Goal: Use online tool/utility: Use online tool/utility

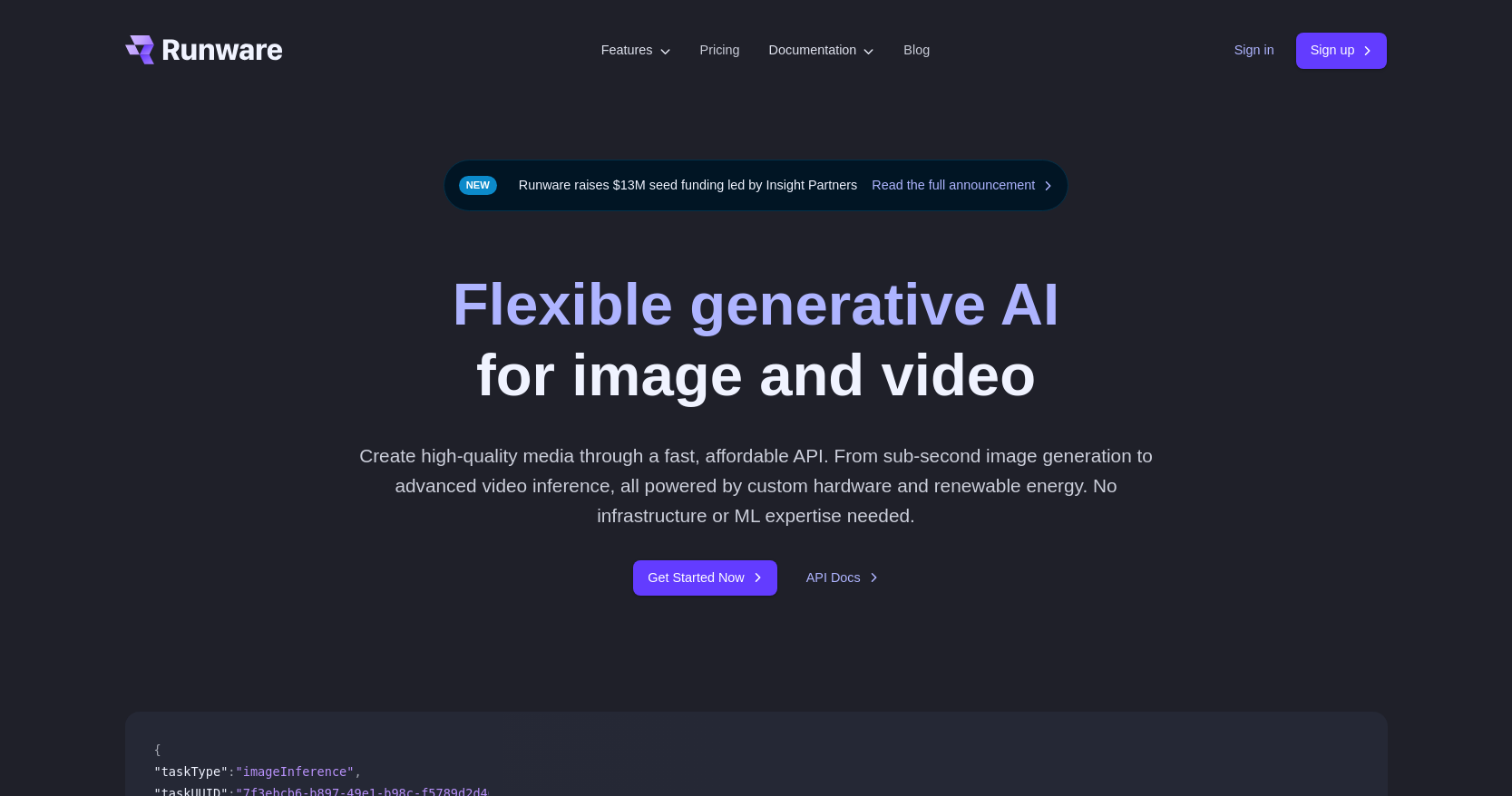
click at [1242, 60] on link "Sign in" at bounding box center [1254, 49] width 40 height 21
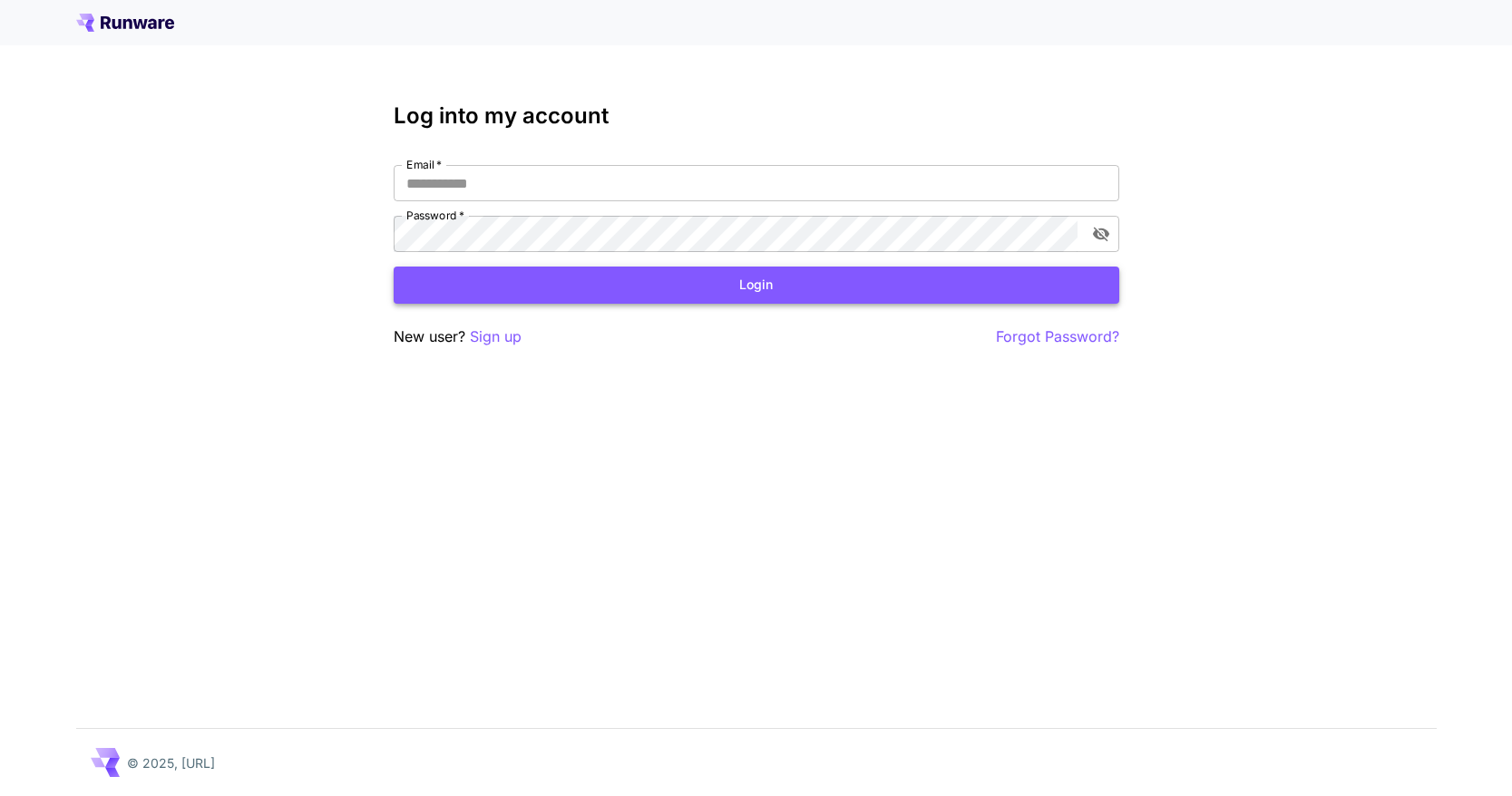
type input "**********"
click at [620, 289] on button "Login" at bounding box center [756, 285] width 726 height 38
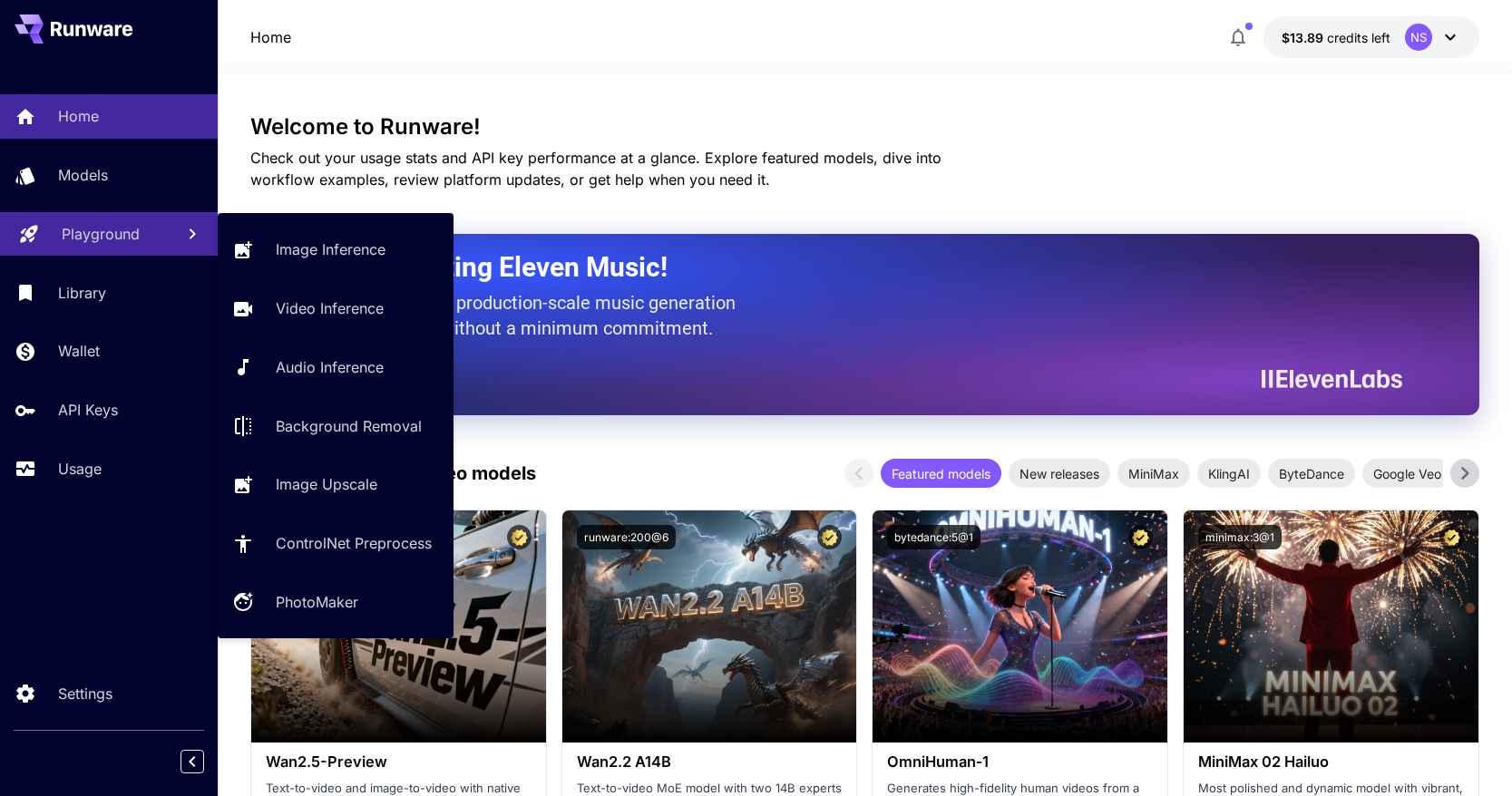
click at [109, 236] on p "Playground" at bounding box center [100, 234] width 78 height 22
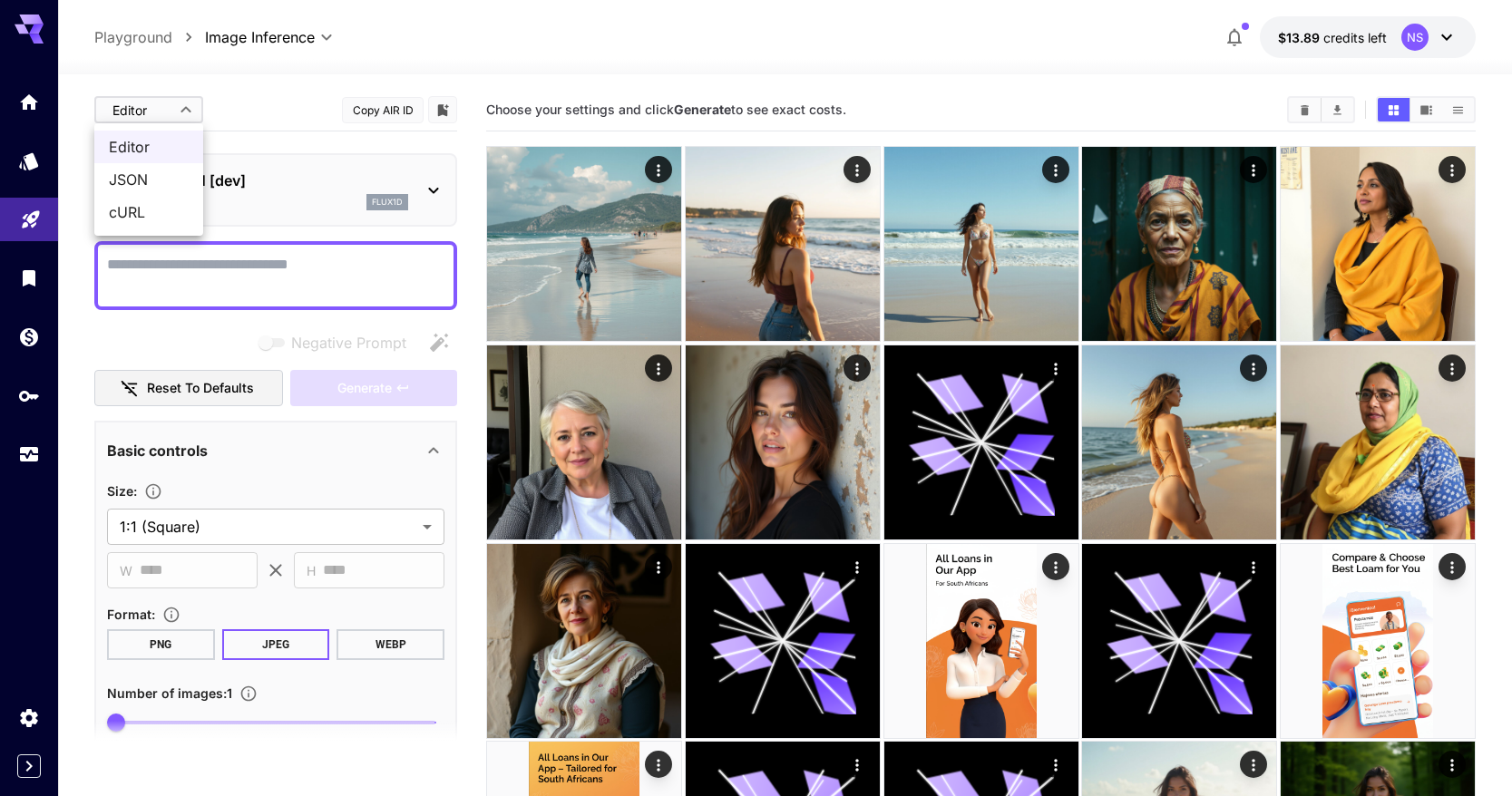
click at [259, 113] on div at bounding box center [756, 398] width 1512 height 796
click at [258, 176] on p "FLUX.1 [dev]" at bounding box center [283, 181] width 251 height 22
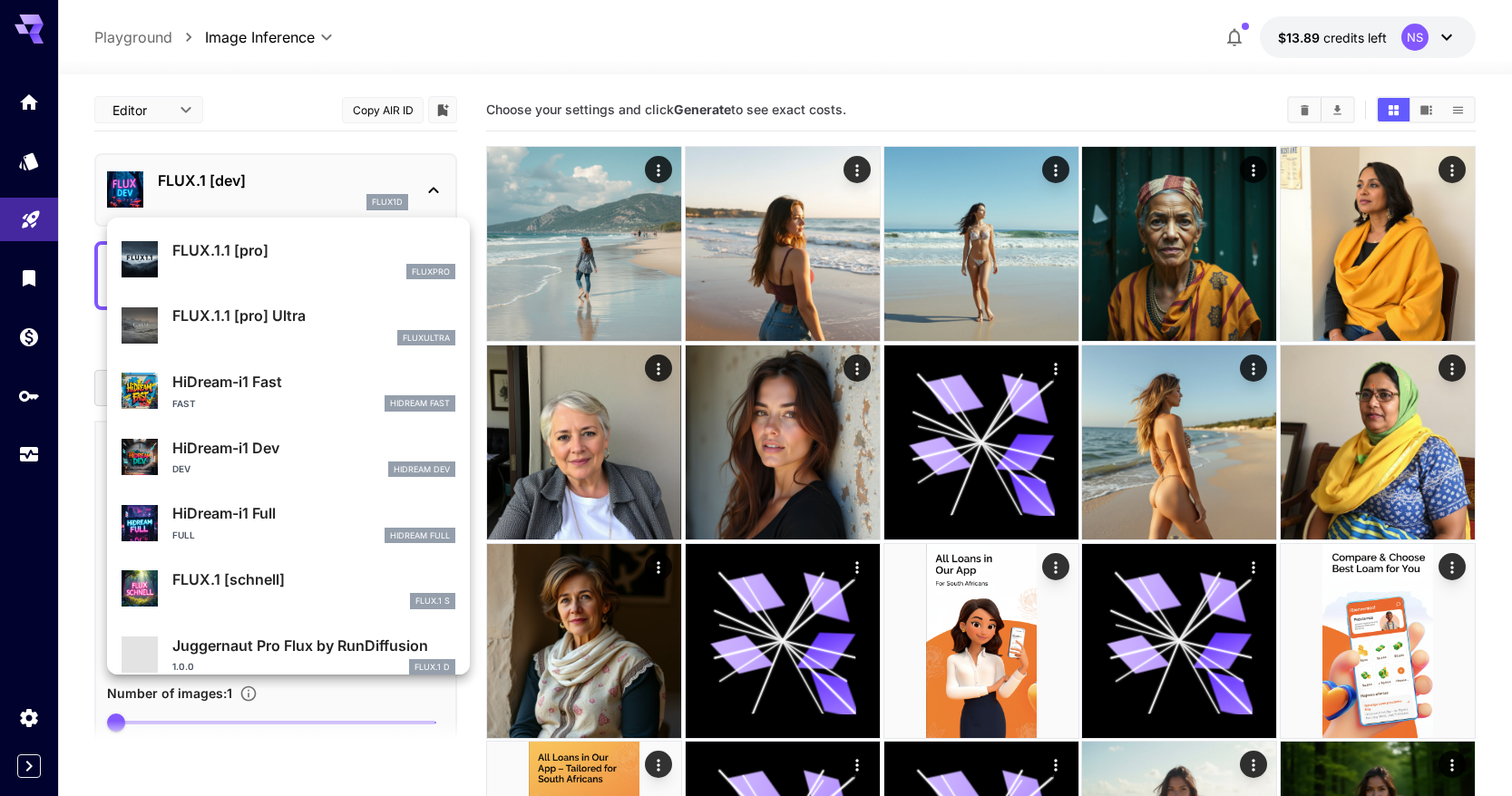
scroll to position [1468, 0]
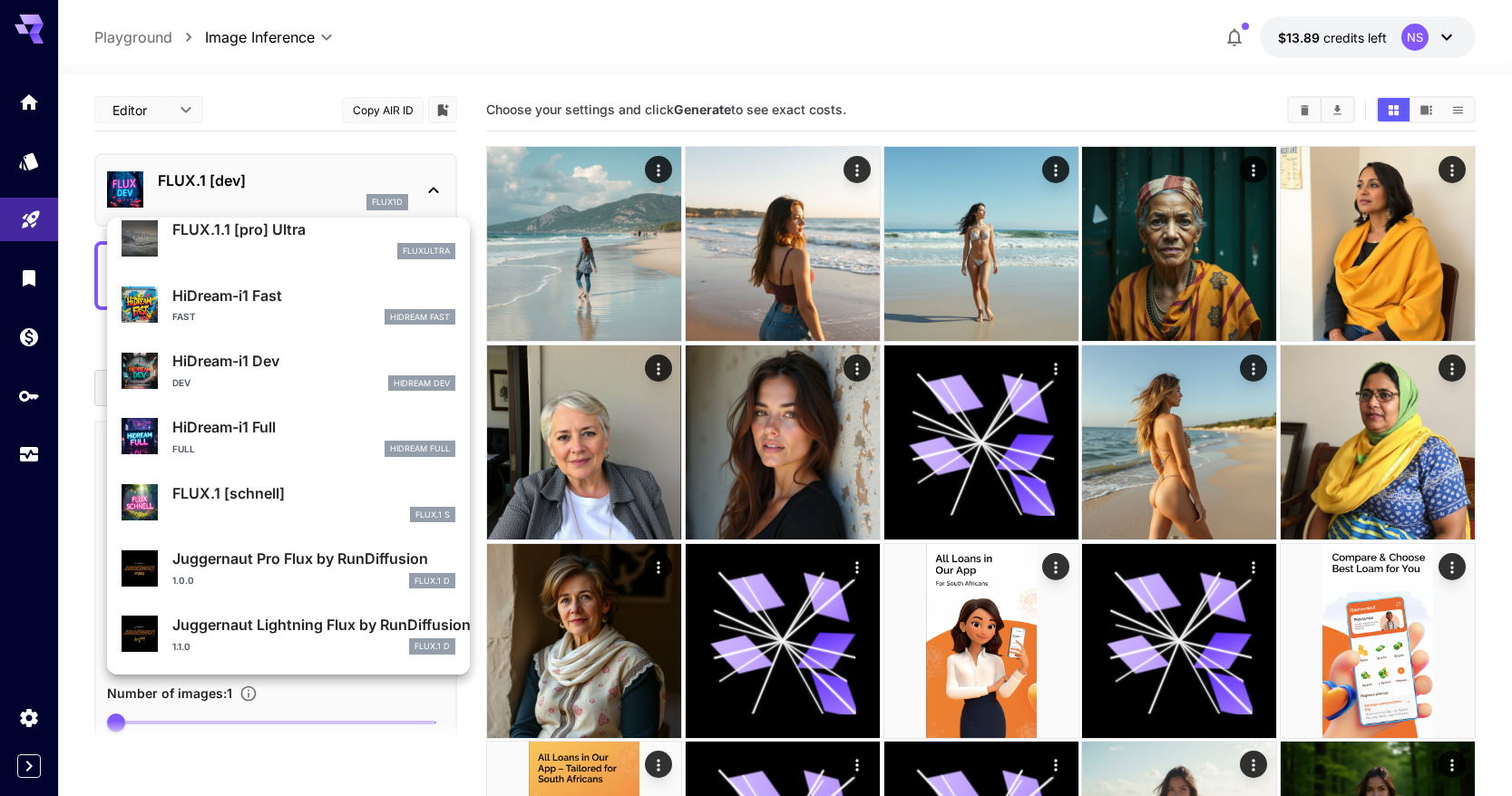
click at [329, 616] on p "Juggernaut Lightning Flux by RunDiffusion" at bounding box center [314, 625] width 283 height 22
type input "*"
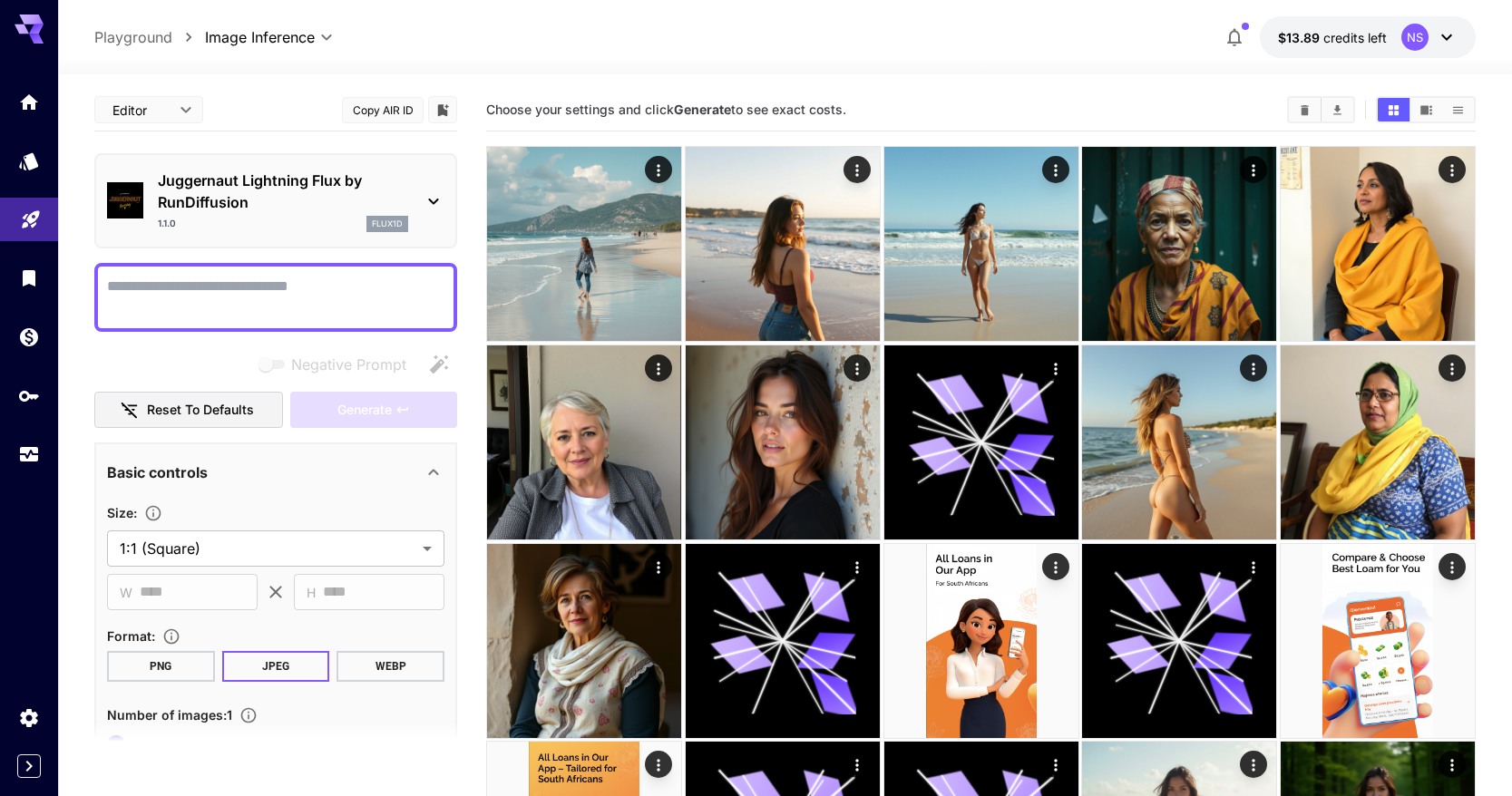
click at [252, 299] on textarea "Negative Prompt" at bounding box center [276, 297] width 338 height 43
type textarea "*"
type textarea "*****"
click at [366, 403] on span "Generate" at bounding box center [364, 410] width 54 height 23
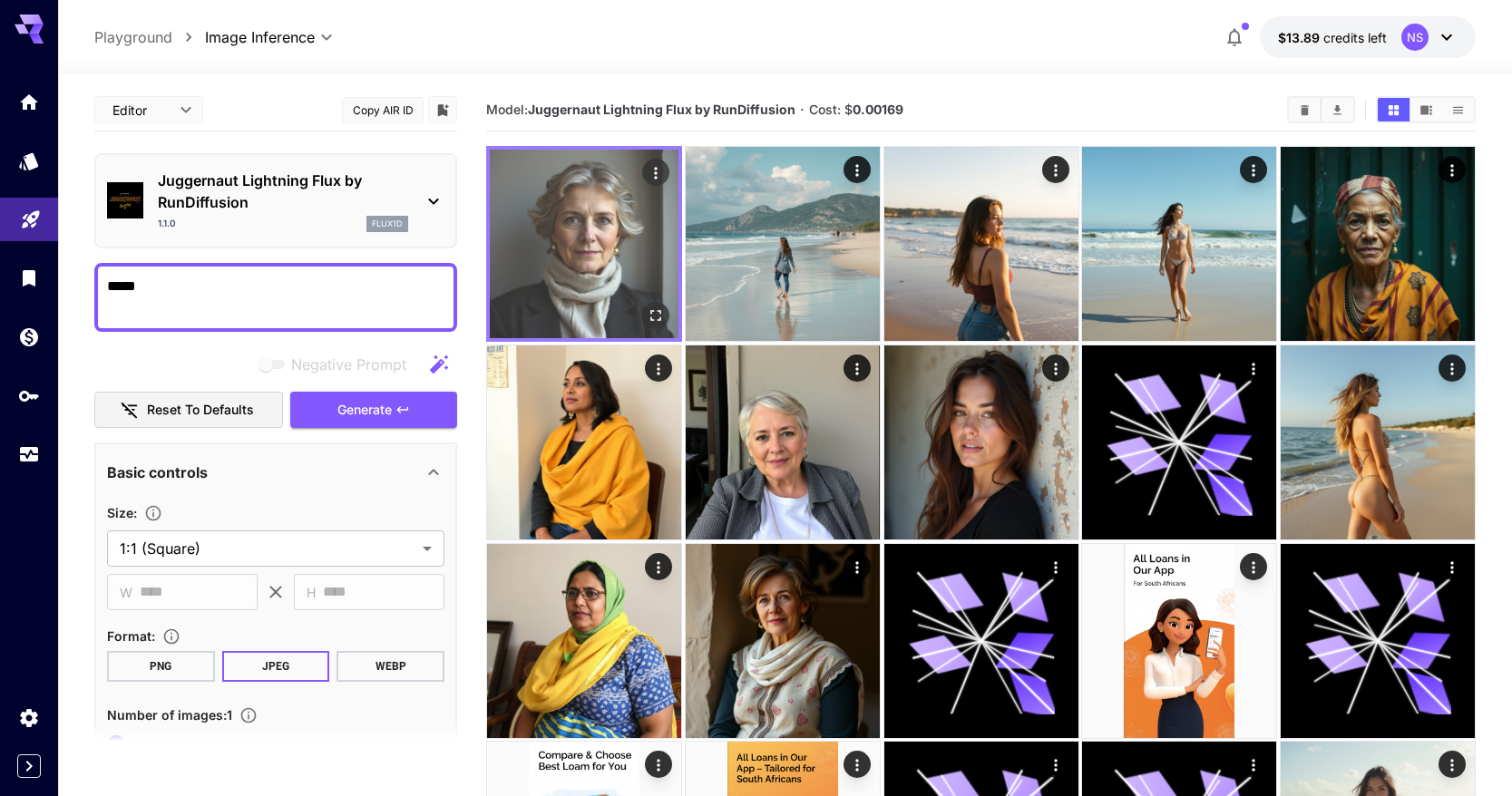
click at [602, 237] on img at bounding box center [584, 244] width 189 height 189
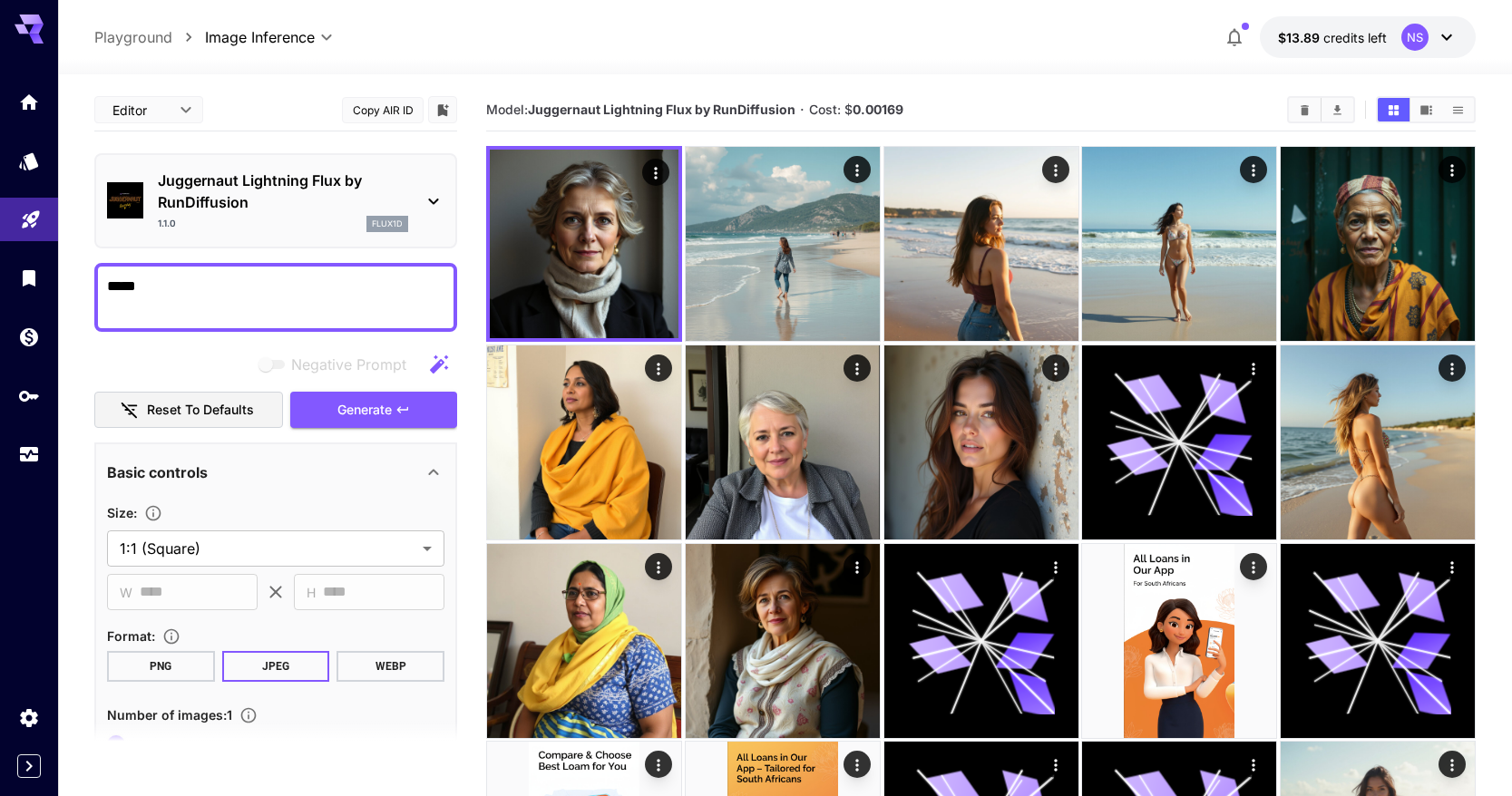
click at [284, 224] on div "1.1.0 flux1d" at bounding box center [283, 224] width 251 height 17
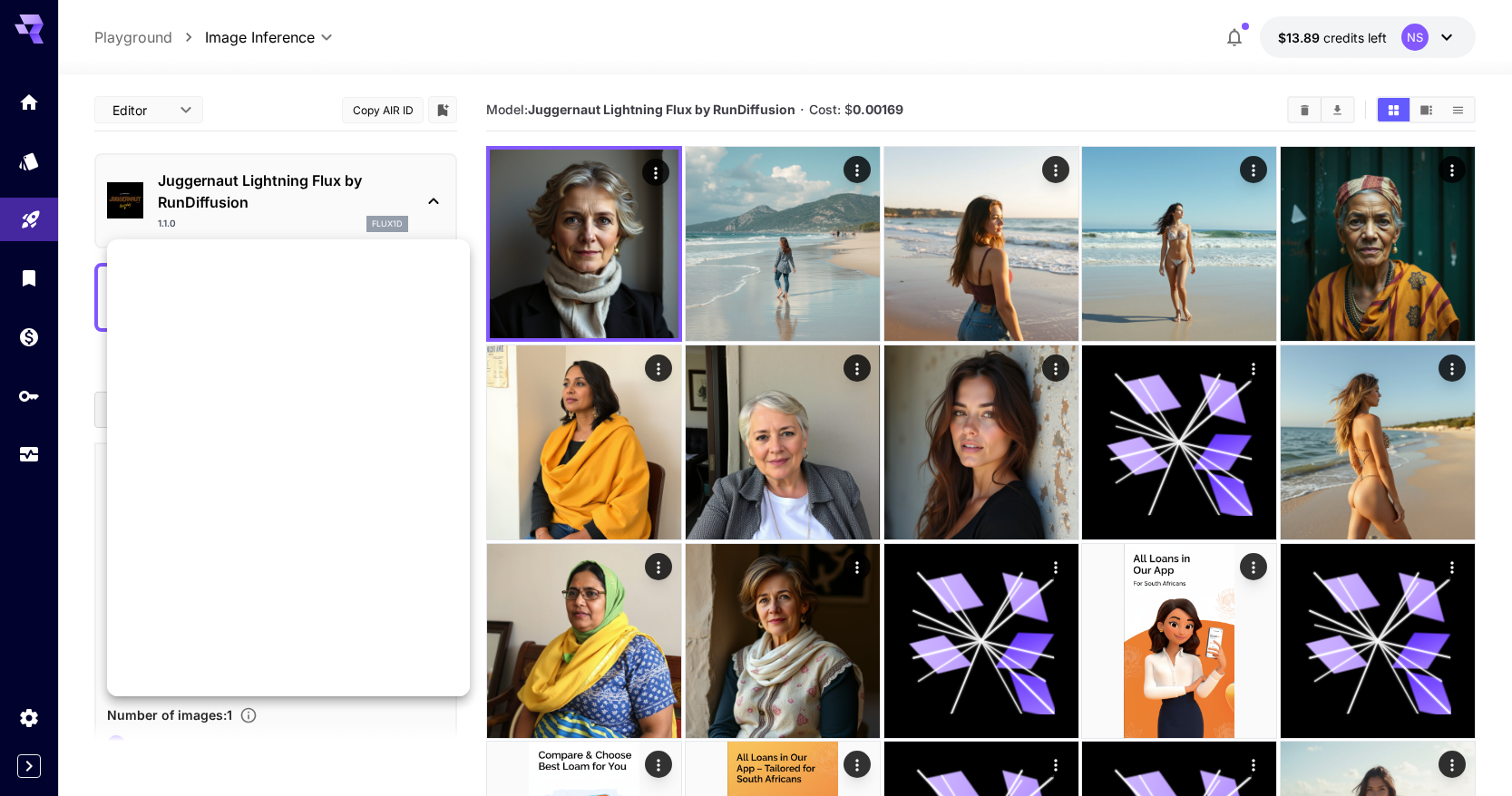
scroll to position [1468, 0]
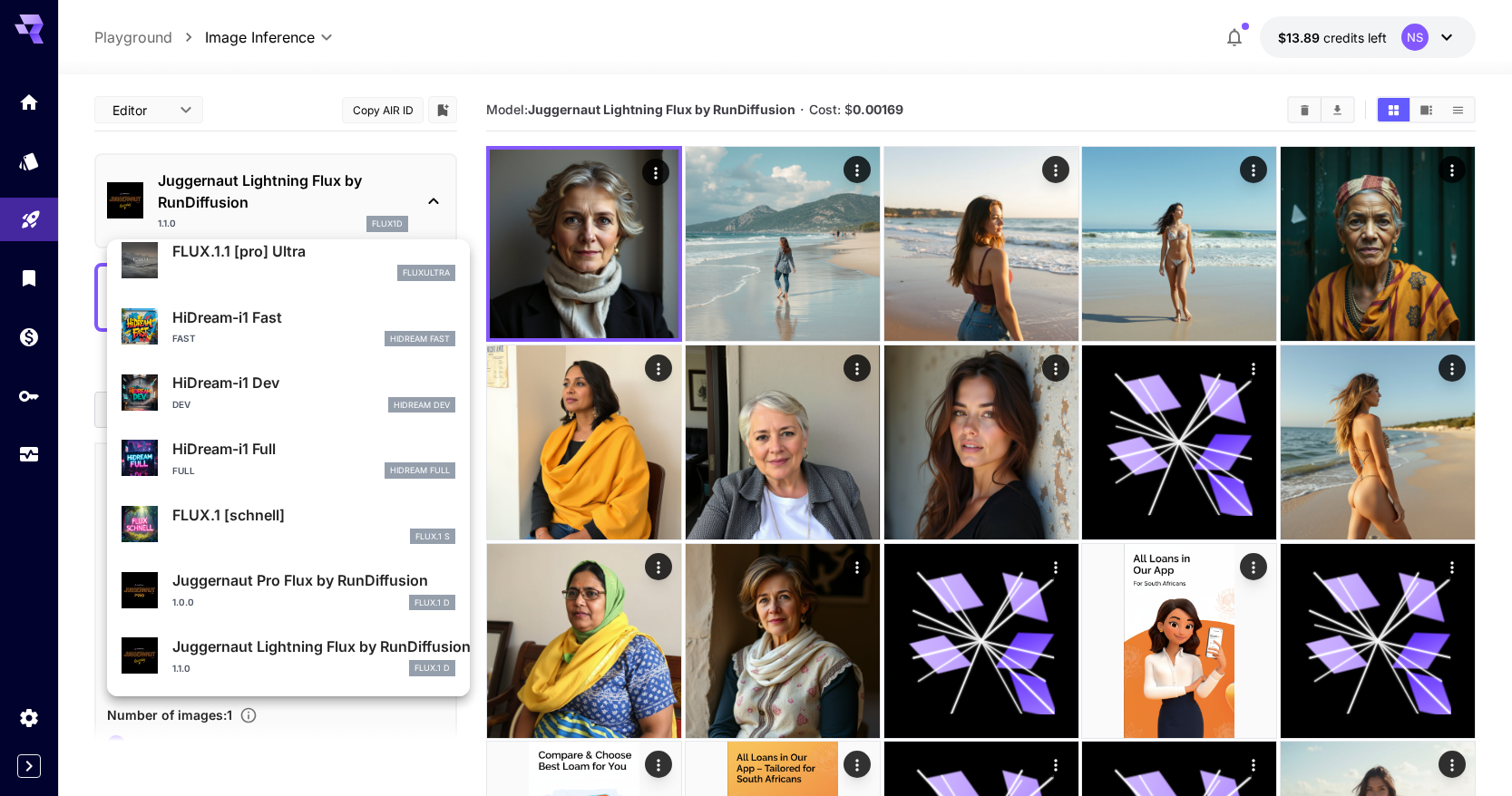
click at [336, 596] on div "1.0.0 FLUX.1 D" at bounding box center [314, 603] width 283 height 17
type input "**"
type input "*"
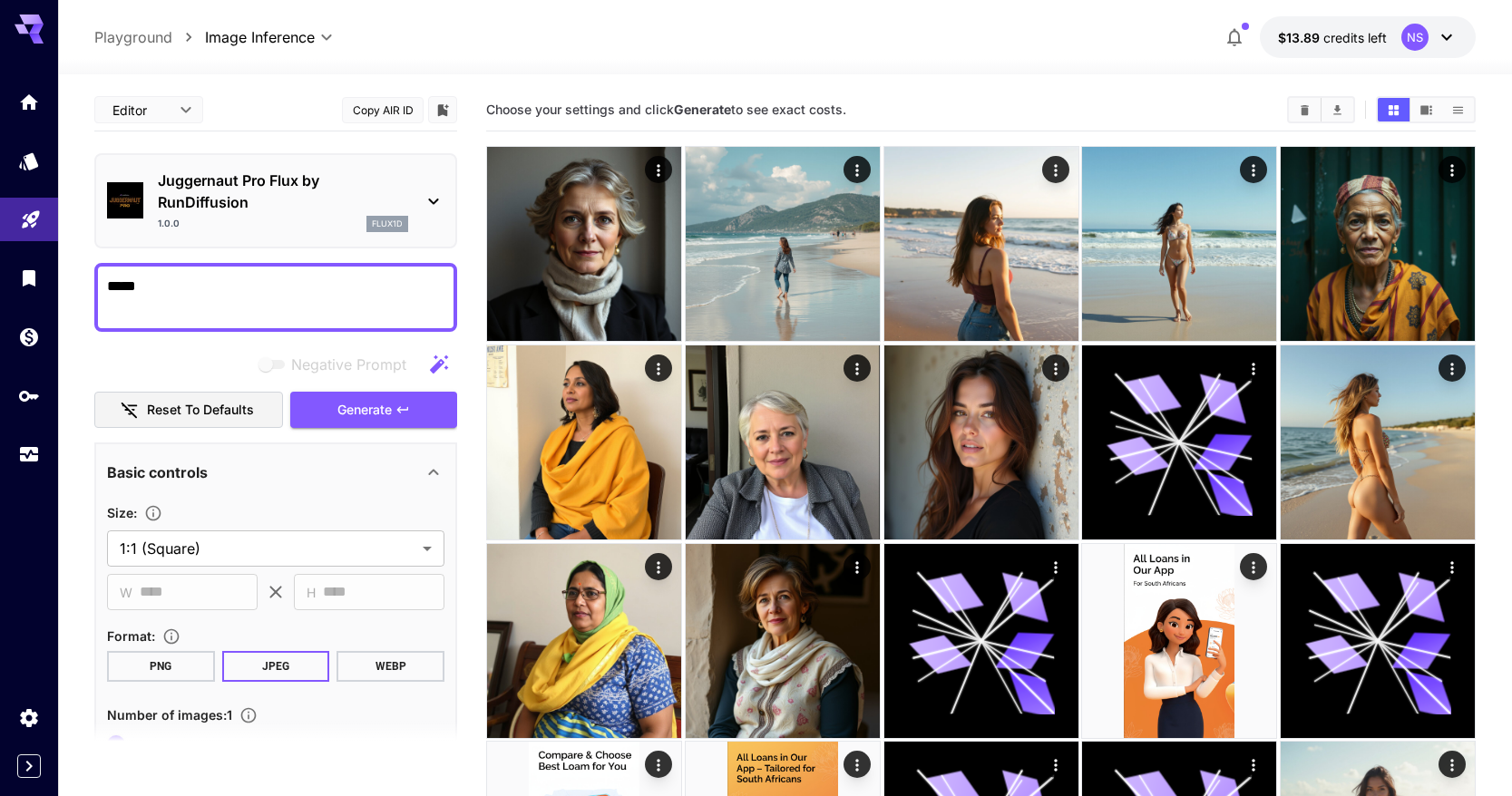
click at [378, 387] on div "Negative Prompt Reset to defaults Generate" at bounding box center [276, 388] width 362 height 83
click at [378, 399] on span "Generate" at bounding box center [364, 410] width 54 height 23
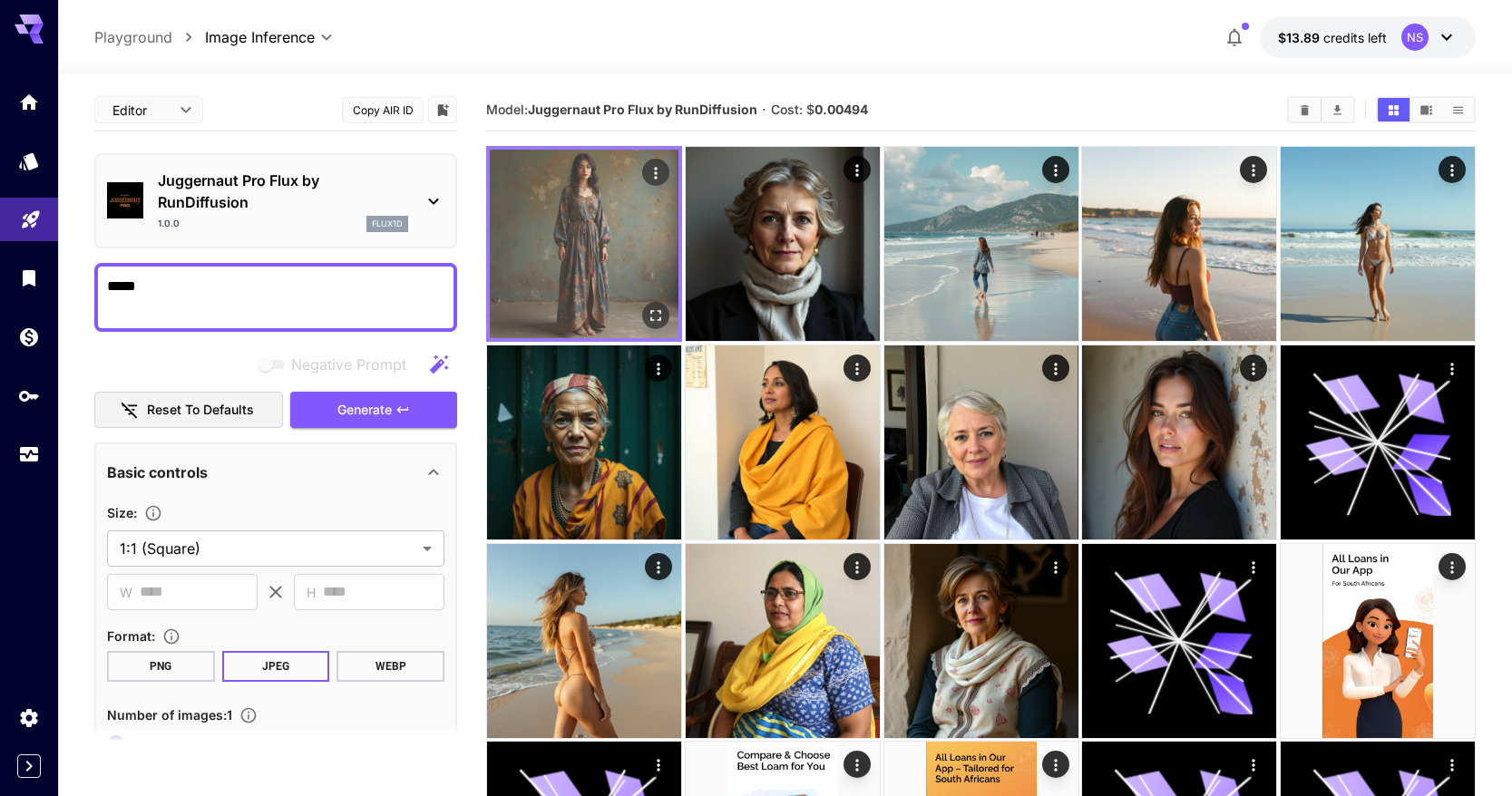
click at [530, 282] on img at bounding box center [584, 244] width 189 height 189
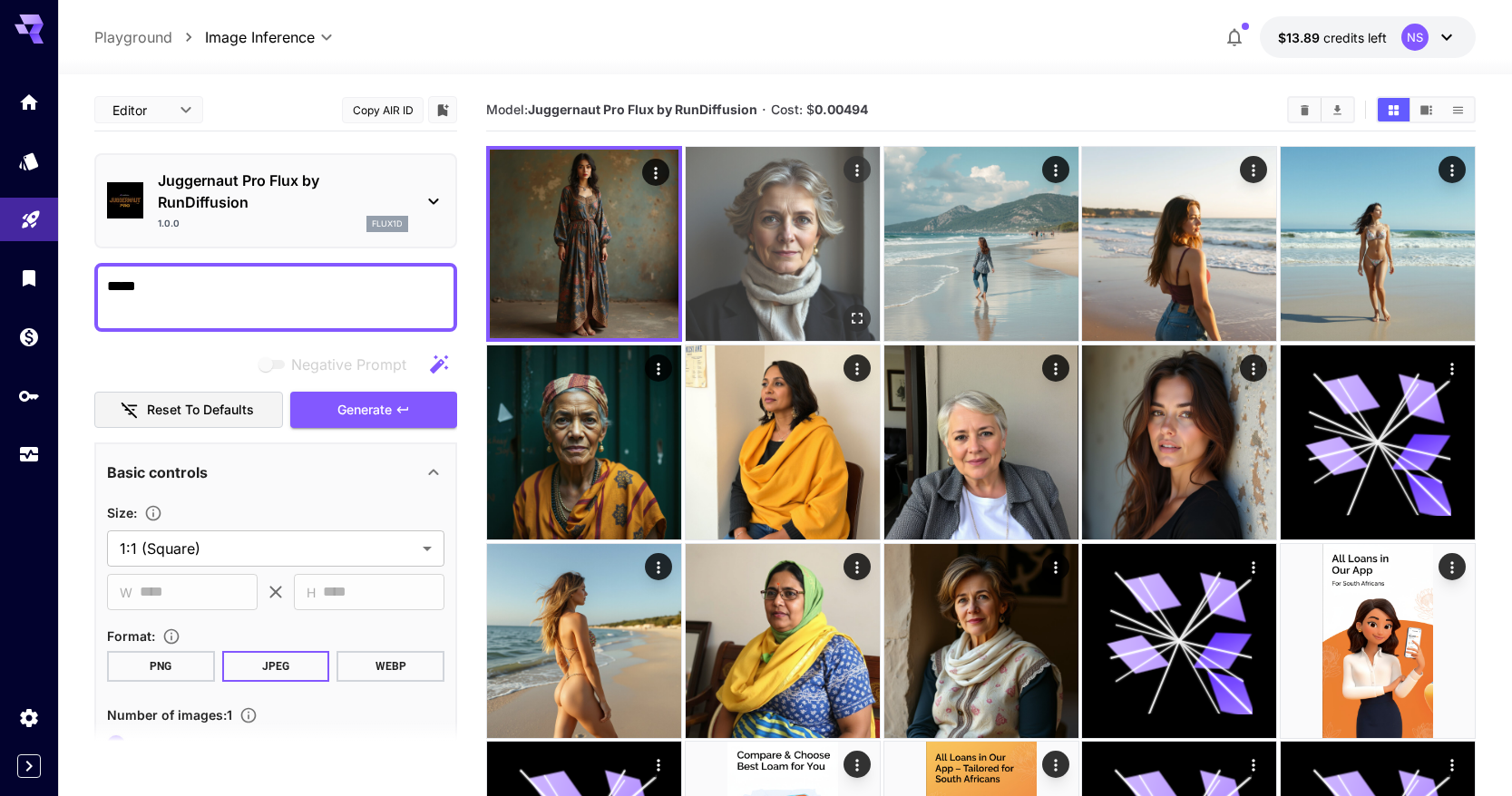
click at [760, 239] on img at bounding box center [782, 244] width 195 height 195
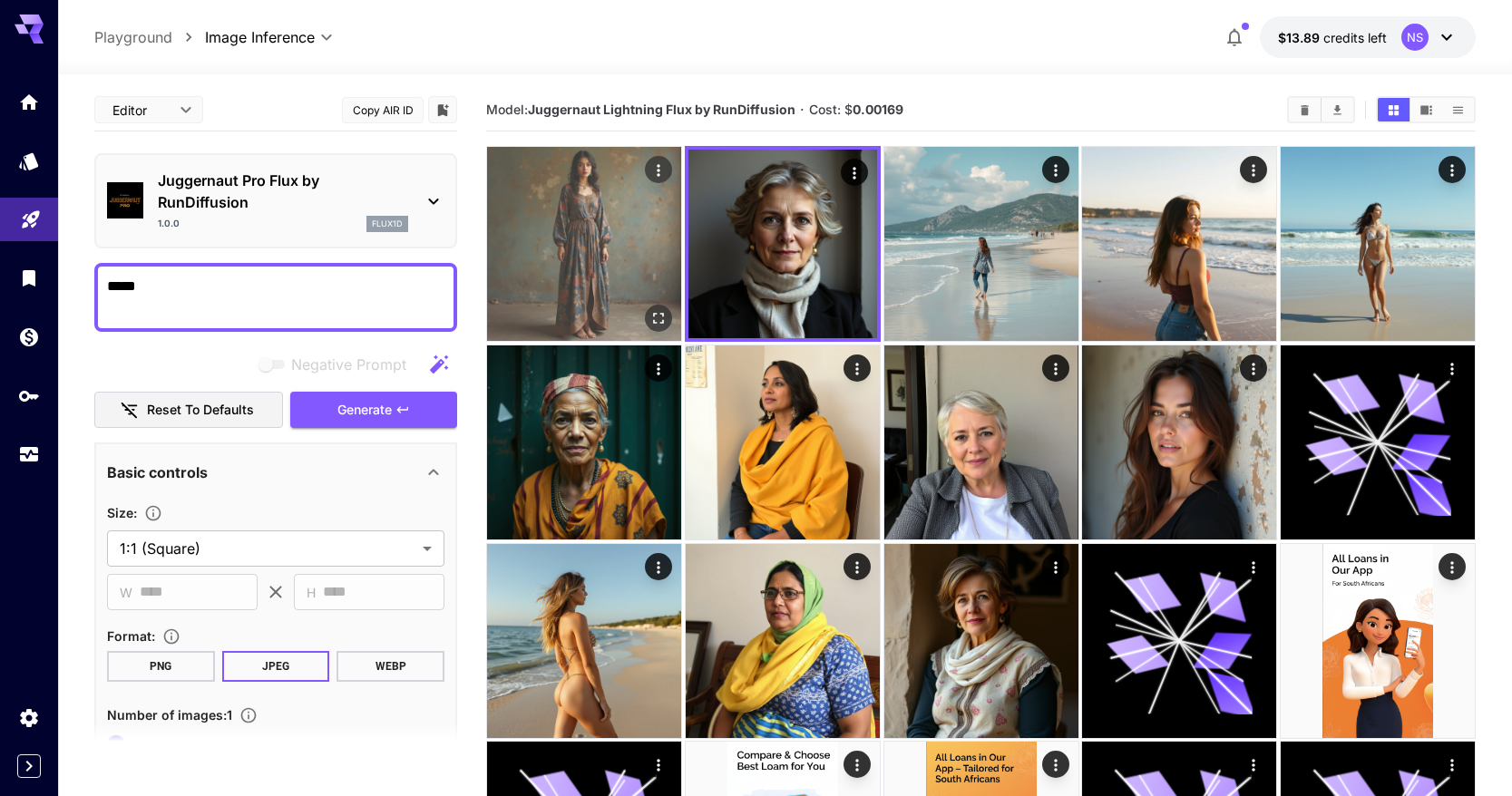
click at [635, 251] on img at bounding box center [584, 244] width 195 height 195
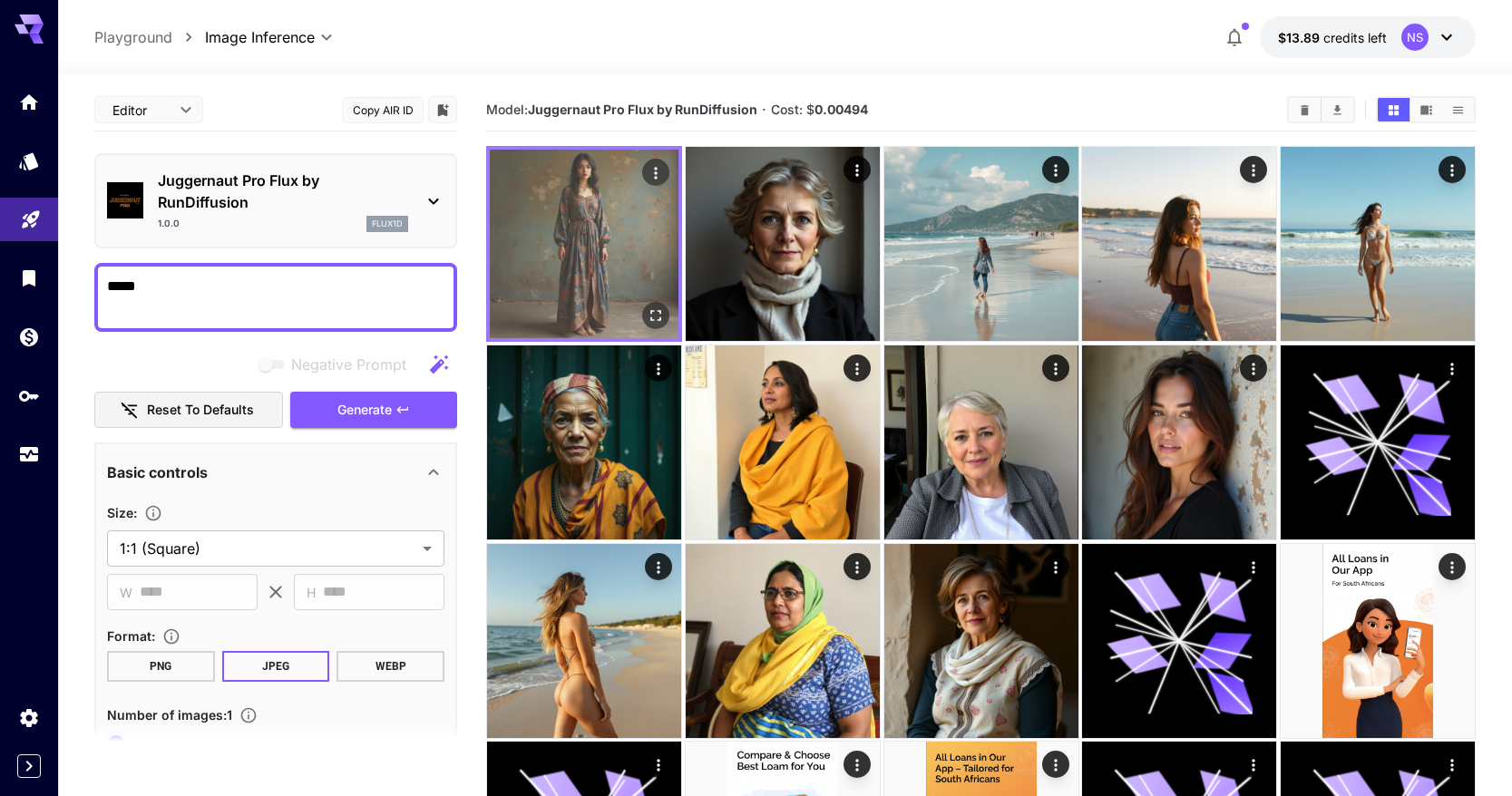
click at [654, 315] on icon "Open in fullscreen" at bounding box center [656, 315] width 18 height 18
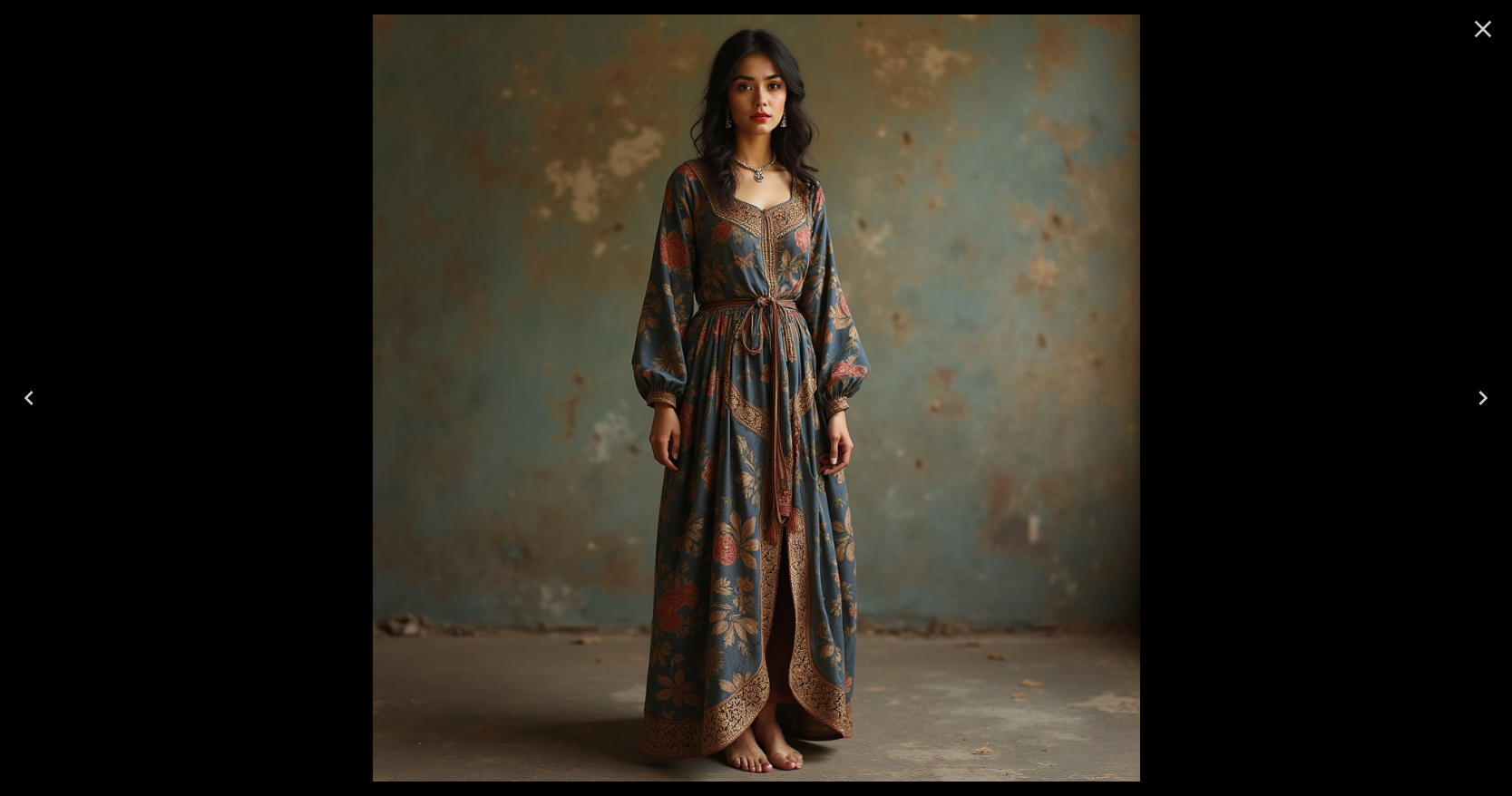
click at [1249, 209] on div at bounding box center [756, 398] width 1512 height 796
click at [1494, 37] on icon "Close" at bounding box center [1482, 29] width 29 height 29
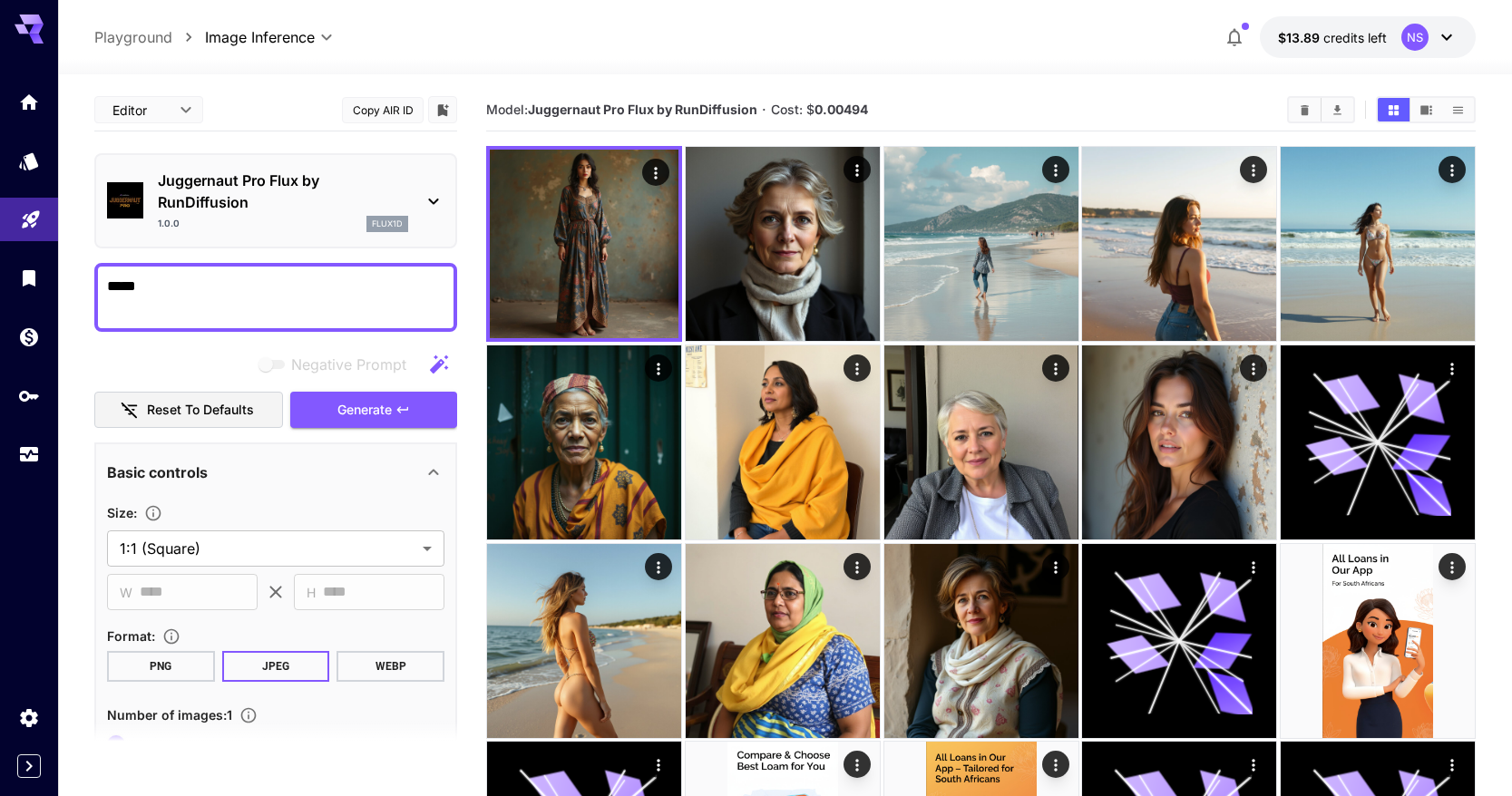
click at [293, 191] on p "Juggernaut Pro Flux by RunDiffusion" at bounding box center [283, 192] width 251 height 43
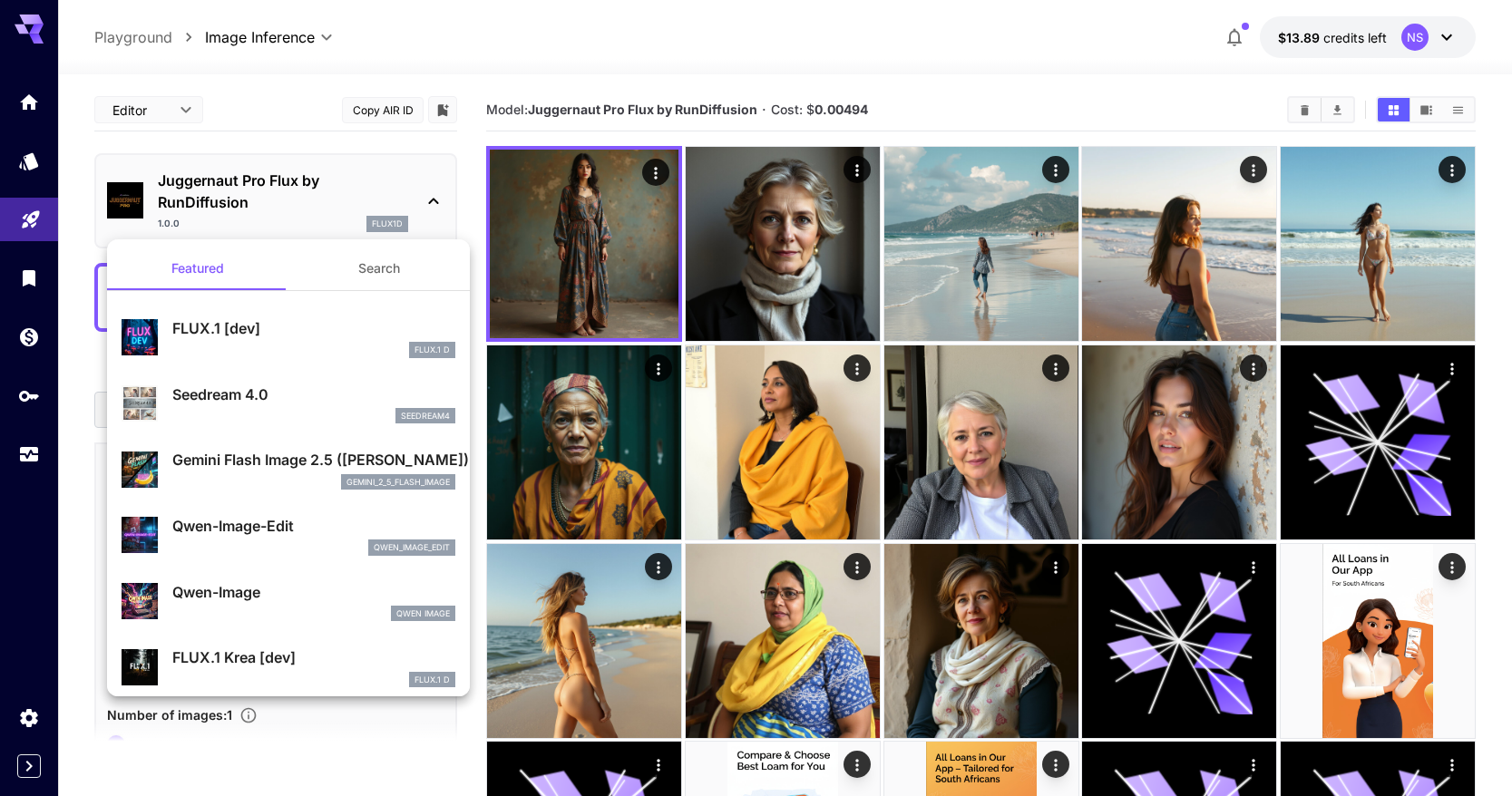
click at [319, 340] on div "FLUX.1 [dev] FLUX.1 D" at bounding box center [314, 337] width 283 height 40
type input "**"
type input "***"
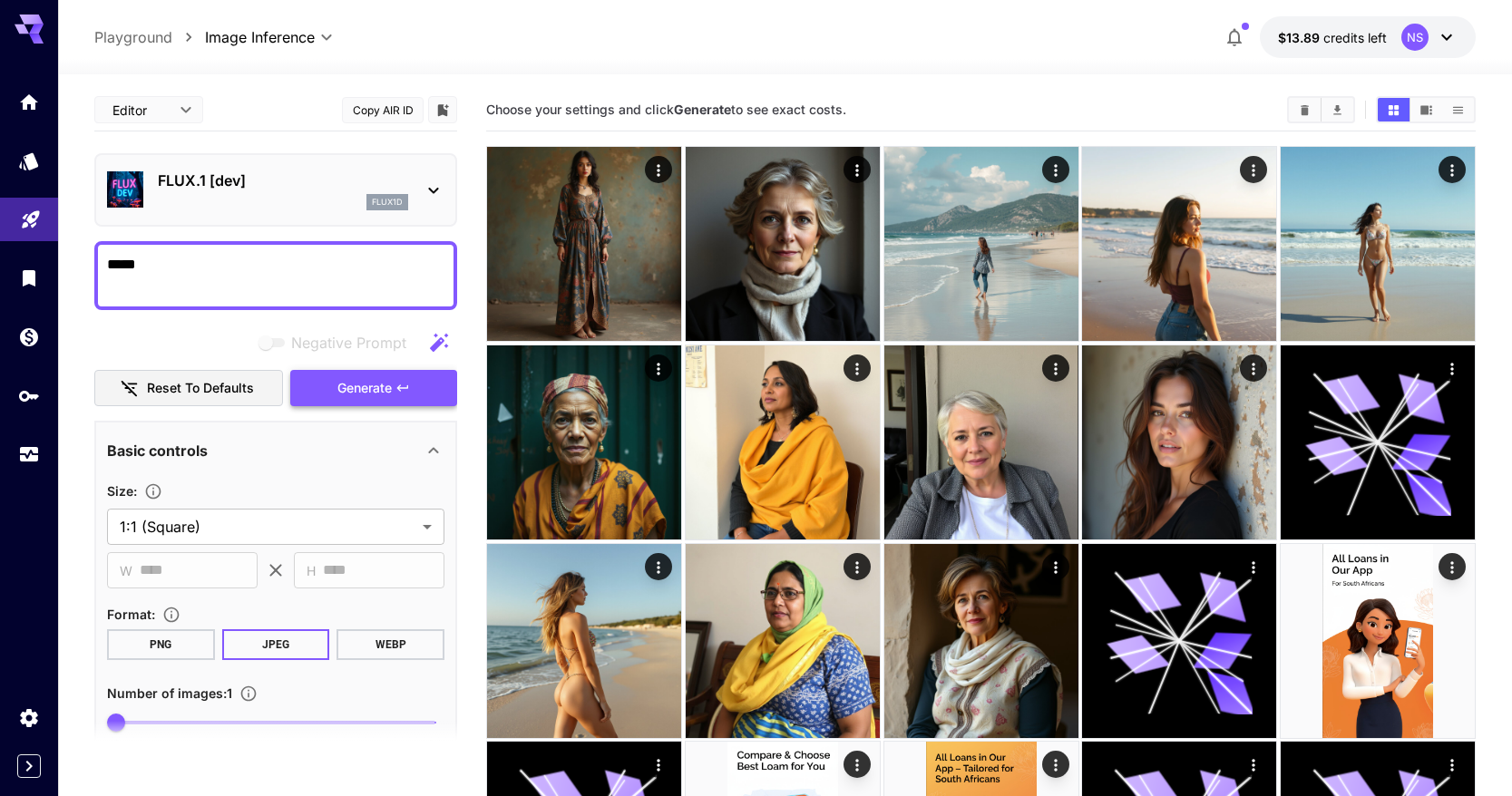
click at [422, 383] on button "Generate" at bounding box center [373, 389] width 167 height 38
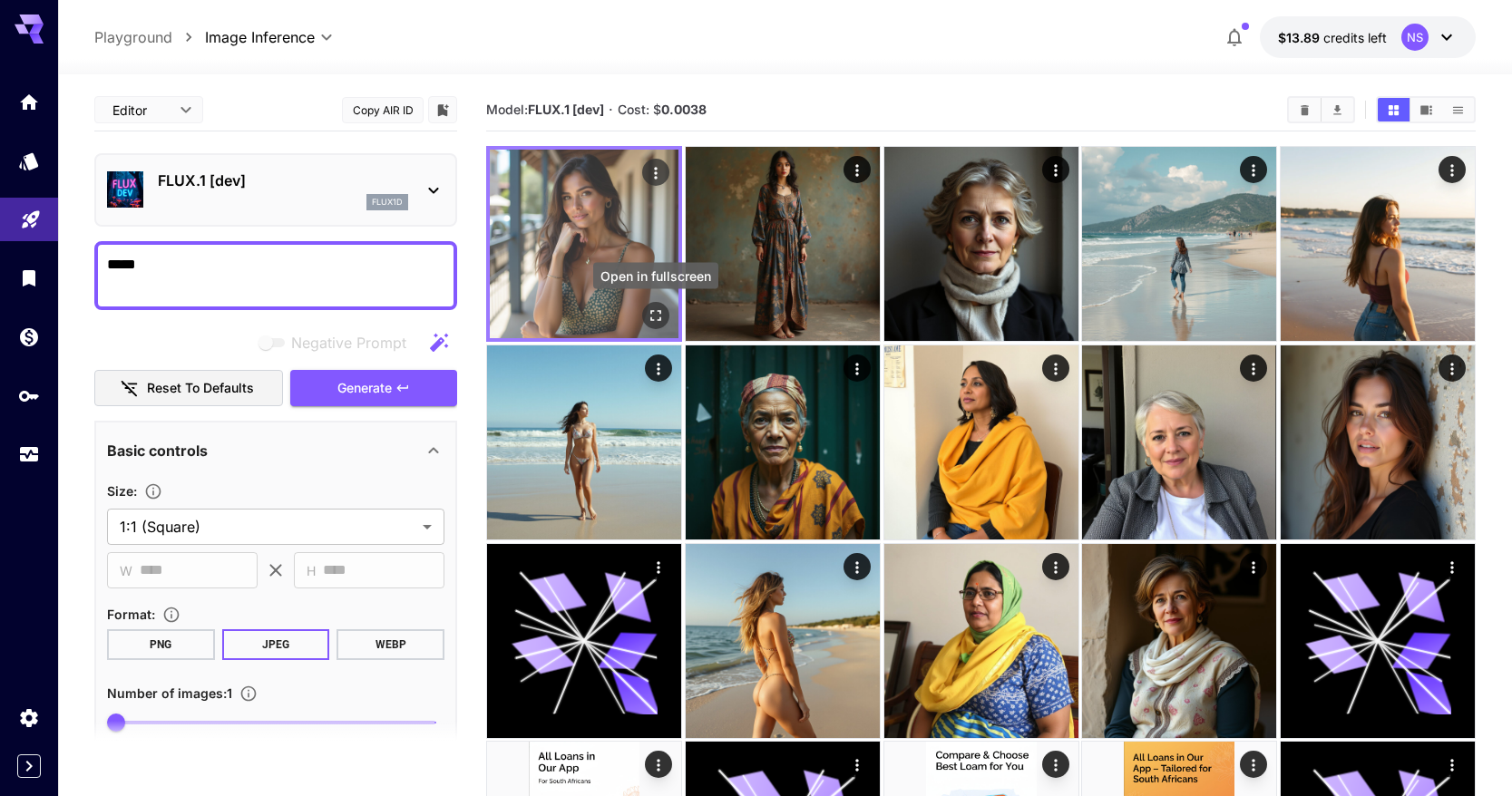
click at [647, 310] on icon "Open in fullscreen" at bounding box center [656, 315] width 18 height 18
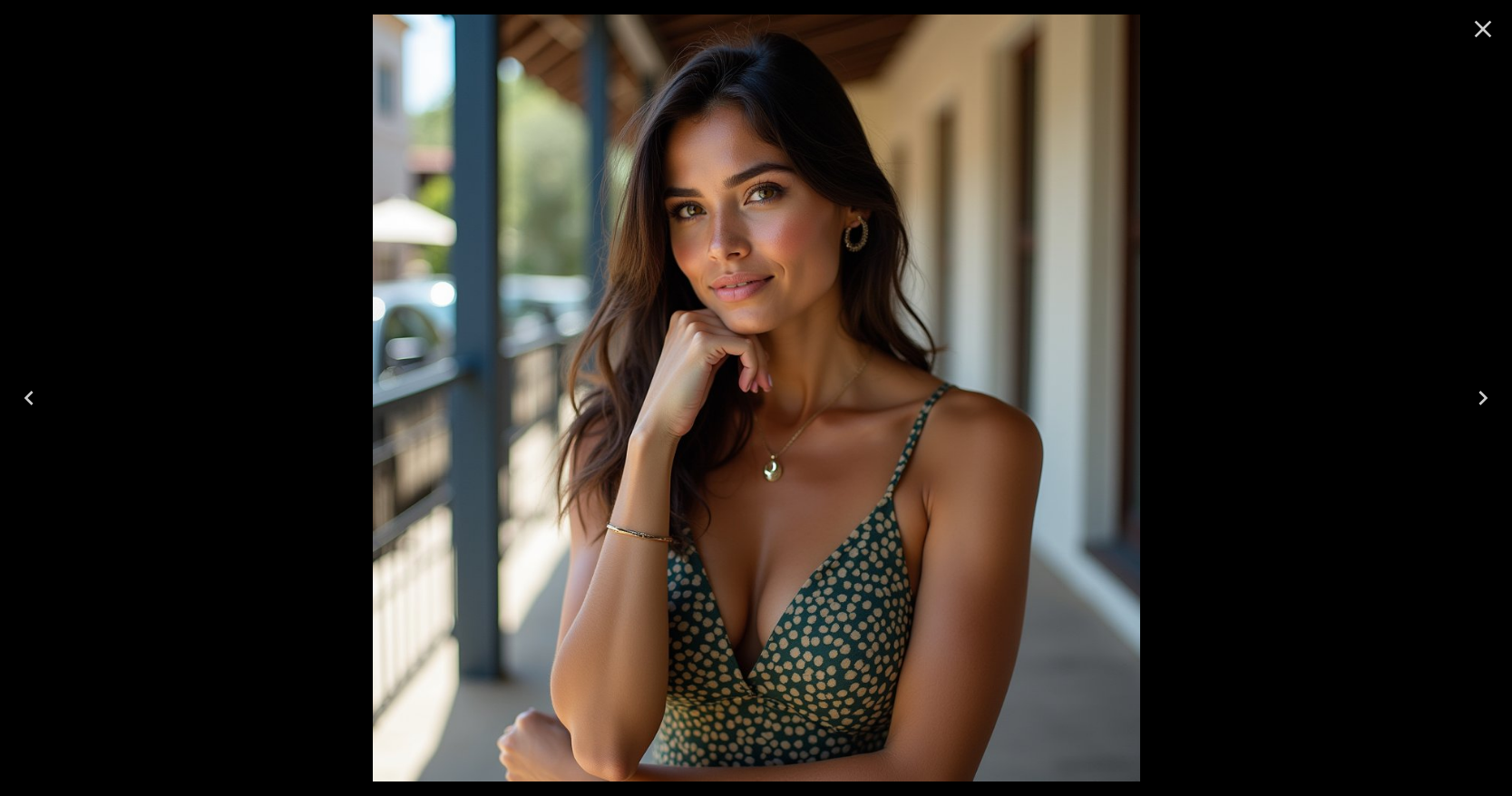
click at [1213, 335] on div at bounding box center [756, 398] width 1512 height 796
click at [1470, 34] on icon "Close" at bounding box center [1482, 29] width 29 height 29
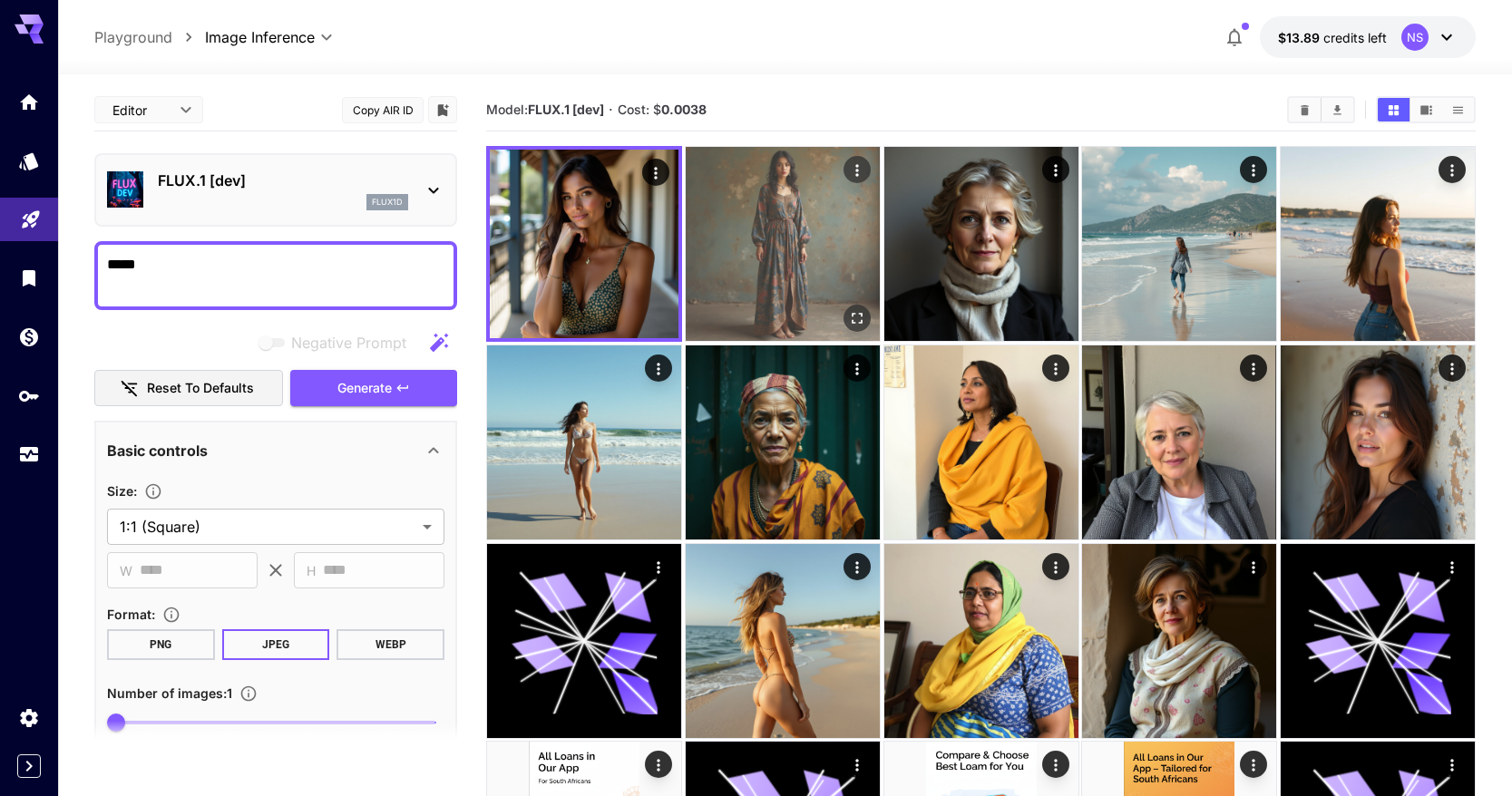
click at [796, 239] on img at bounding box center [782, 244] width 195 height 195
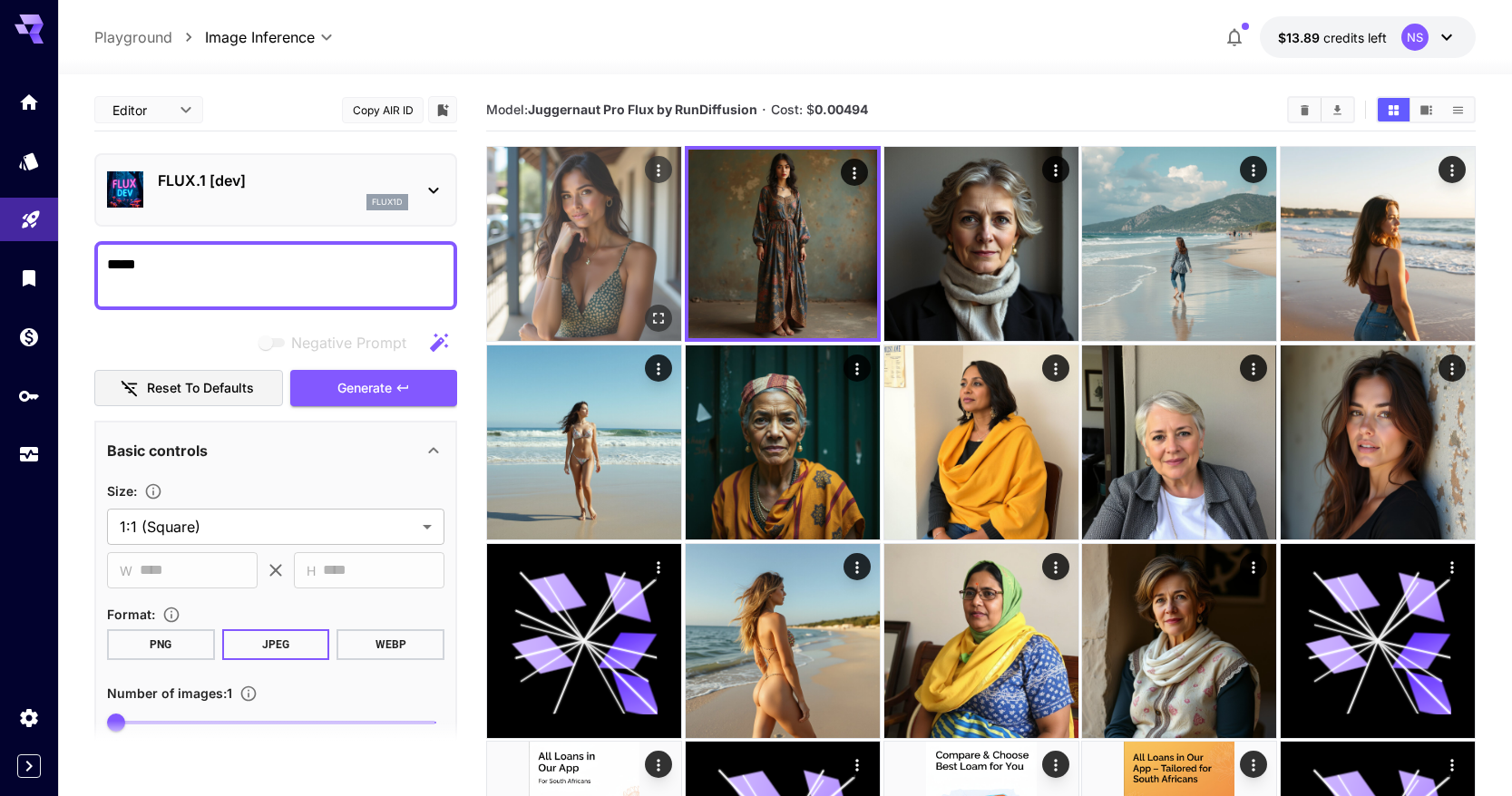
click at [649, 241] on img at bounding box center [584, 244] width 195 height 195
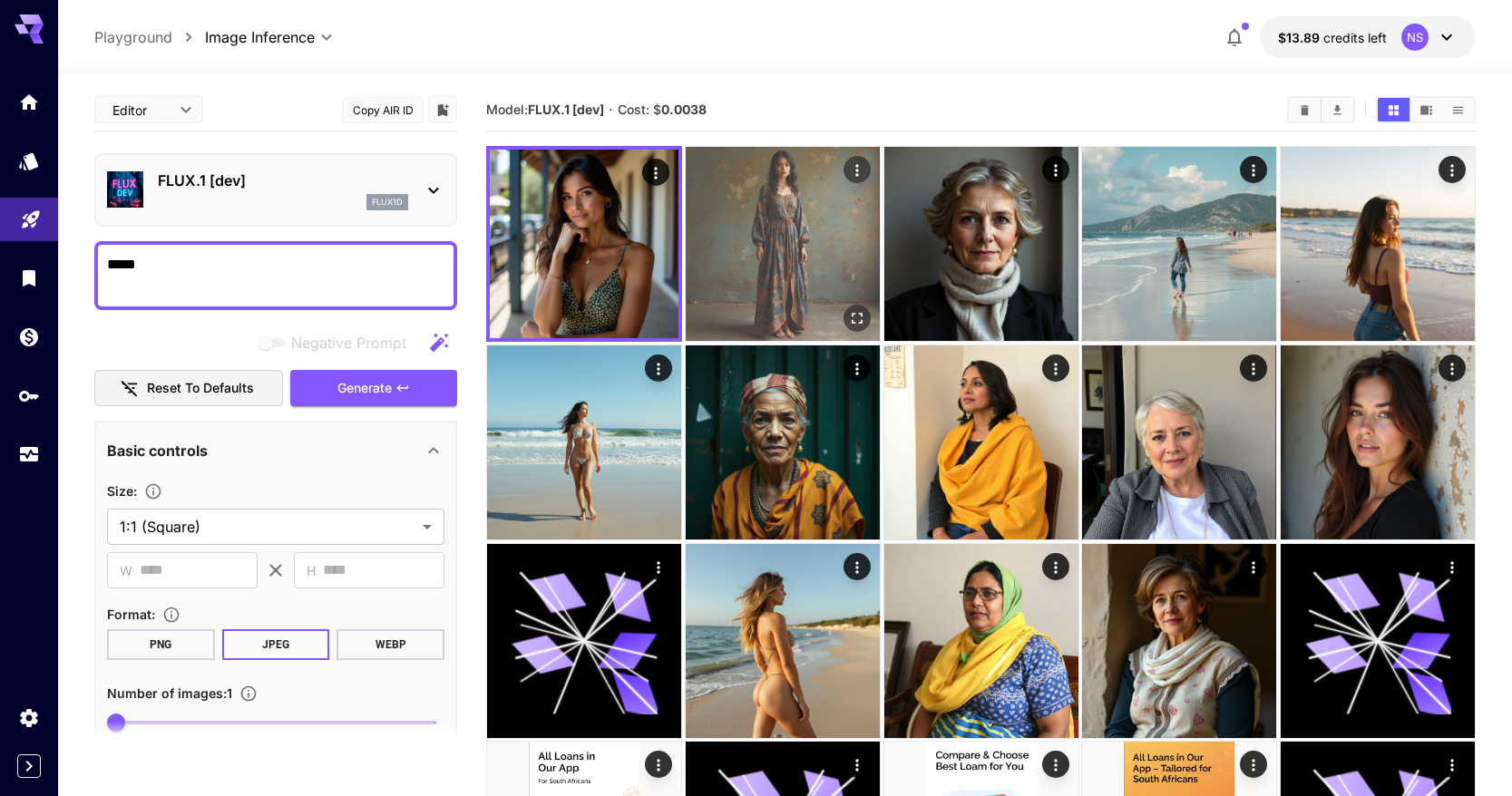
click at [712, 241] on img at bounding box center [782, 244] width 195 height 195
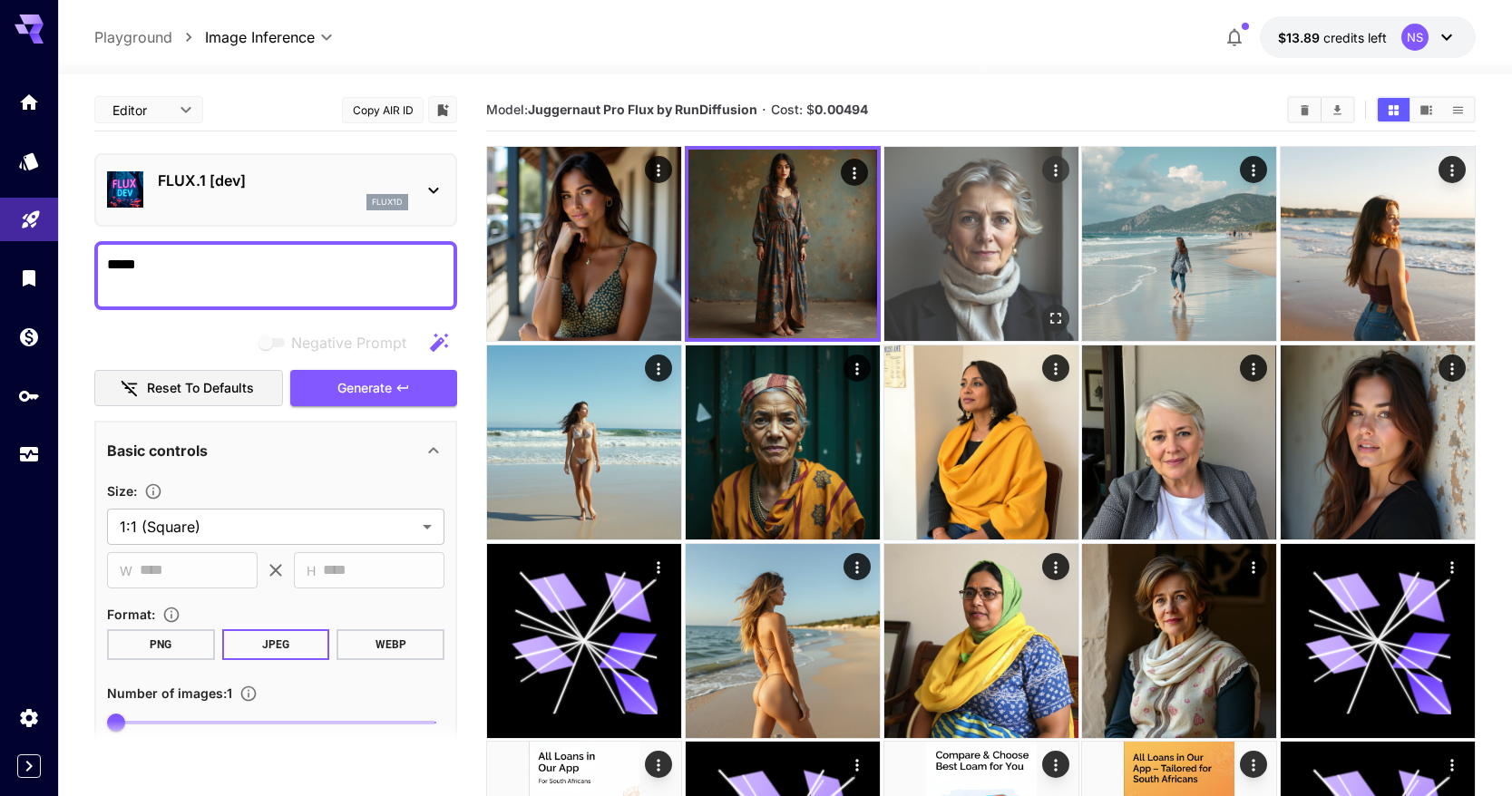
click at [922, 248] on img at bounding box center [982, 244] width 195 height 195
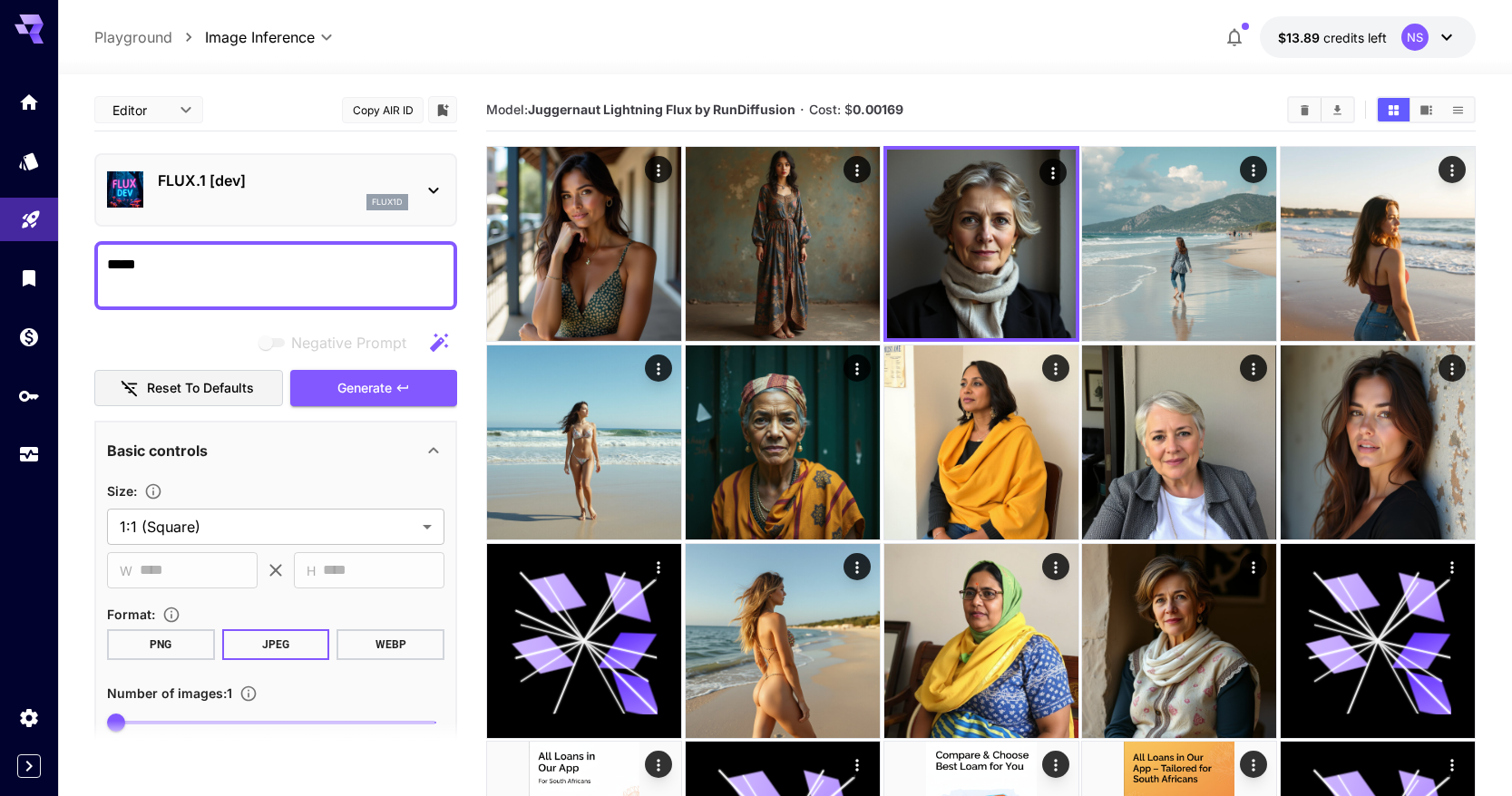
click at [217, 195] on div "flux1d" at bounding box center [283, 202] width 251 height 17
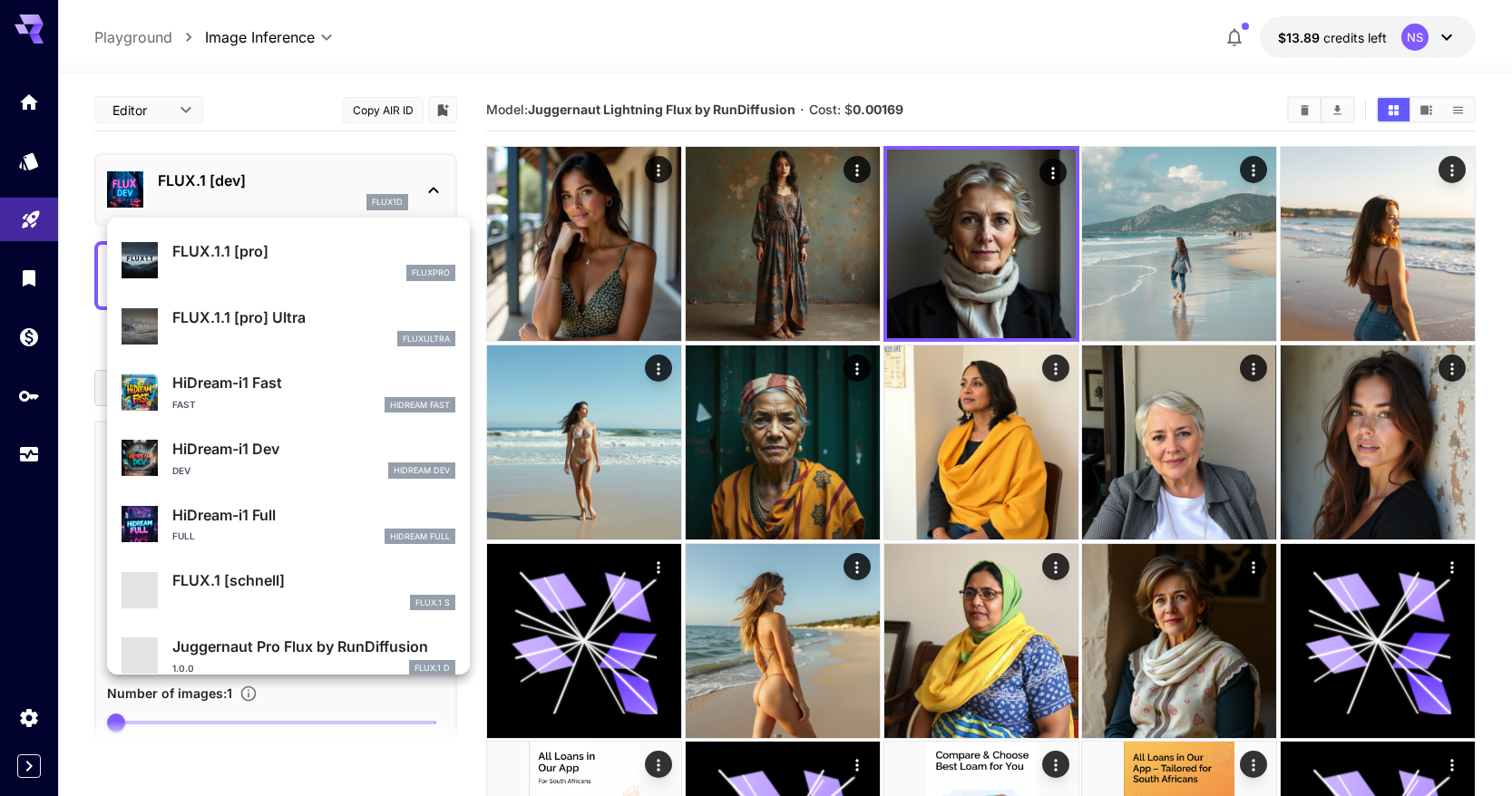
scroll to position [1468, 0]
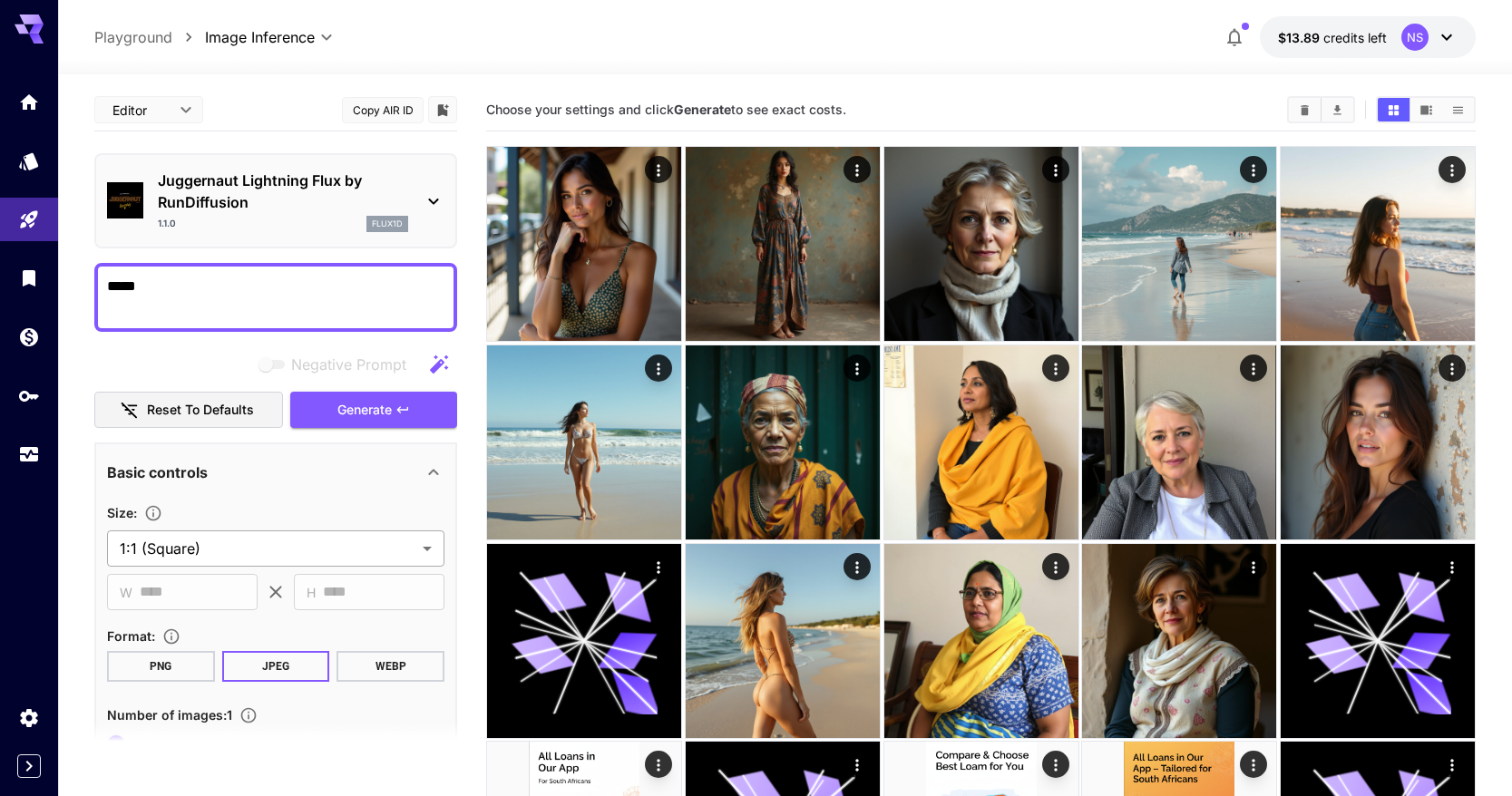
scroll to position [1468, 0]
click at [385, 114] on button "Copy AIR ID" at bounding box center [382, 110] width 82 height 27
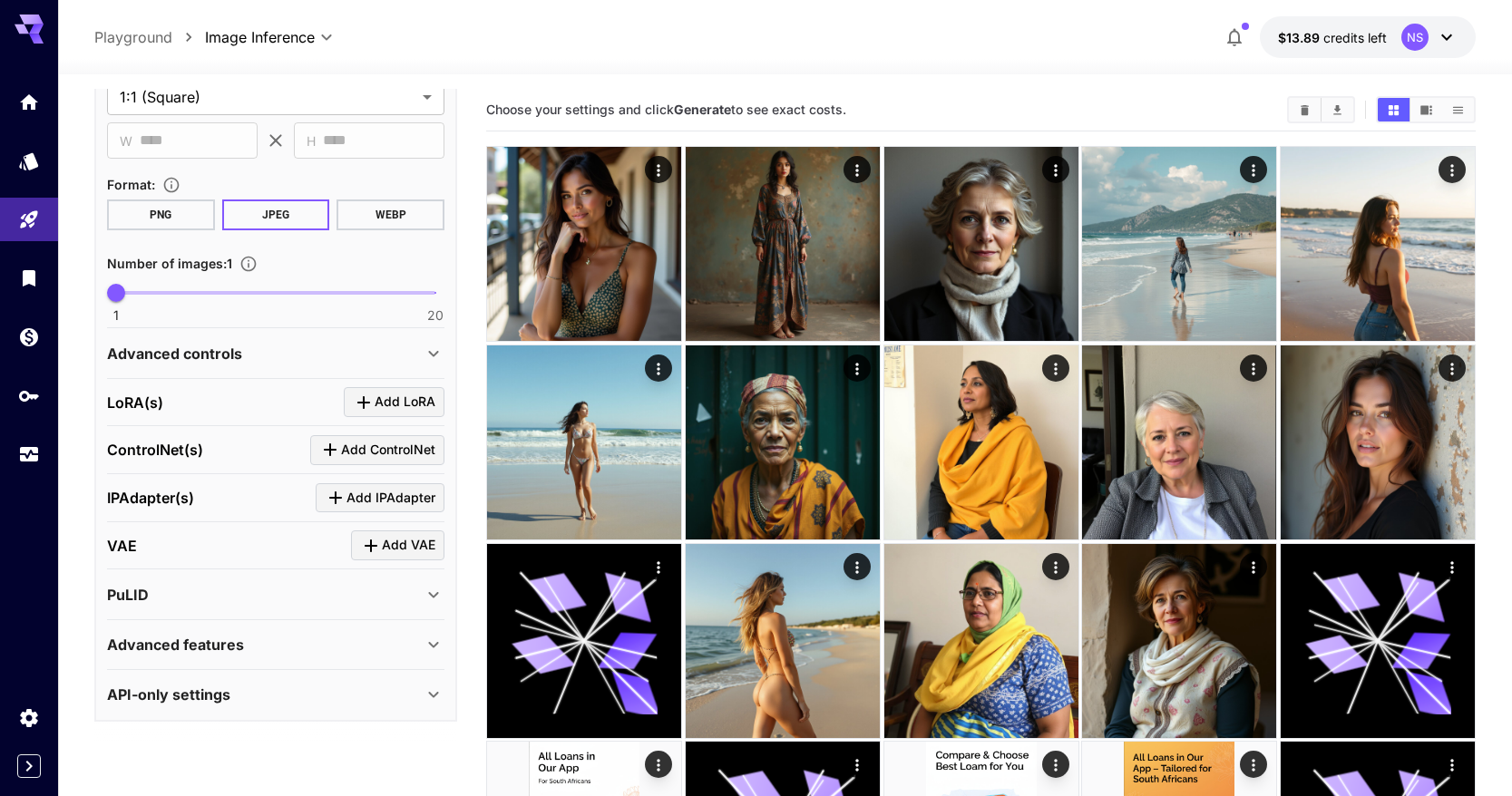
click at [240, 650] on p "Advanced features" at bounding box center [175, 645] width 137 height 22
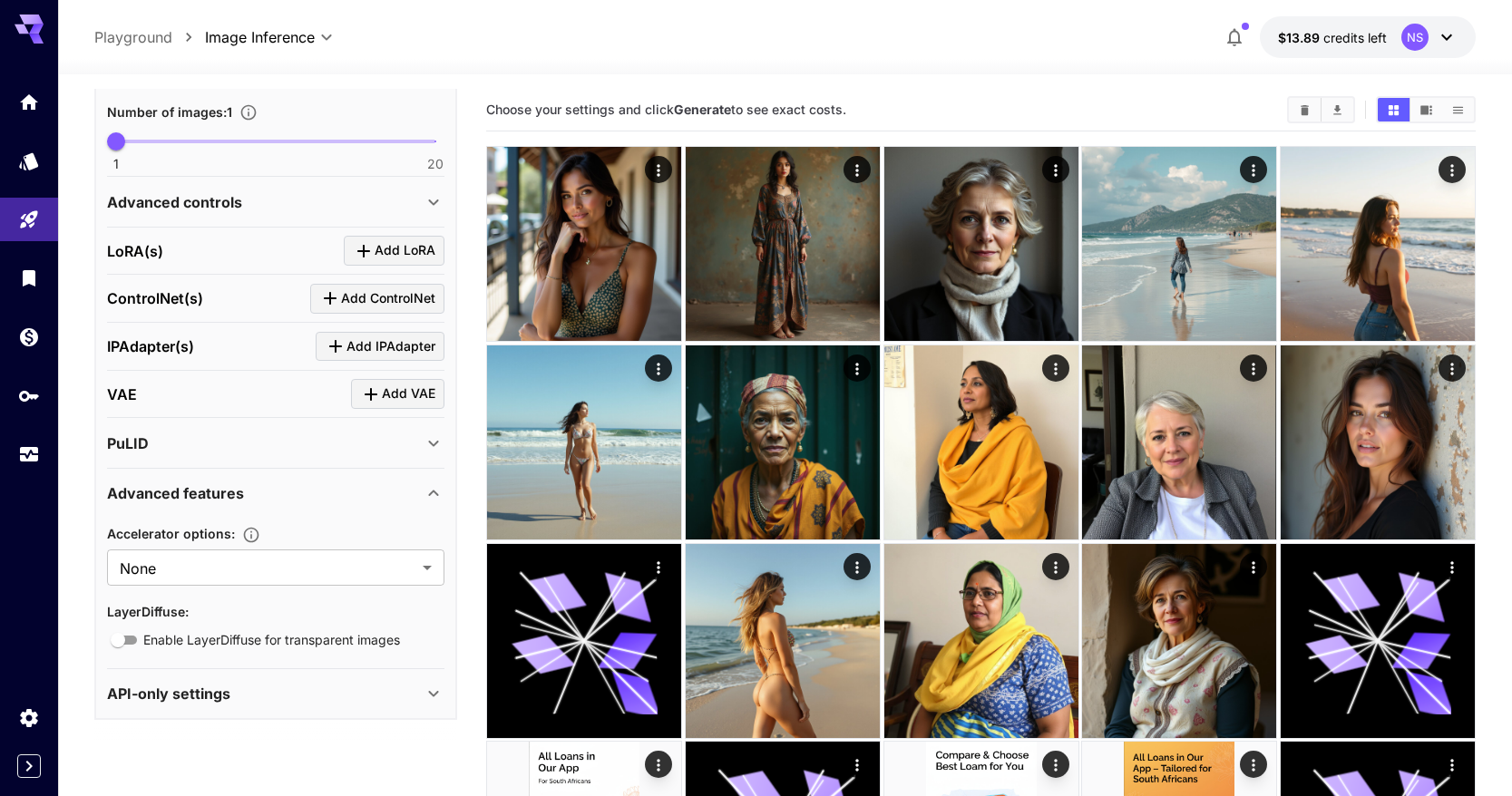
click at [243, 677] on div "API-only settings" at bounding box center [276, 694] width 338 height 43
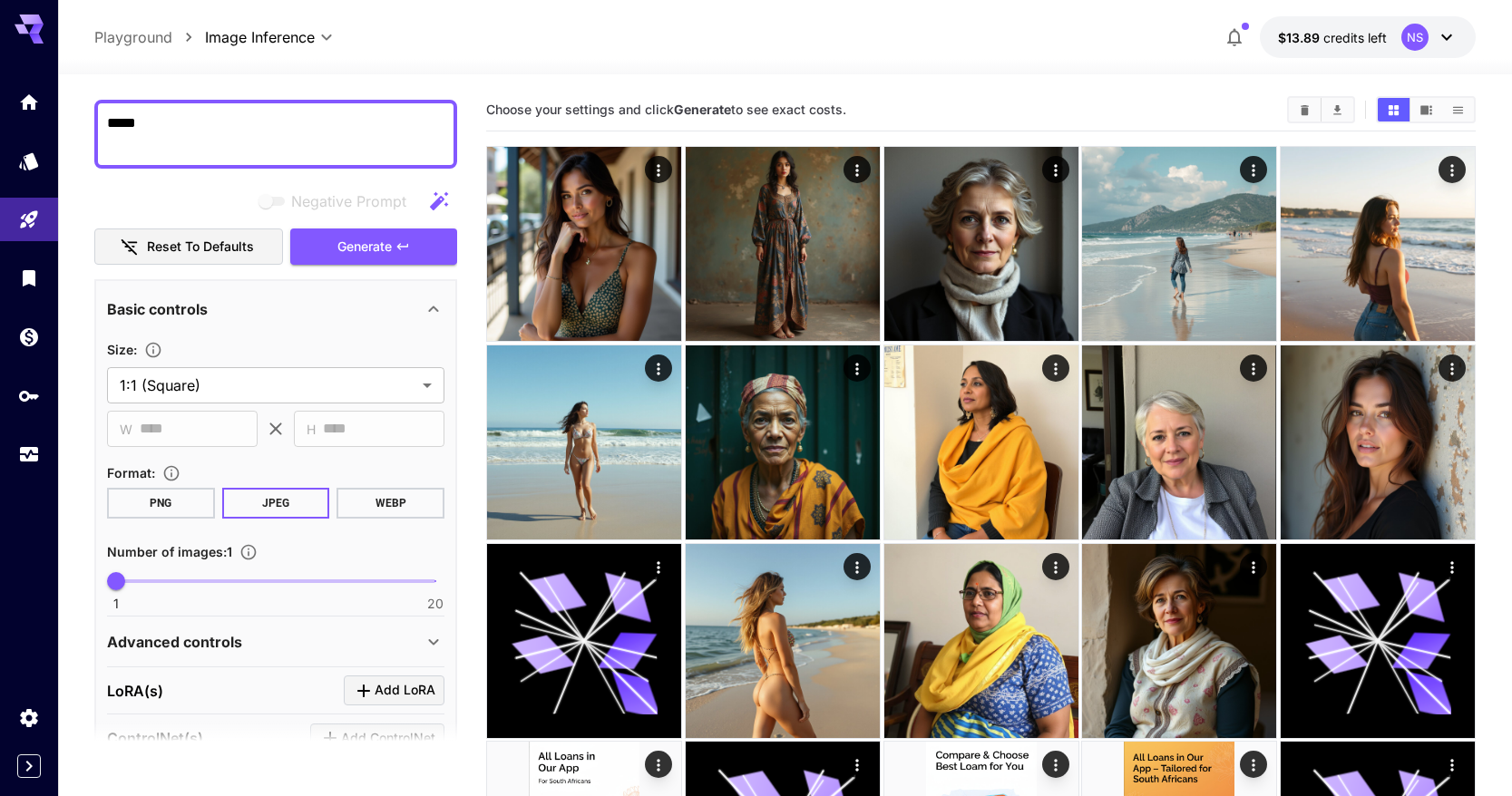
scroll to position [0, 0]
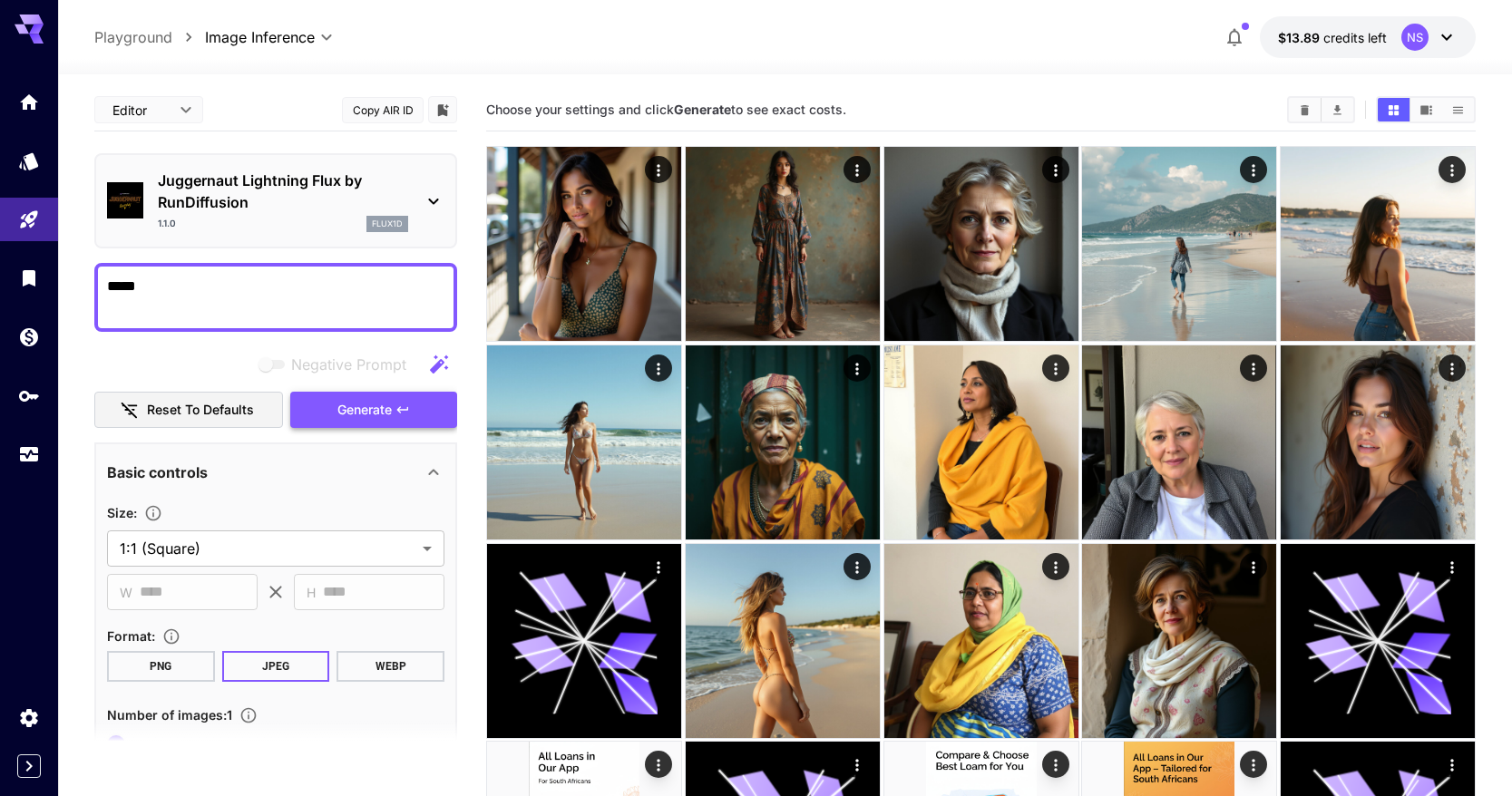
click at [389, 405] on span "Generate" at bounding box center [364, 410] width 54 height 23
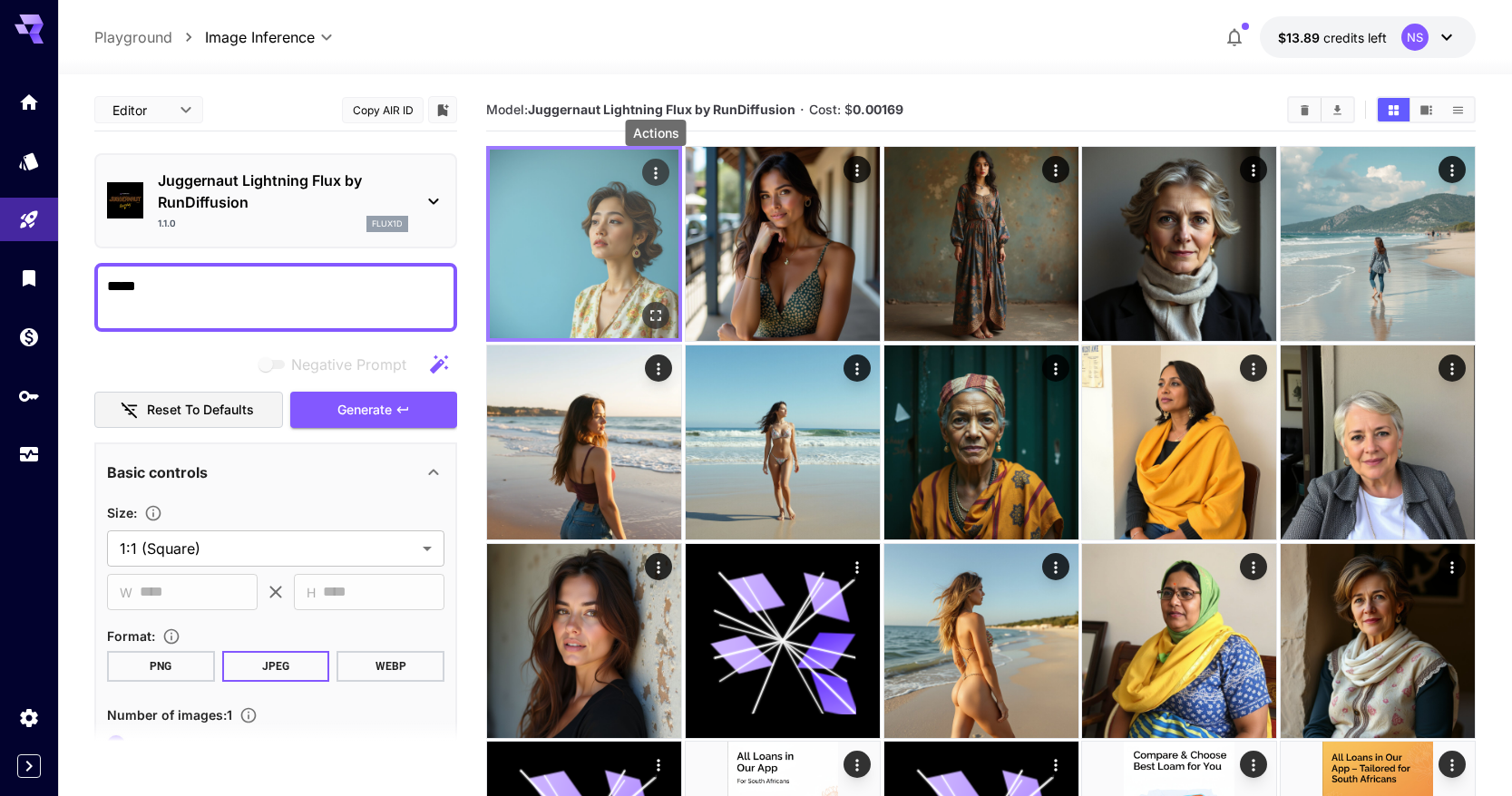
click at [654, 173] on icon "Actions" at bounding box center [655, 173] width 3 height 12
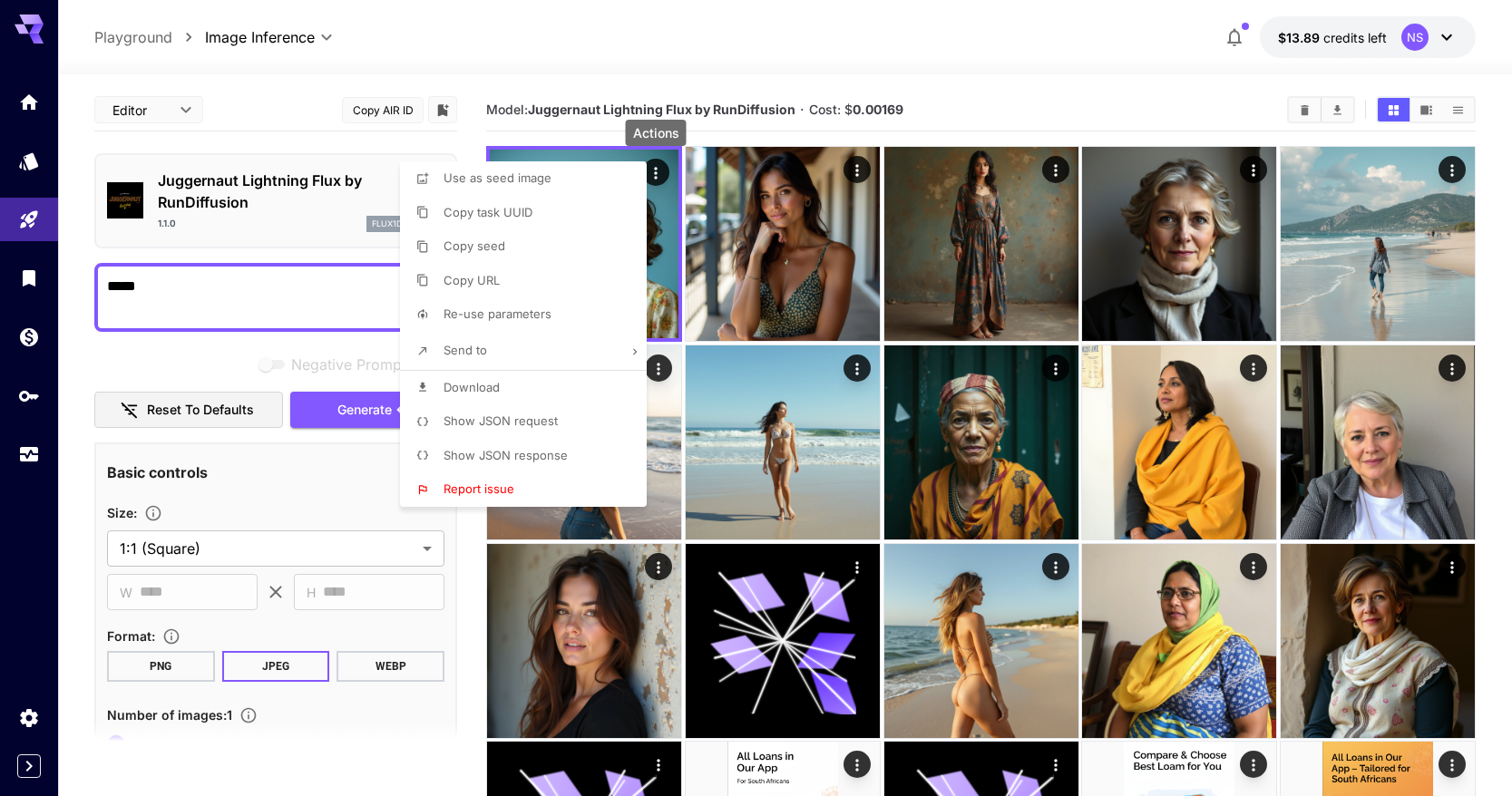
click at [563, 418] on li "Show JSON request" at bounding box center [528, 422] width 258 height 35
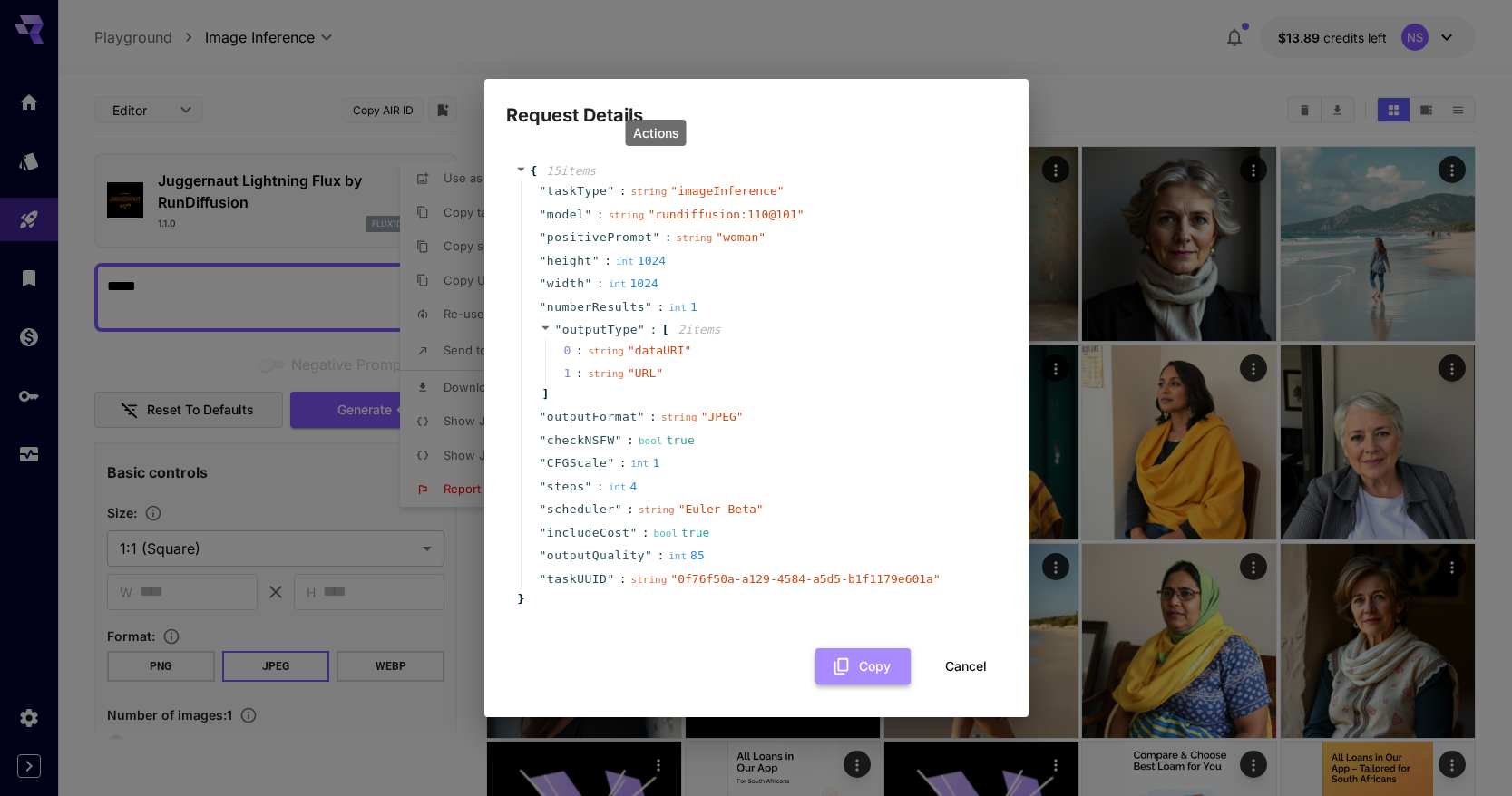
click at [892, 667] on button "Copy" at bounding box center [863, 668] width 95 height 38
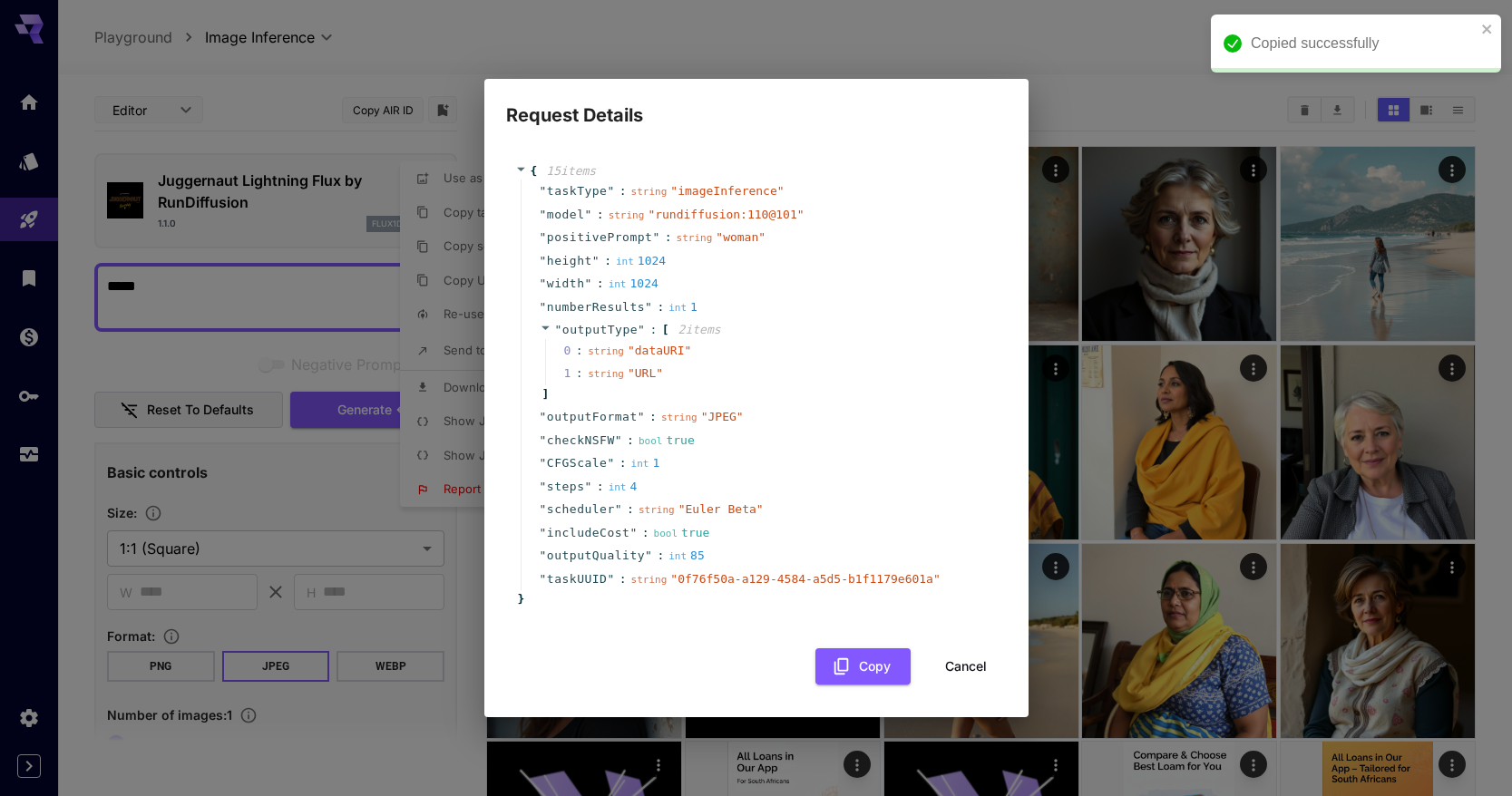
click at [357, 486] on div "Request Details { 15 item s " taskType " : string " imageInference " " model " …" at bounding box center [756, 398] width 1512 height 796
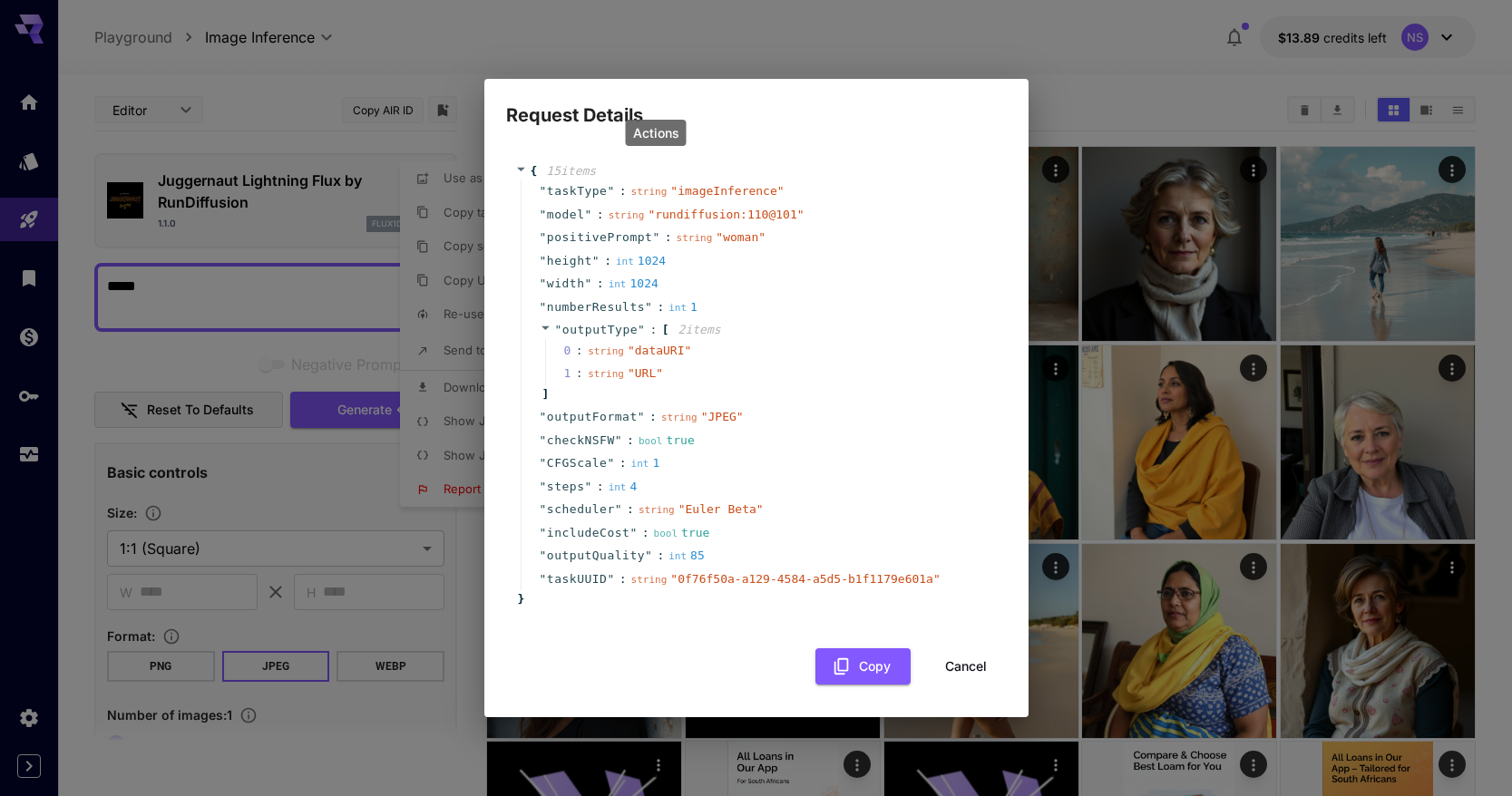
click at [454, 176] on div "Request Details { 15 item s " taskType " : string " imageInference " " model " …" at bounding box center [756, 398] width 1512 height 796
click at [976, 658] on button "Cancel" at bounding box center [966, 668] width 82 height 38
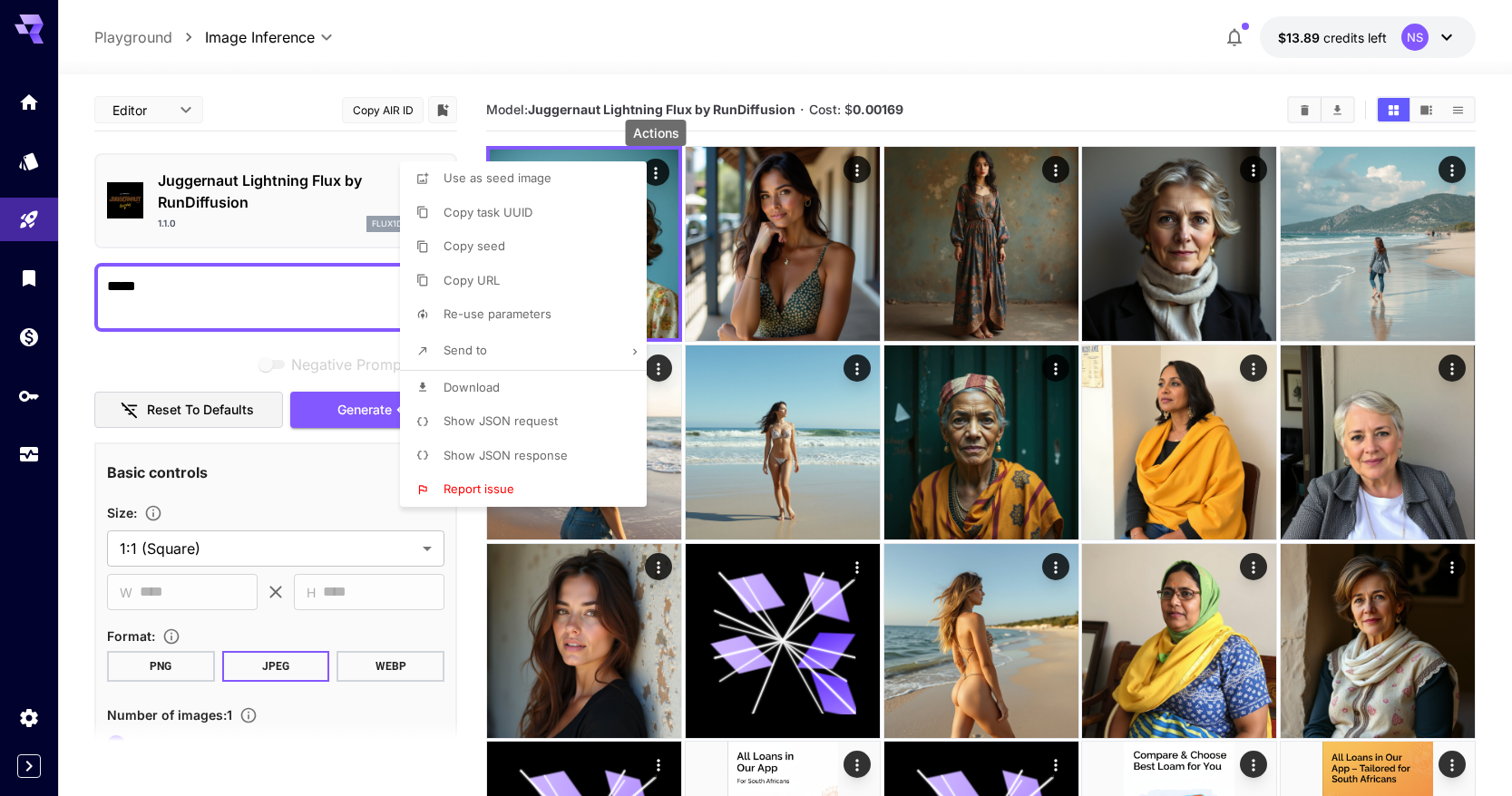
click at [334, 218] on div at bounding box center [756, 398] width 1512 height 796
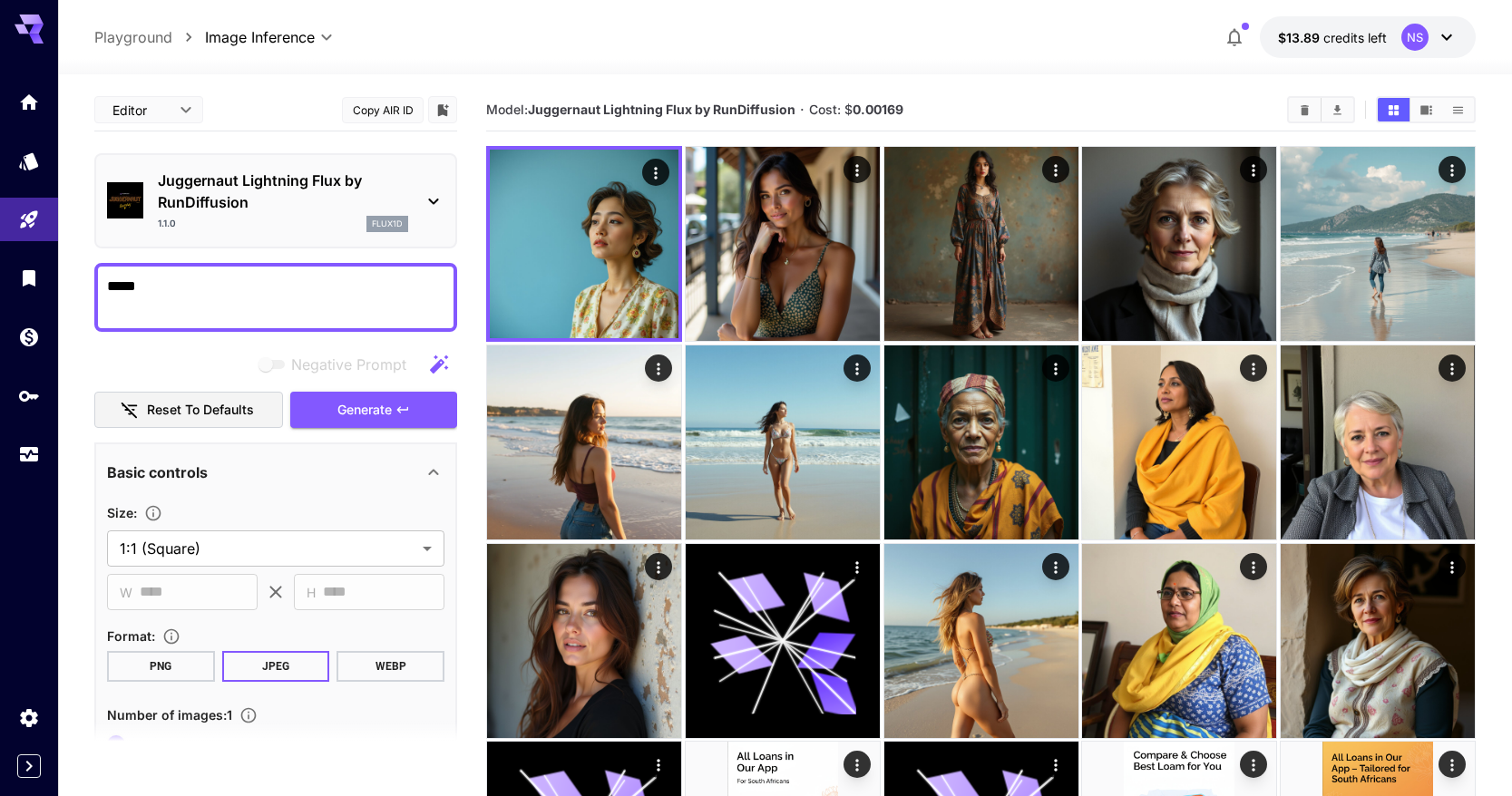
click at [377, 107] on button "Copy AIR ID" at bounding box center [382, 110] width 82 height 27
click at [1397, 49] on button "$13.89 credits left NS" at bounding box center [1368, 38] width 216 height 41
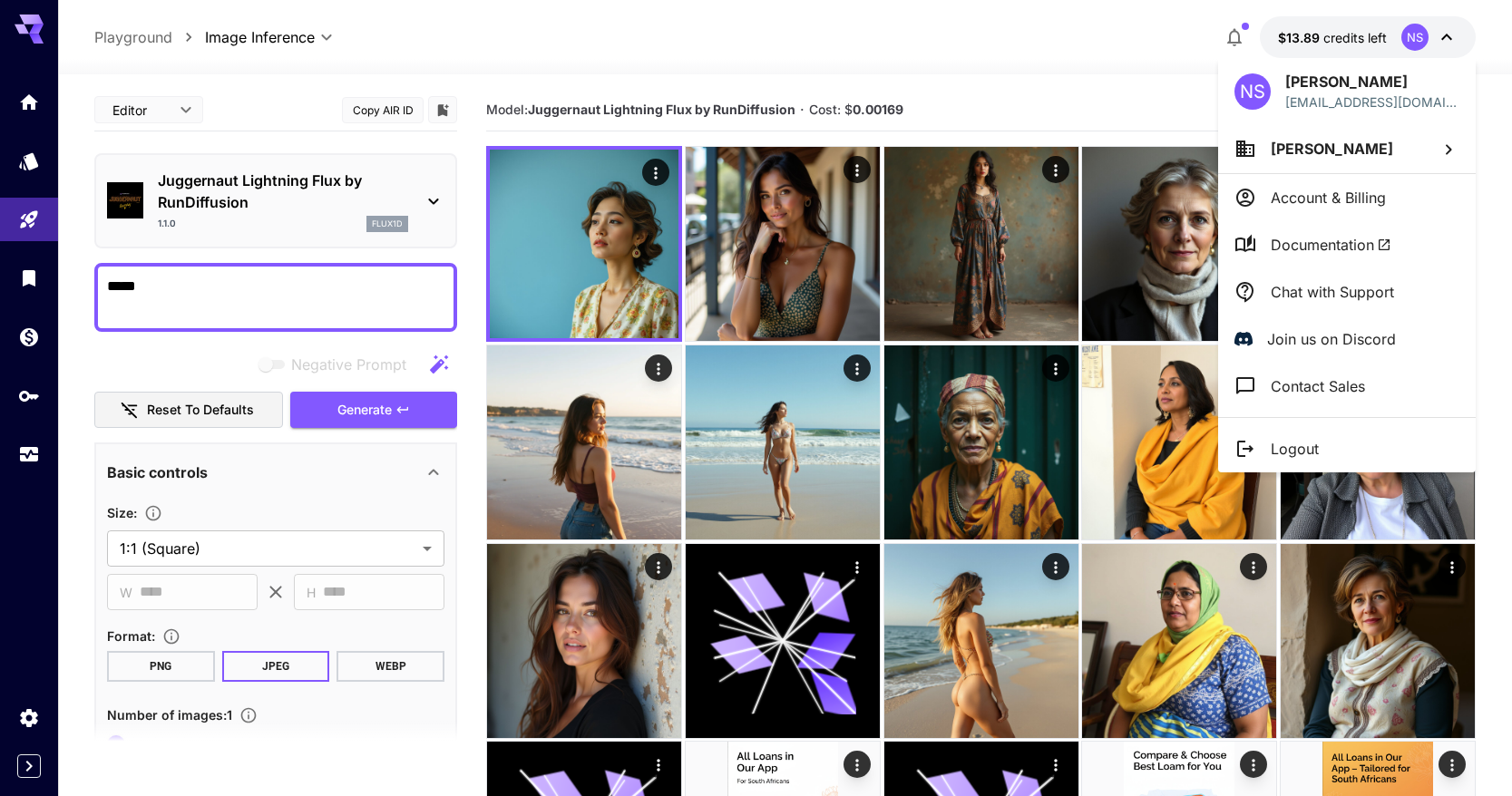
click at [25, 460] on div at bounding box center [756, 398] width 1512 height 796
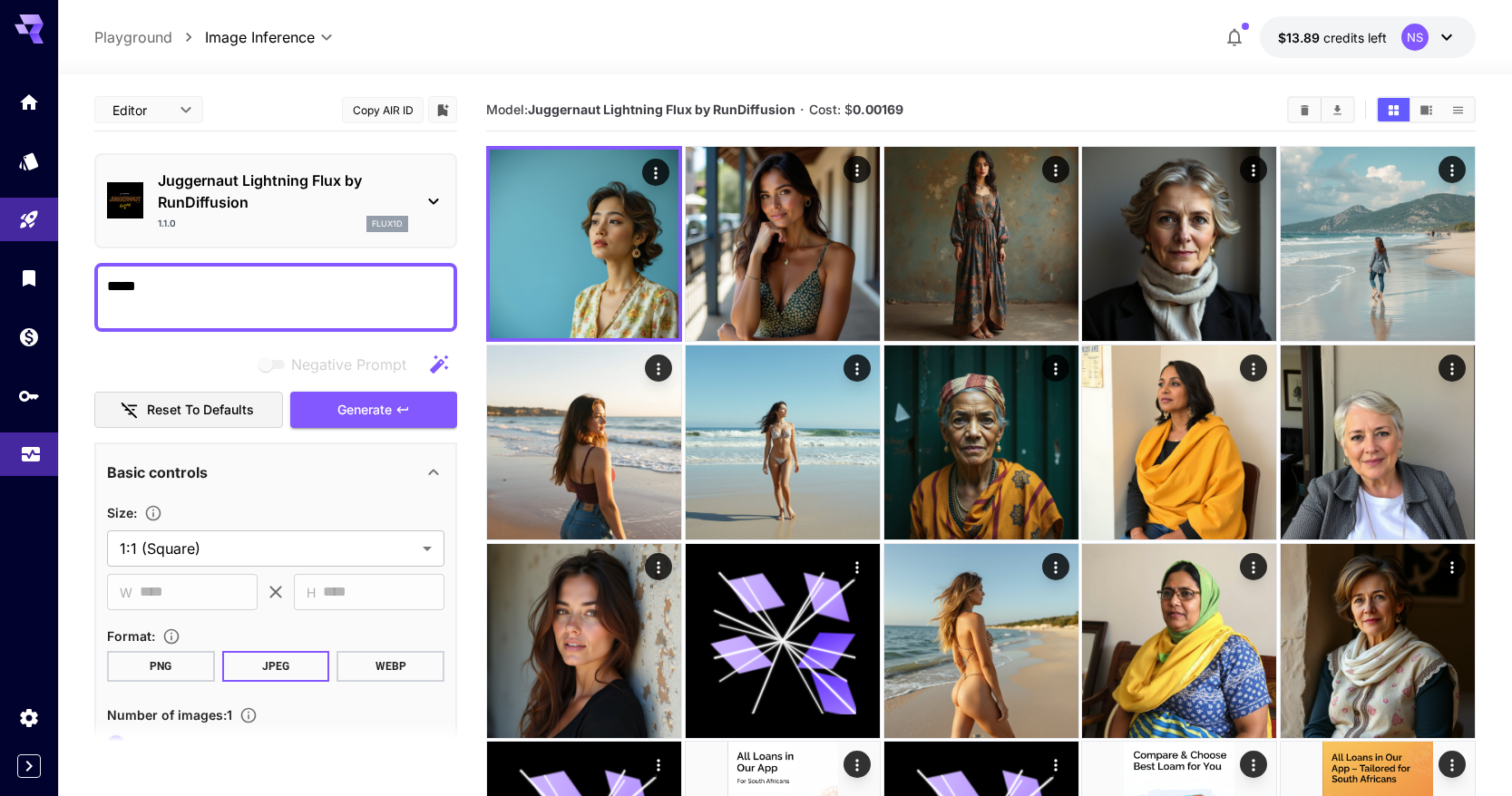
click at [18, 451] on link at bounding box center [29, 454] width 58 height 44
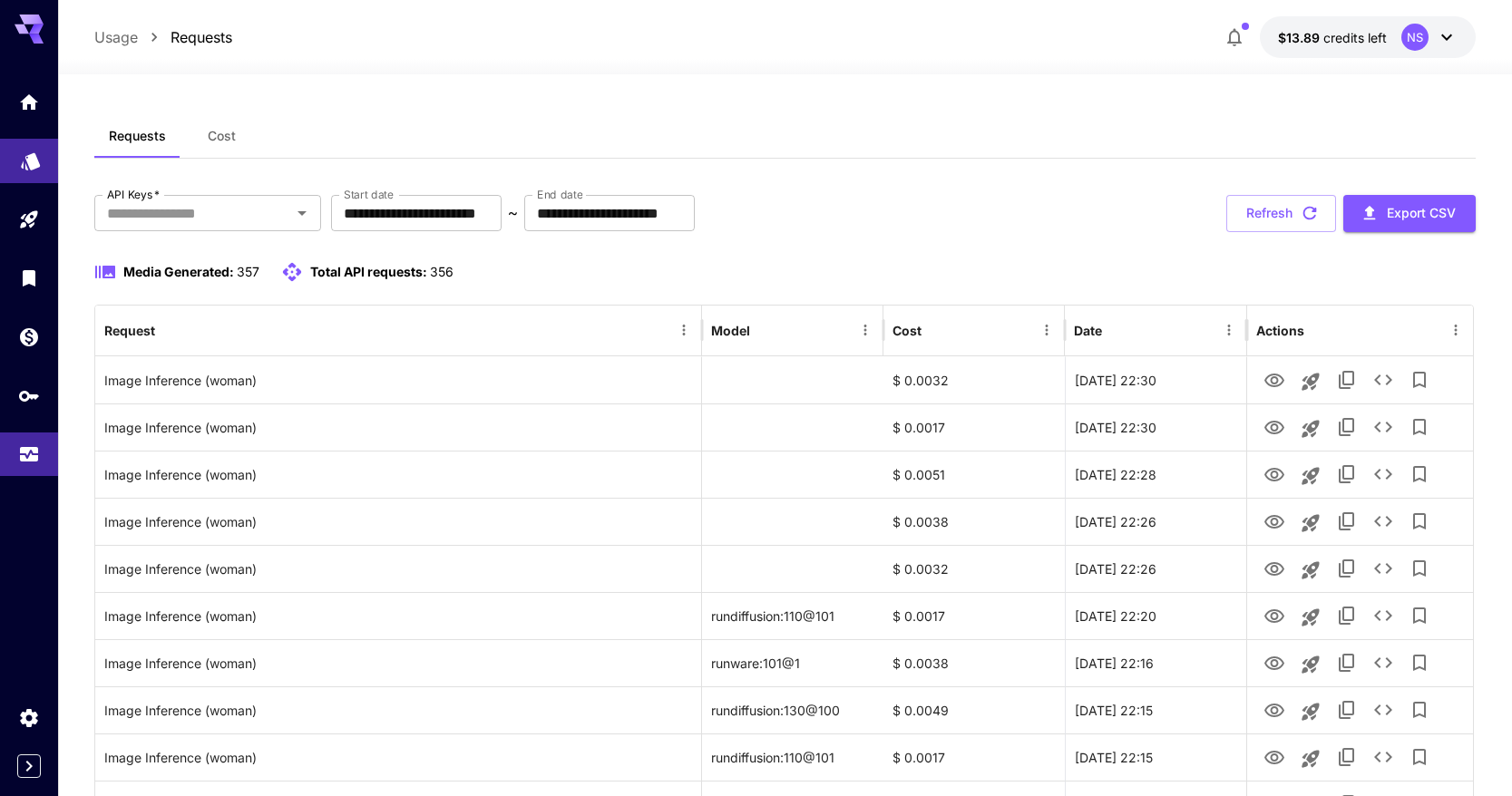
click at [40, 147] on link at bounding box center [29, 161] width 58 height 44
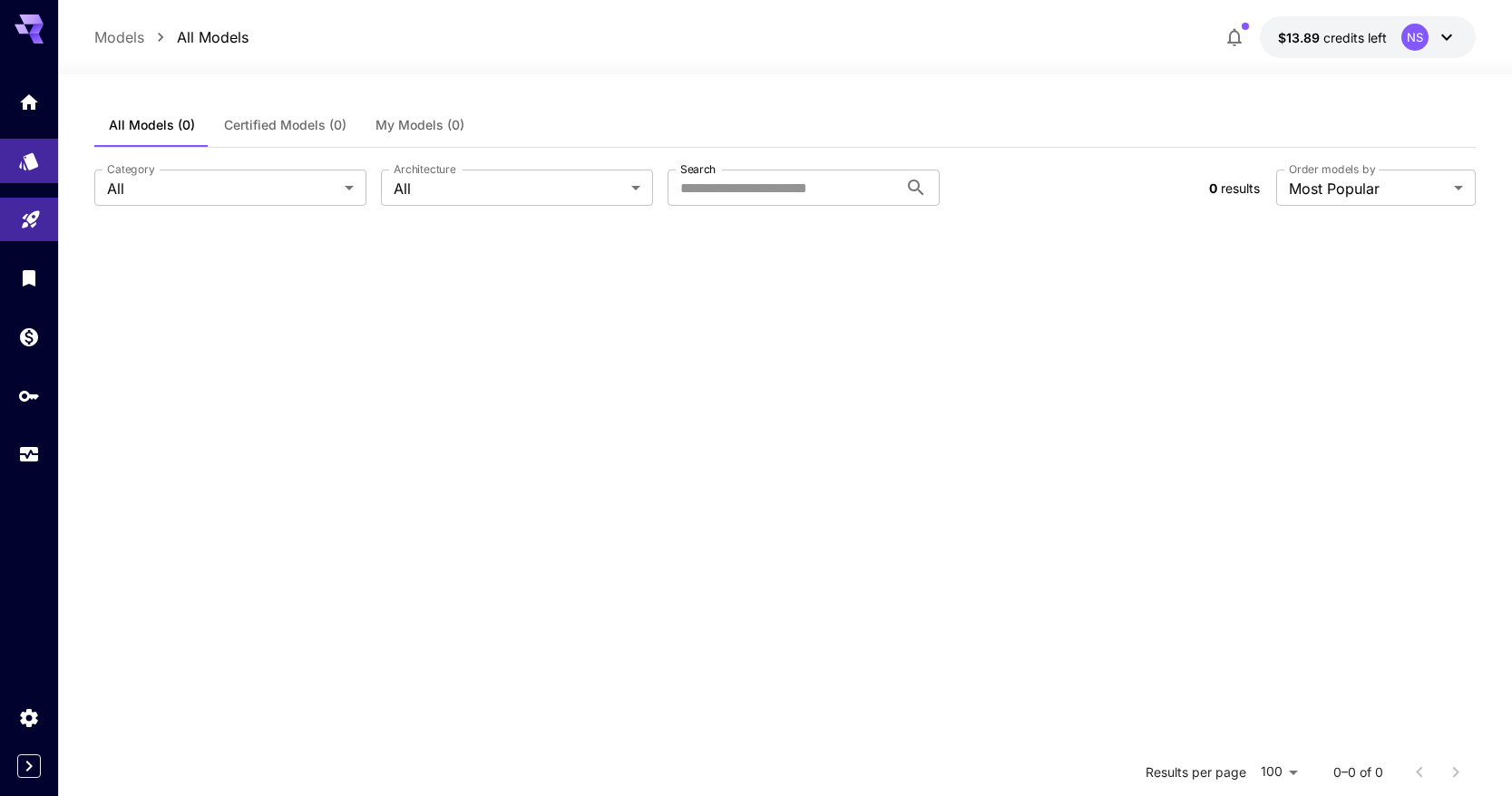
click at [45, 206] on link at bounding box center [29, 219] width 58 height 44
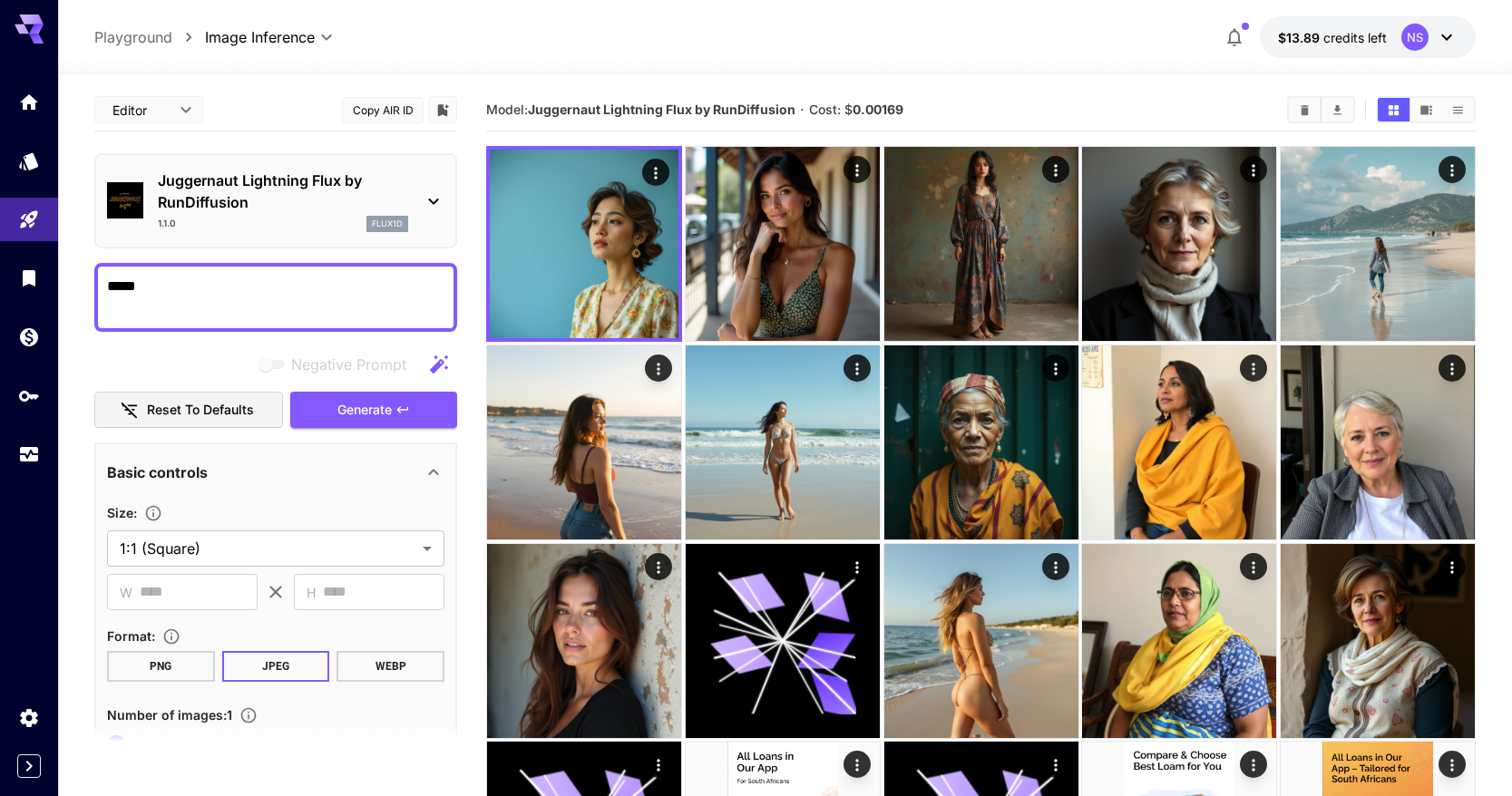
click at [370, 114] on button "Copy AIR ID" at bounding box center [382, 110] width 82 height 27
click at [269, 156] on div "Juggernaut Lightning Flux by RunDiffusion 1.1.0 flux1d" at bounding box center [276, 200] width 362 height 95
click at [269, 184] on p "Juggernaut Lightning Flux by RunDiffusion" at bounding box center [283, 192] width 251 height 43
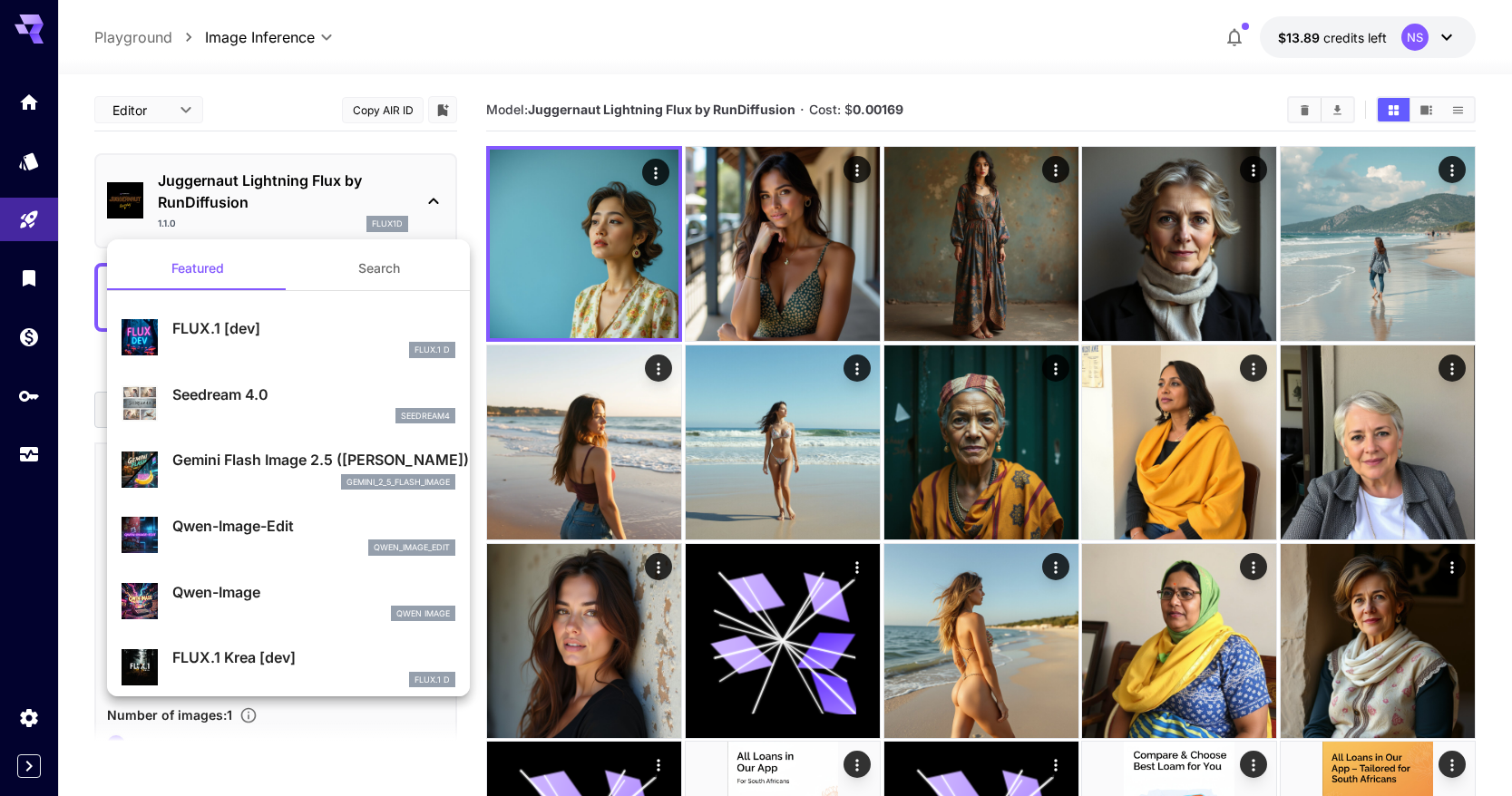
click at [295, 321] on p "FLUX.1 [dev]" at bounding box center [314, 328] width 283 height 22
type input "**"
type input "***"
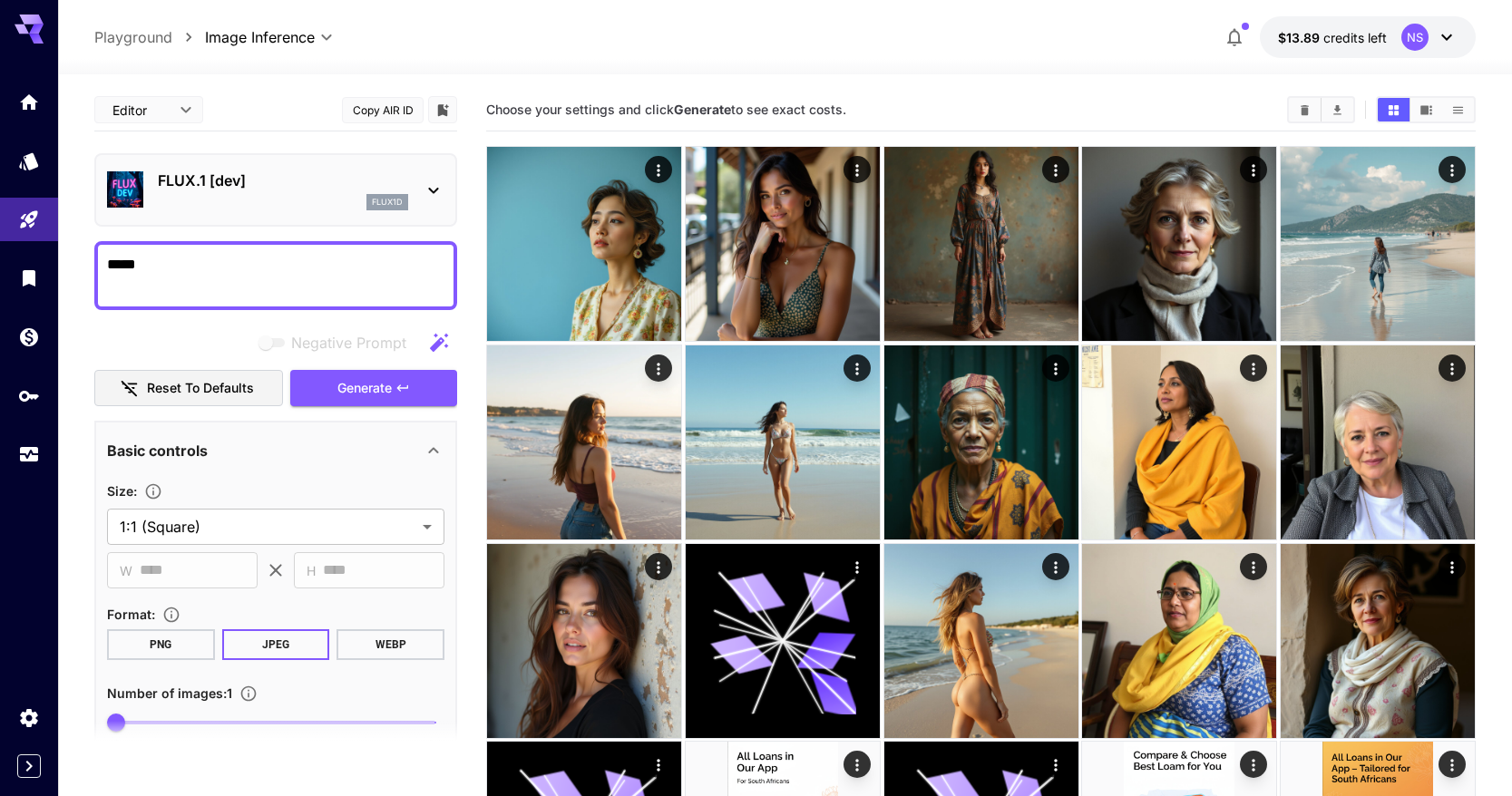
click at [382, 111] on button "Copy AIR ID" at bounding box center [382, 110] width 82 height 27
click at [33, 471] on link at bounding box center [29, 454] width 58 height 44
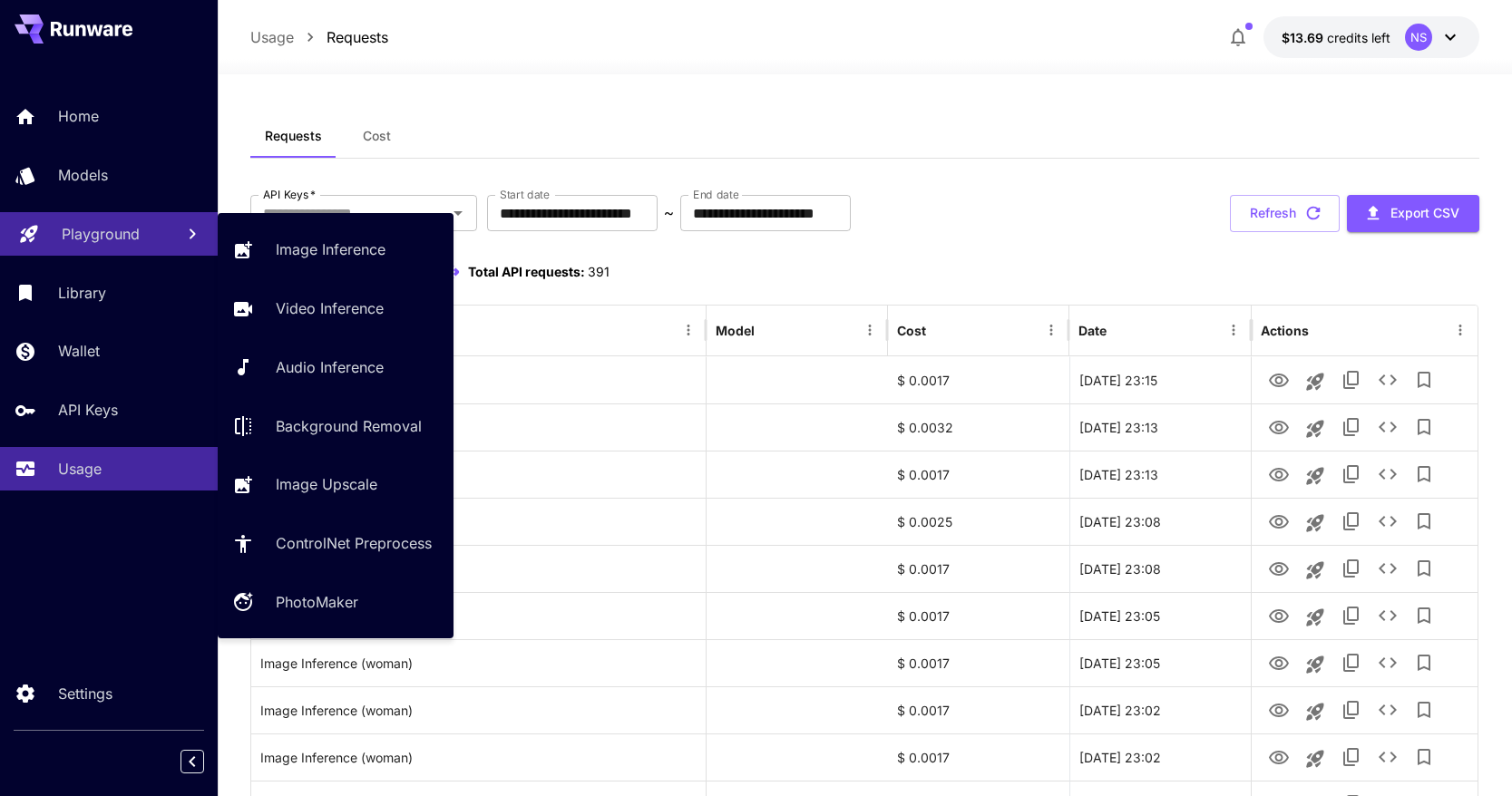
click at [113, 223] on p "Playground" at bounding box center [100, 234] width 78 height 22
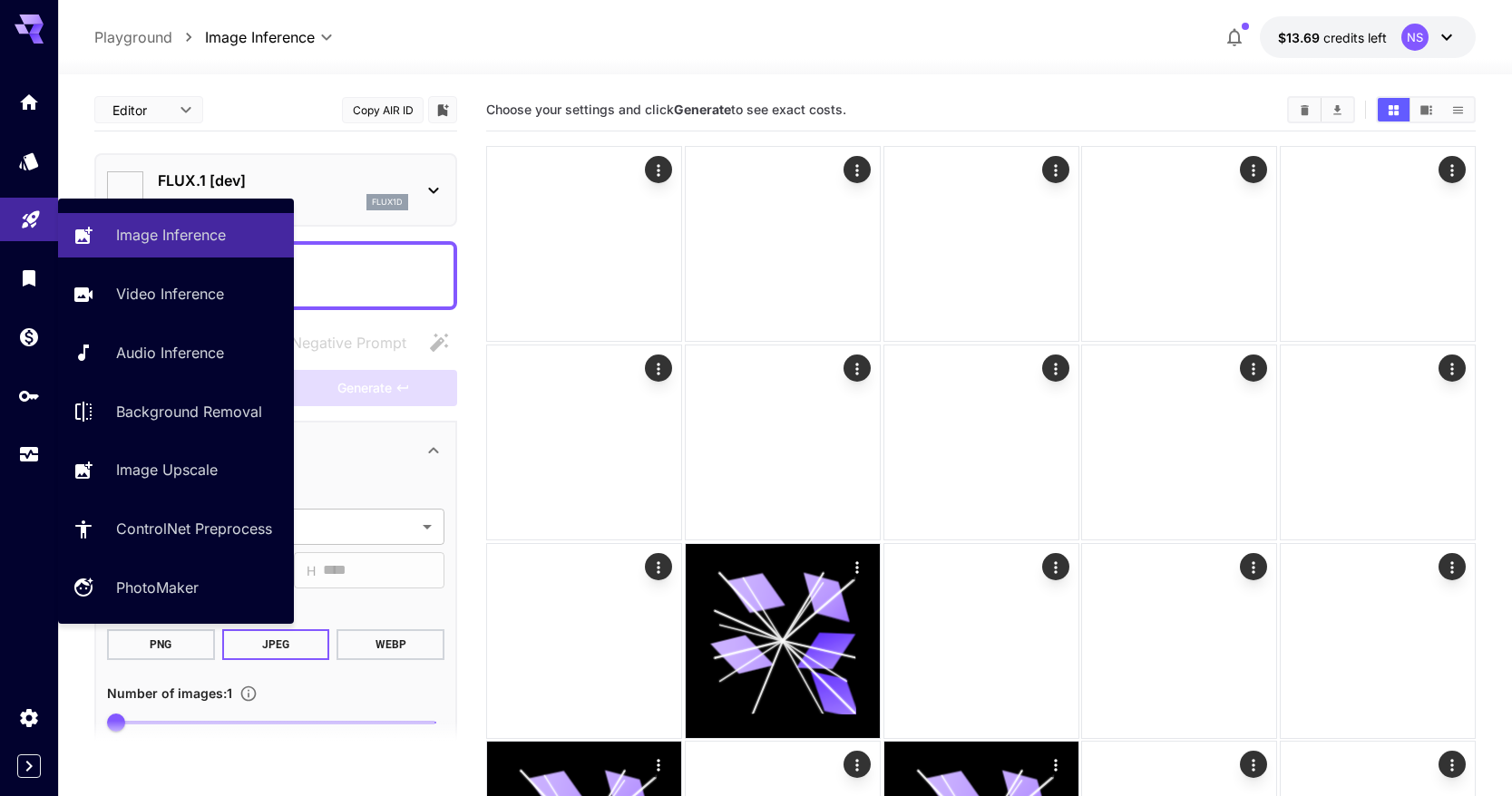
type input "**********"
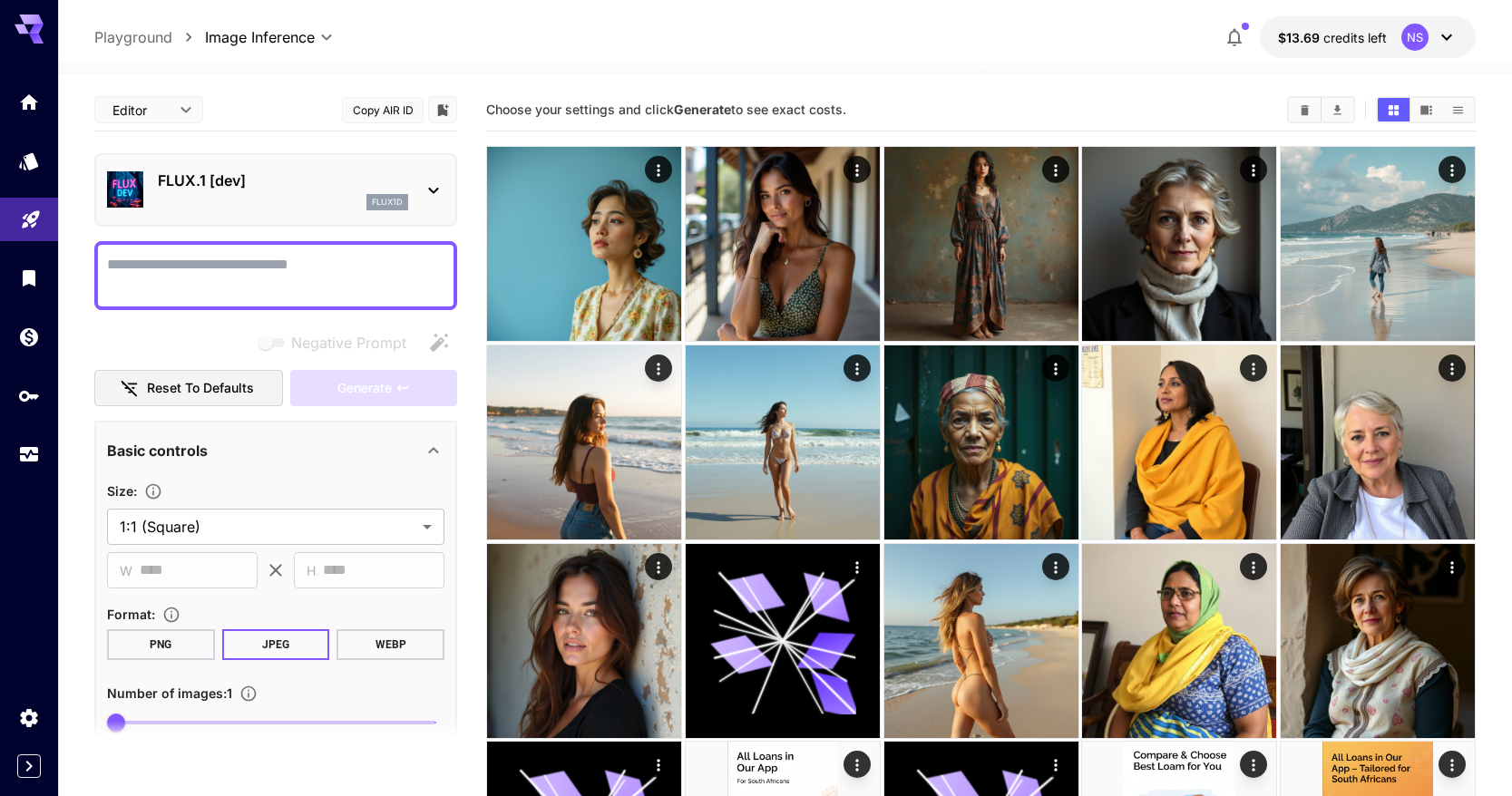
click at [327, 184] on p "FLUX.1 [dev]" at bounding box center [283, 181] width 251 height 22
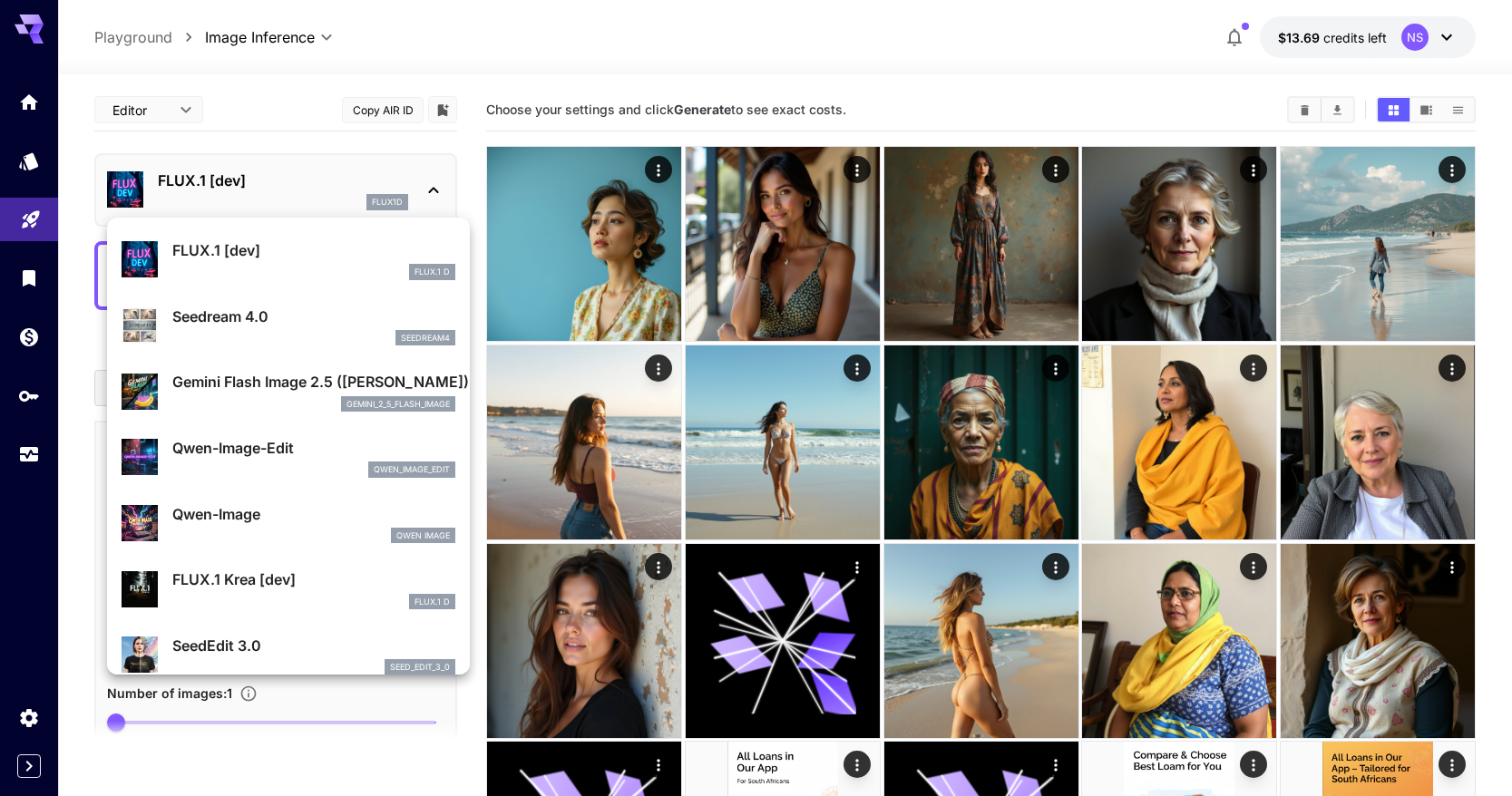
scroll to position [58, 0]
click at [315, 571] on p "FLUX.1 Krea [dev]" at bounding box center [314, 578] width 283 height 22
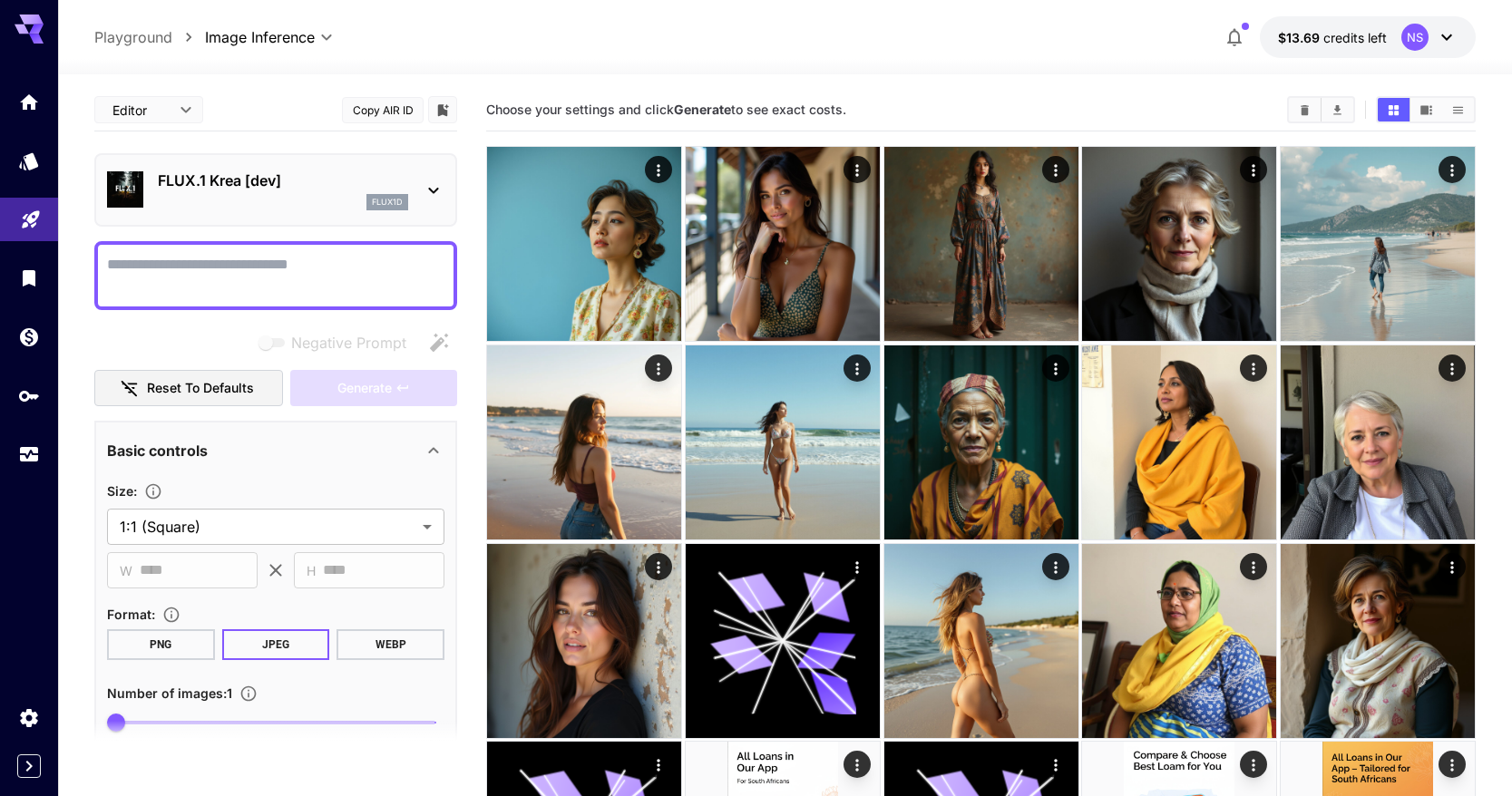
click at [251, 158] on div "FLUX.1 Krea [dev] flux1d" at bounding box center [276, 190] width 362 height 73
click at [251, 166] on div "FLUX.1 Krea [dev] flux1d" at bounding box center [276, 190] width 338 height 55
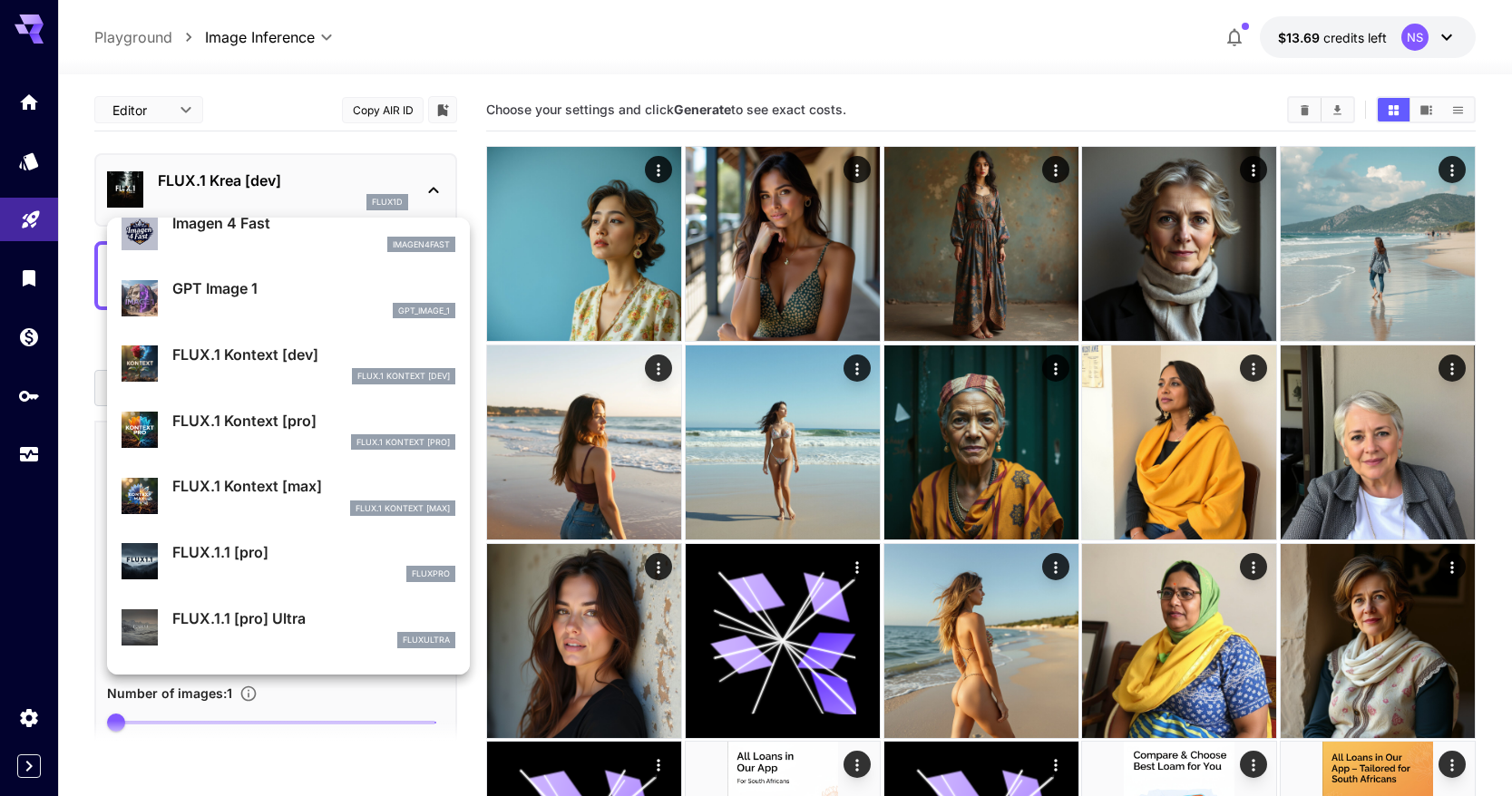
scroll to position [1468, 0]
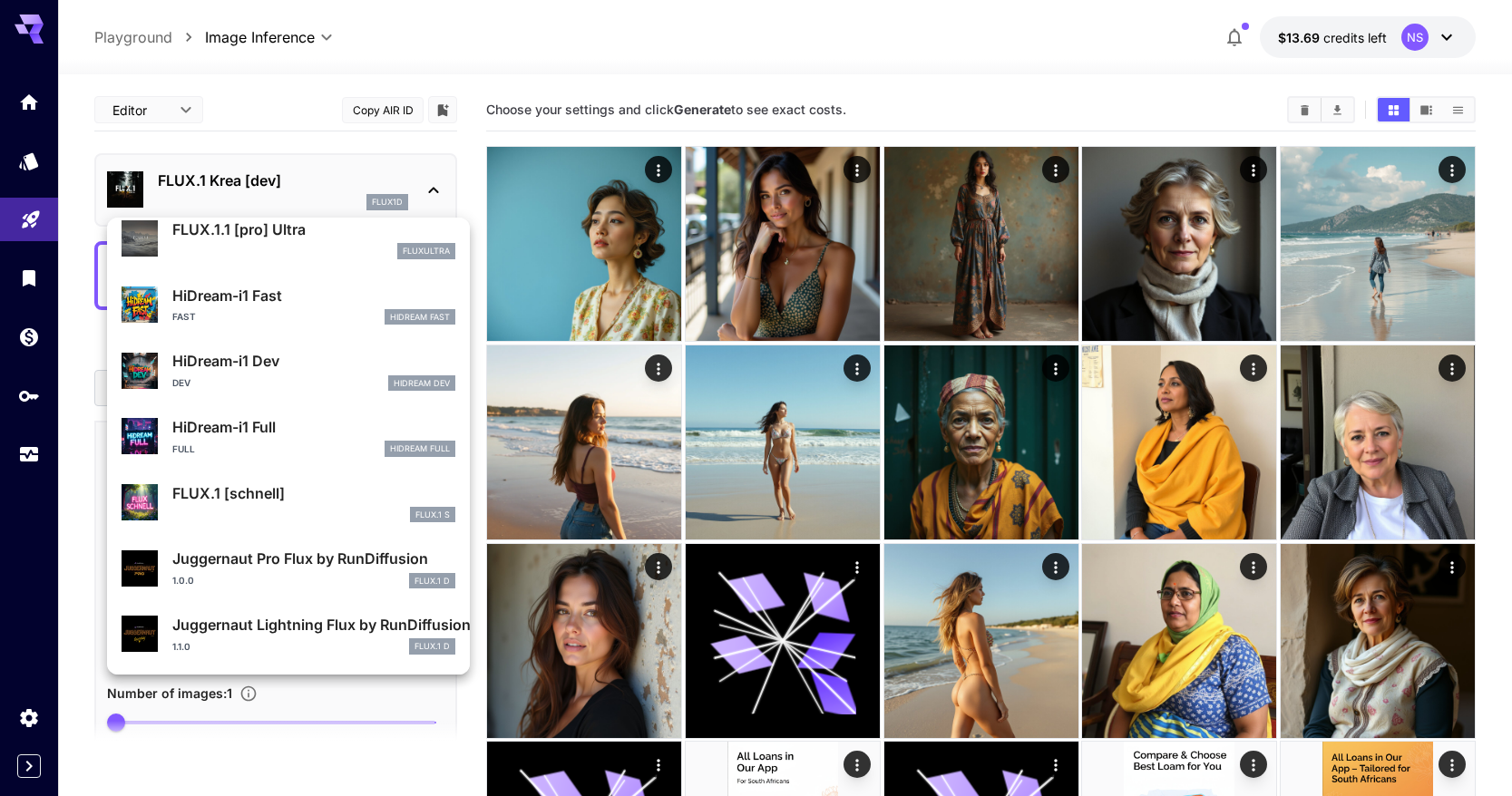
click at [311, 478] on div "FLUX.1 [schnell] FLUX.1 S" at bounding box center [288, 503] width 334 height 55
type input "*"
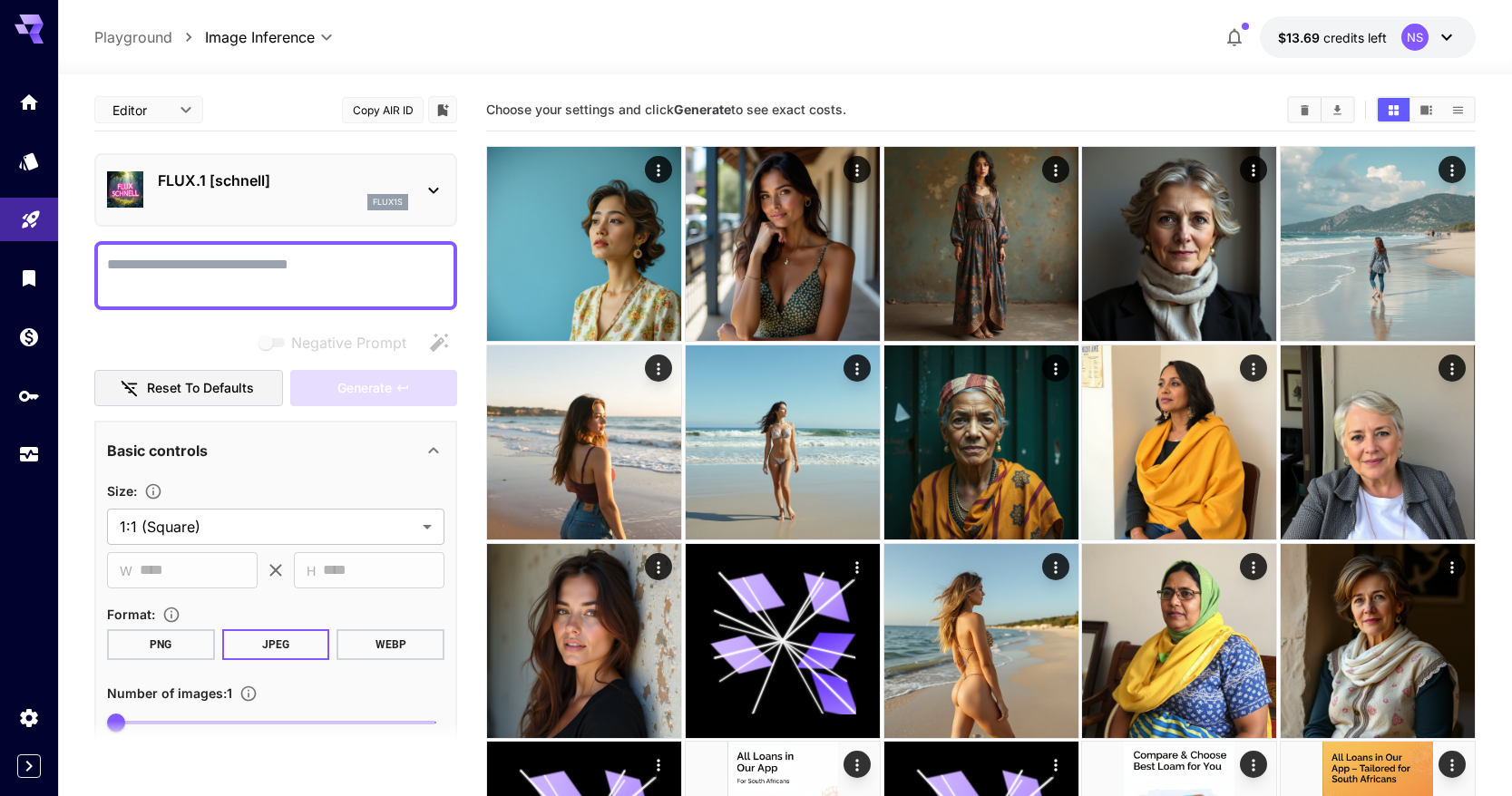
click at [265, 301] on div at bounding box center [276, 276] width 362 height 69
click at [265, 294] on textarea "Negative Prompt" at bounding box center [276, 276] width 338 height 43
type textarea "*****"
click at [338, 382] on span "Generate" at bounding box center [364, 388] width 54 height 23
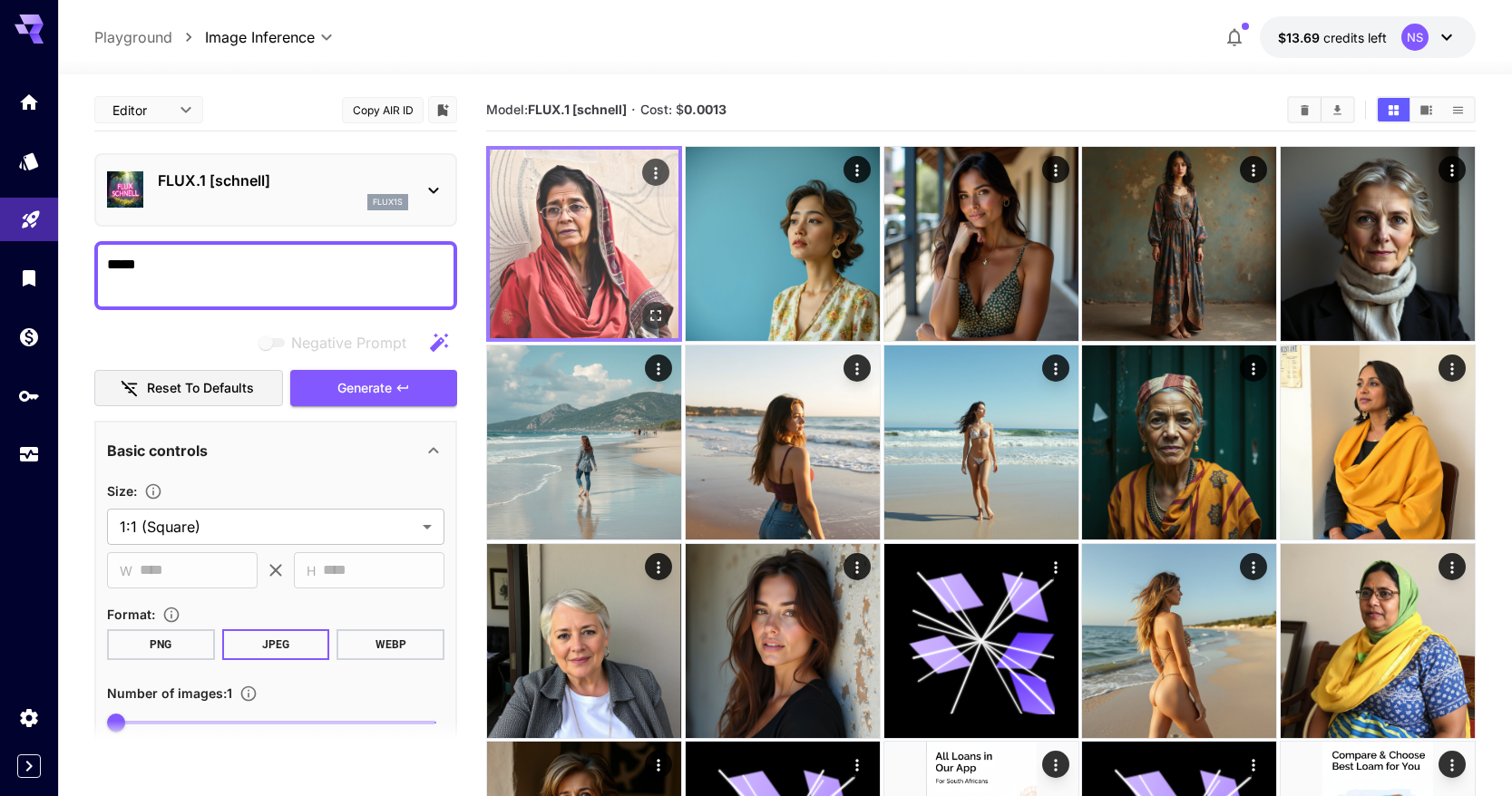
click at [662, 306] on icon "Open in fullscreen" at bounding box center [656, 315] width 18 height 18
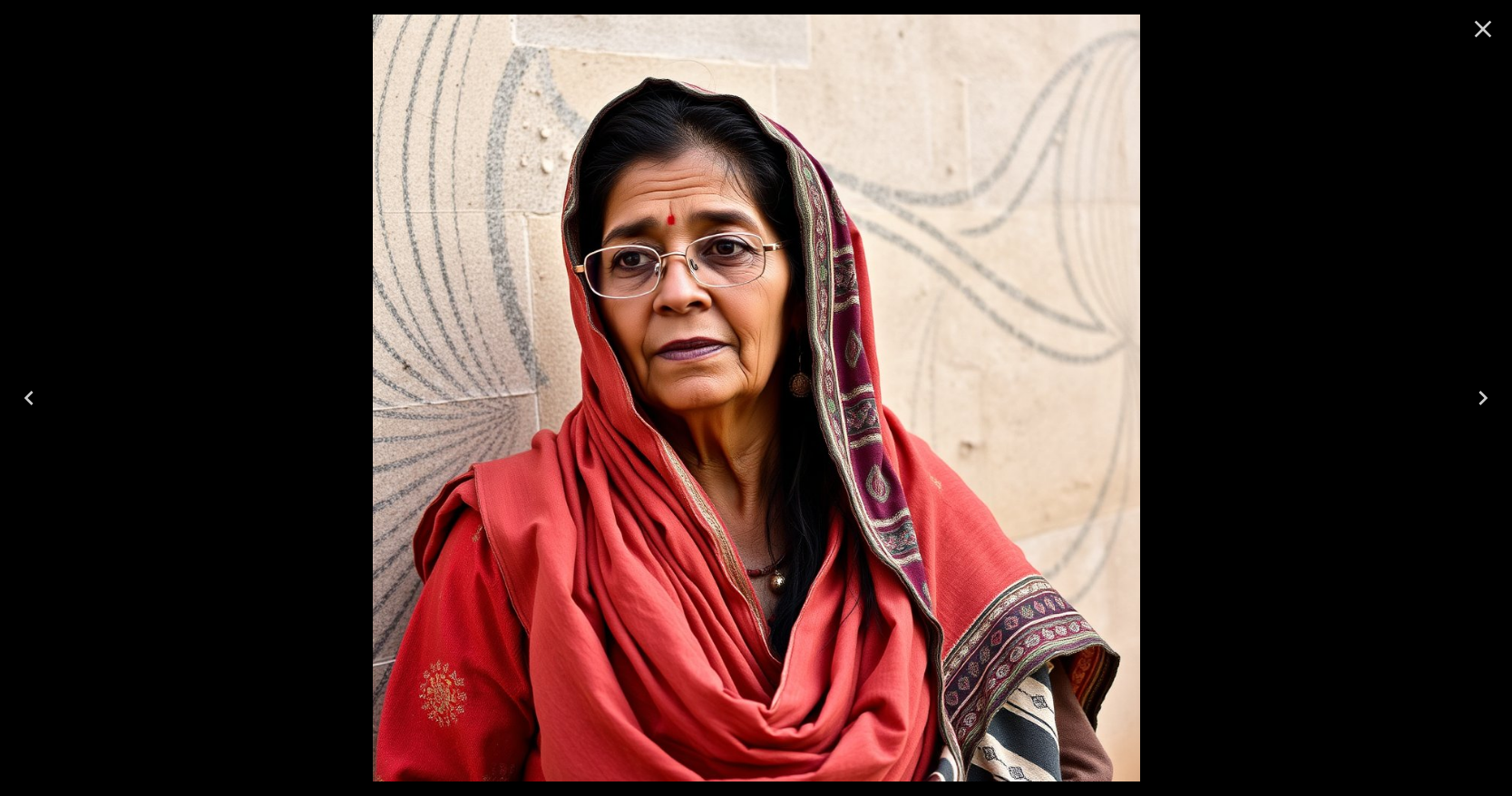
click at [1344, 377] on div at bounding box center [756, 398] width 1512 height 796
click at [1469, 30] on icon "Close" at bounding box center [1482, 29] width 29 height 29
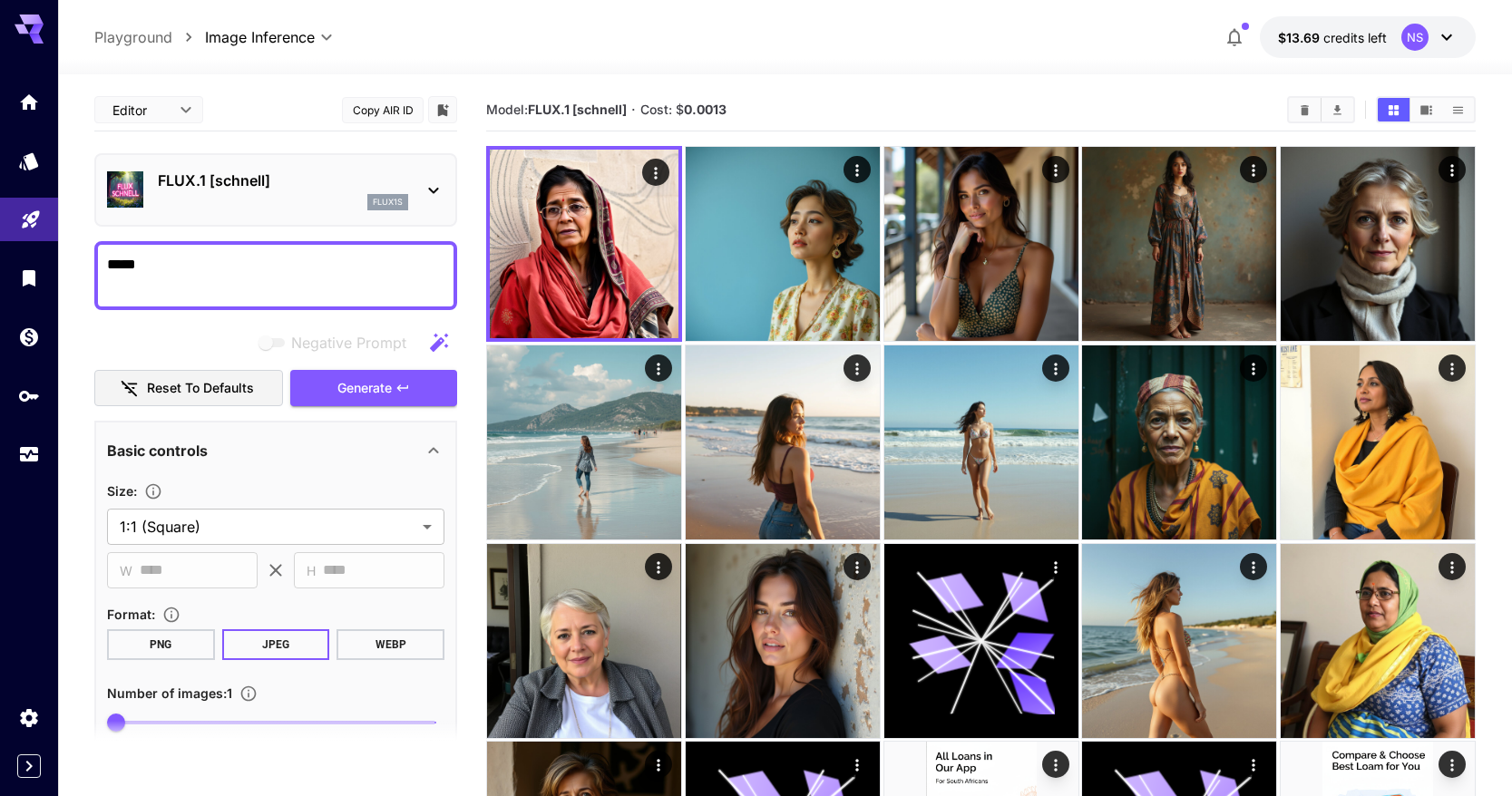
click at [340, 185] on p "FLUX.1 [schnell]" at bounding box center [283, 181] width 251 height 22
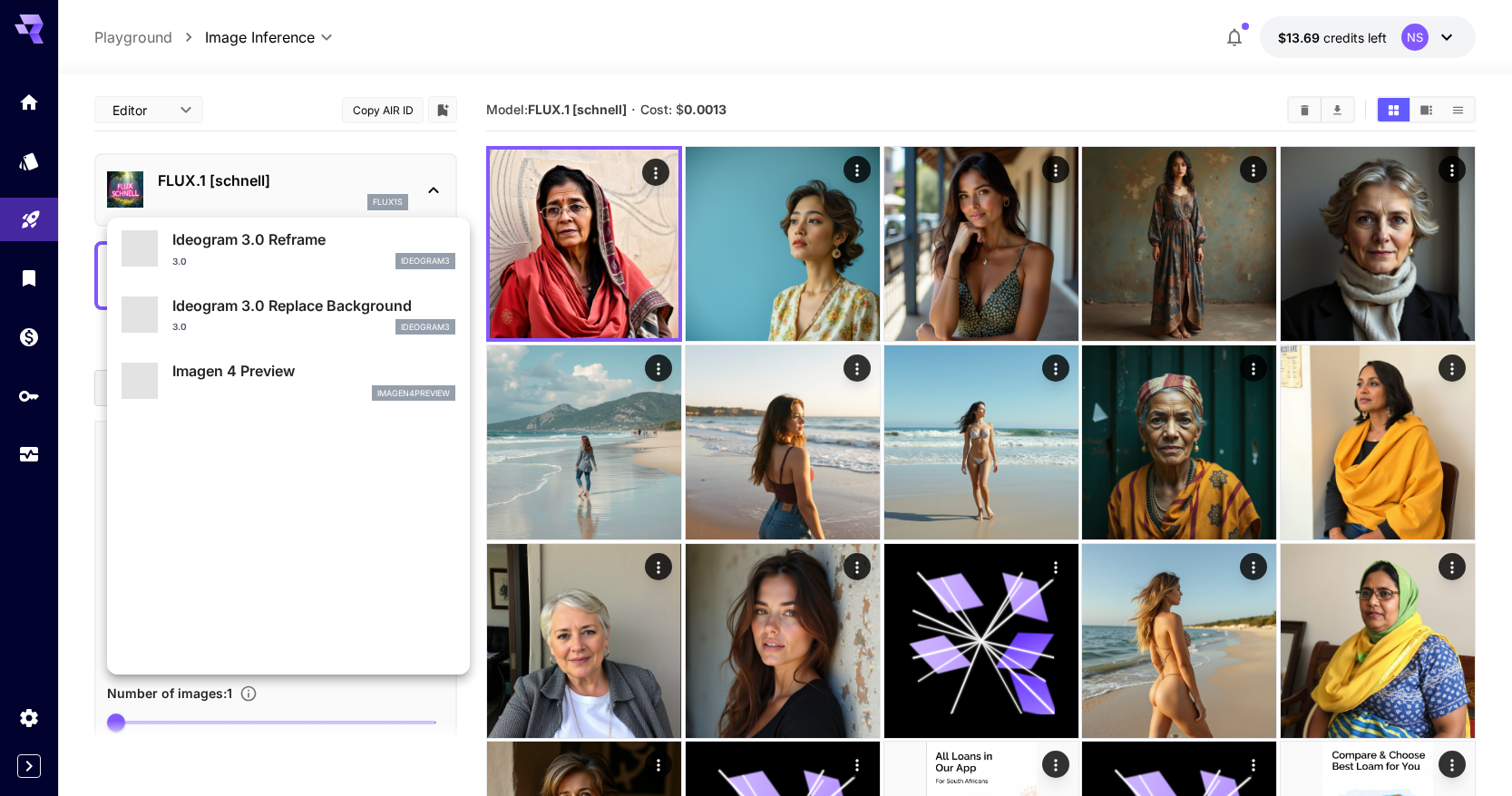
scroll to position [1468, 0]
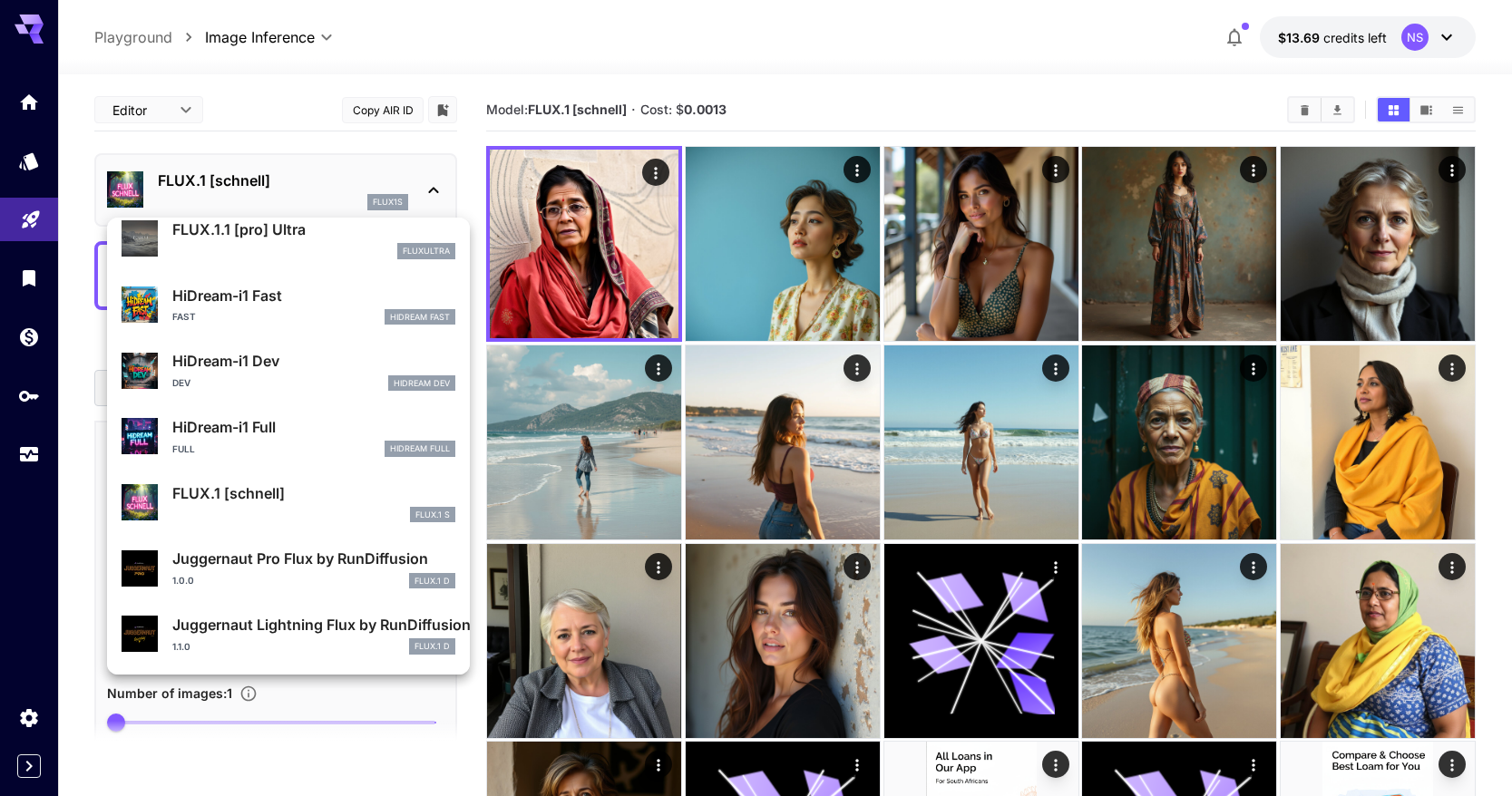
click at [358, 616] on p "Juggernaut Lightning Flux by RunDiffusion" at bounding box center [314, 625] width 283 height 22
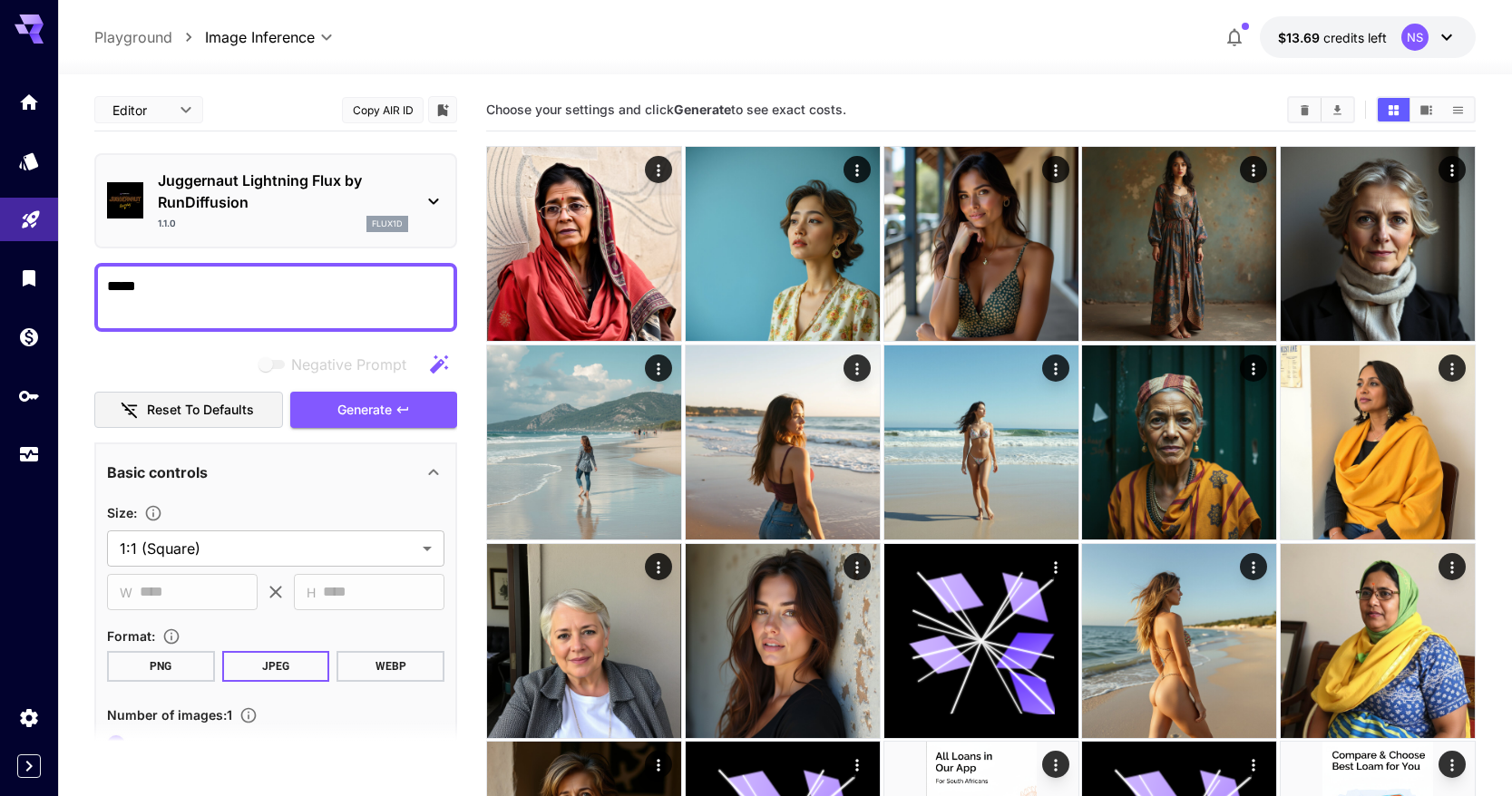
click at [305, 280] on textarea "*****" at bounding box center [276, 297] width 338 height 43
click at [373, 412] on span "Generate" at bounding box center [364, 410] width 54 height 23
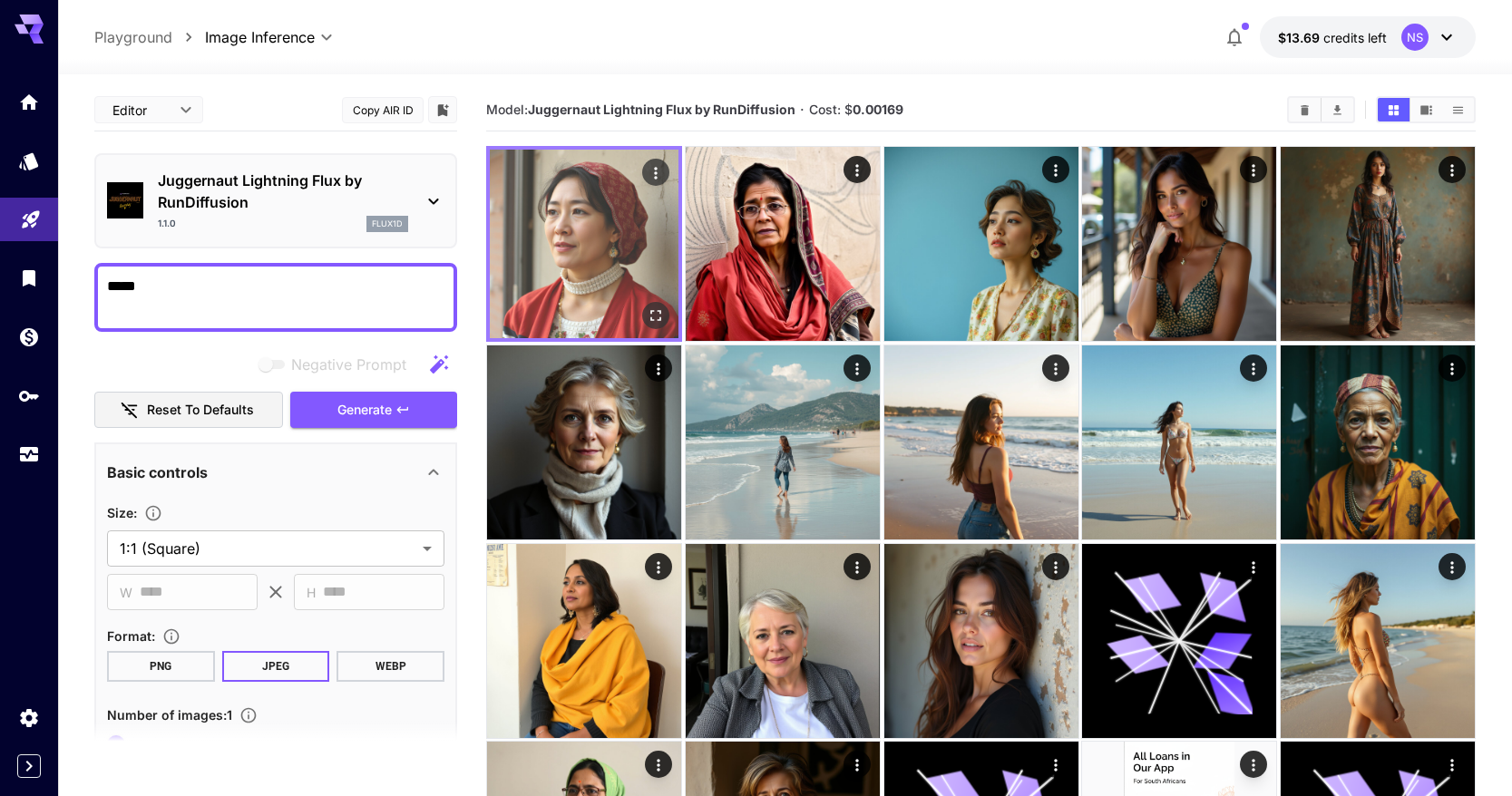
click at [608, 254] on img at bounding box center [584, 244] width 189 height 189
click at [653, 314] on icon "Open in fullscreen" at bounding box center [656, 315] width 18 height 18
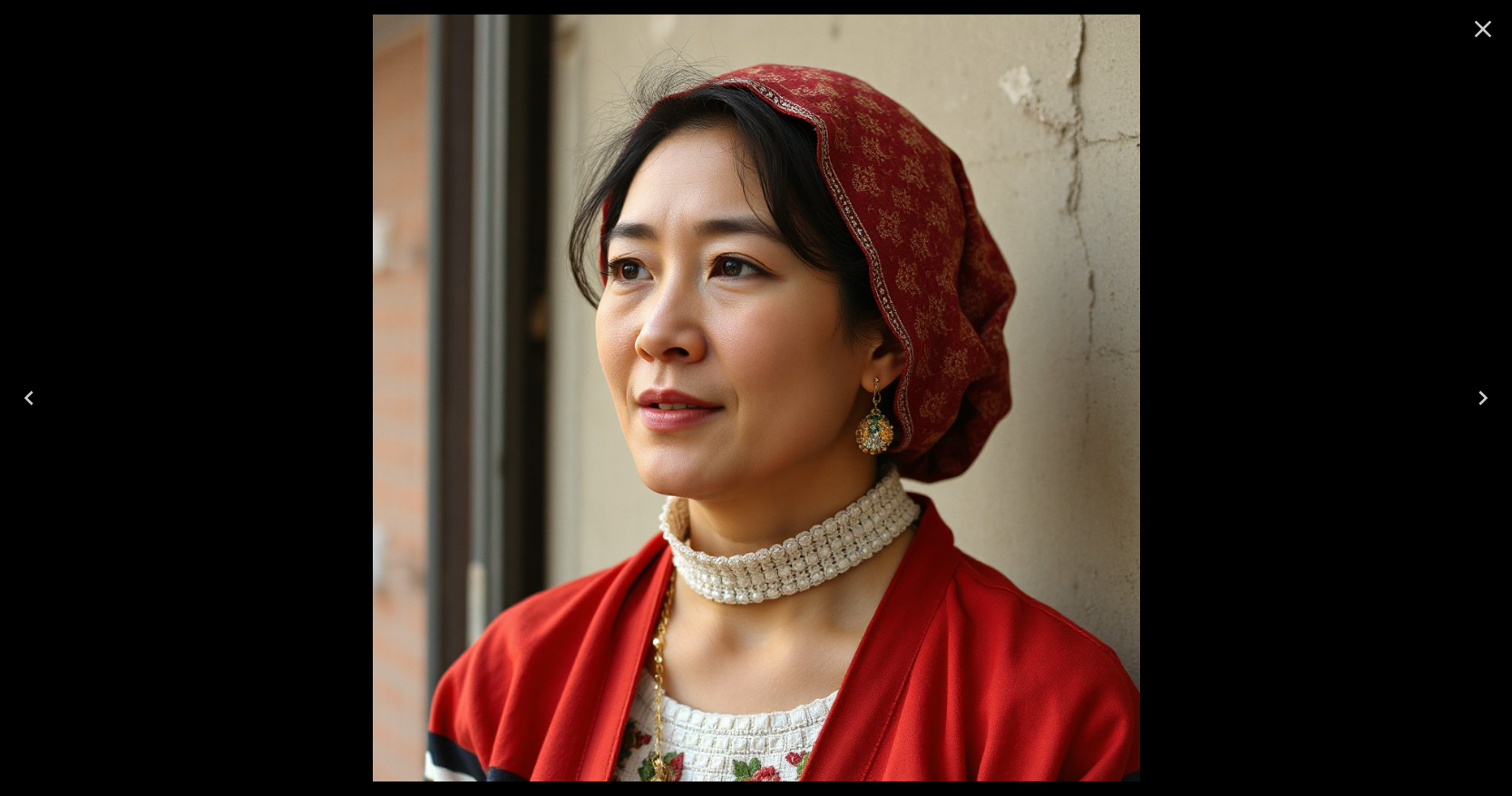
click at [1376, 300] on div at bounding box center [756, 398] width 1512 height 796
click at [1487, 27] on icon "Close" at bounding box center [1482, 29] width 29 height 29
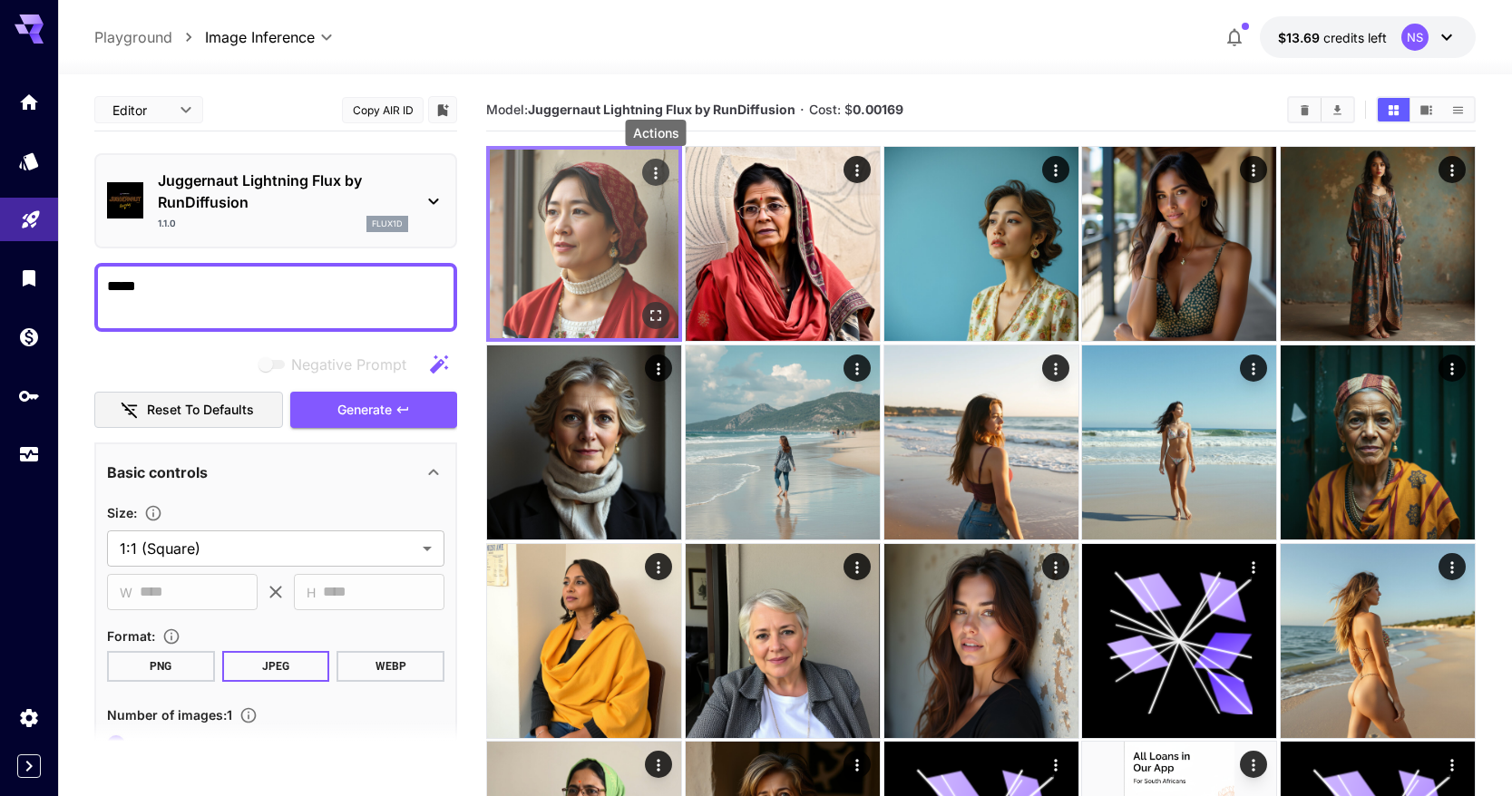
click at [666, 161] on div "Actions" at bounding box center [656, 173] width 28 height 28
click at [663, 166] on icon "Actions" at bounding box center [656, 173] width 18 height 18
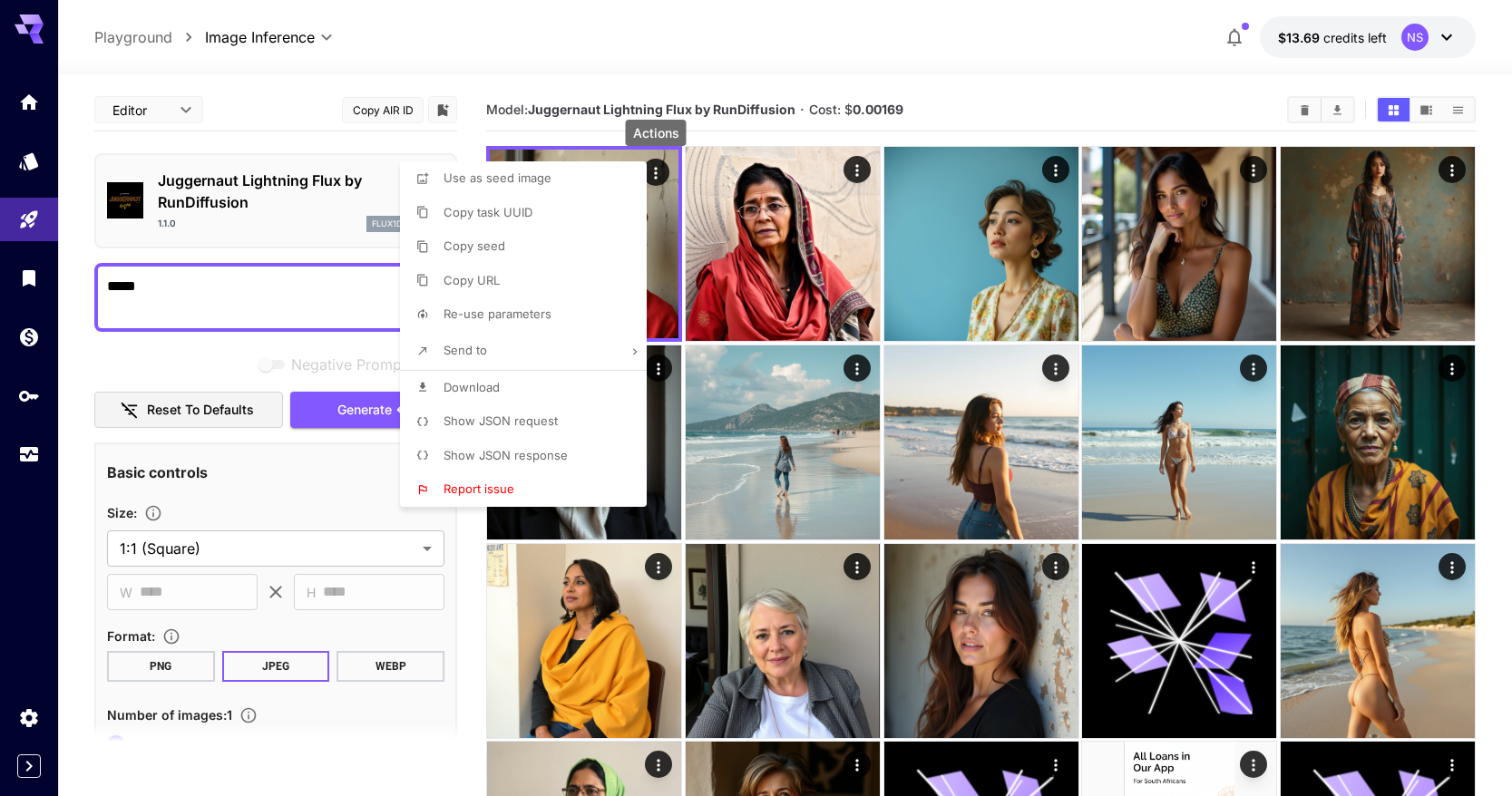
click at [562, 420] on li "Show JSON request" at bounding box center [528, 422] width 258 height 35
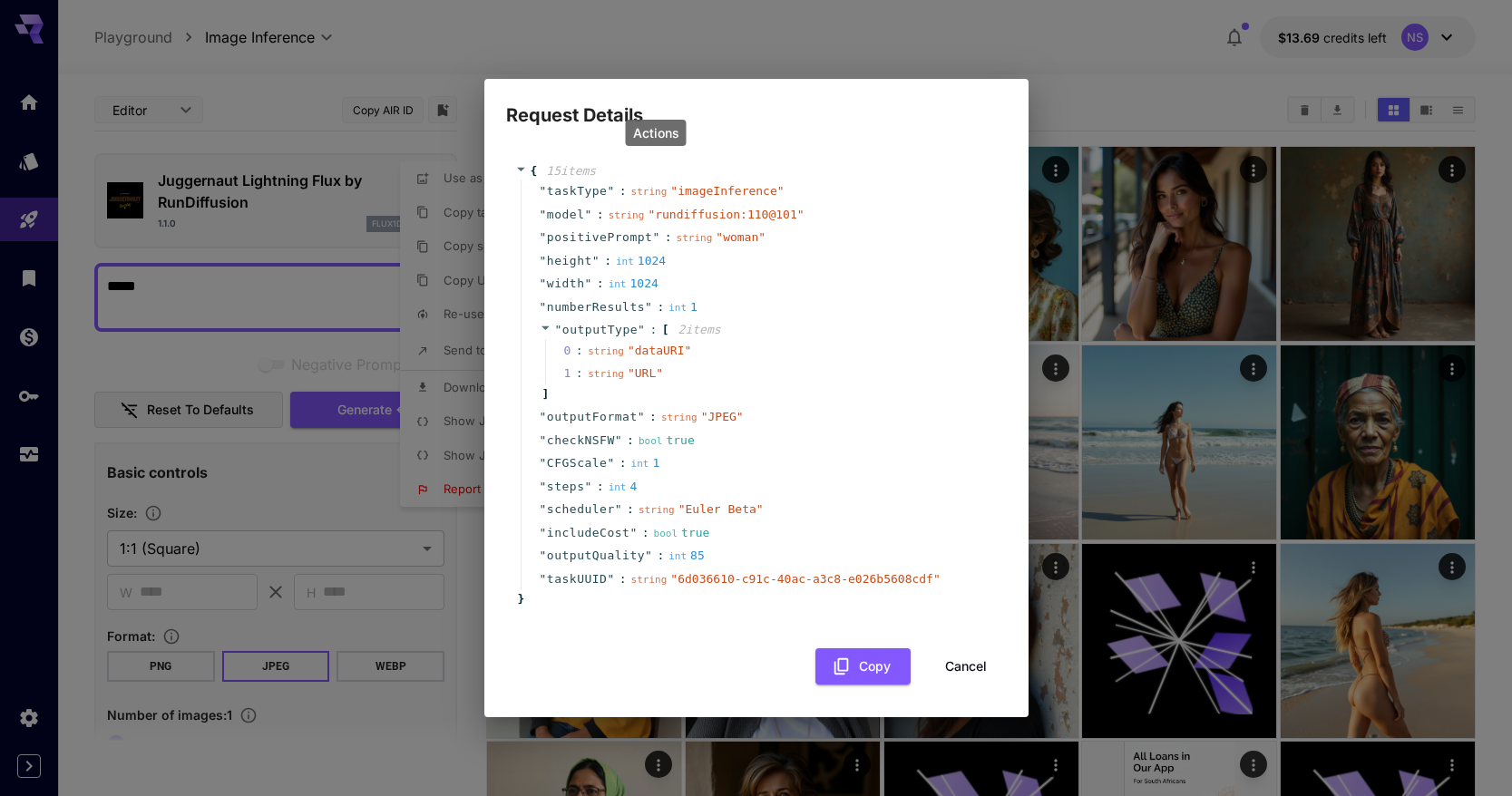
click at [957, 653] on button "Cancel" at bounding box center [966, 668] width 82 height 38
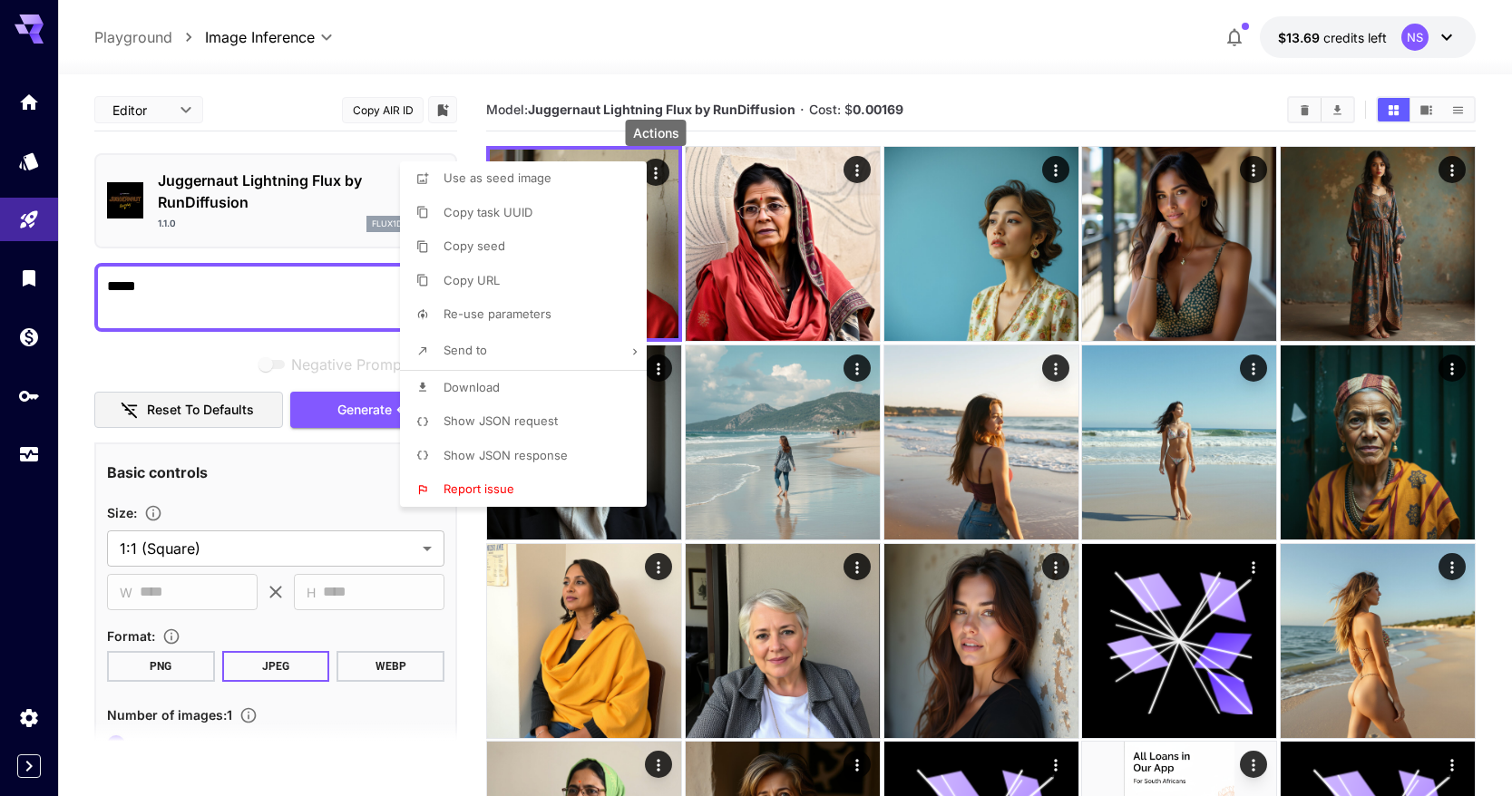
click at [890, 106] on div at bounding box center [756, 398] width 1512 height 796
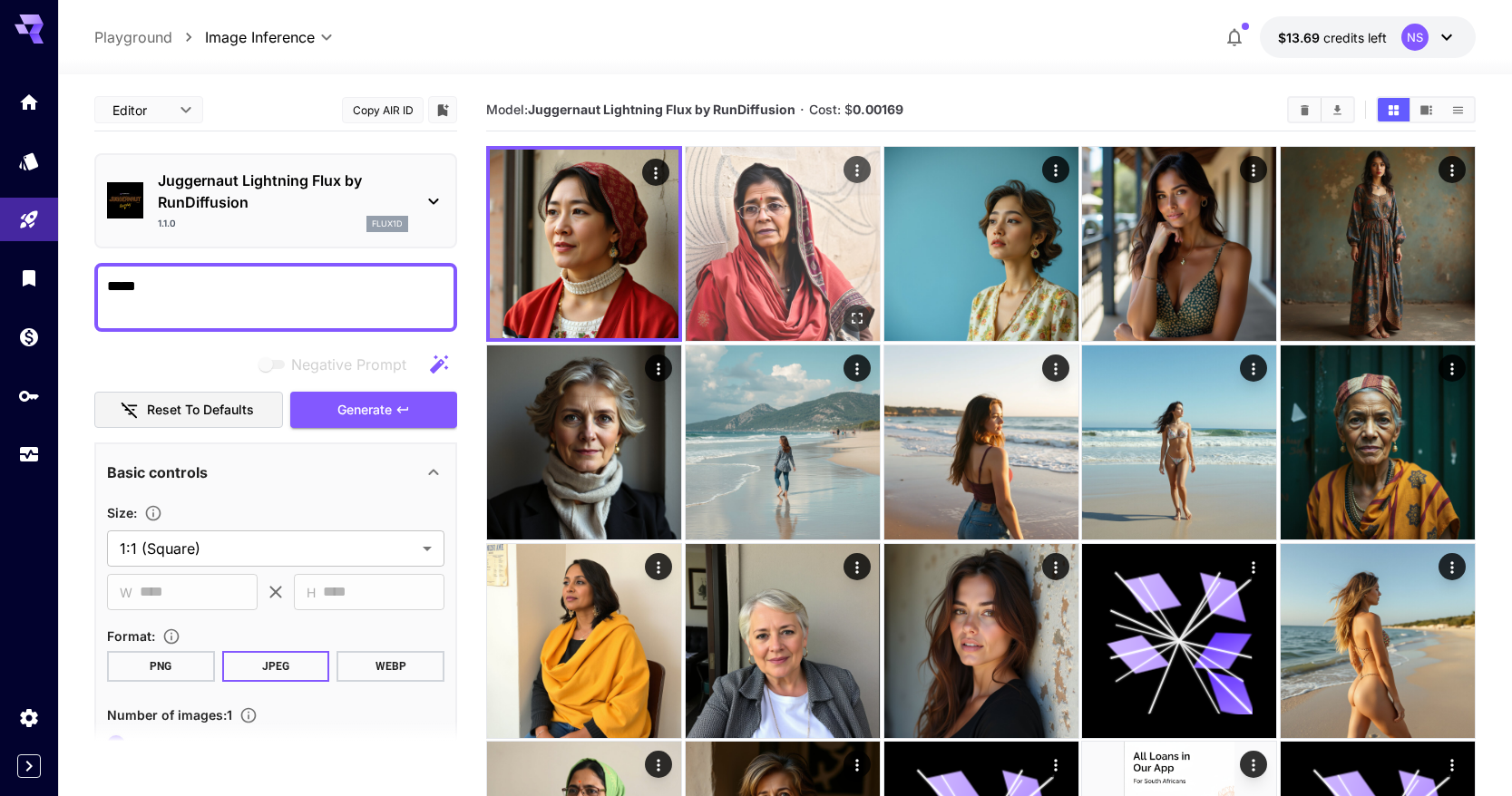
click at [744, 227] on img at bounding box center [782, 244] width 195 height 195
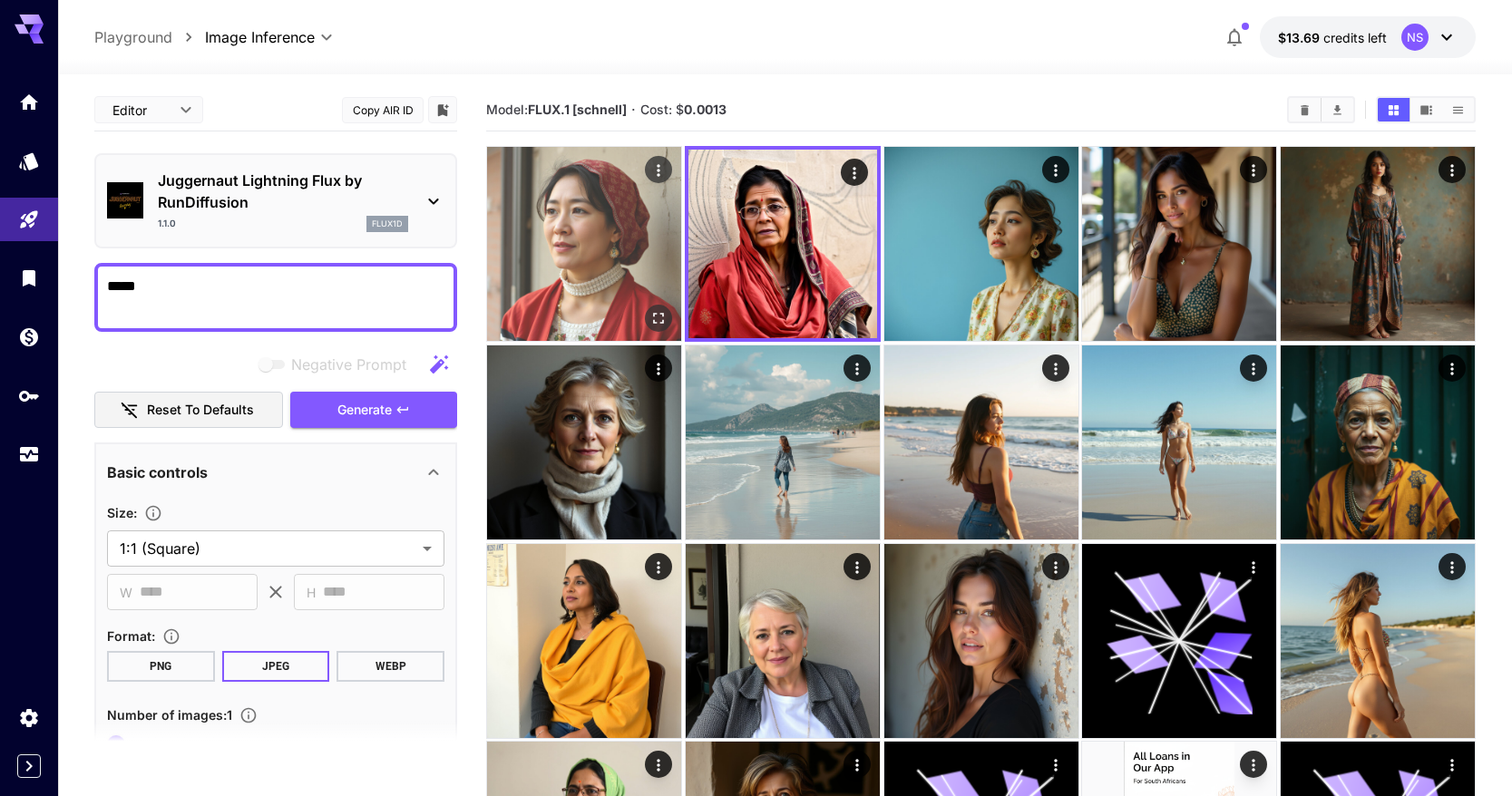
click at [623, 234] on img at bounding box center [584, 244] width 195 height 195
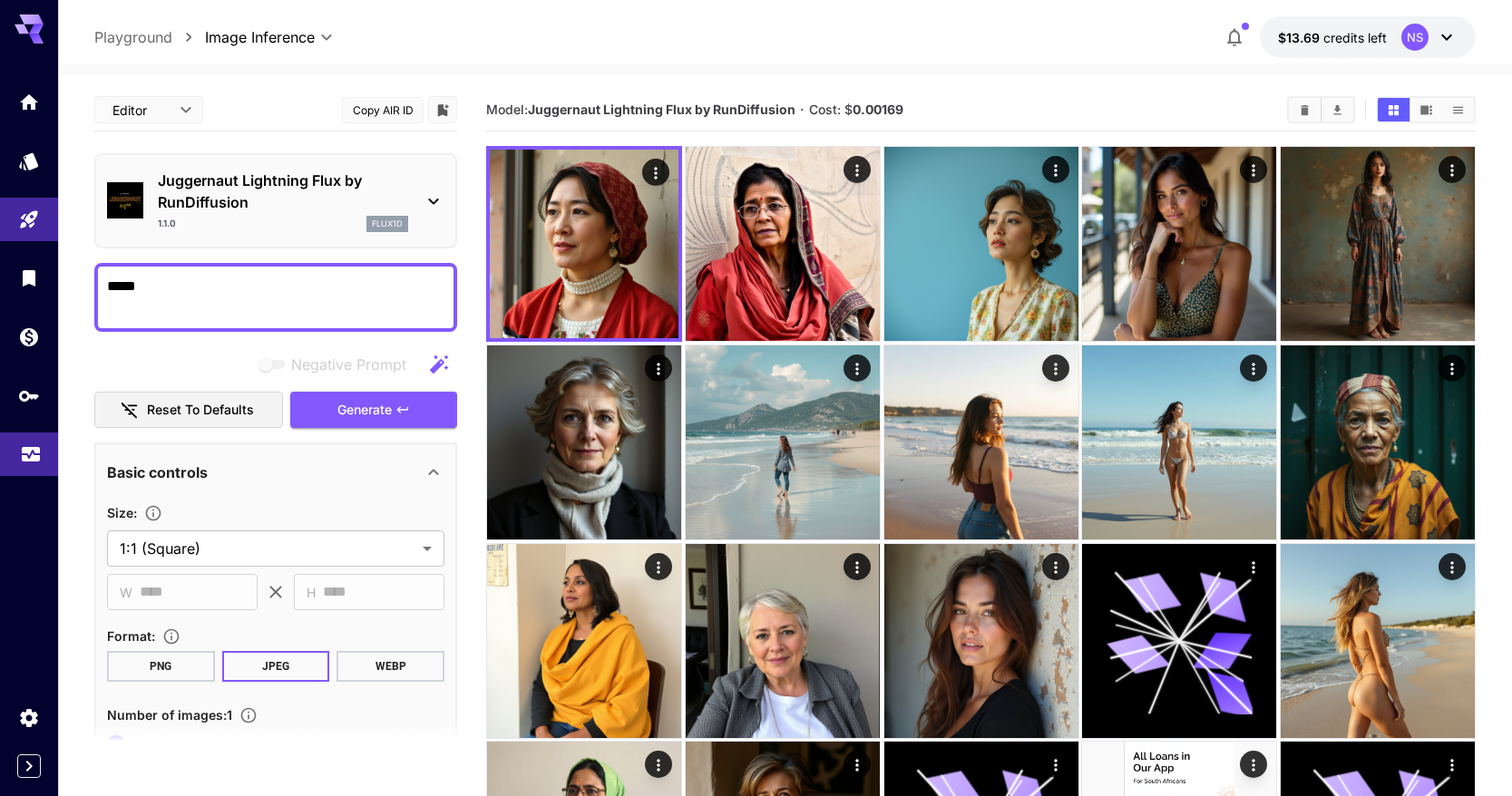
click at [33, 460] on icon "Usage" at bounding box center [31, 449] width 22 height 22
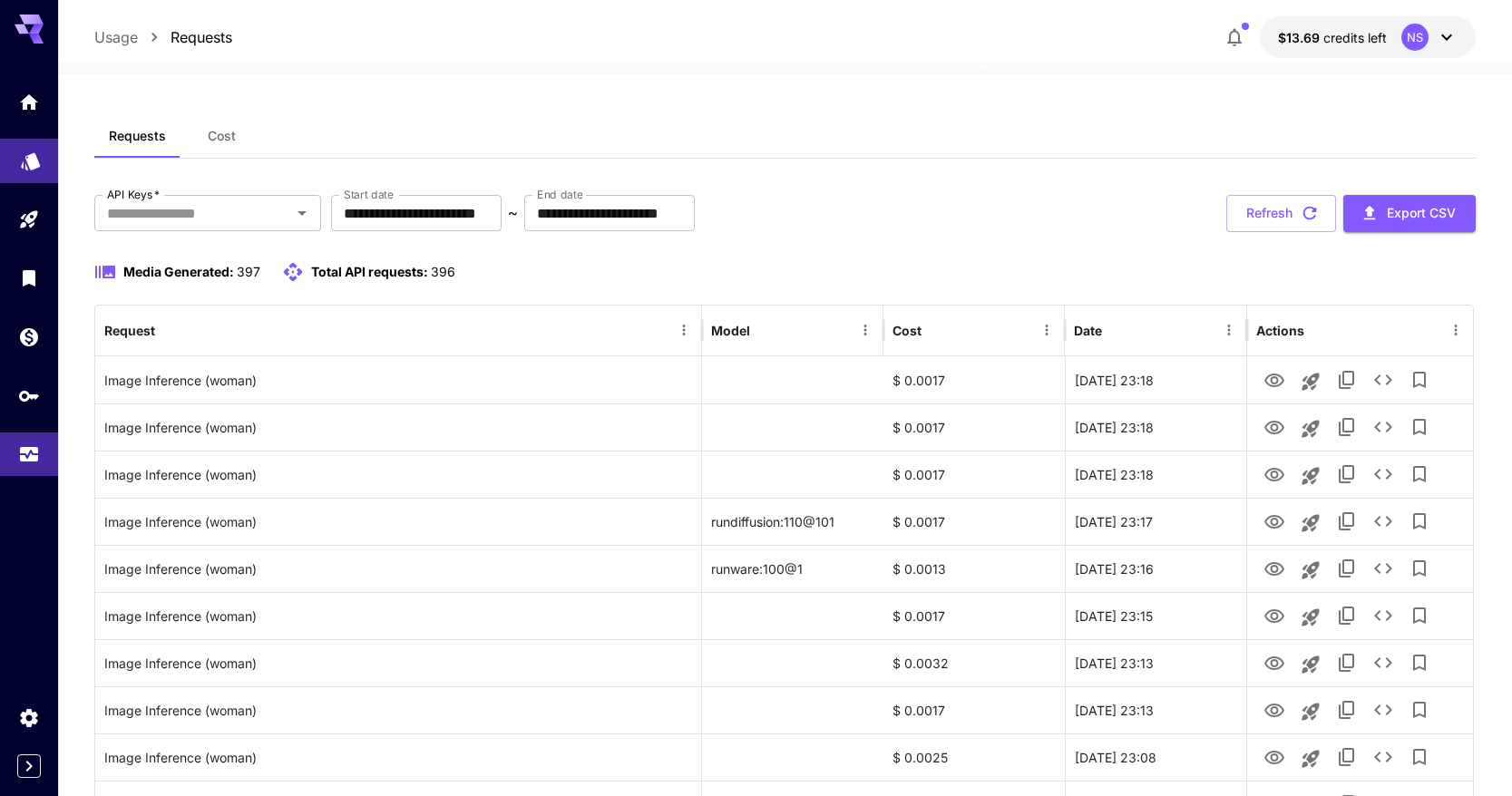
click at [30, 180] on link at bounding box center [29, 161] width 58 height 44
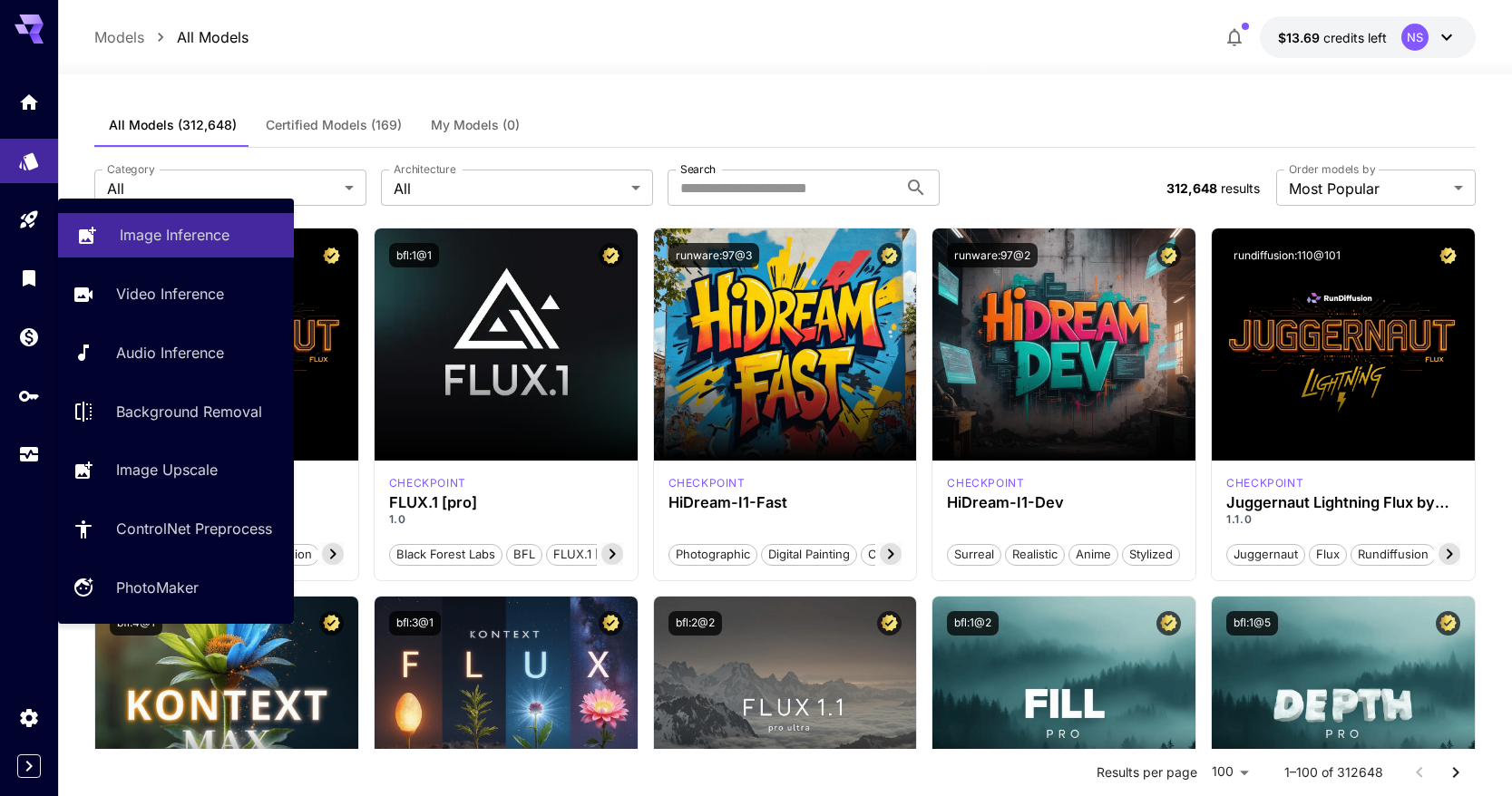
click at [120, 231] on p "Image Inference" at bounding box center [174, 235] width 110 height 22
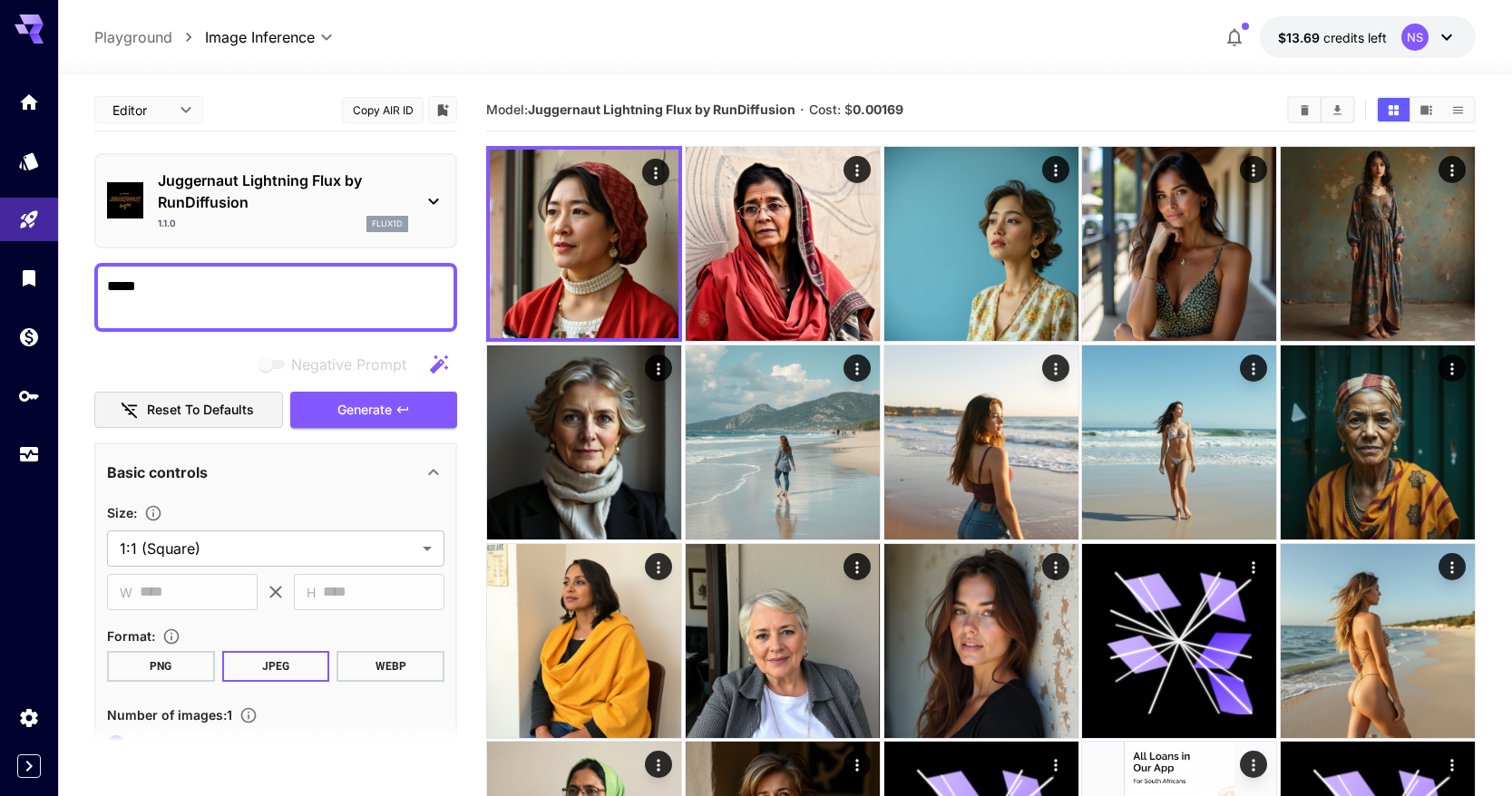
click at [248, 161] on div "Juggernaut Lightning Flux by RunDiffusion 1.1.0 flux1d" at bounding box center [276, 200] width 362 height 95
click at [245, 200] on p "Juggernaut Lightning Flux by RunDiffusion" at bounding box center [283, 192] width 251 height 43
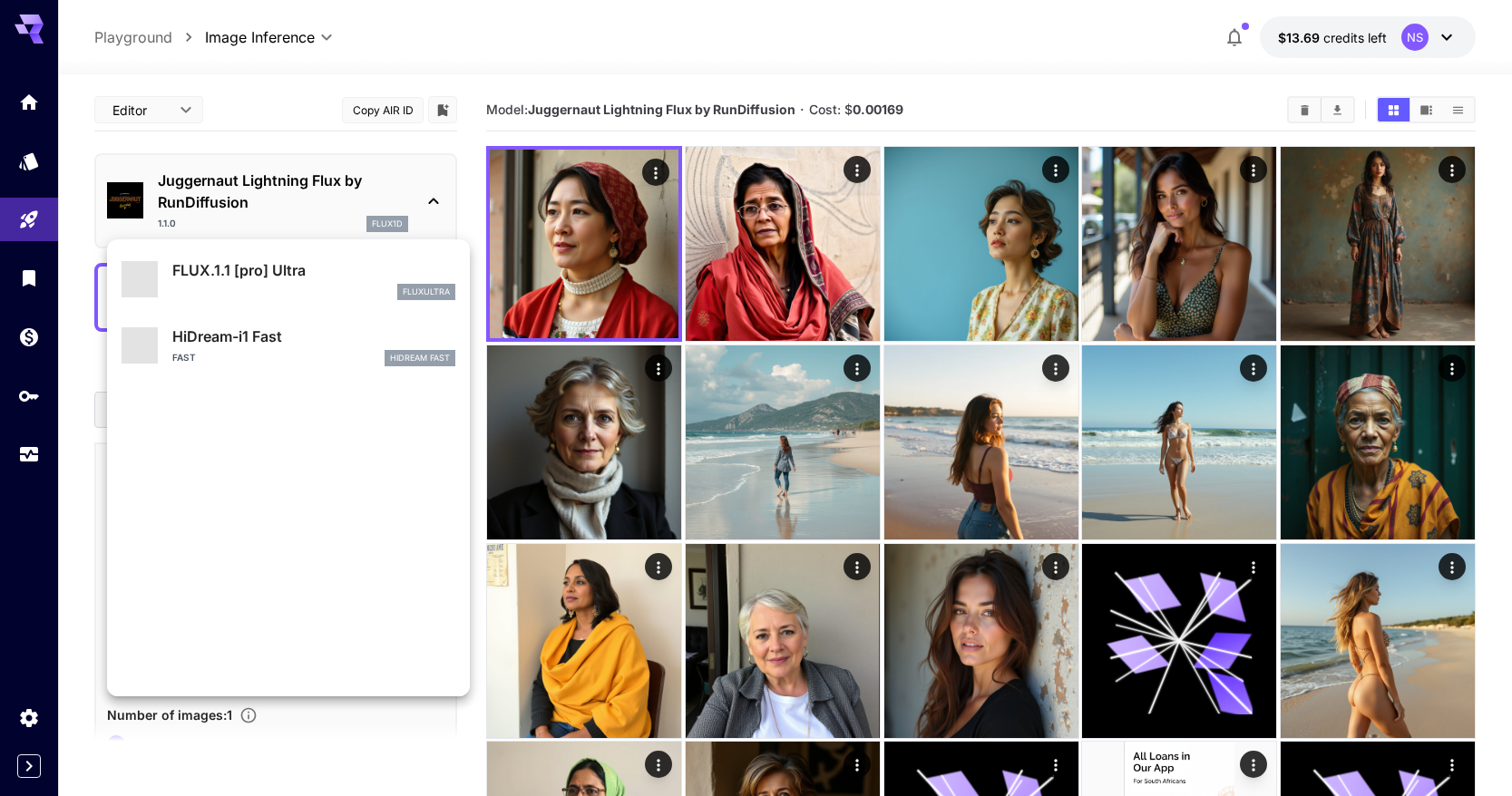
scroll to position [1468, 0]
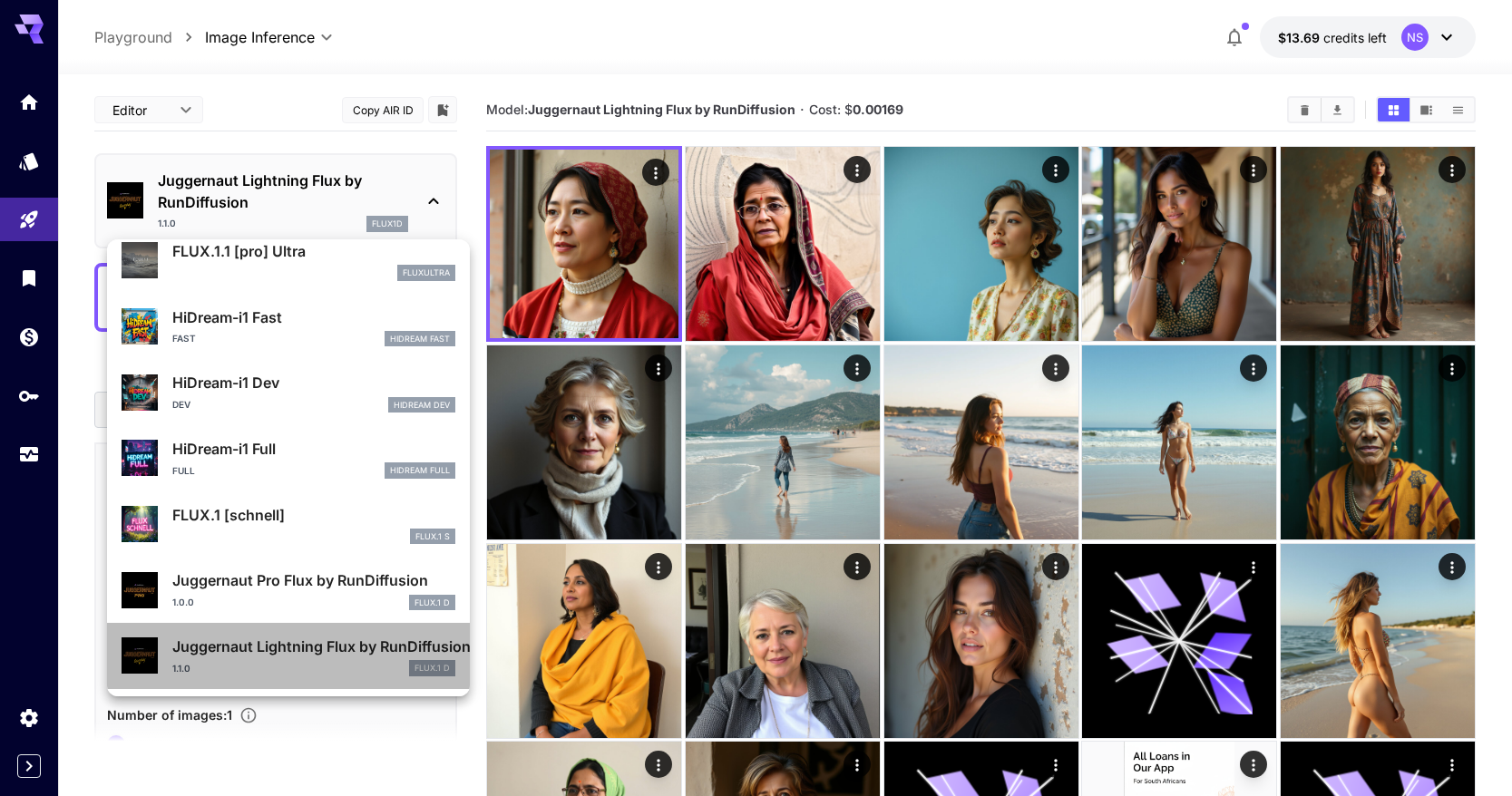
click at [328, 657] on p "Juggernaut Lightning Flux by RunDiffusion" at bounding box center [314, 647] width 283 height 22
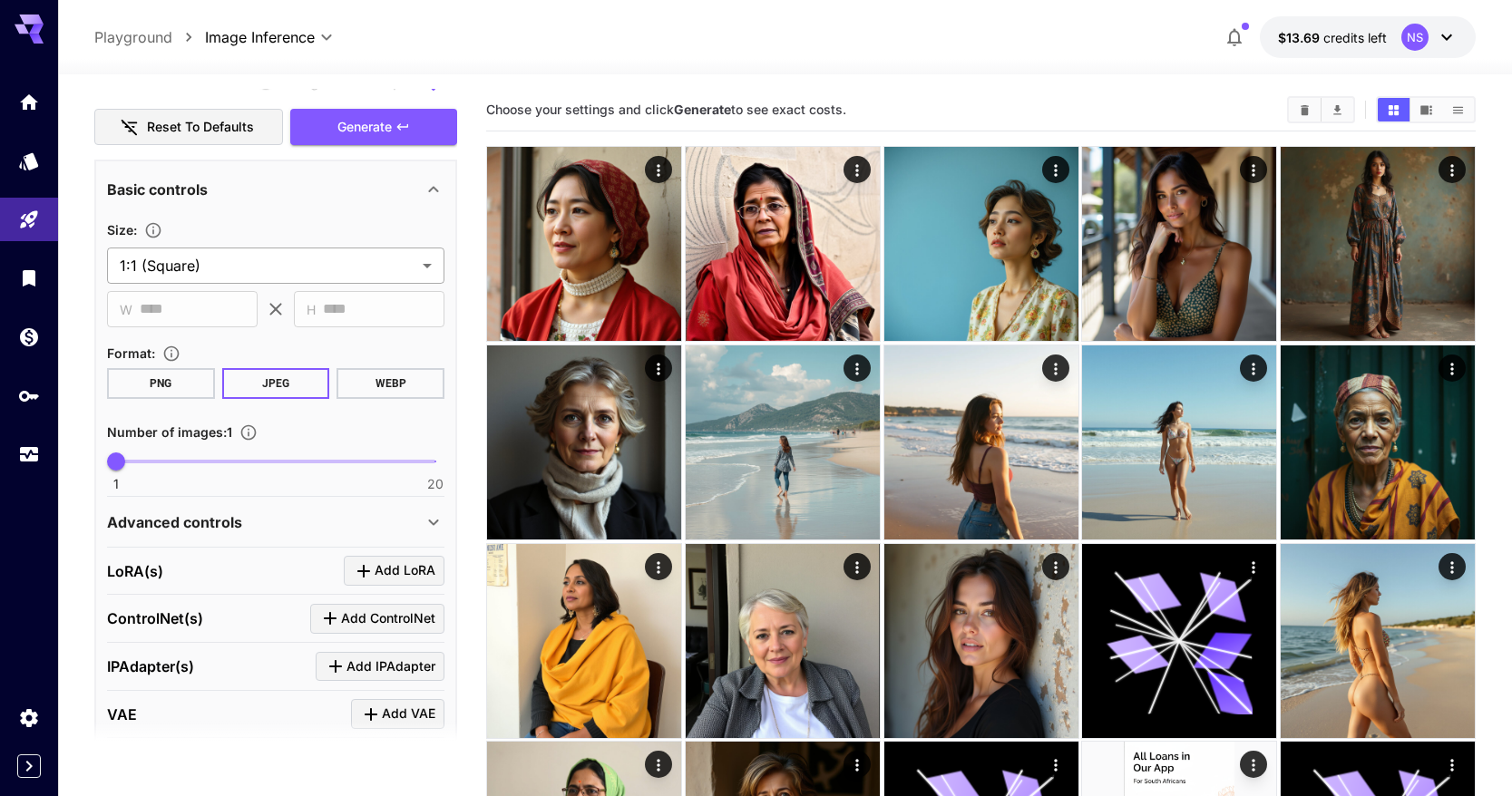
scroll to position [0, 0]
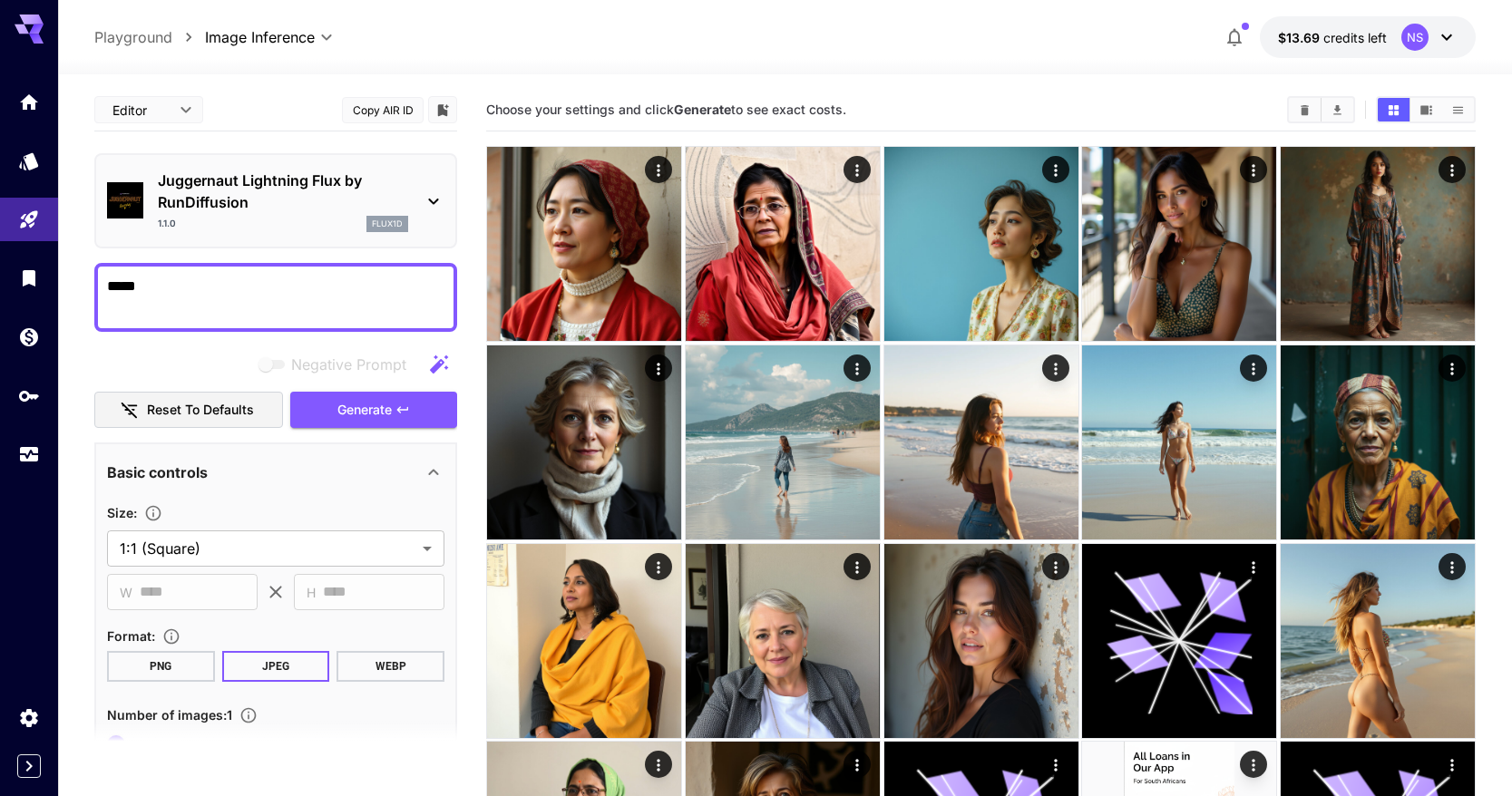
click at [232, 216] on div "1.1.0 flux1d" at bounding box center [283, 224] width 251 height 17
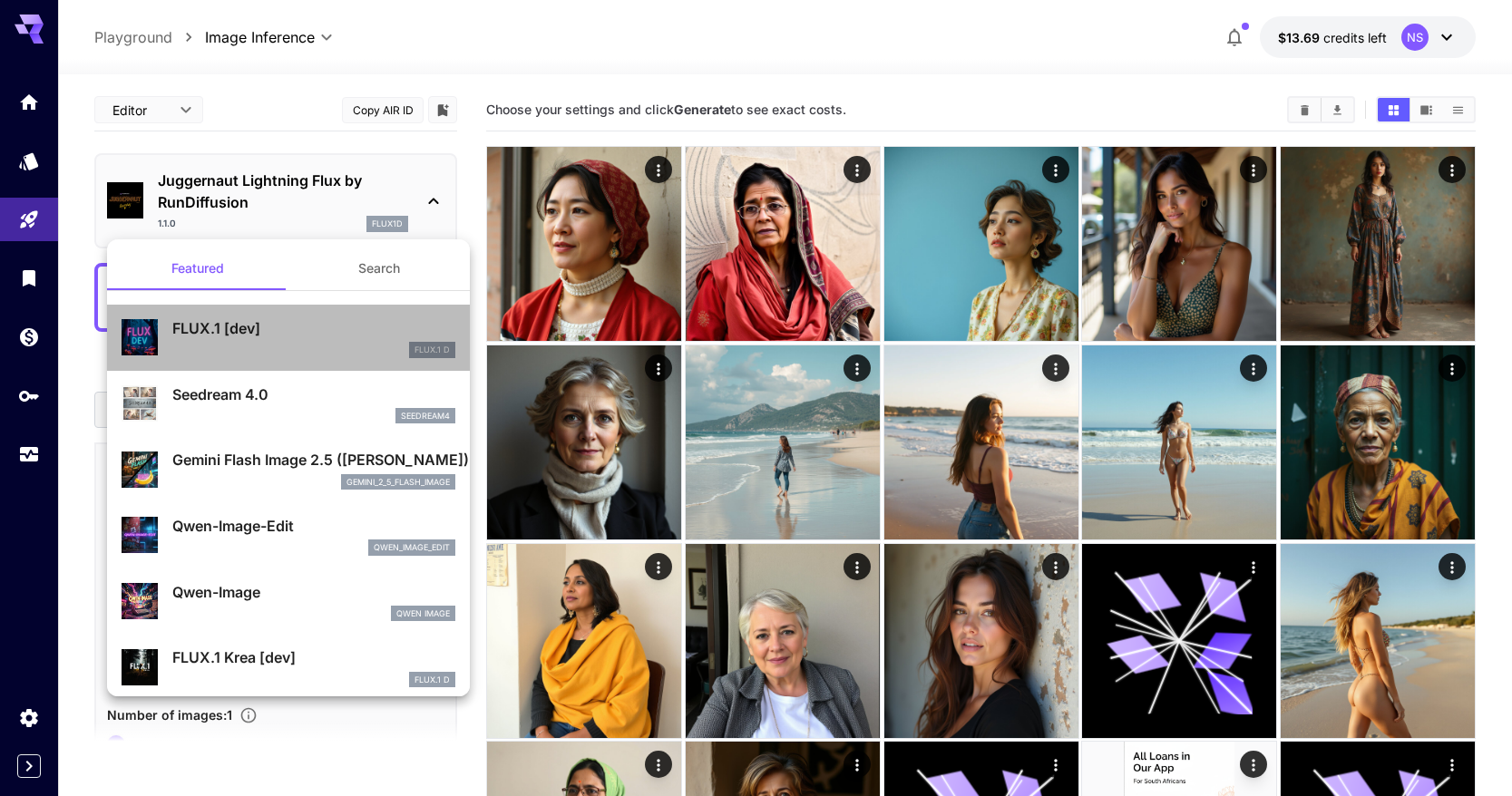
click at [286, 333] on p "FLUX.1 [dev]" at bounding box center [314, 328] width 283 height 22
type input "**"
type input "***"
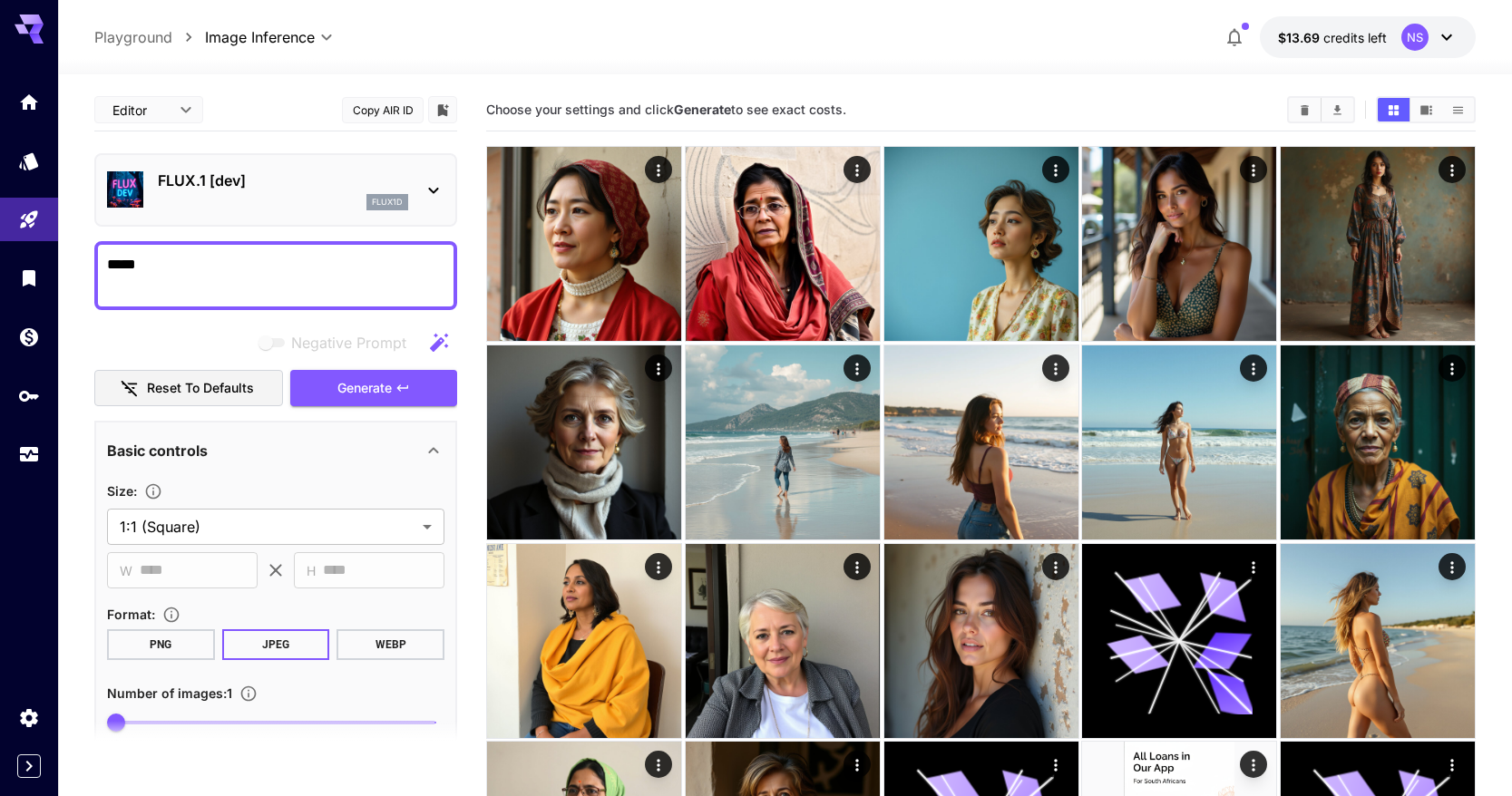
click at [230, 184] on p "FLUX.1 [dev]" at bounding box center [283, 181] width 251 height 22
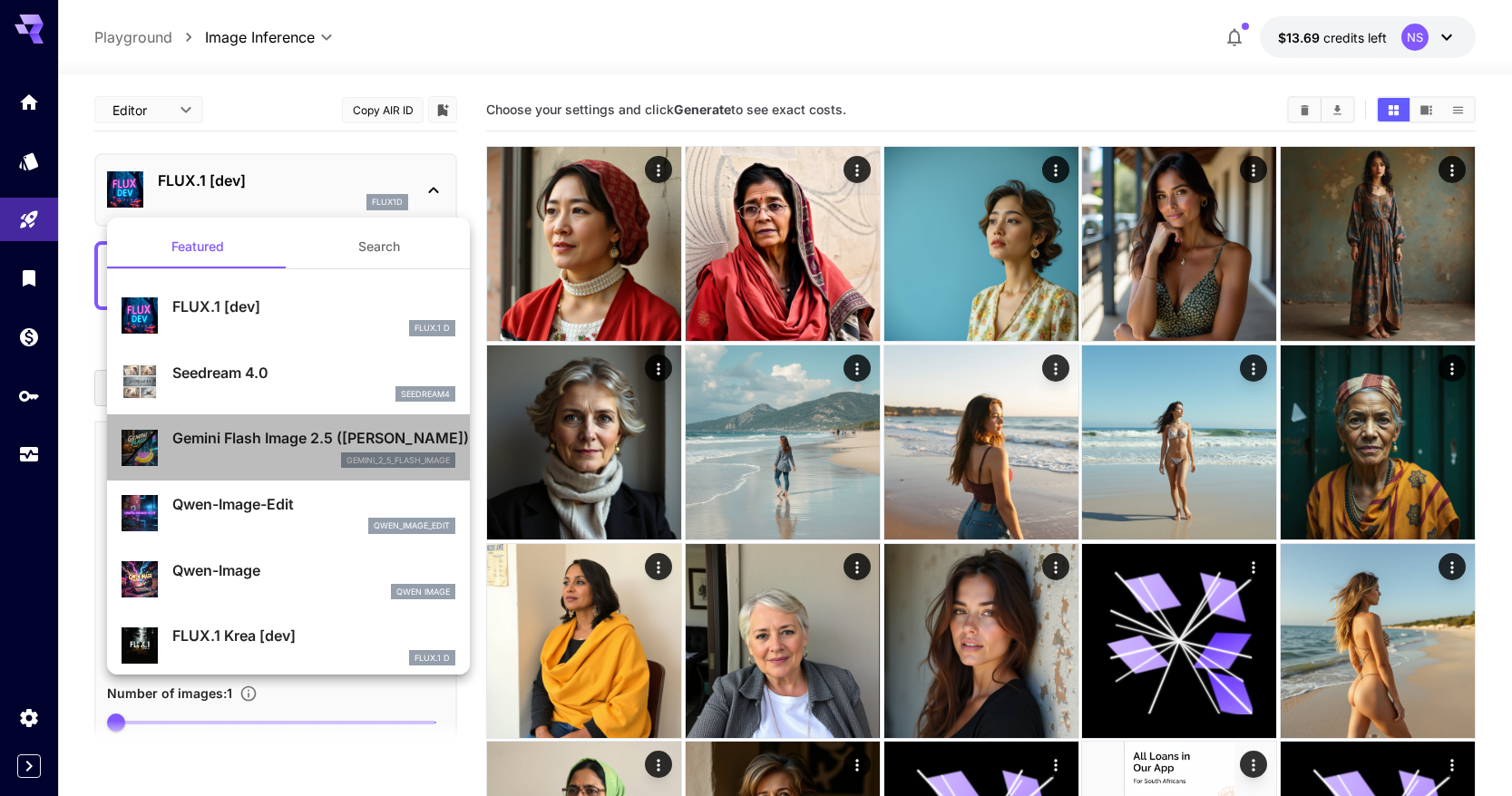
click at [254, 433] on p "Gemini Flash Image 2.5 ([PERSON_NAME])" at bounding box center [314, 438] width 283 height 22
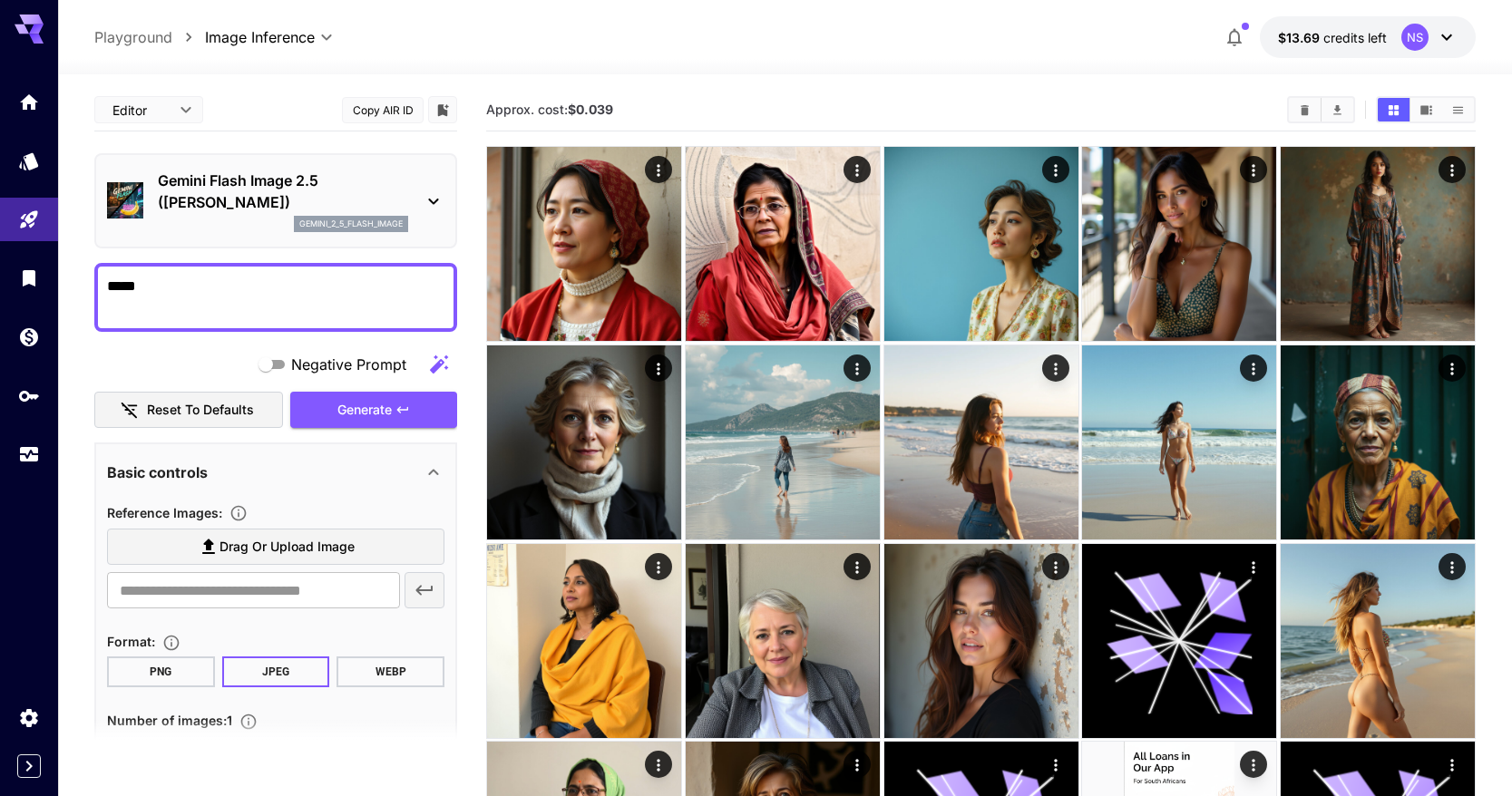
click at [239, 209] on p "Gemini Flash Image 2.5 ([PERSON_NAME])" at bounding box center [283, 192] width 251 height 43
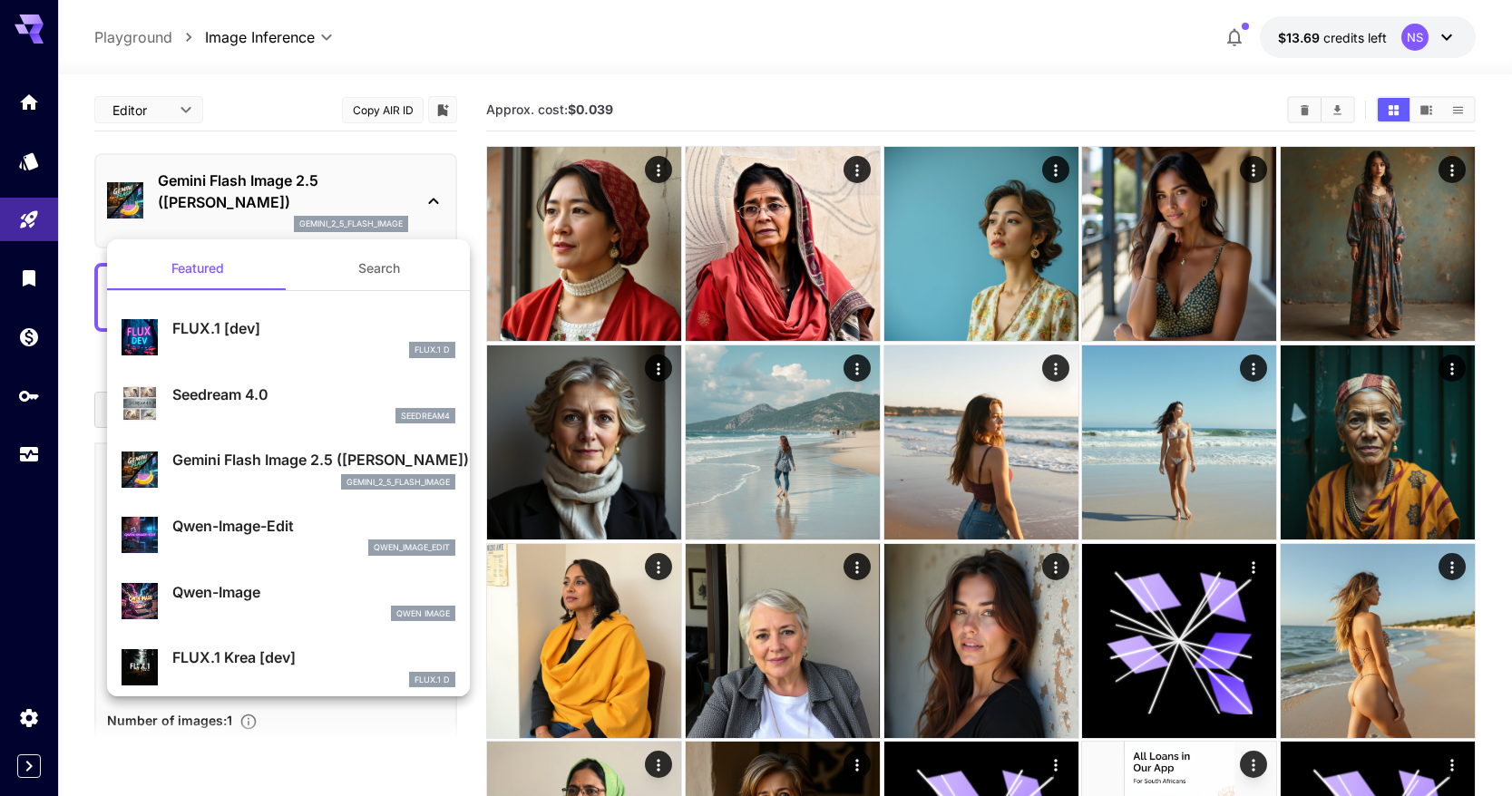
click at [262, 512] on div "Qwen-Image-Edit qwen_image_edit" at bounding box center [288, 535] width 334 height 55
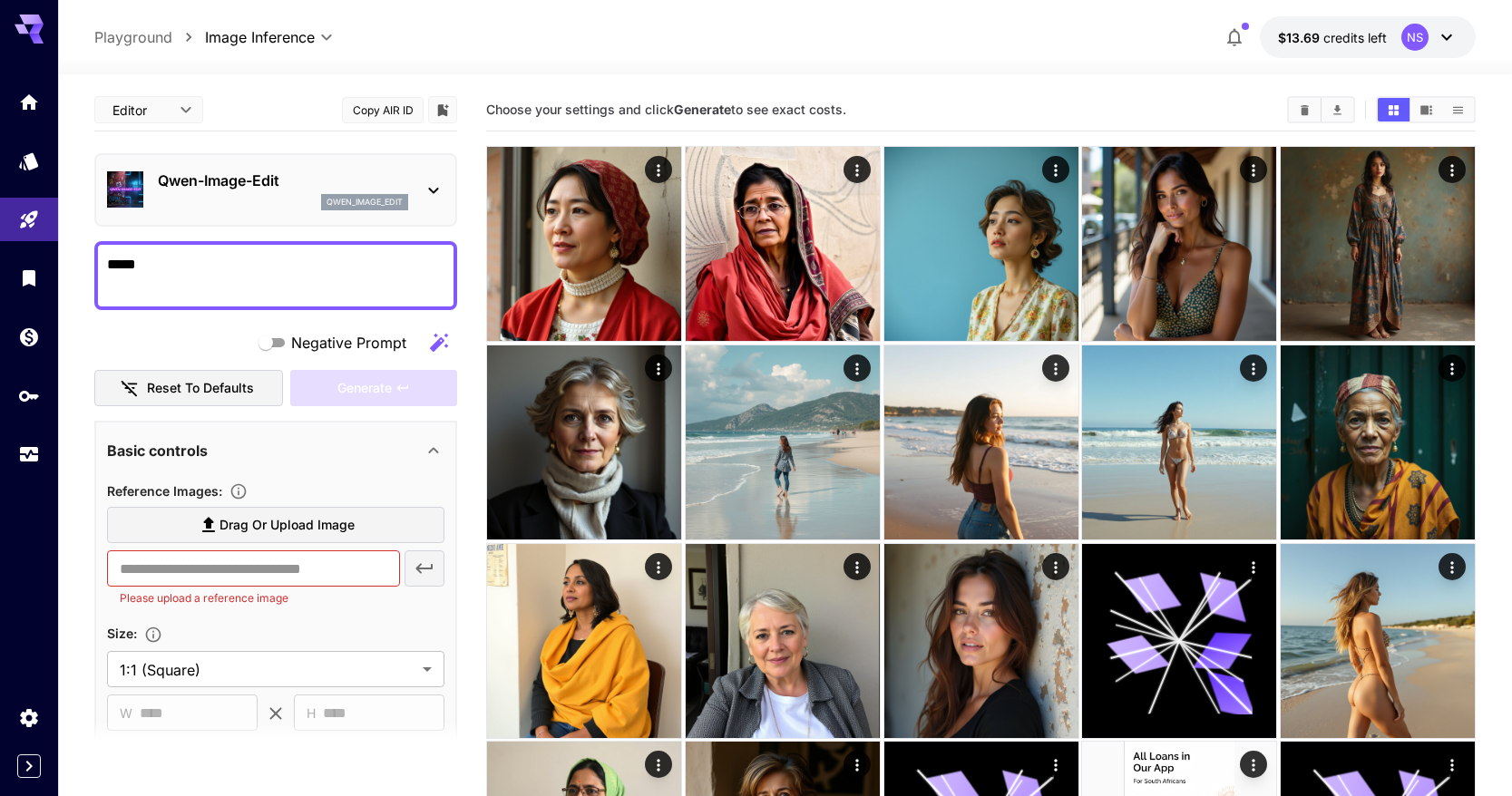
click at [227, 266] on textarea "*****" at bounding box center [276, 276] width 338 height 43
click at [271, 587] on input "text" at bounding box center [253, 569] width 293 height 37
click at [317, 254] on textarea "*****" at bounding box center [276, 276] width 338 height 43
paste textarea "**********"
type textarea "**********"
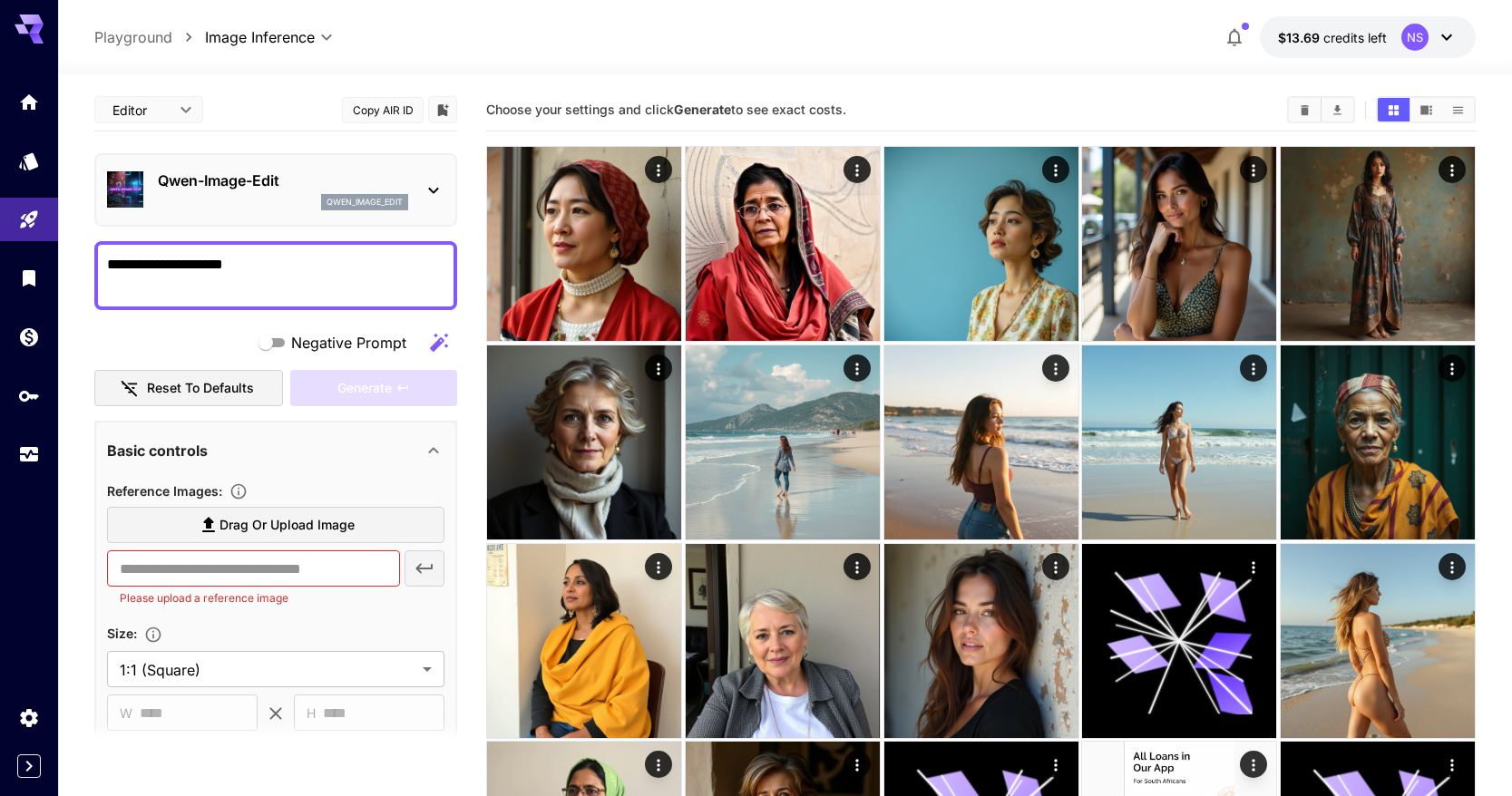
click at [273, 536] on span "Drag or upload image" at bounding box center [286, 525] width 135 height 23
click at [0, 0] on input "Drag or upload image" at bounding box center [0, 0] width 0 height 0
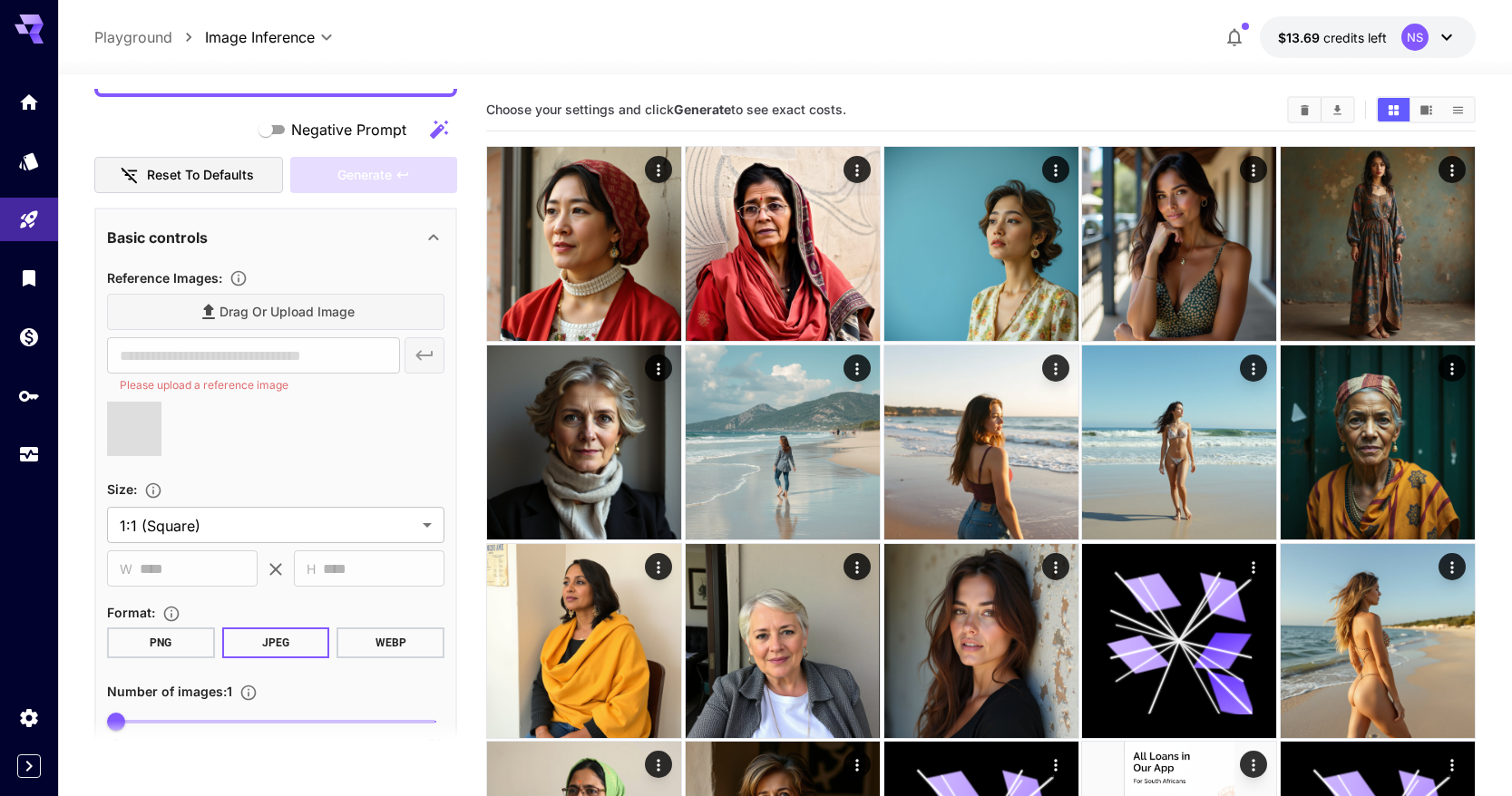
scroll to position [219, 0]
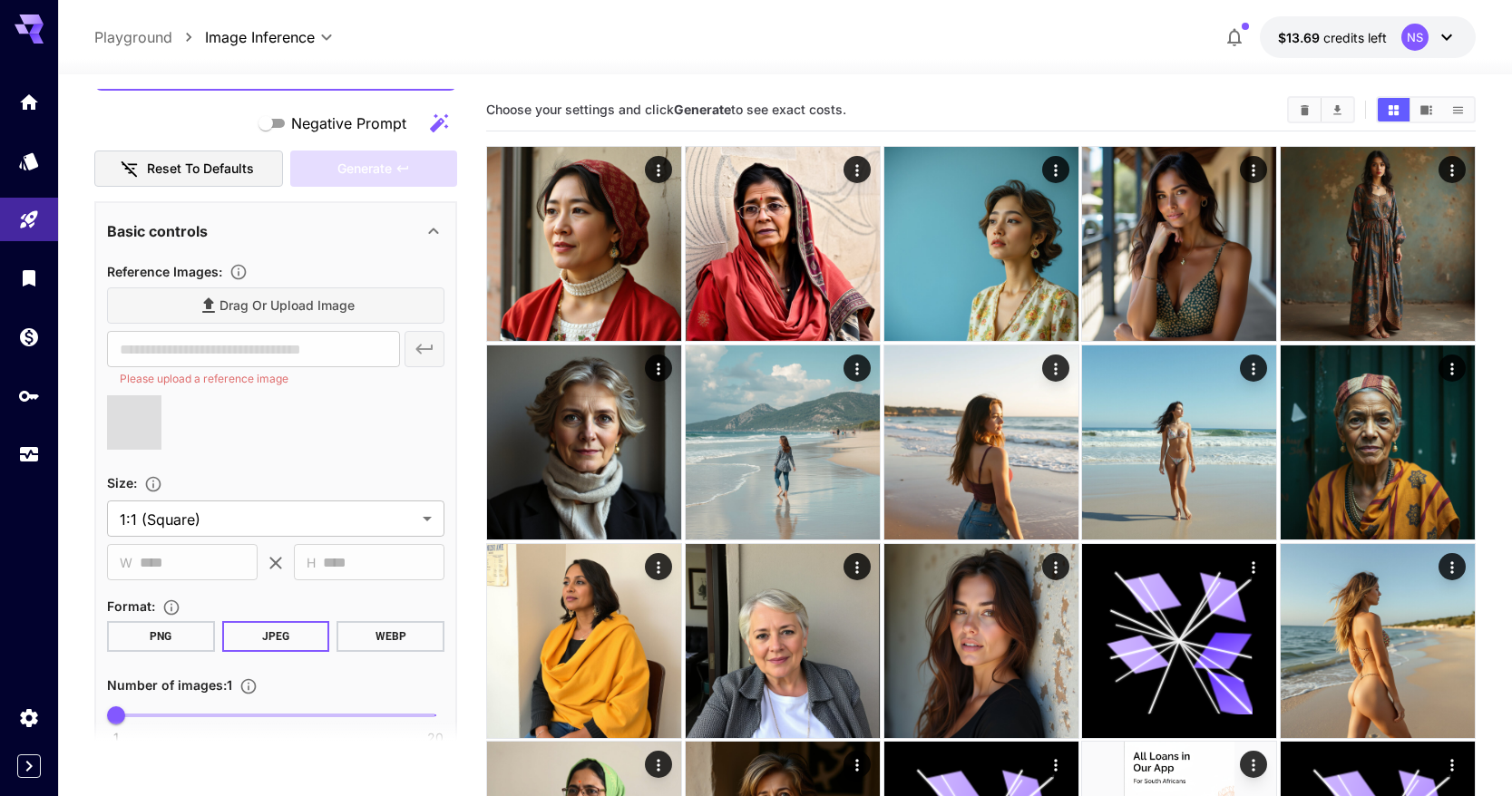
type input "**********"
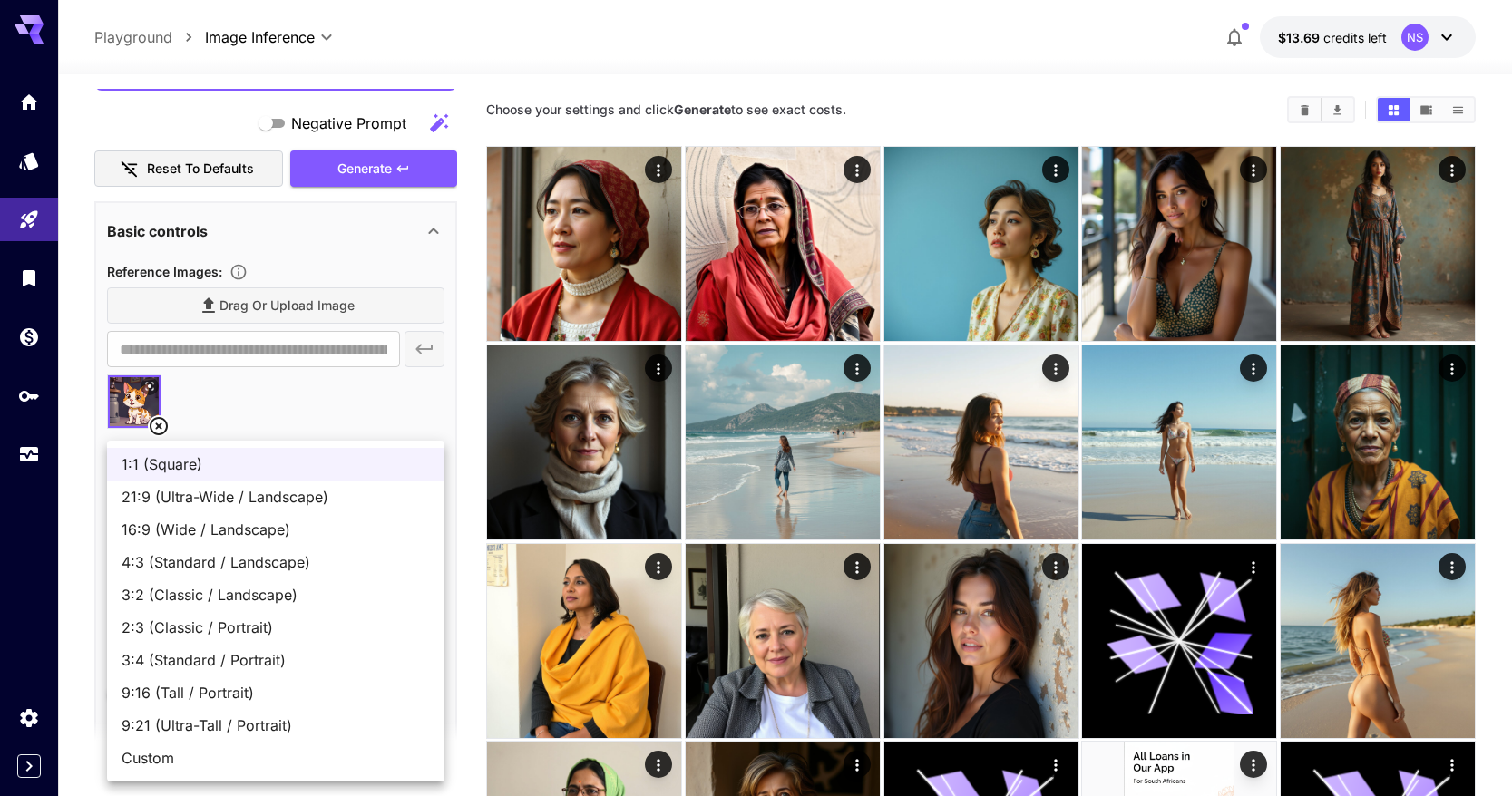
click at [264, 529] on span "16:9 (Wide / Landscape)" at bounding box center [276, 529] width 308 height 22
type input "**********"
type input "****"
type input "***"
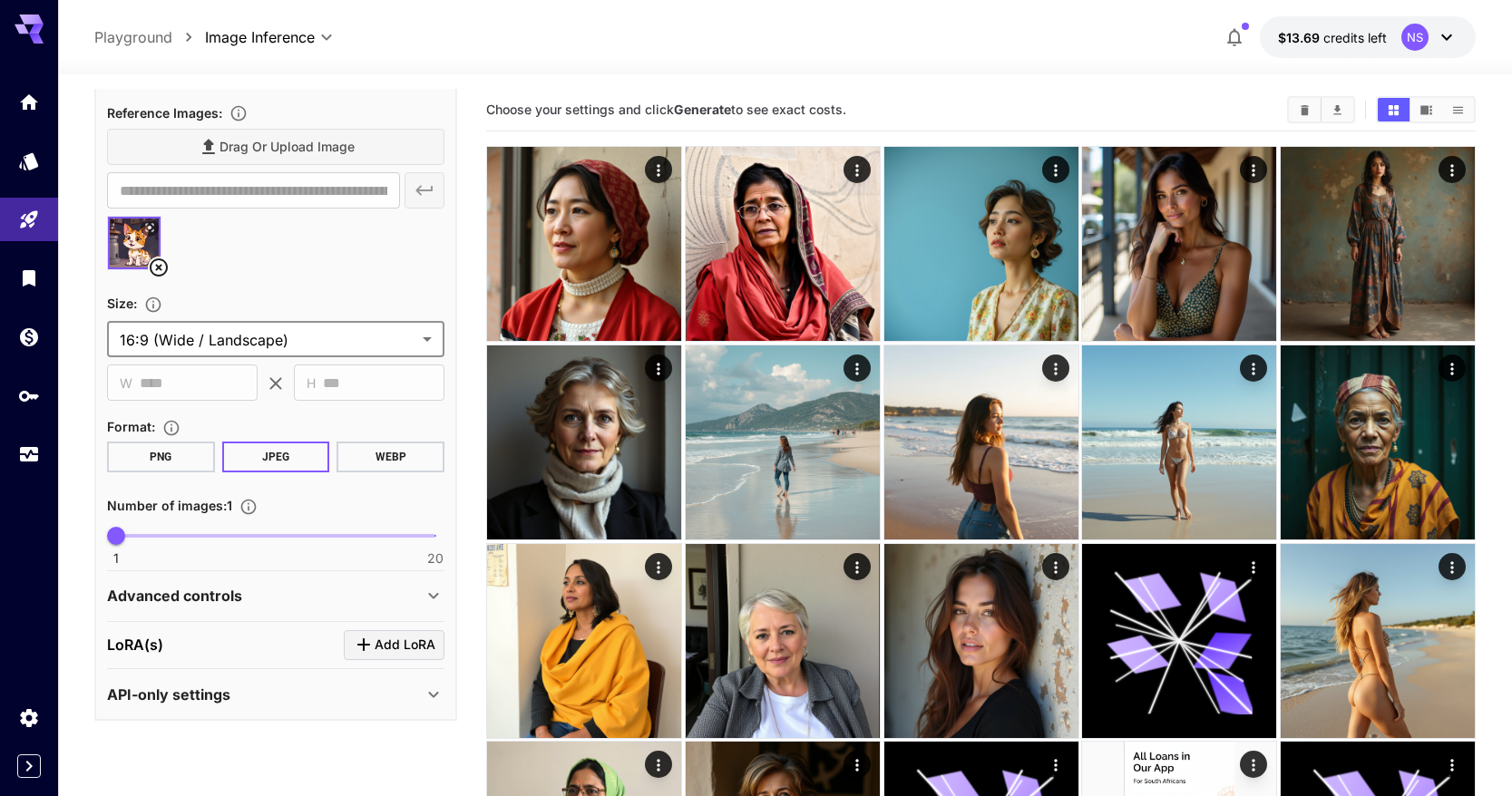
scroll to position [0, 0]
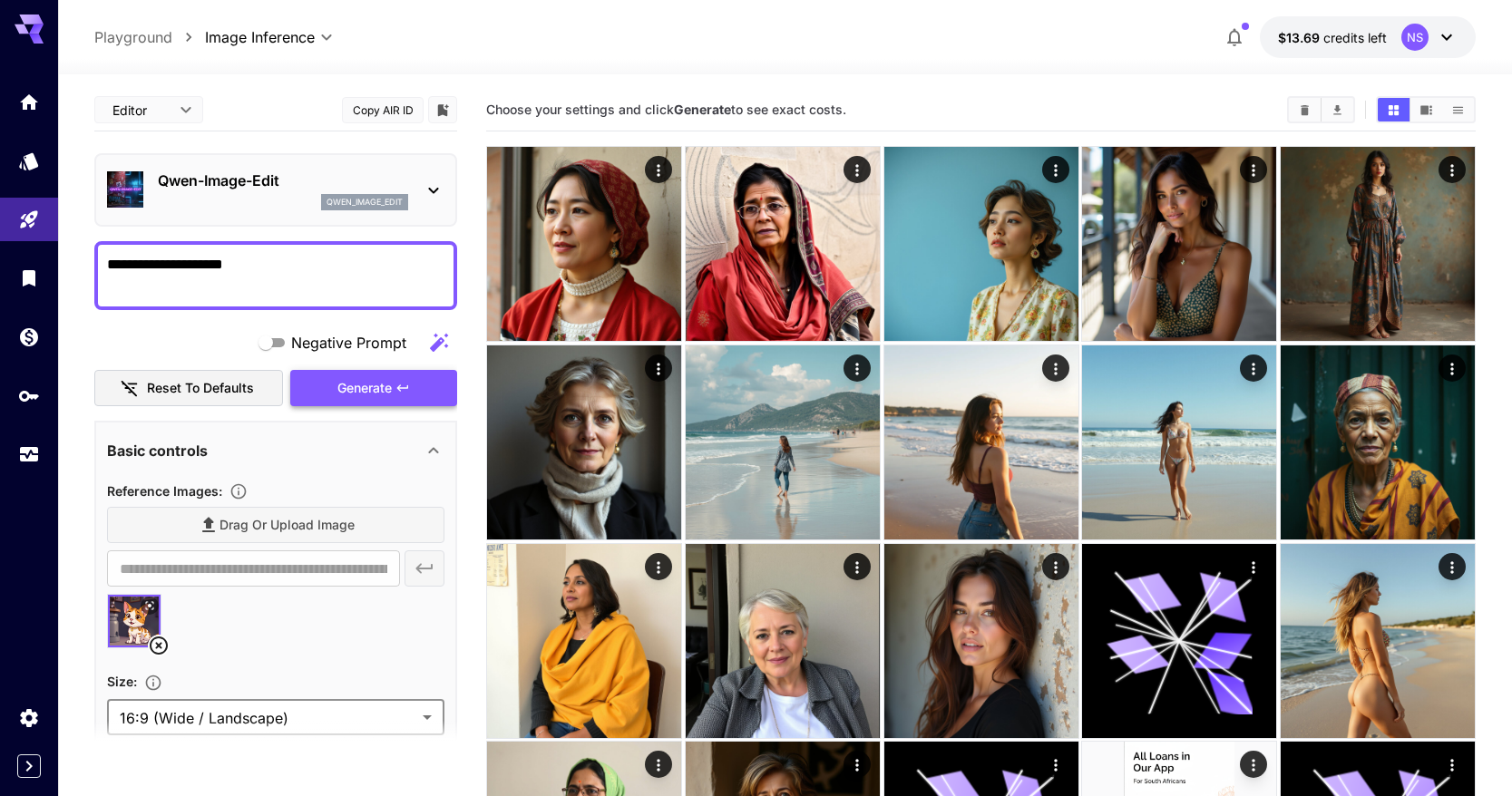
click at [378, 394] on span "Generate" at bounding box center [364, 388] width 54 height 23
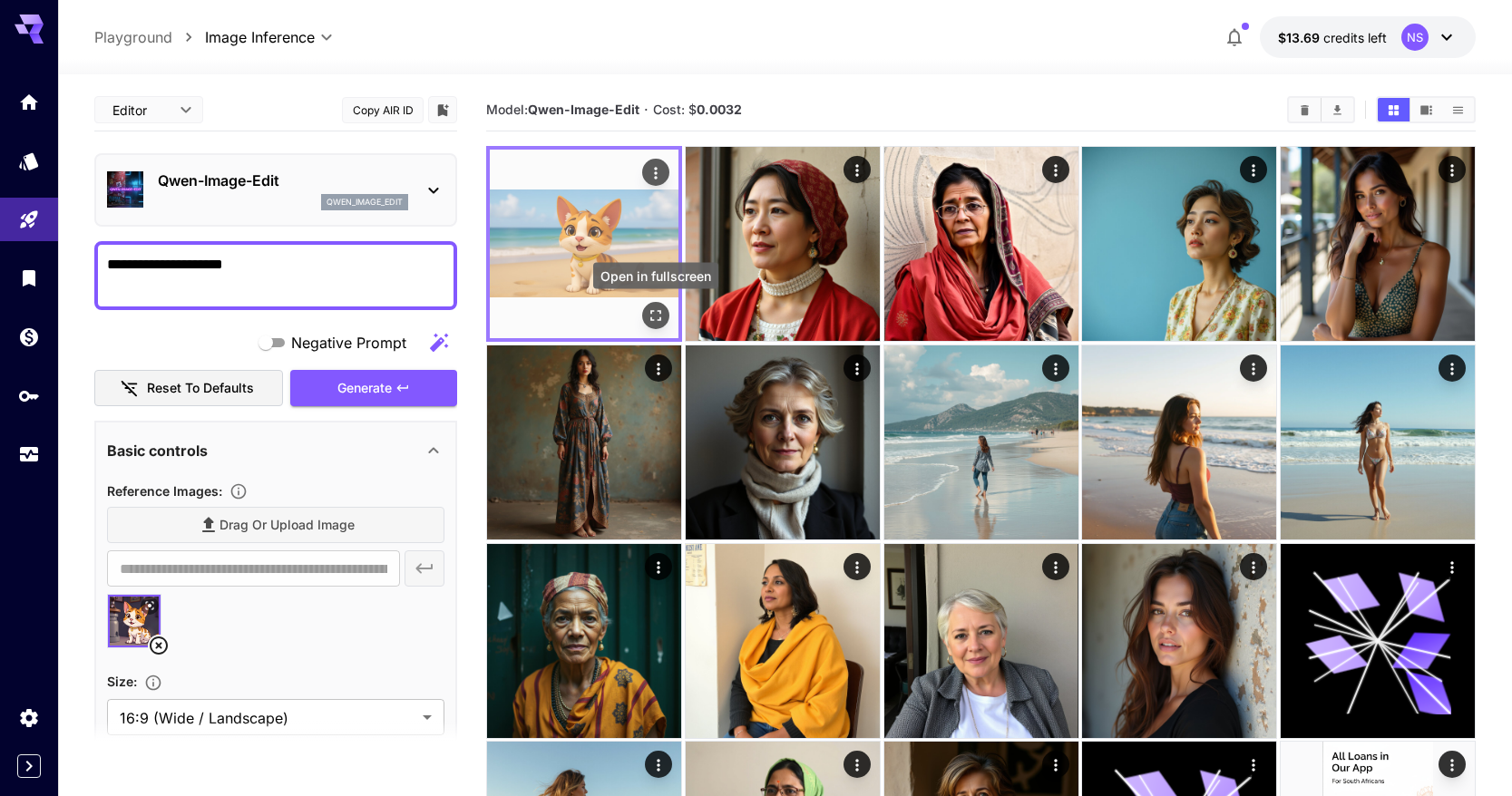
click at [658, 316] on icon "Open in fullscreen" at bounding box center [656, 315] width 18 height 18
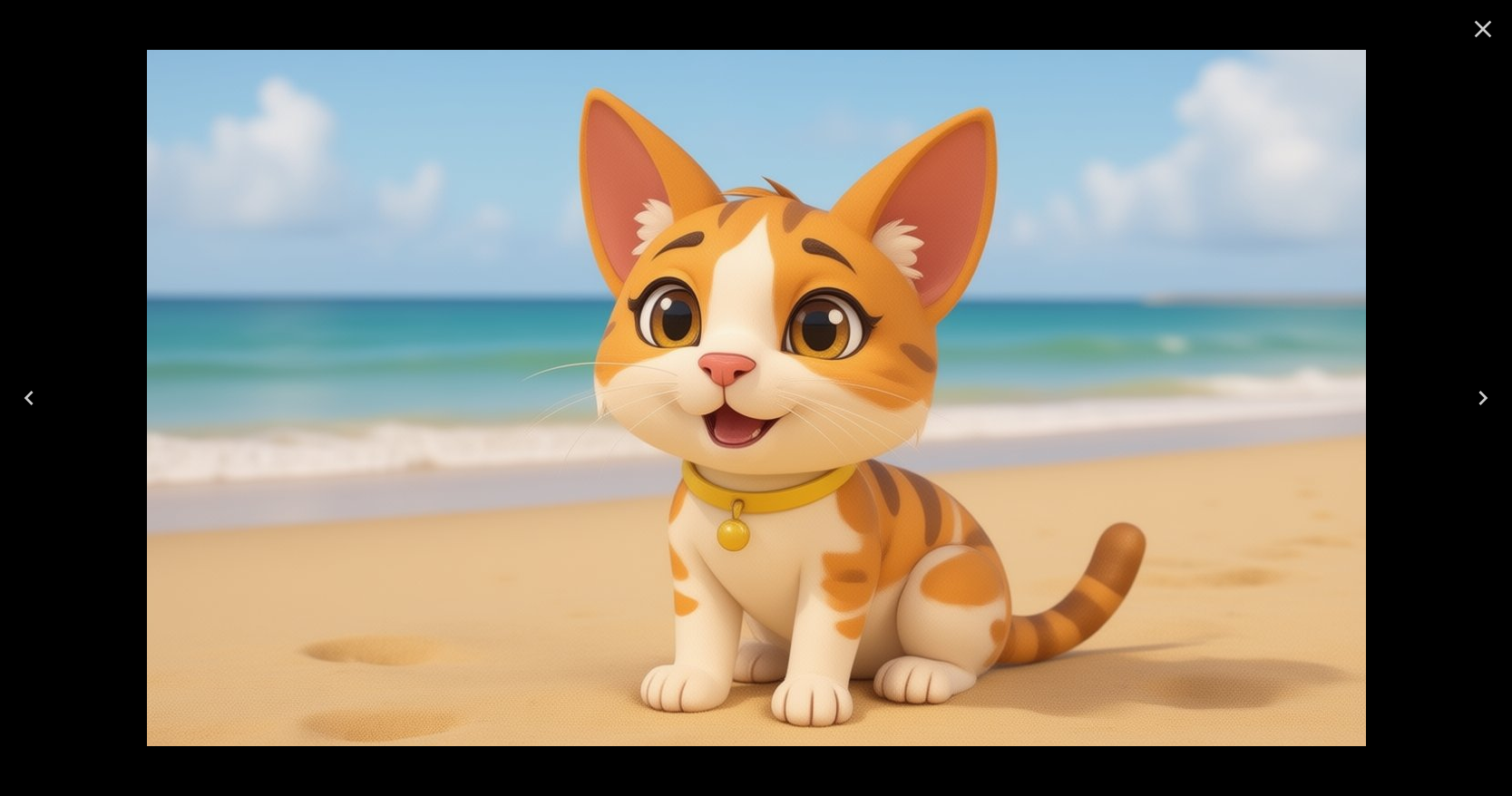
click at [1436, 222] on div at bounding box center [756, 398] width 1512 height 796
click at [1477, 36] on icon "Close" at bounding box center [1483, 29] width 17 height 17
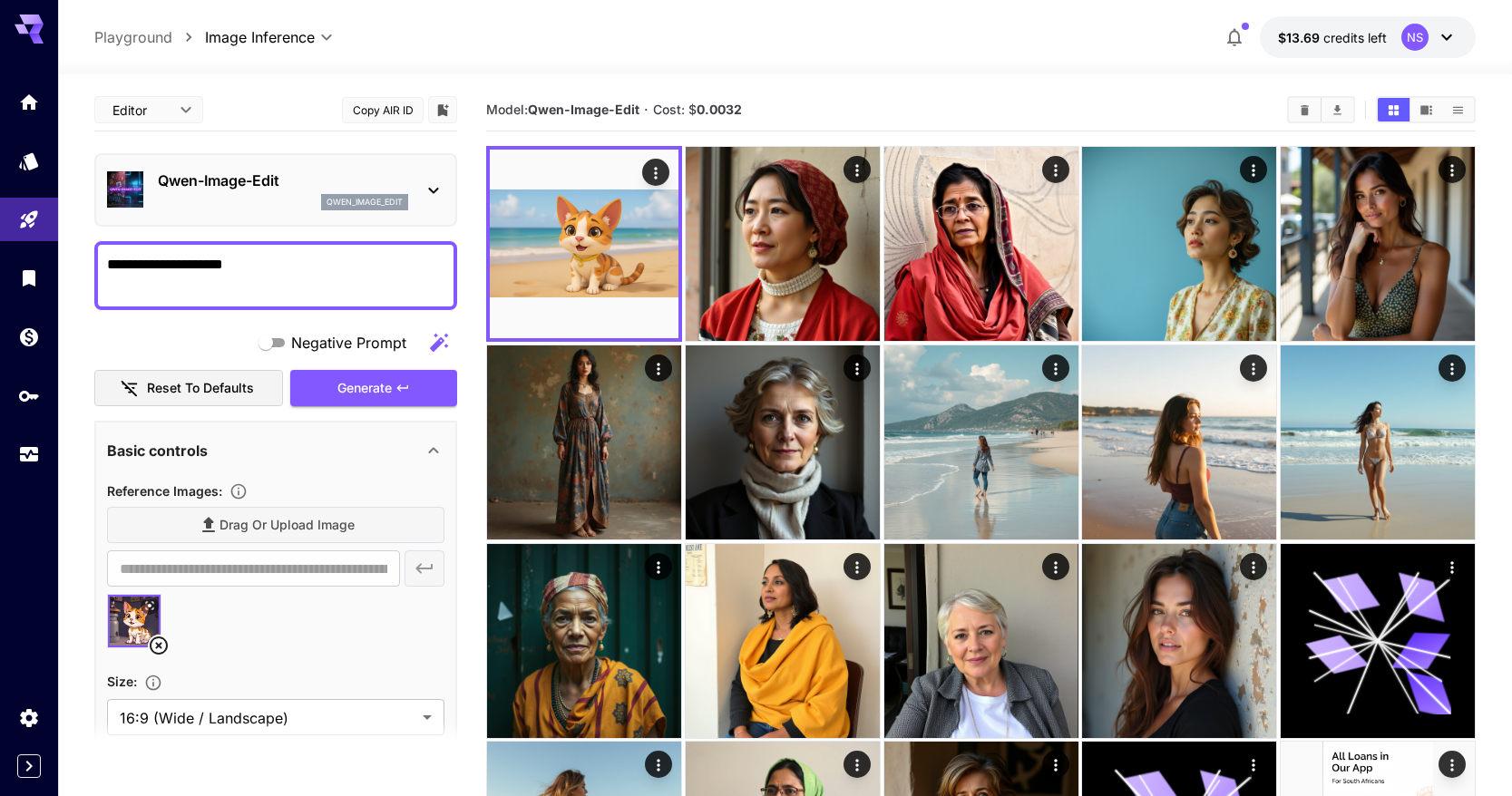
click at [246, 200] on div "qwen_image_edit" at bounding box center [283, 202] width 251 height 17
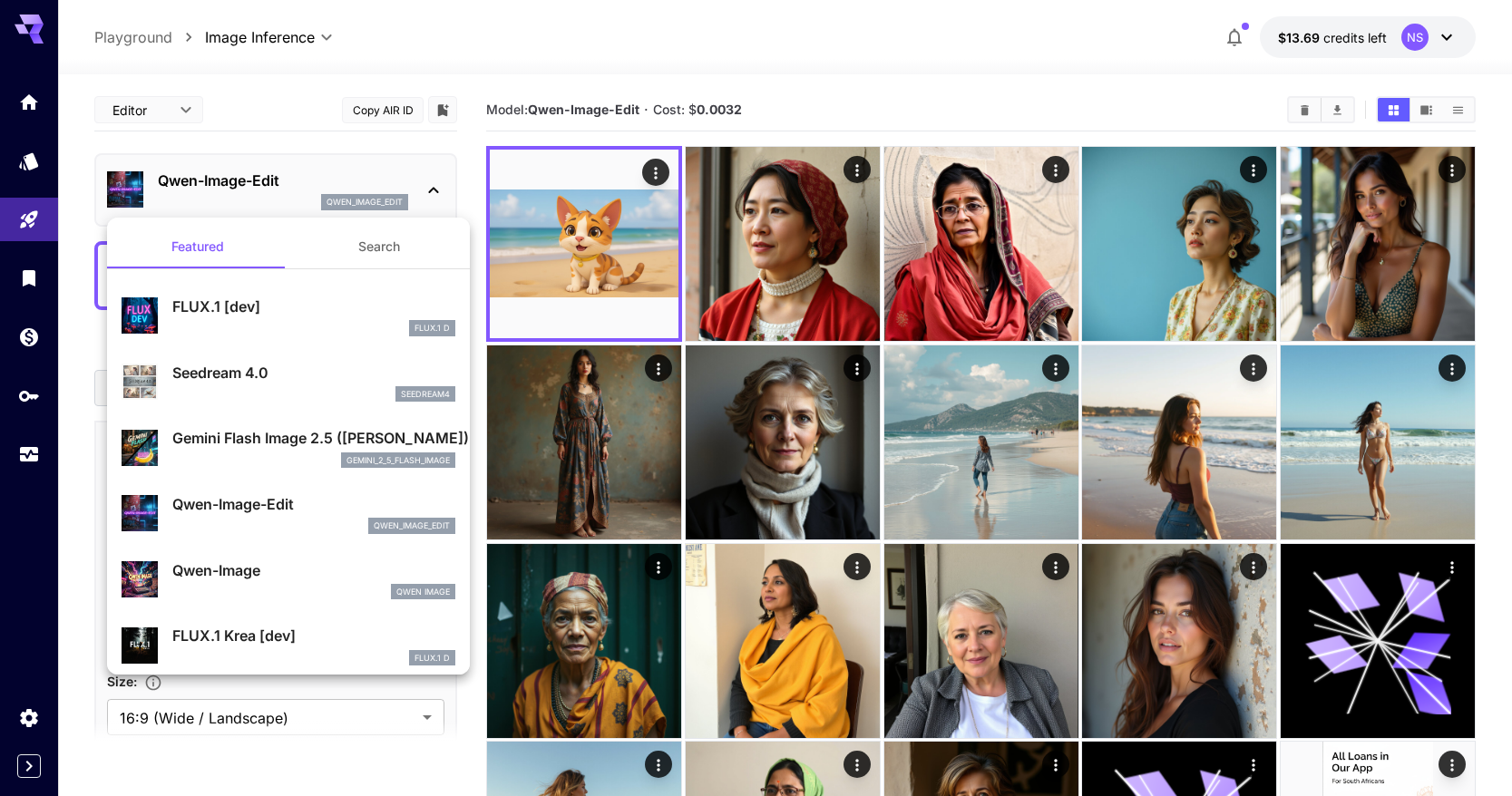
scroll to position [29, 0]
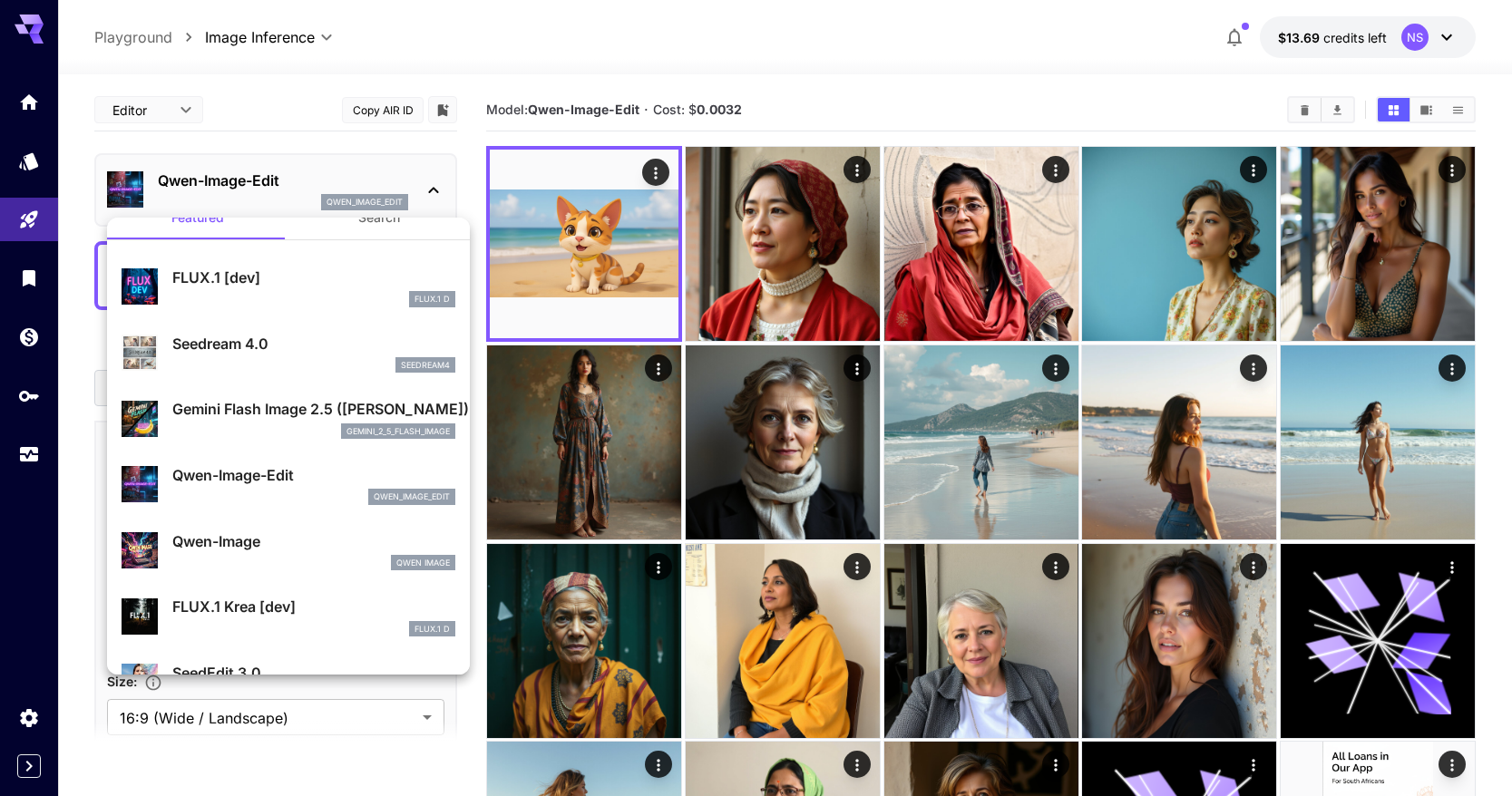
click at [255, 541] on p "Qwen-Image" at bounding box center [314, 541] width 283 height 22
type input "**"
type input "***"
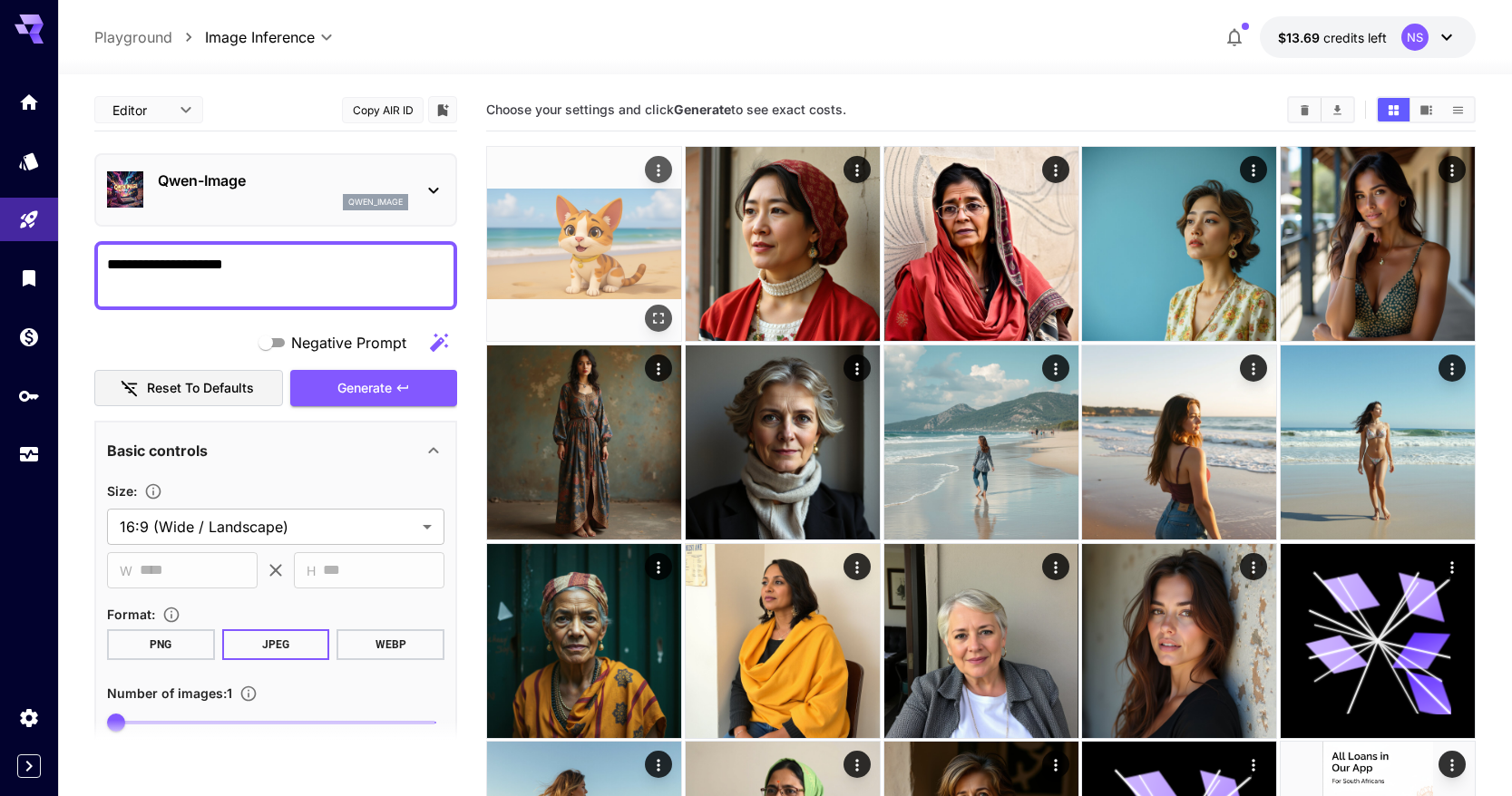
click at [547, 191] on img at bounding box center [584, 244] width 195 height 195
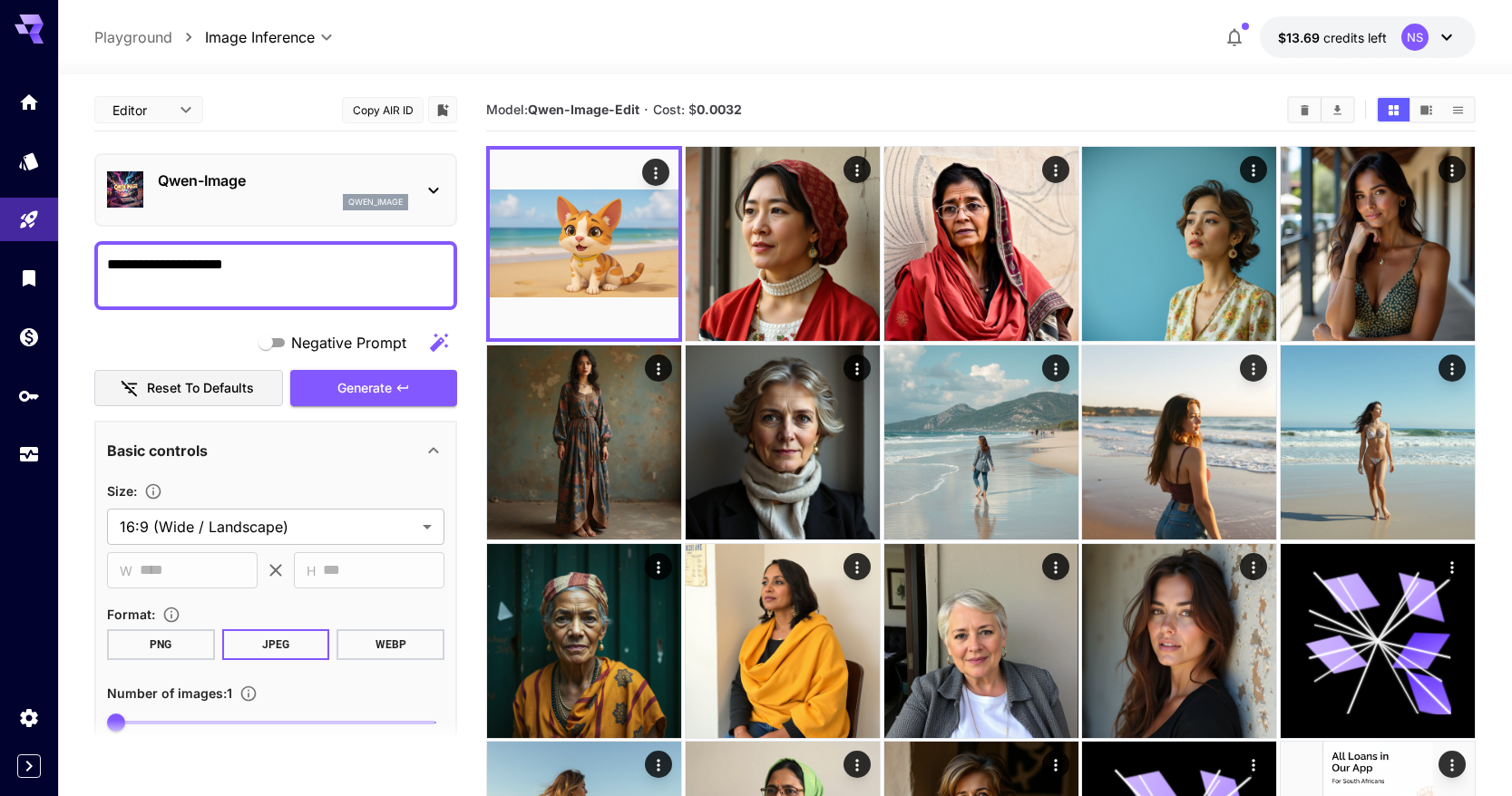
click at [260, 215] on div "Qwen-Image qwen_image" at bounding box center [276, 190] width 338 height 55
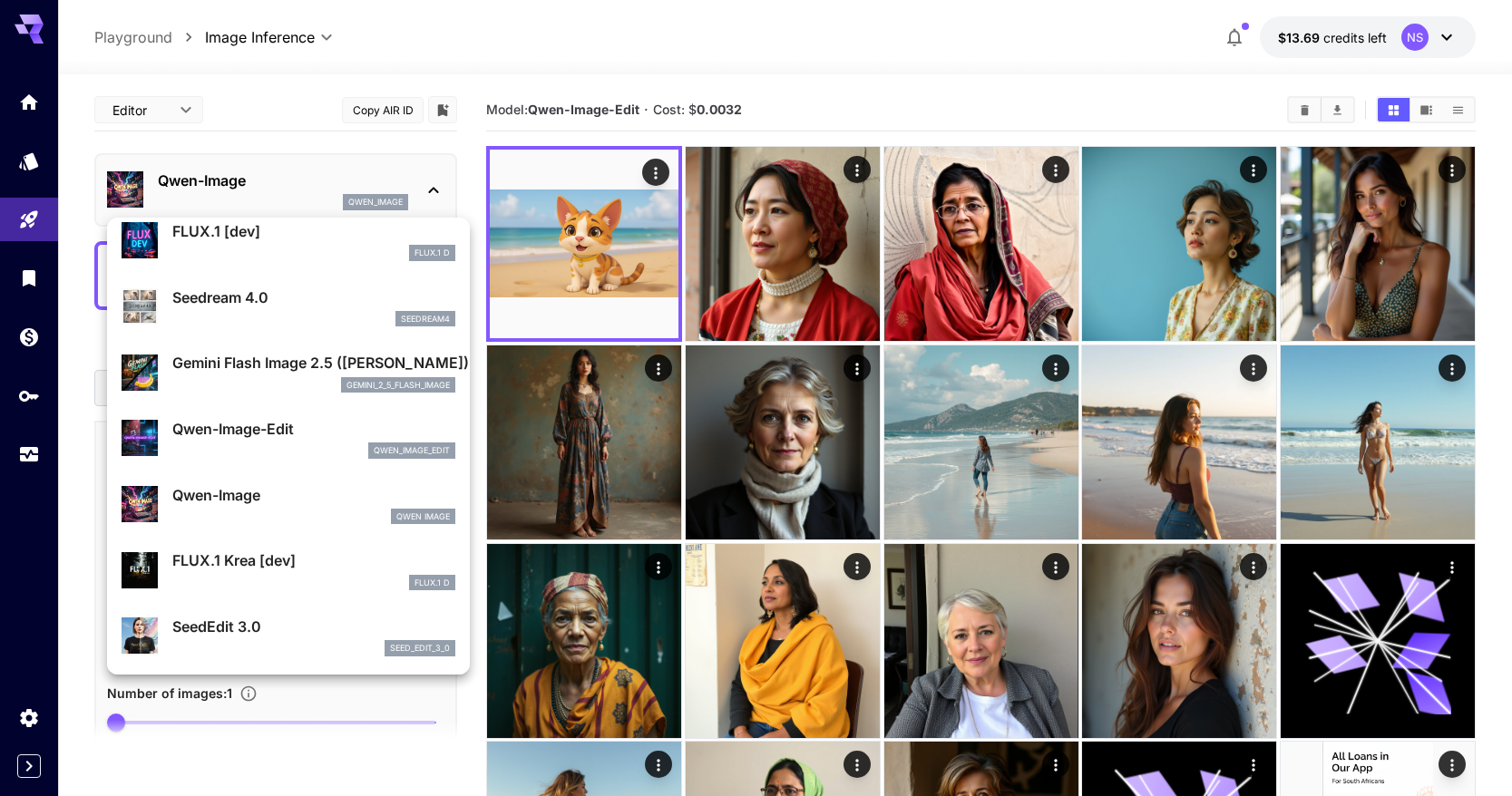
scroll to position [91, 0]
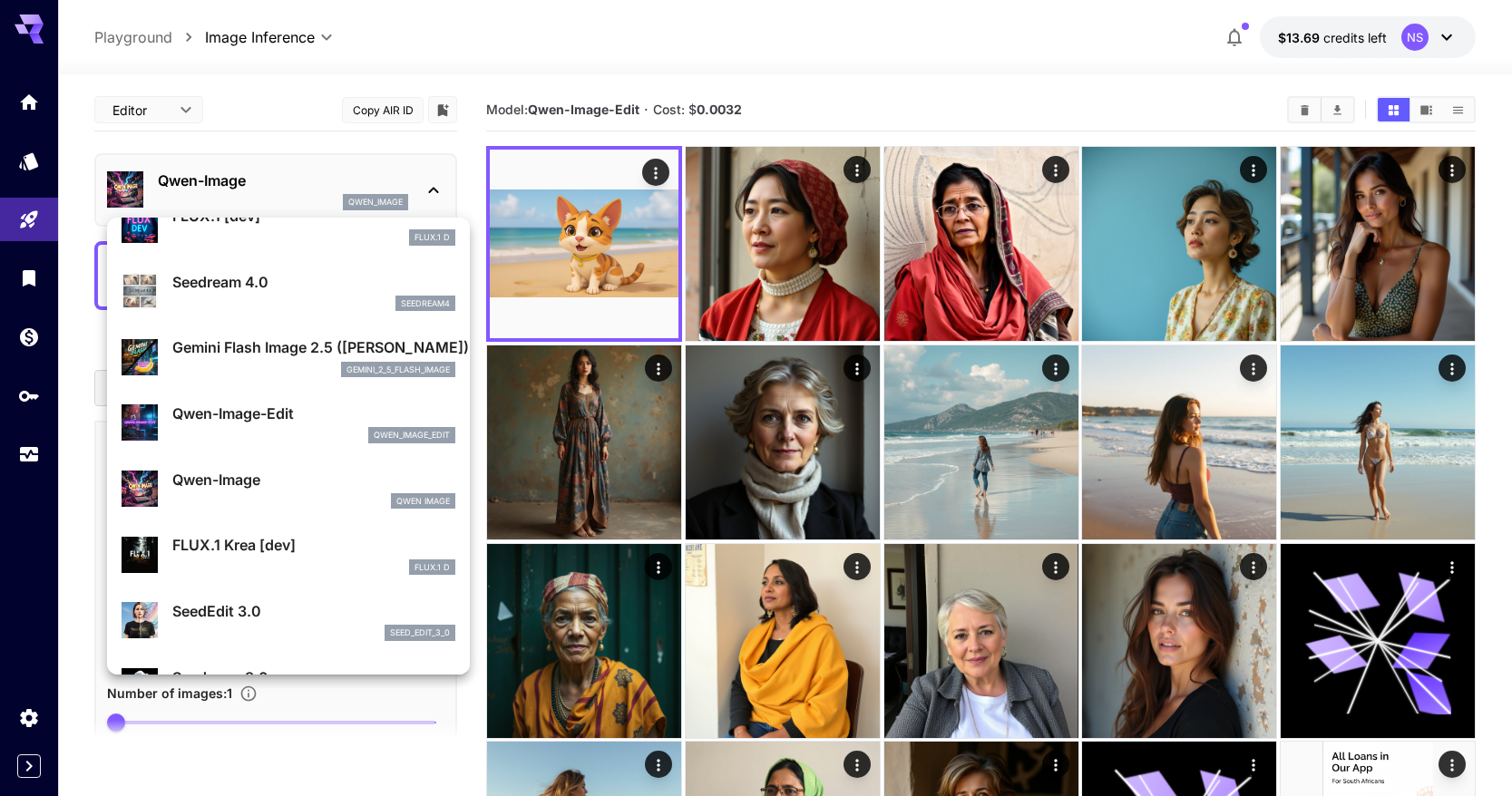
click at [300, 545] on p "FLUX.1 Krea [dev]" at bounding box center [314, 545] width 283 height 22
type input "**"
type input "***"
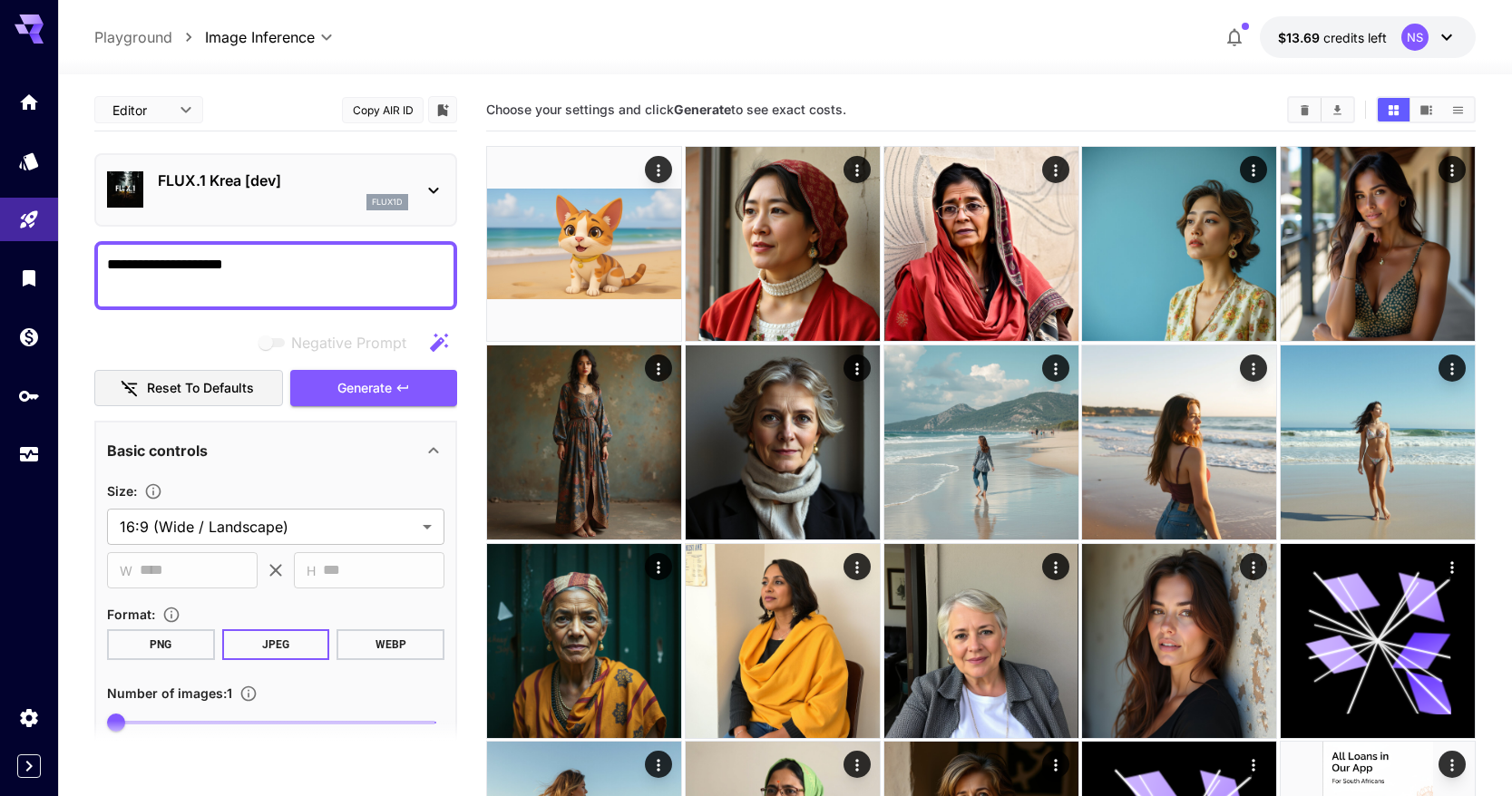
click at [263, 196] on div "flux1d" at bounding box center [283, 202] width 251 height 17
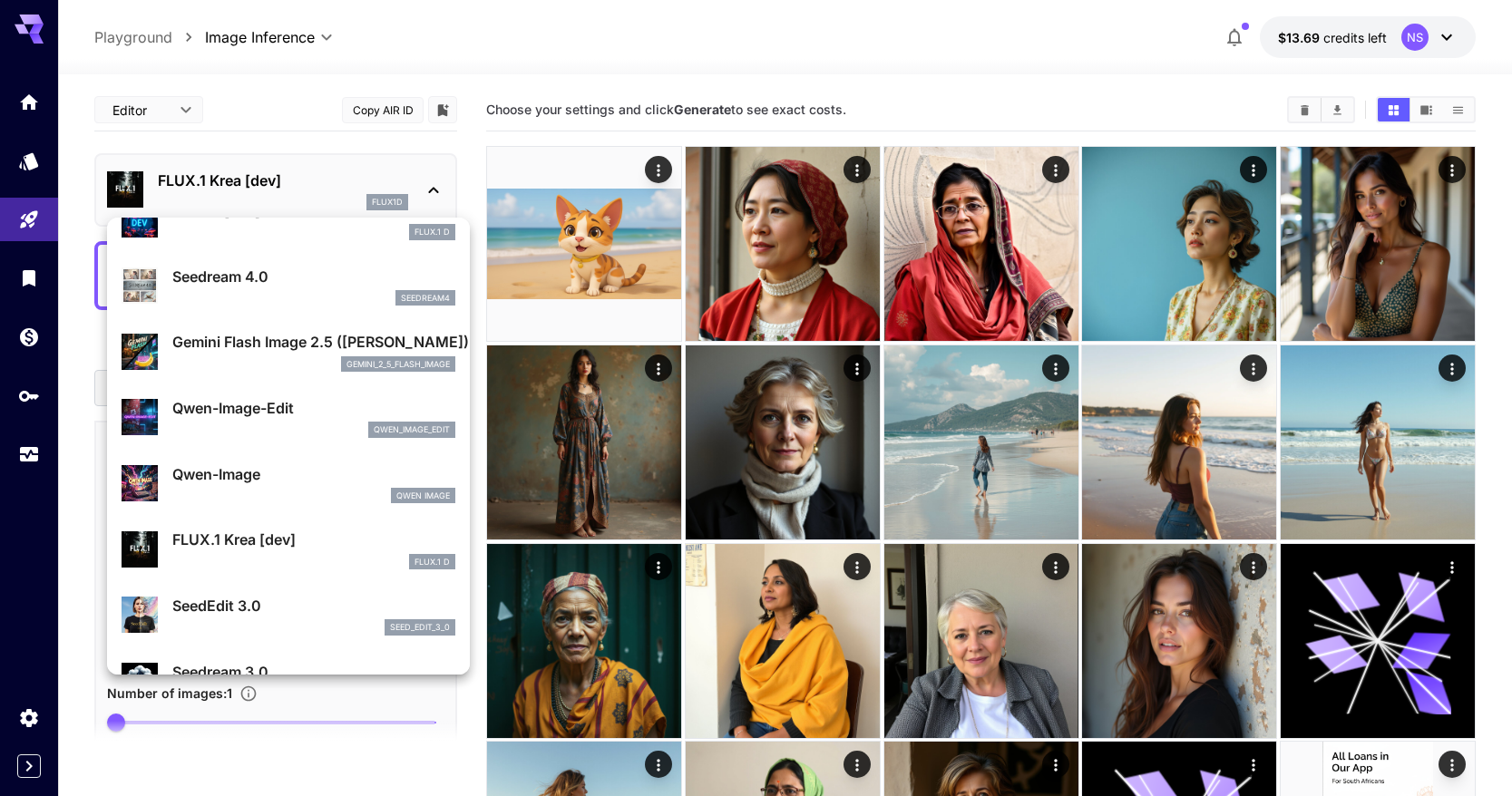
scroll to position [120, 0]
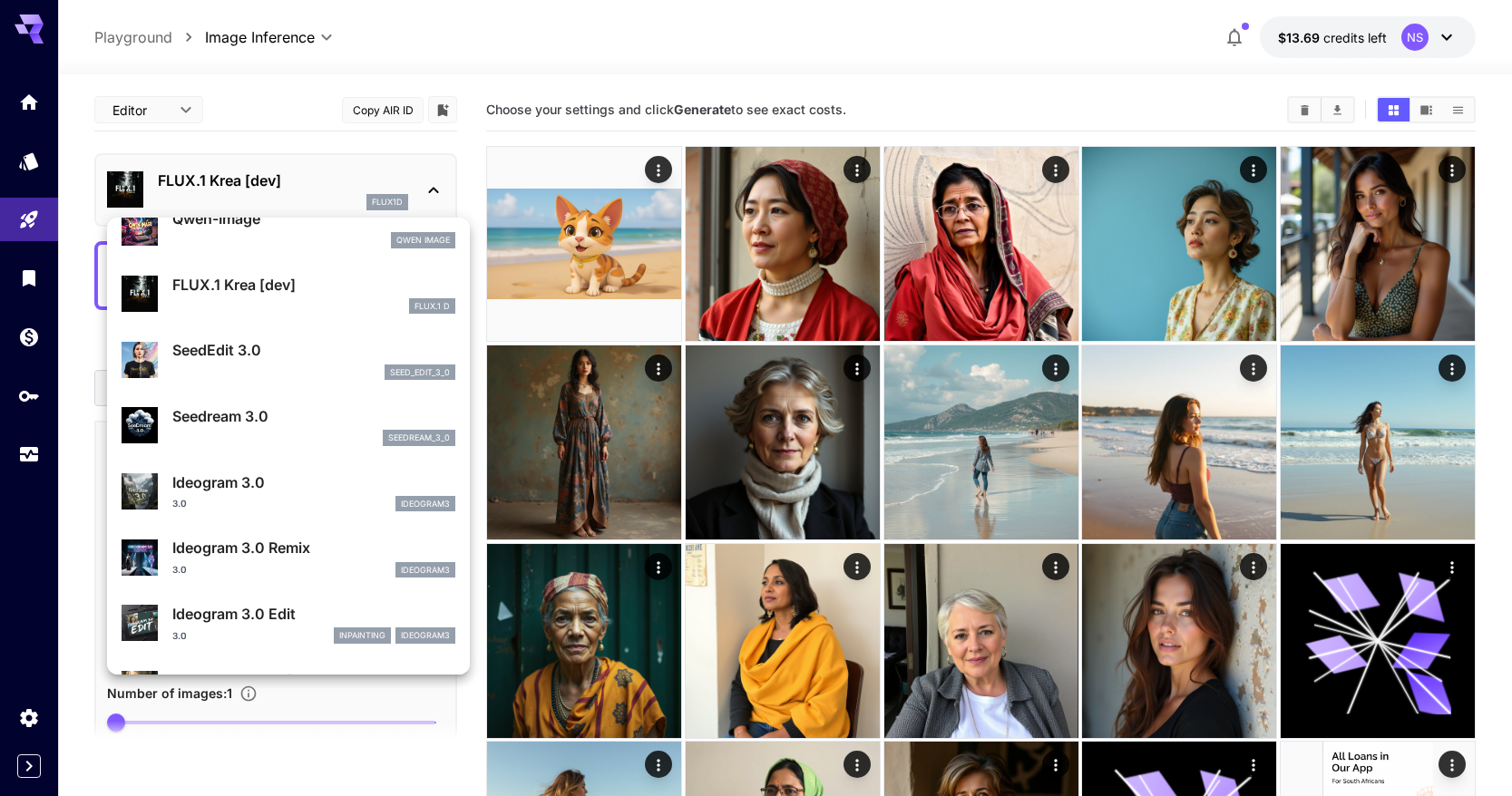
scroll to position [355, 0]
click at [317, 364] on div "seed_edit_3_0" at bounding box center [314, 370] width 283 height 17
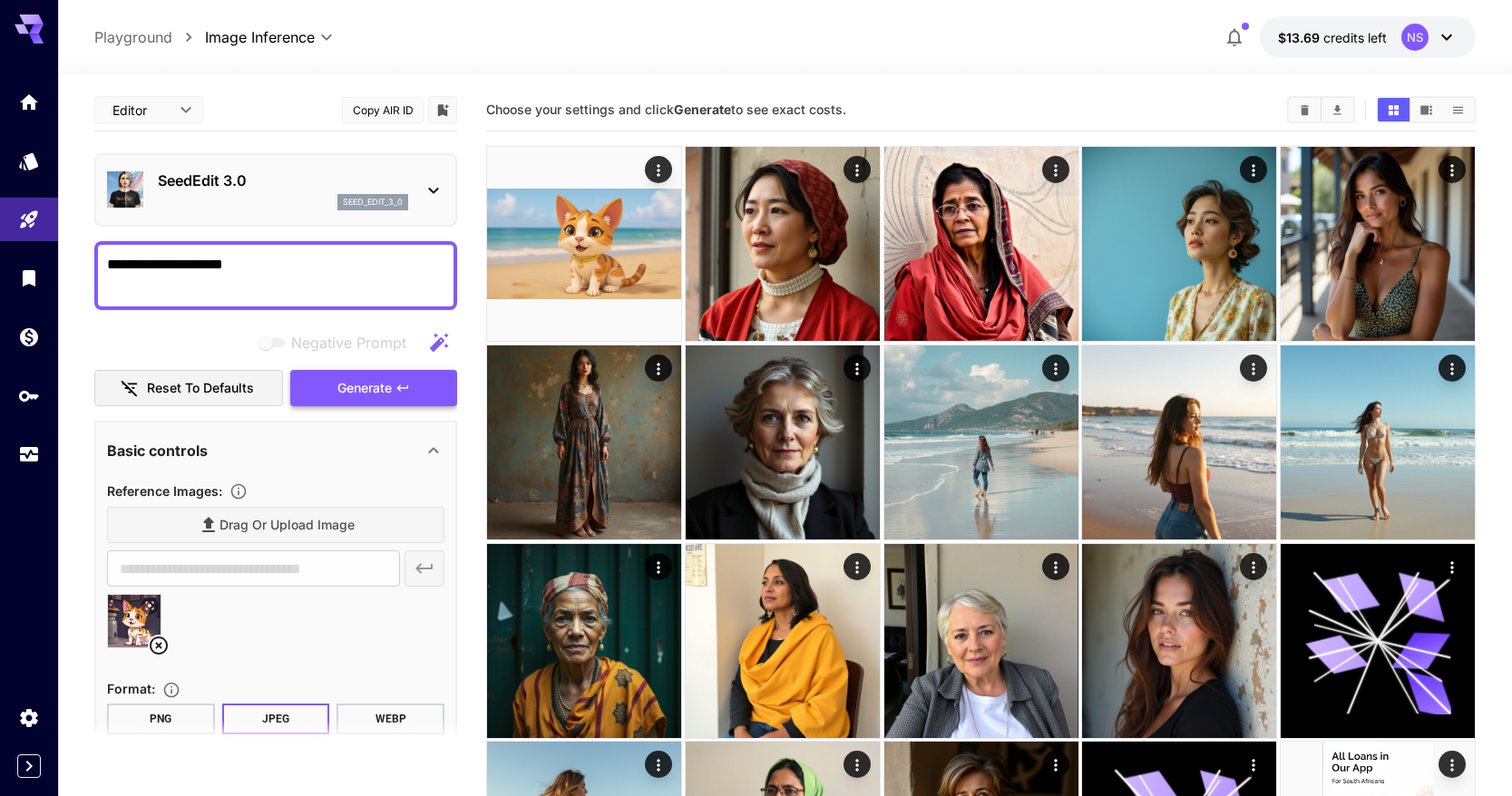
click at [354, 386] on span "Generate" at bounding box center [364, 388] width 54 height 23
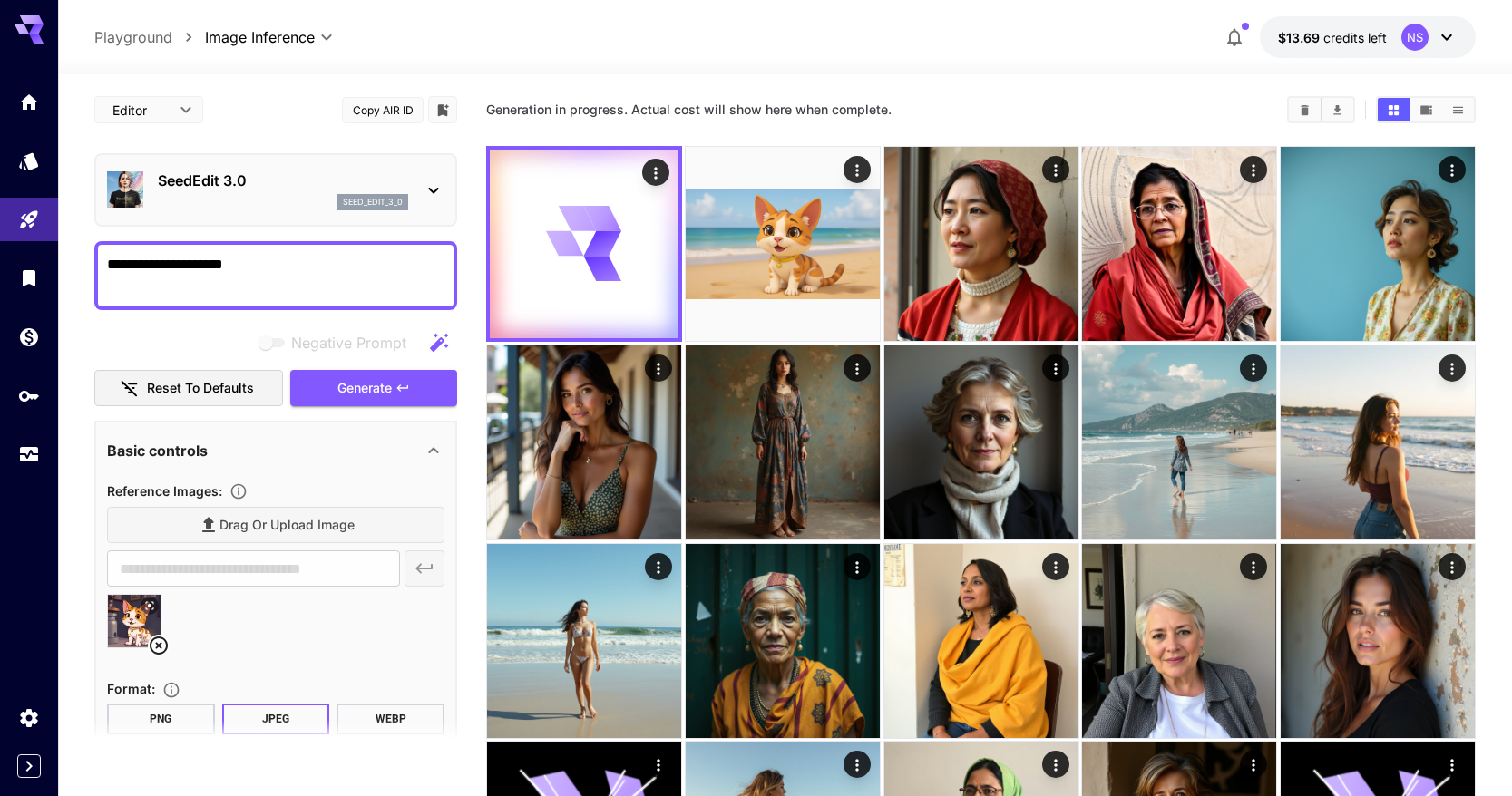
click at [288, 195] on div "seed_edit_3_0" at bounding box center [283, 202] width 251 height 17
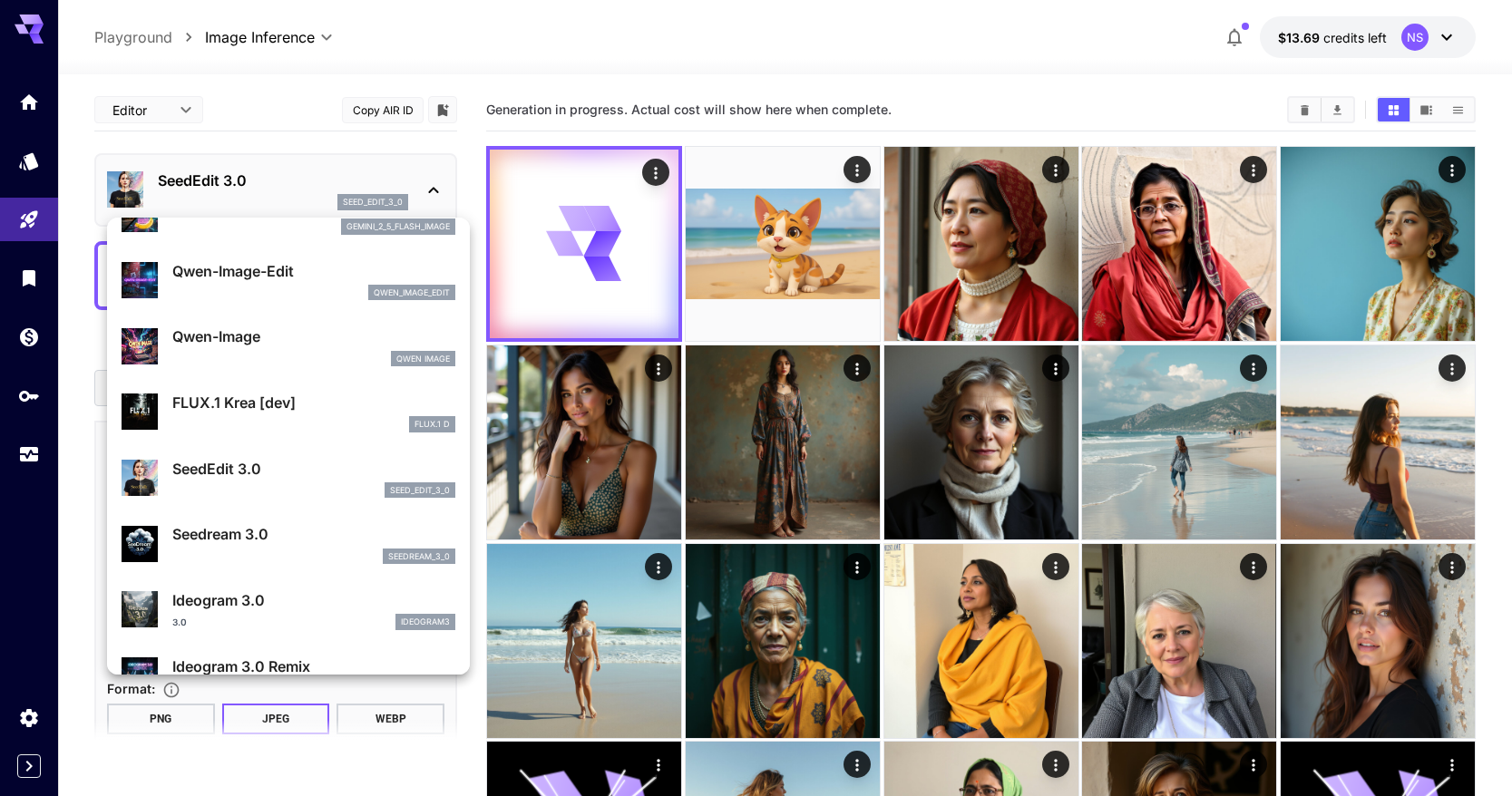
scroll to position [236, 0]
click at [294, 520] on div "Seedream 3.0 seedream_3_0" at bounding box center [288, 542] width 334 height 55
type input "***"
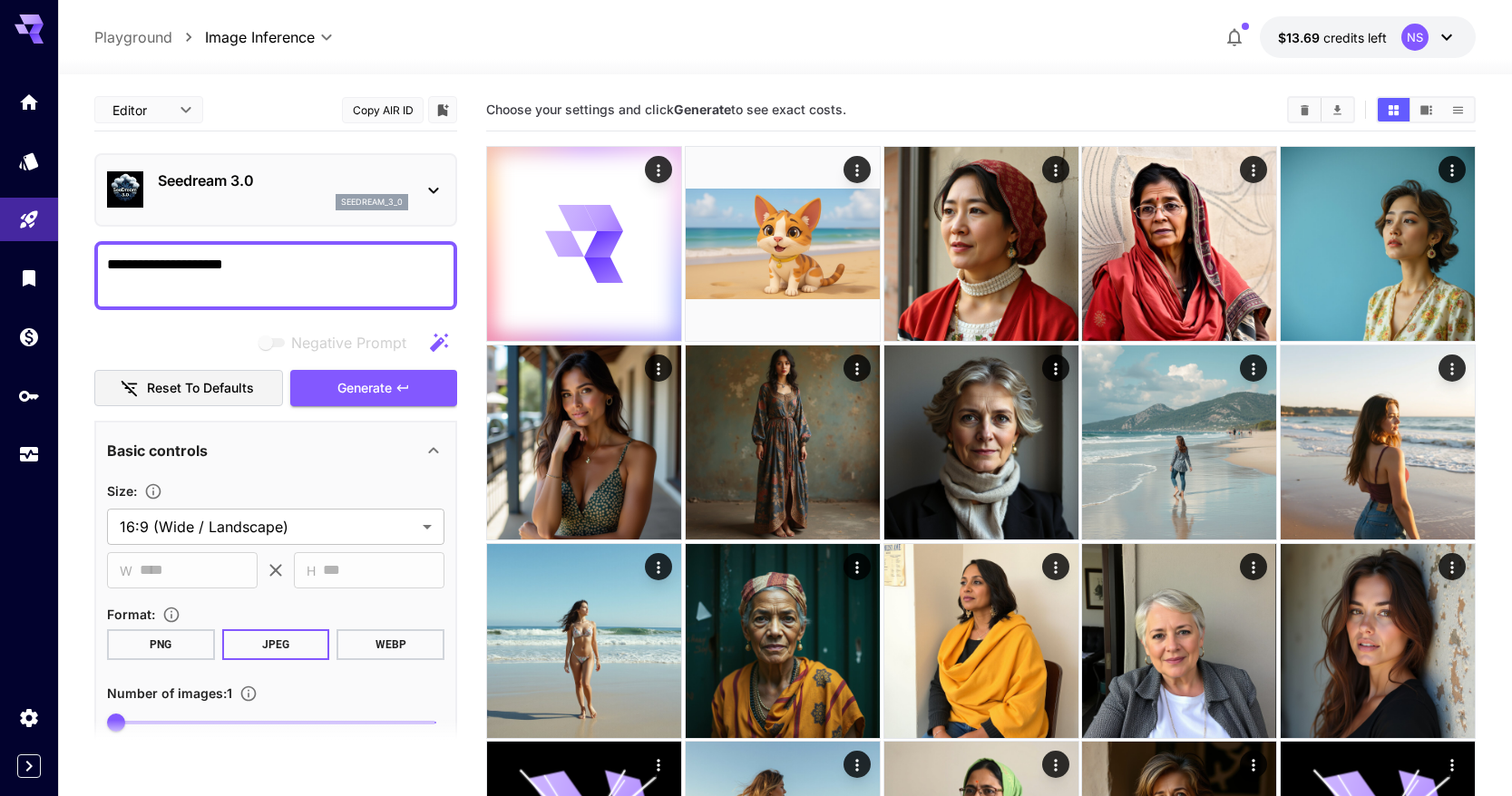
click at [282, 206] on div "seedream_3_0" at bounding box center [283, 202] width 251 height 17
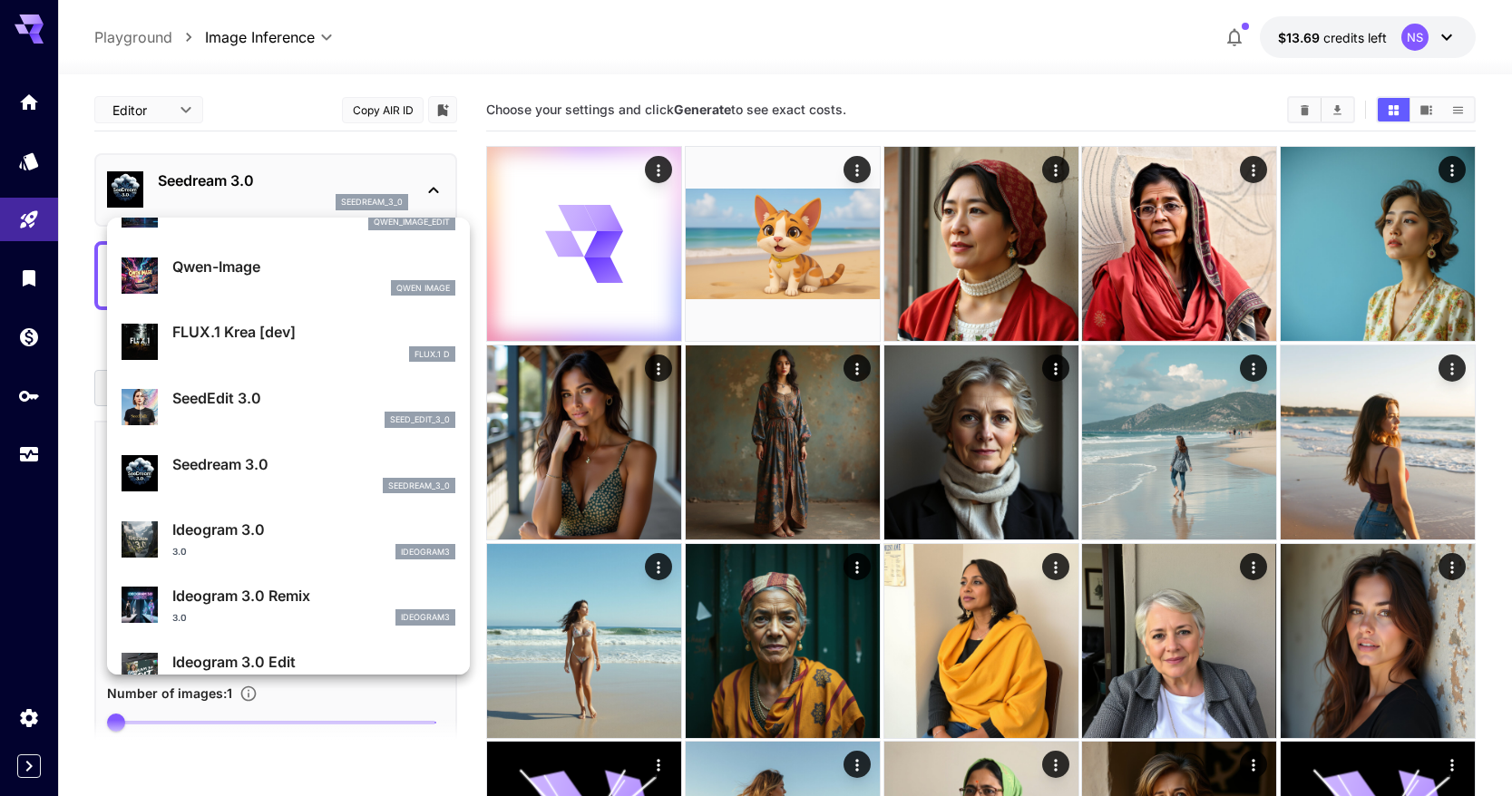
scroll to position [338, 0]
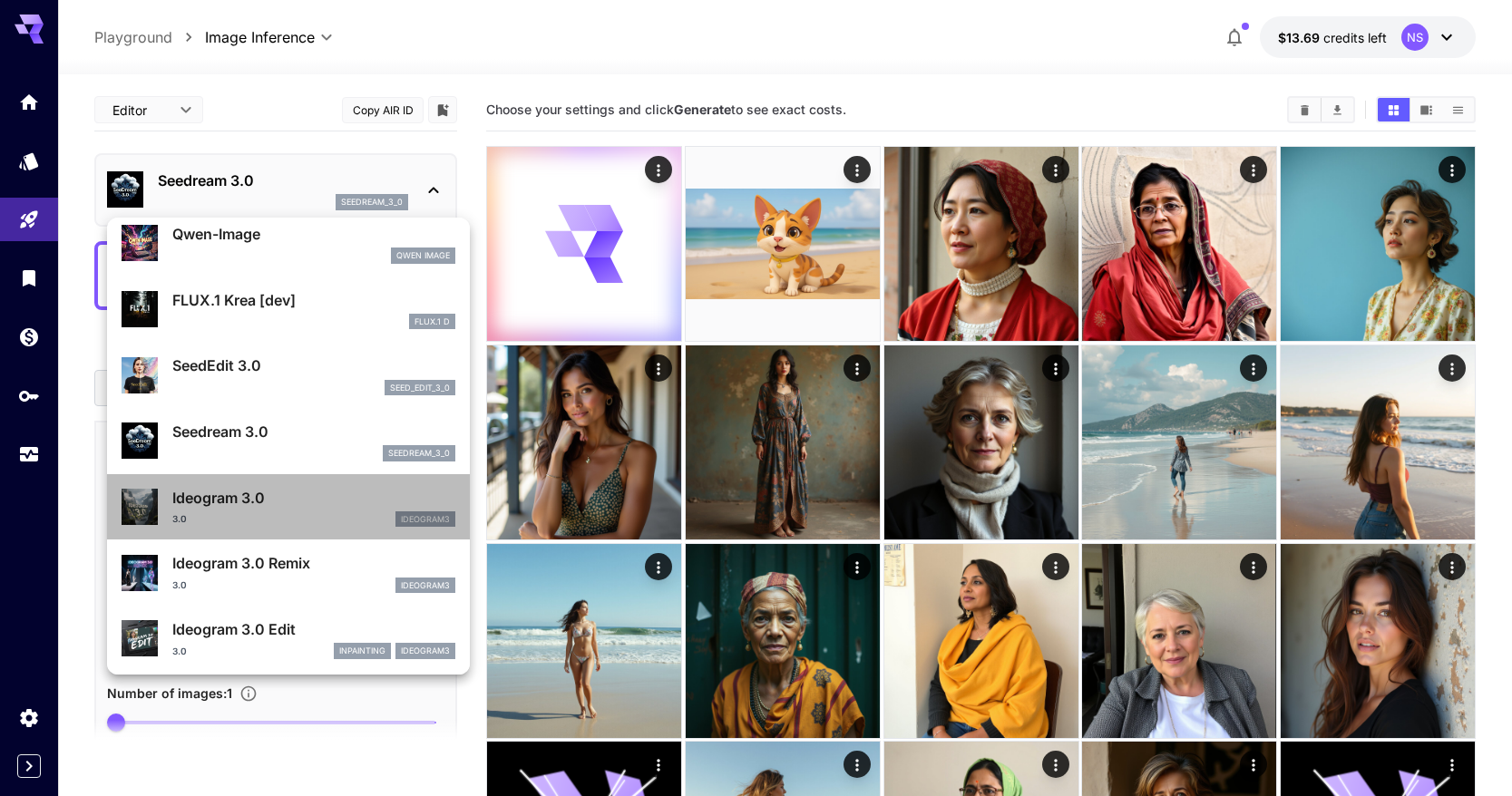
click at [302, 498] on p "Ideogram 3.0" at bounding box center [314, 498] width 283 height 22
type input "**********"
type input "****"
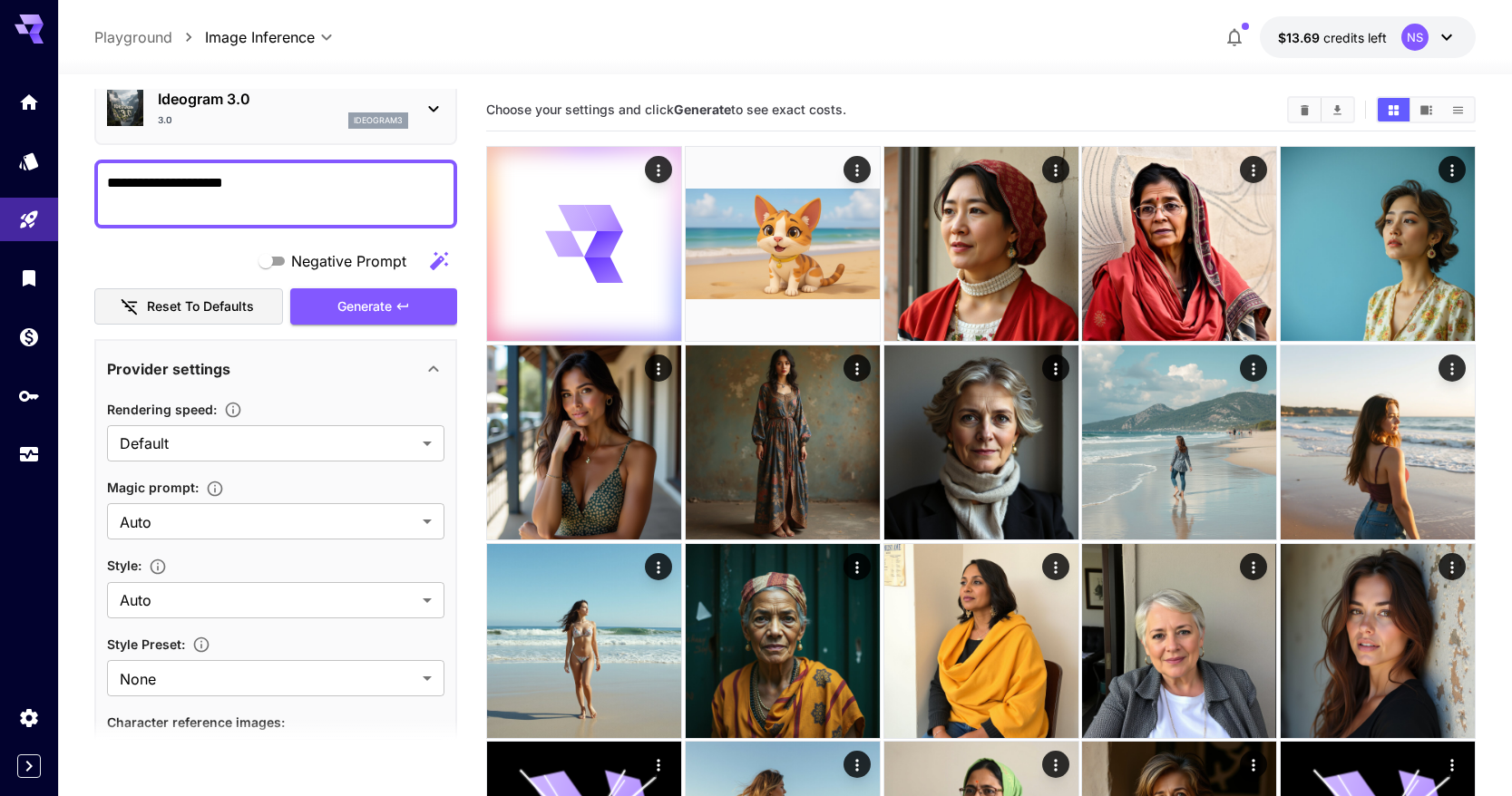
scroll to position [78, 0]
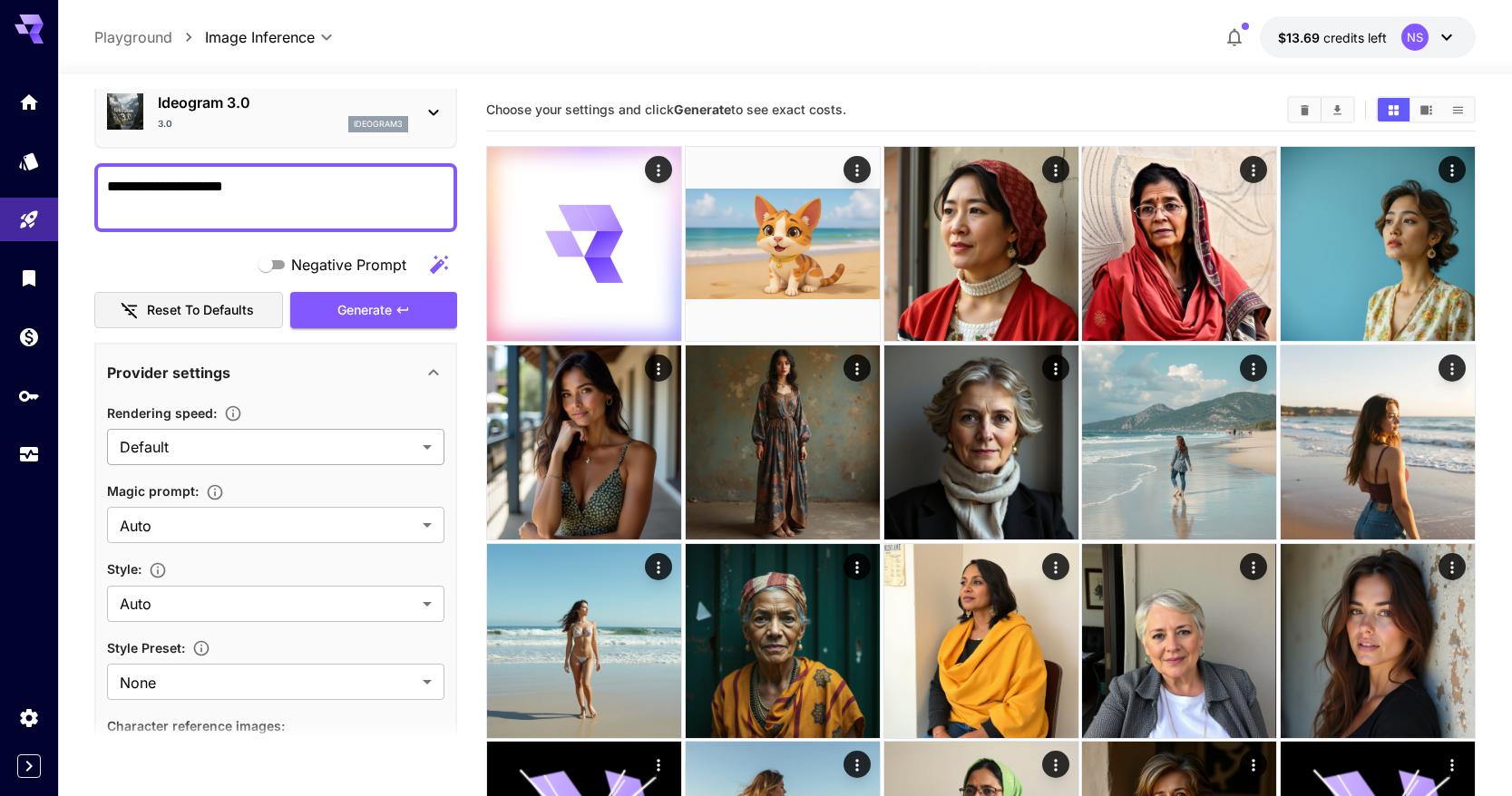
click at [300, 451] on div at bounding box center [756, 398] width 1512 height 796
click at [293, 185] on textarea "**********" at bounding box center [276, 198] width 338 height 43
click at [284, 116] on div "Ideogram 3.0 3.0 ideogram3" at bounding box center [283, 112] width 251 height 40
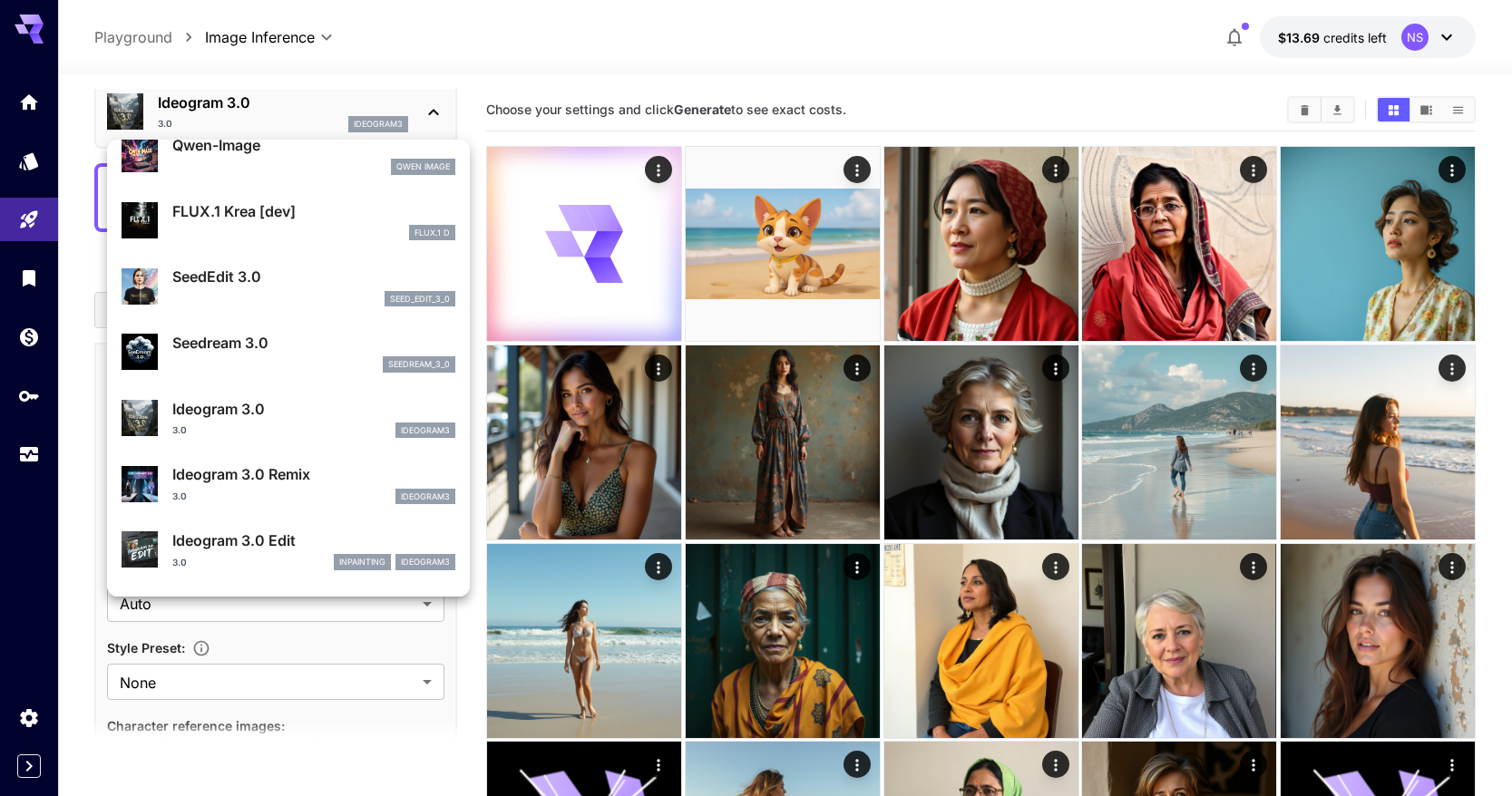
scroll to position [365, 0]
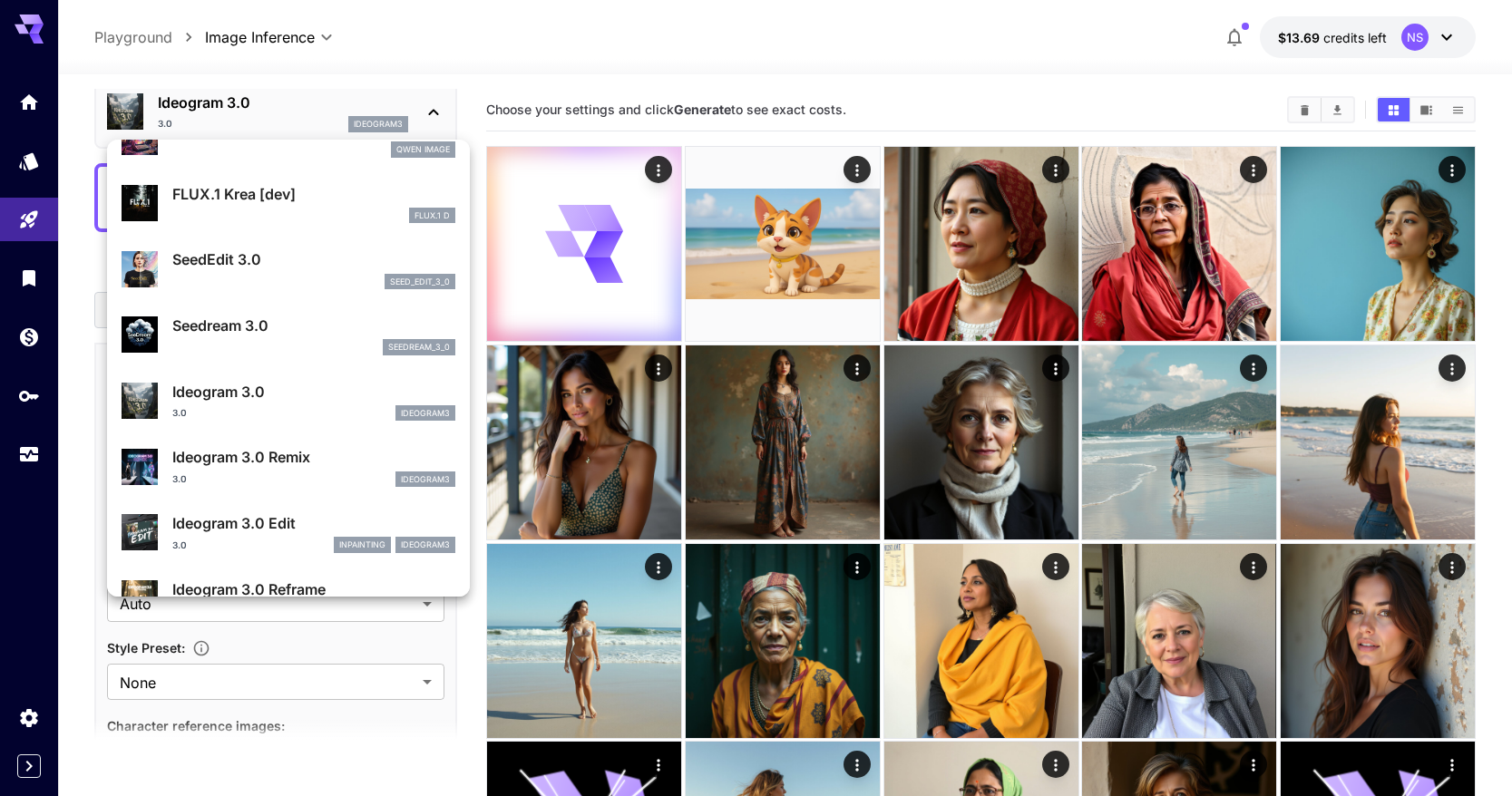
click at [298, 458] on p "Ideogram 3.0 Remix" at bounding box center [314, 457] width 283 height 22
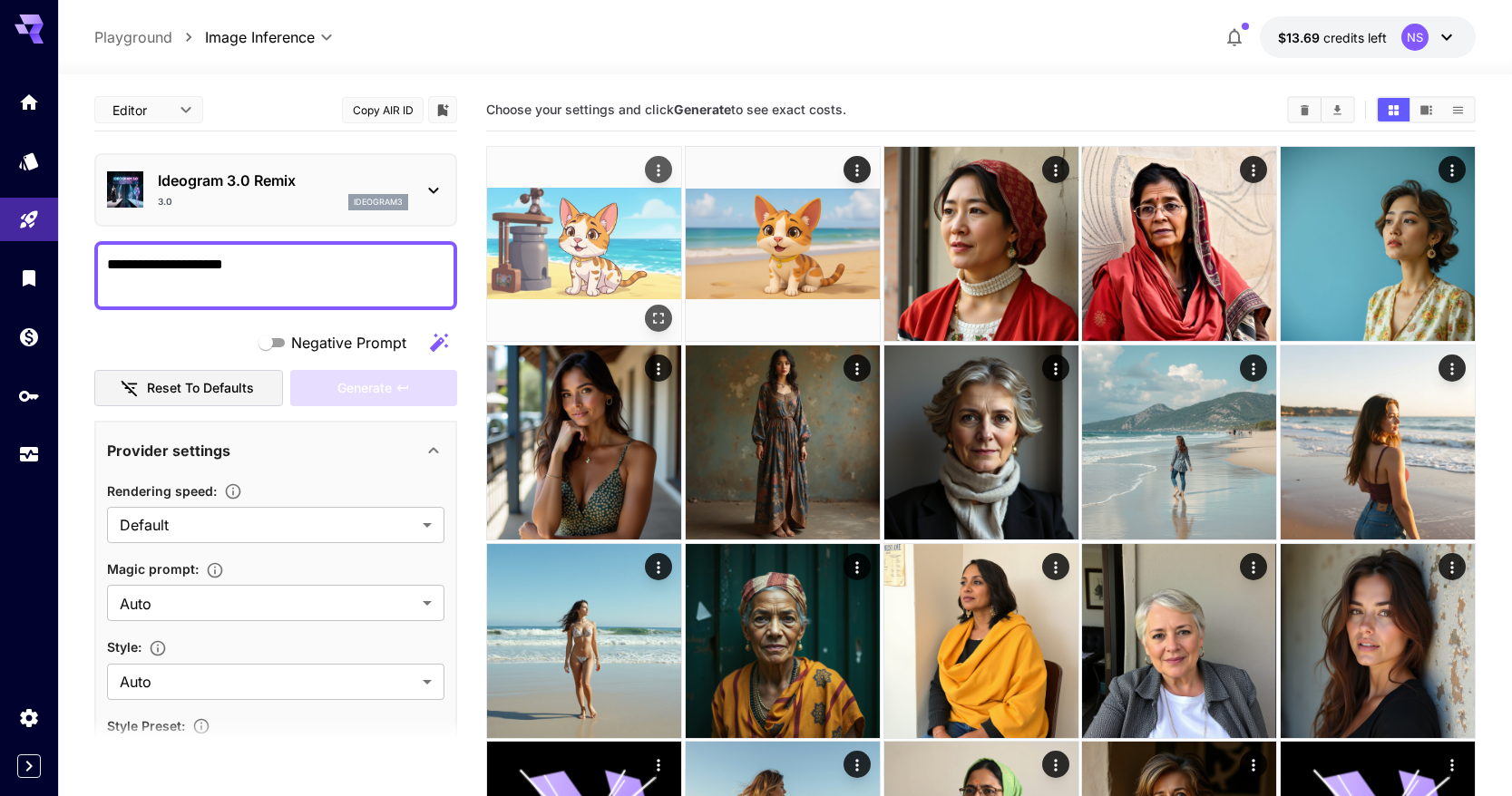
click at [552, 254] on img at bounding box center [584, 244] width 195 height 195
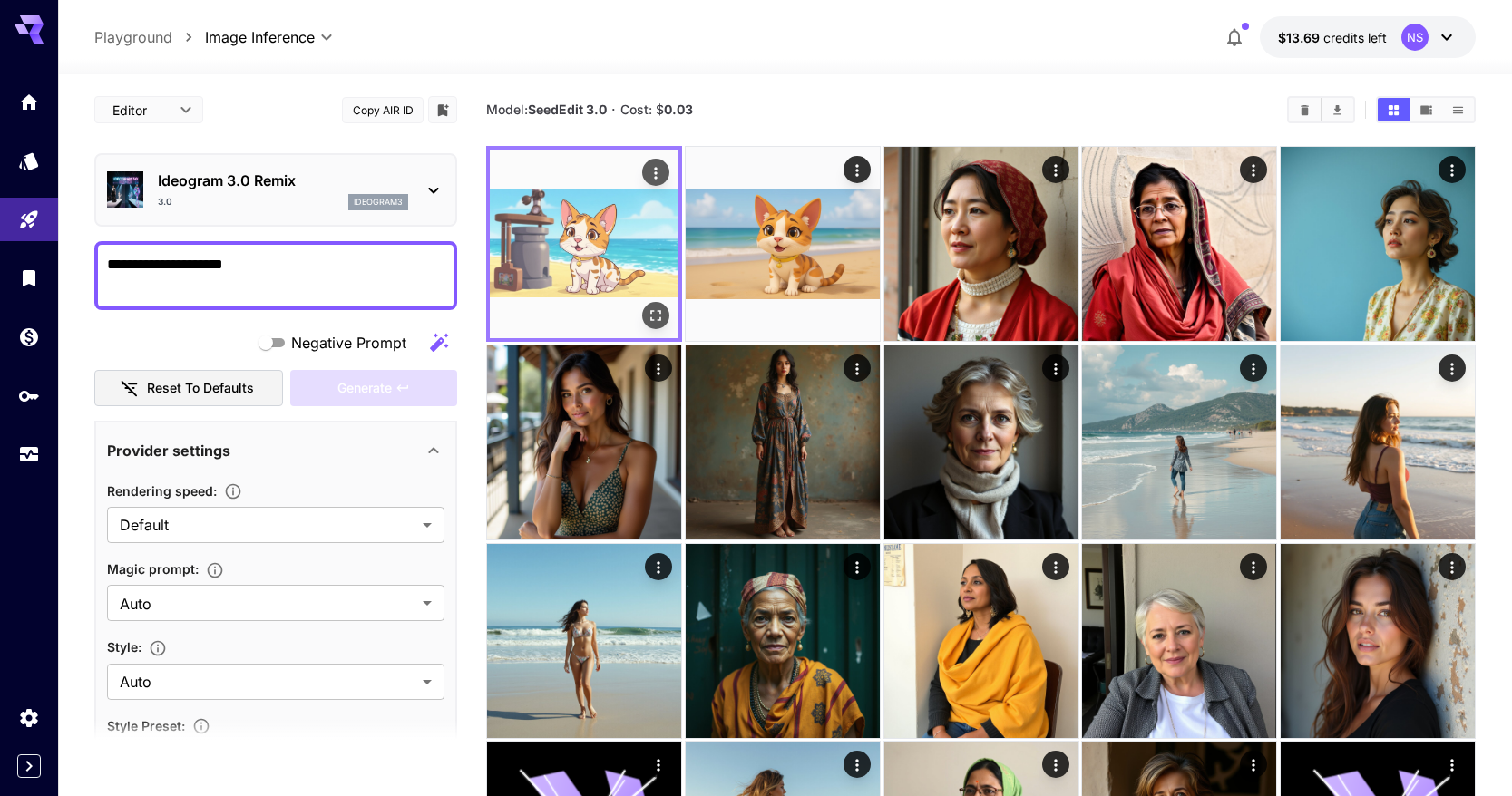
click at [656, 311] on icon "Open in fullscreen" at bounding box center [656, 315] width 18 height 18
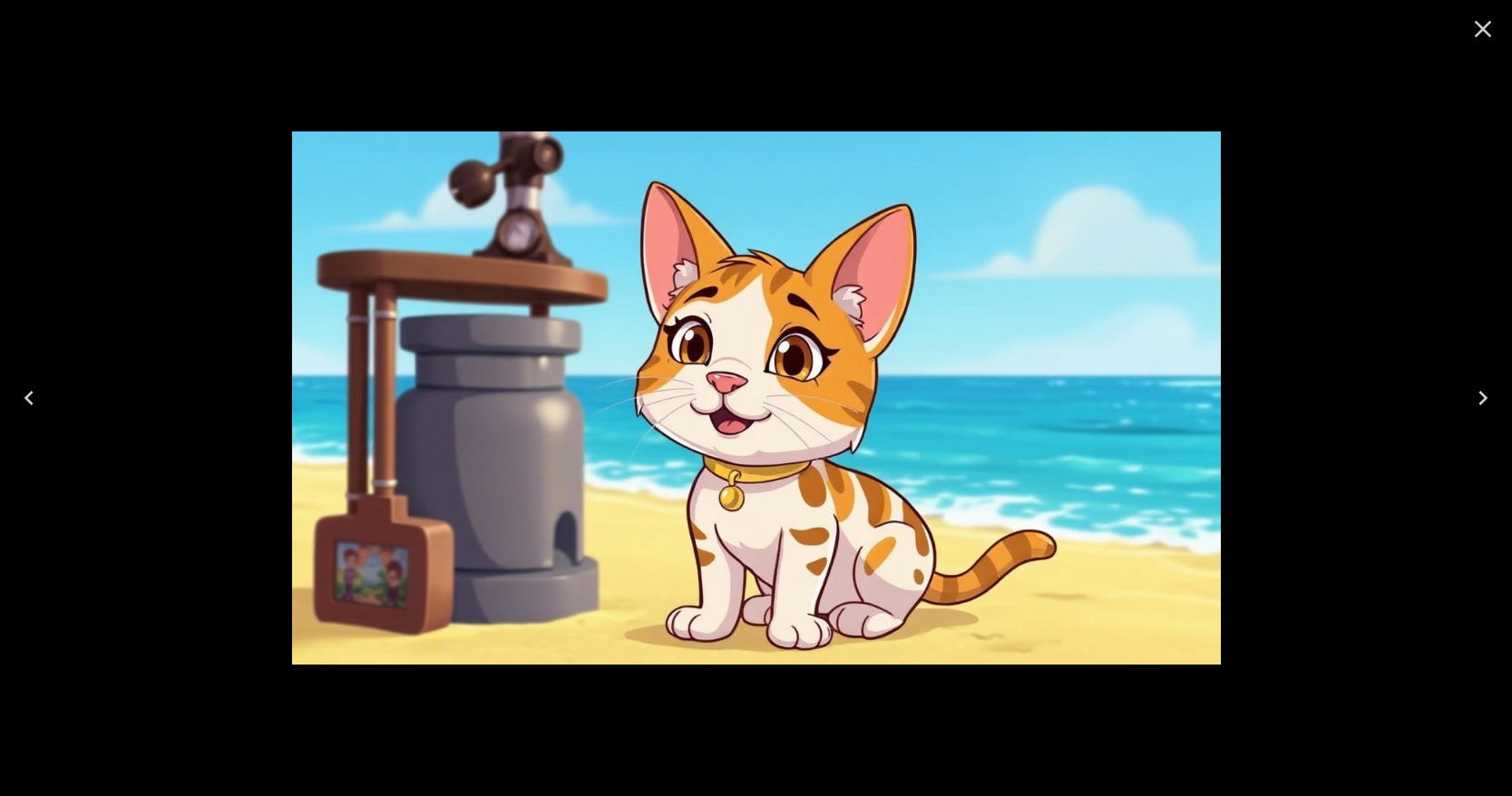
click at [1268, 262] on div at bounding box center [756, 398] width 1512 height 796
click at [1473, 34] on icon "Close" at bounding box center [1482, 29] width 29 height 29
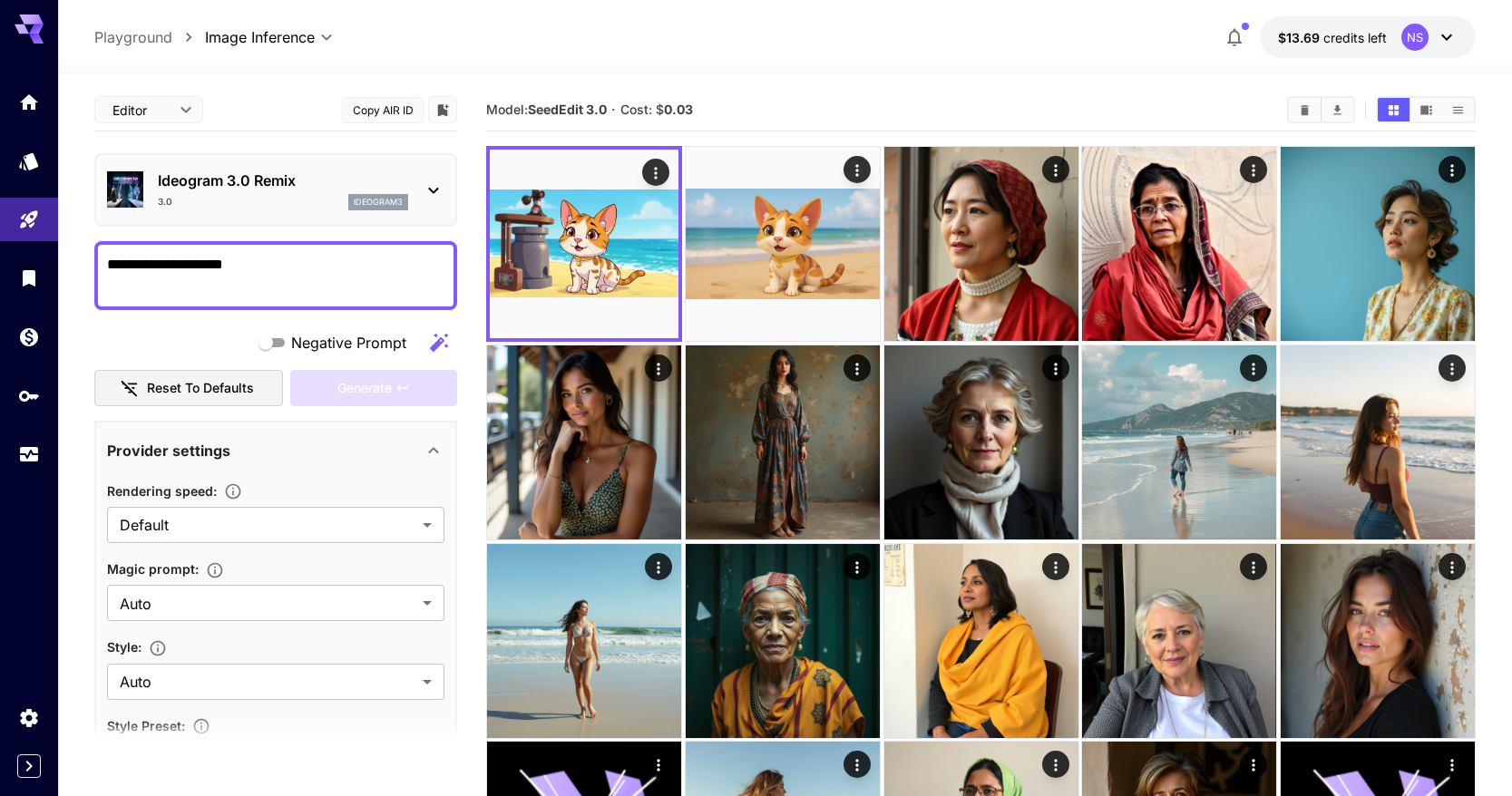
click at [303, 199] on div "3.0 ideogram3" at bounding box center [283, 202] width 251 height 17
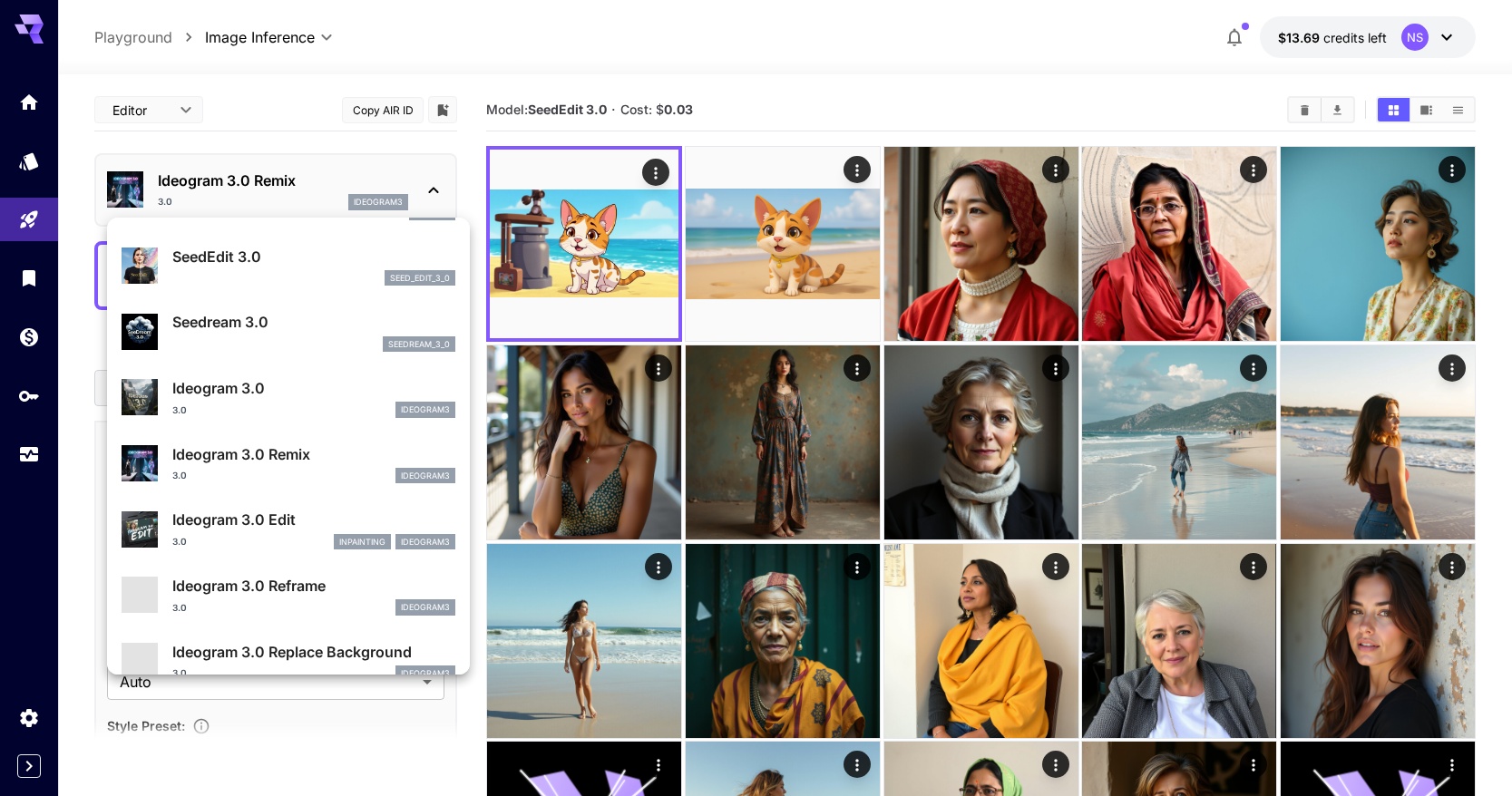
scroll to position [505, 0]
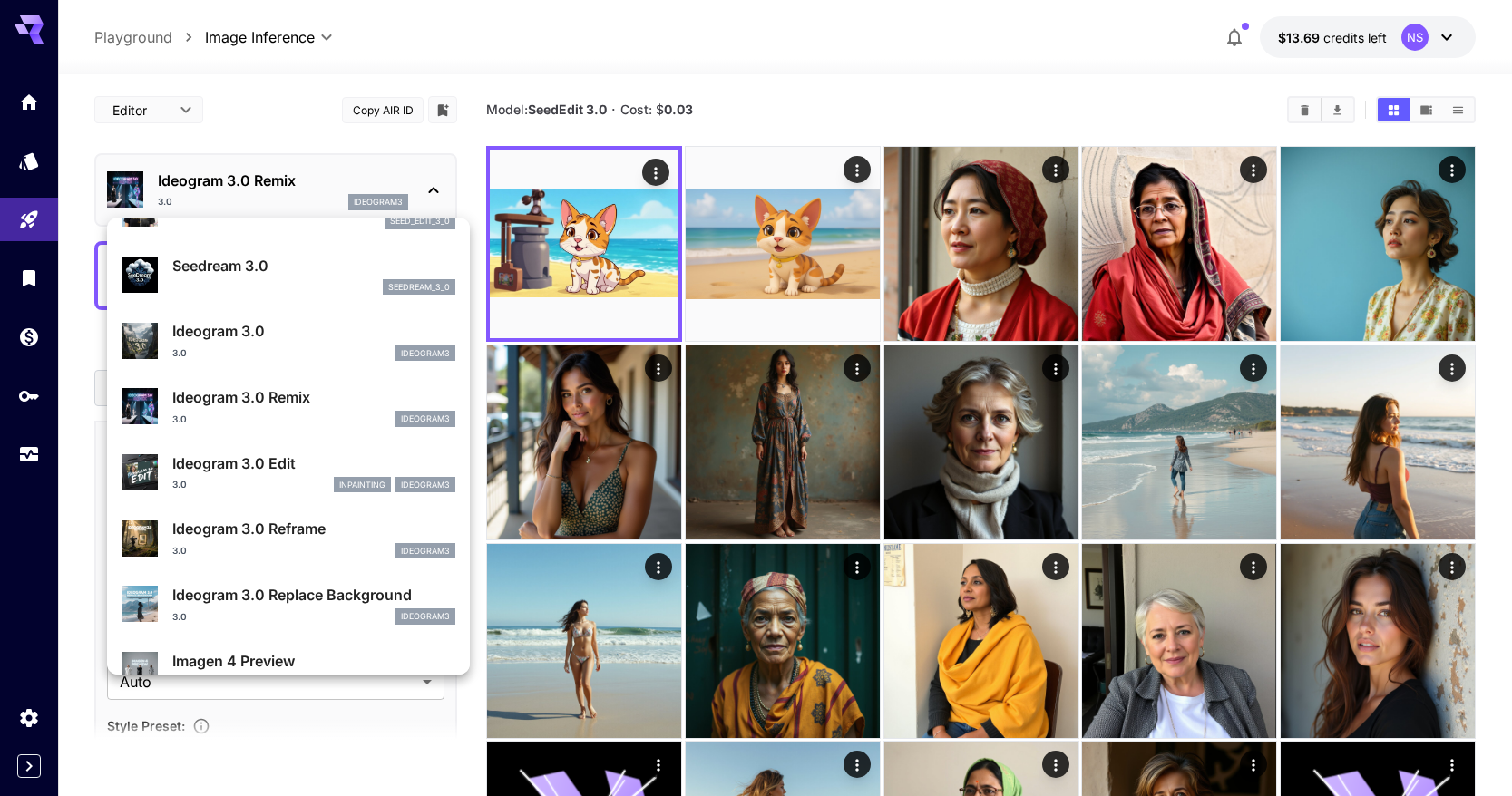
click at [317, 417] on div "3.0 ideogram3" at bounding box center [314, 419] width 283 height 17
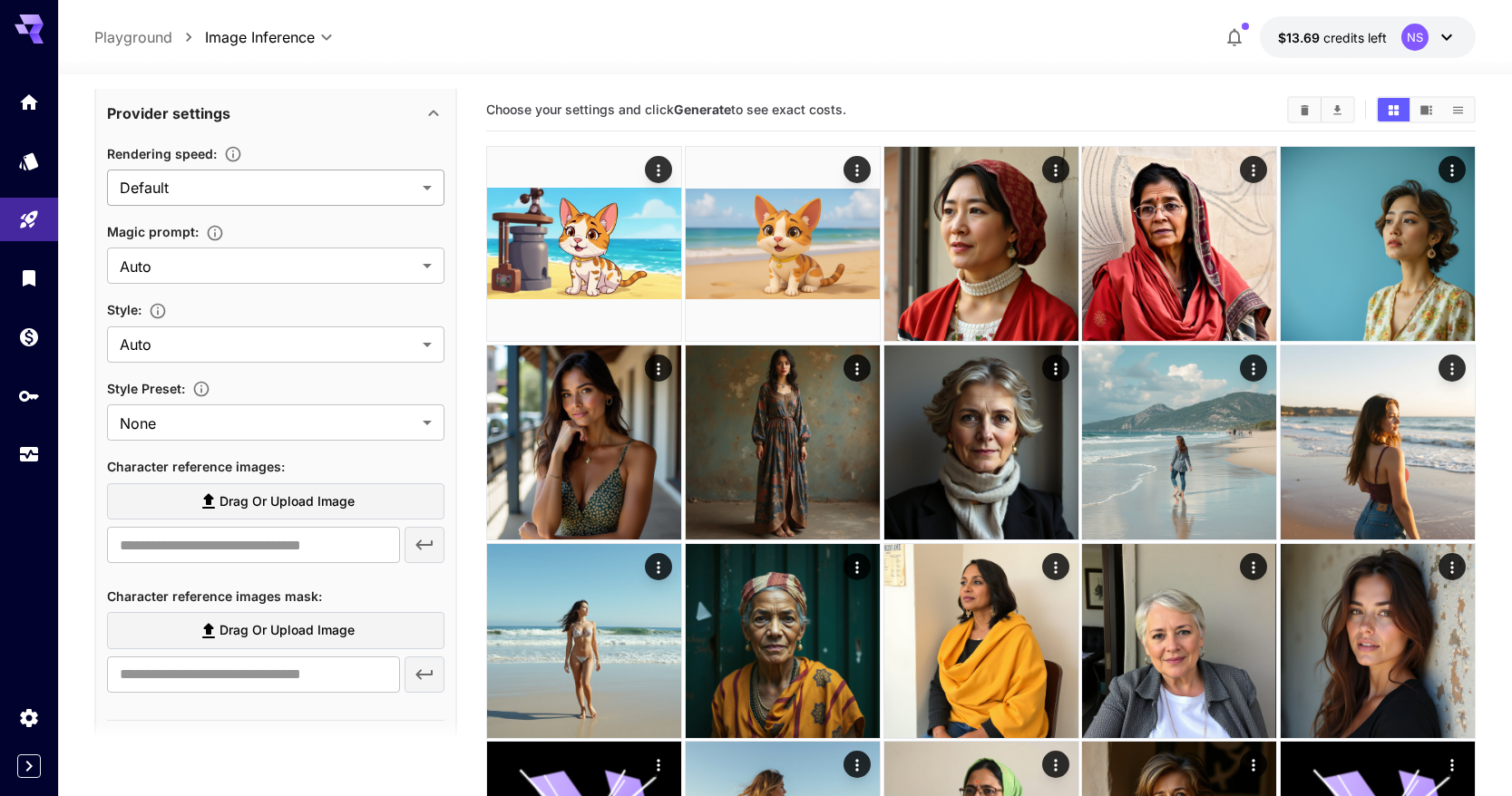
scroll to position [342, 0]
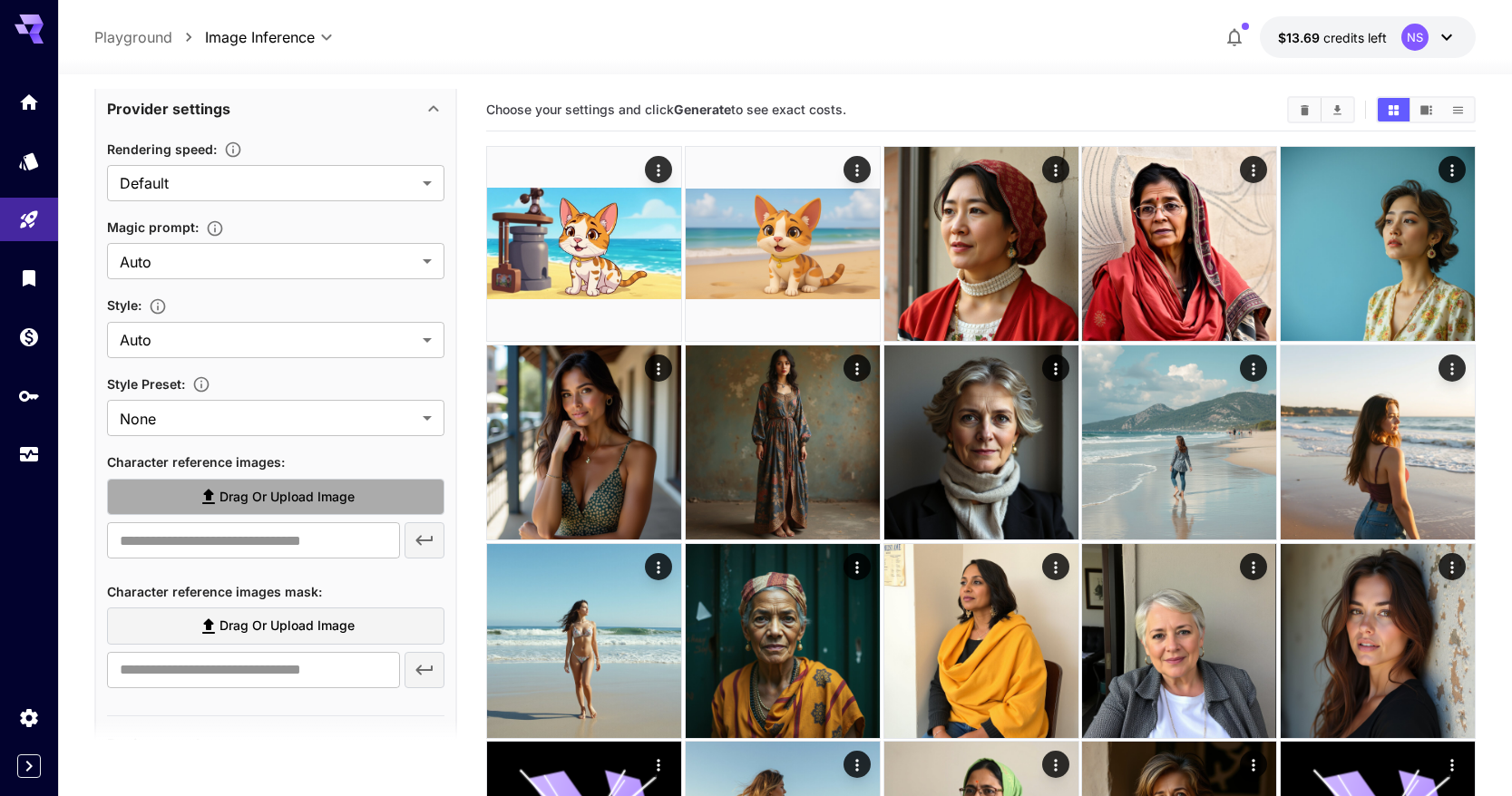
click at [316, 500] on span "Drag or upload image" at bounding box center [286, 497] width 135 height 23
click at [0, 0] on input "Drag or upload image" at bounding box center [0, 0] width 0 height 0
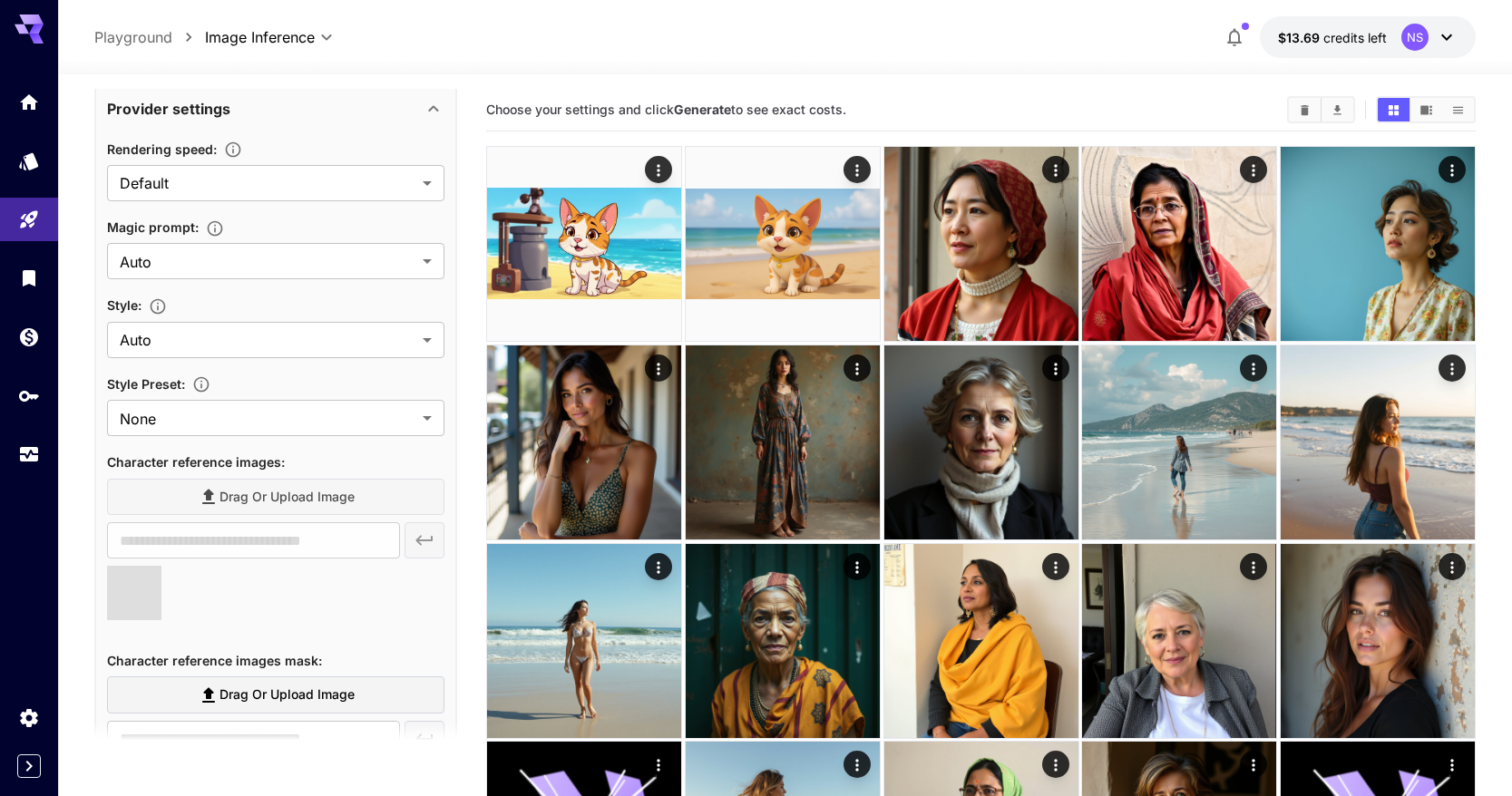
type input "**********"
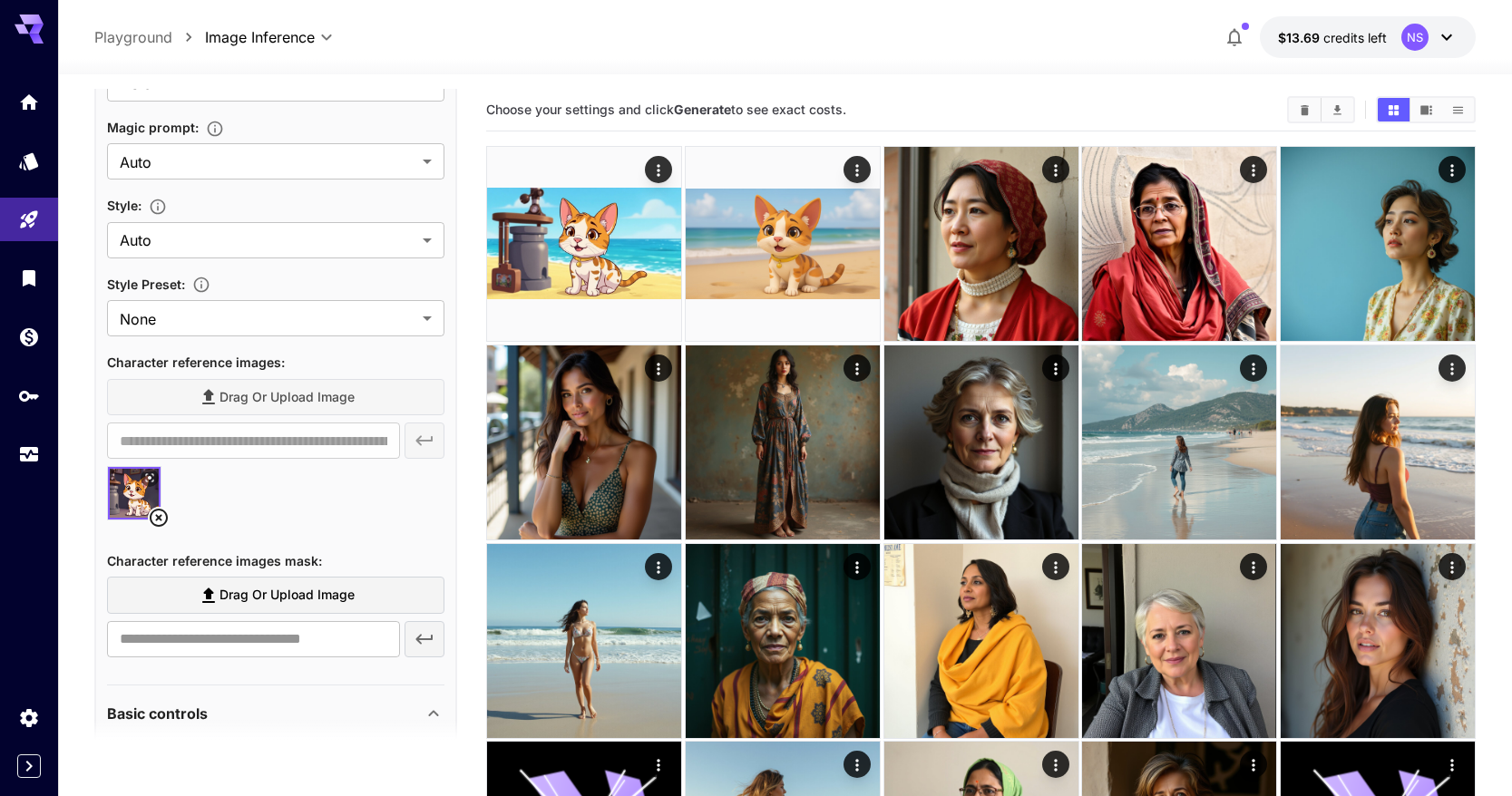
scroll to position [450, 0]
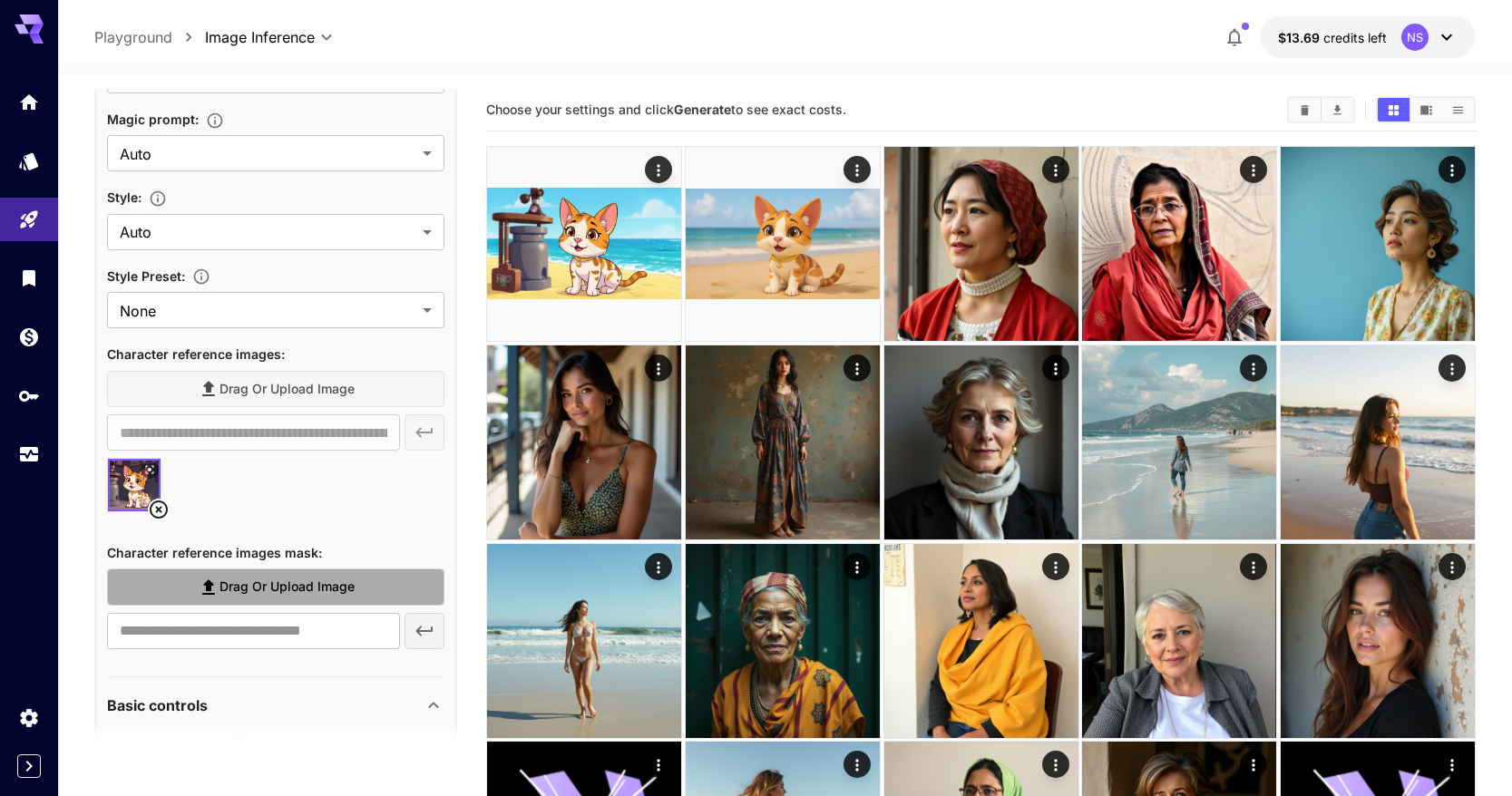
click at [356, 587] on label "Drag or upload image" at bounding box center [276, 588] width 338 height 38
click at [0, 0] on input "Drag or upload image" at bounding box center [0, 0] width 0 height 0
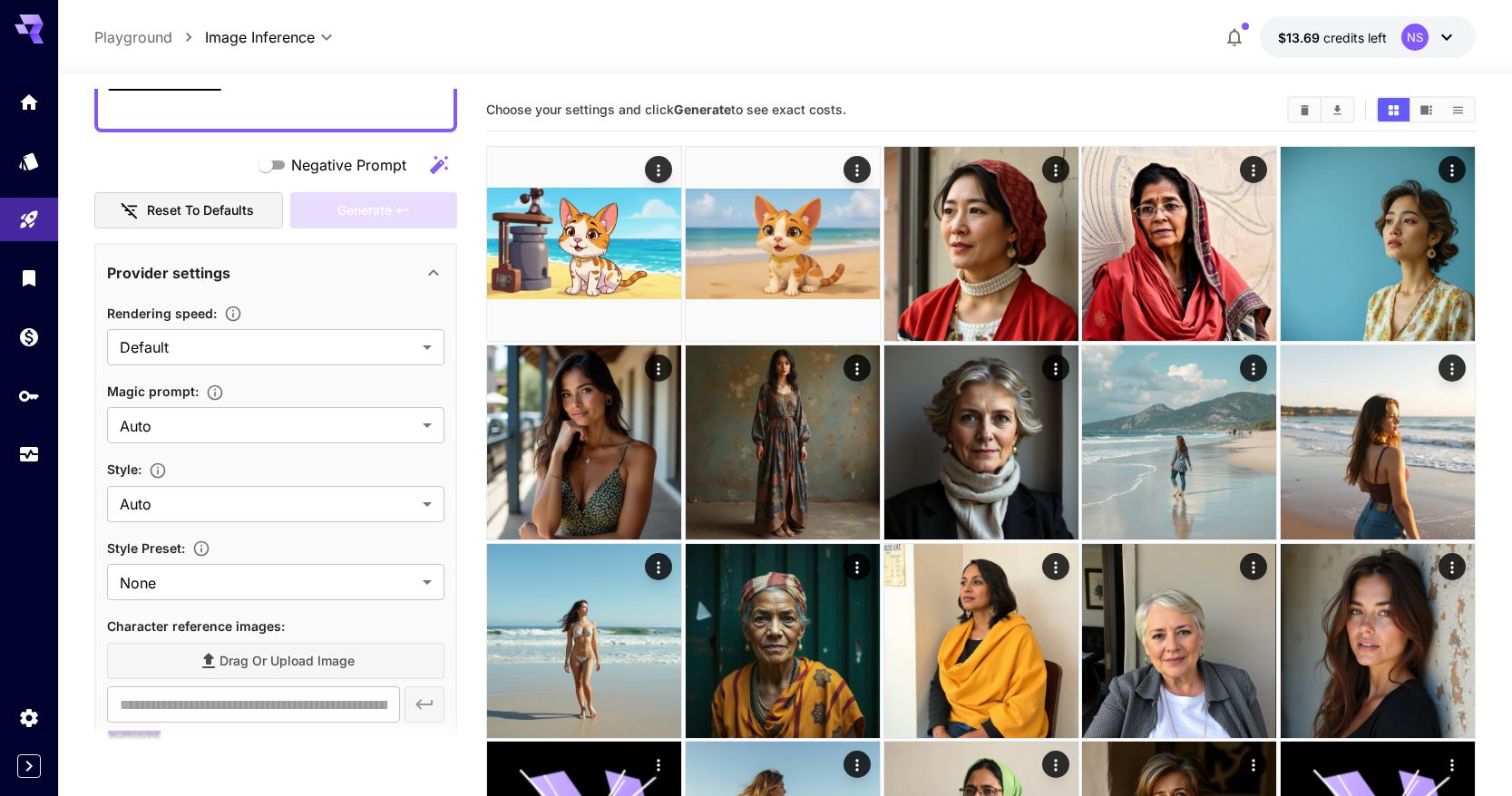
scroll to position [0, 0]
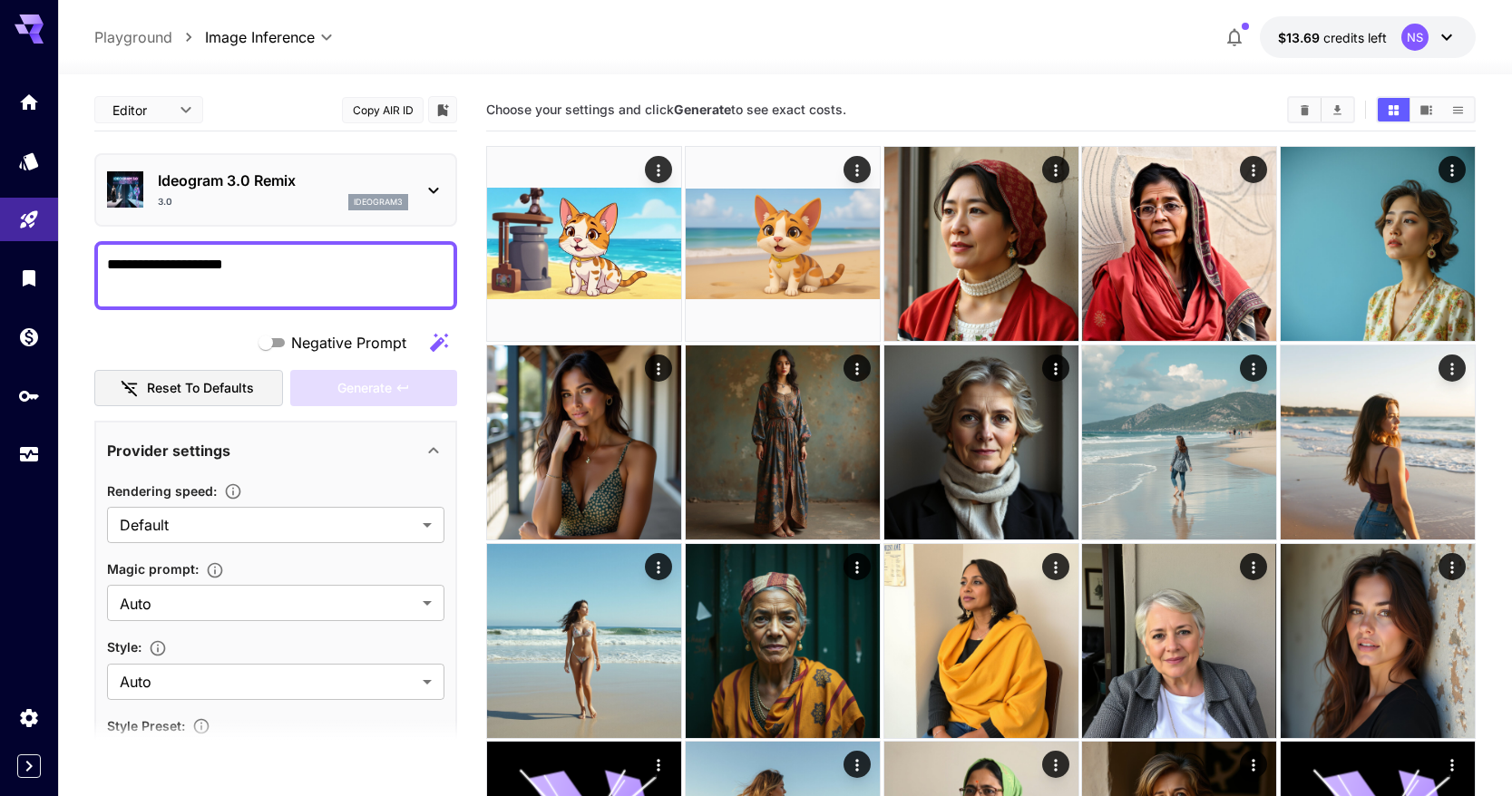
type input "**********"
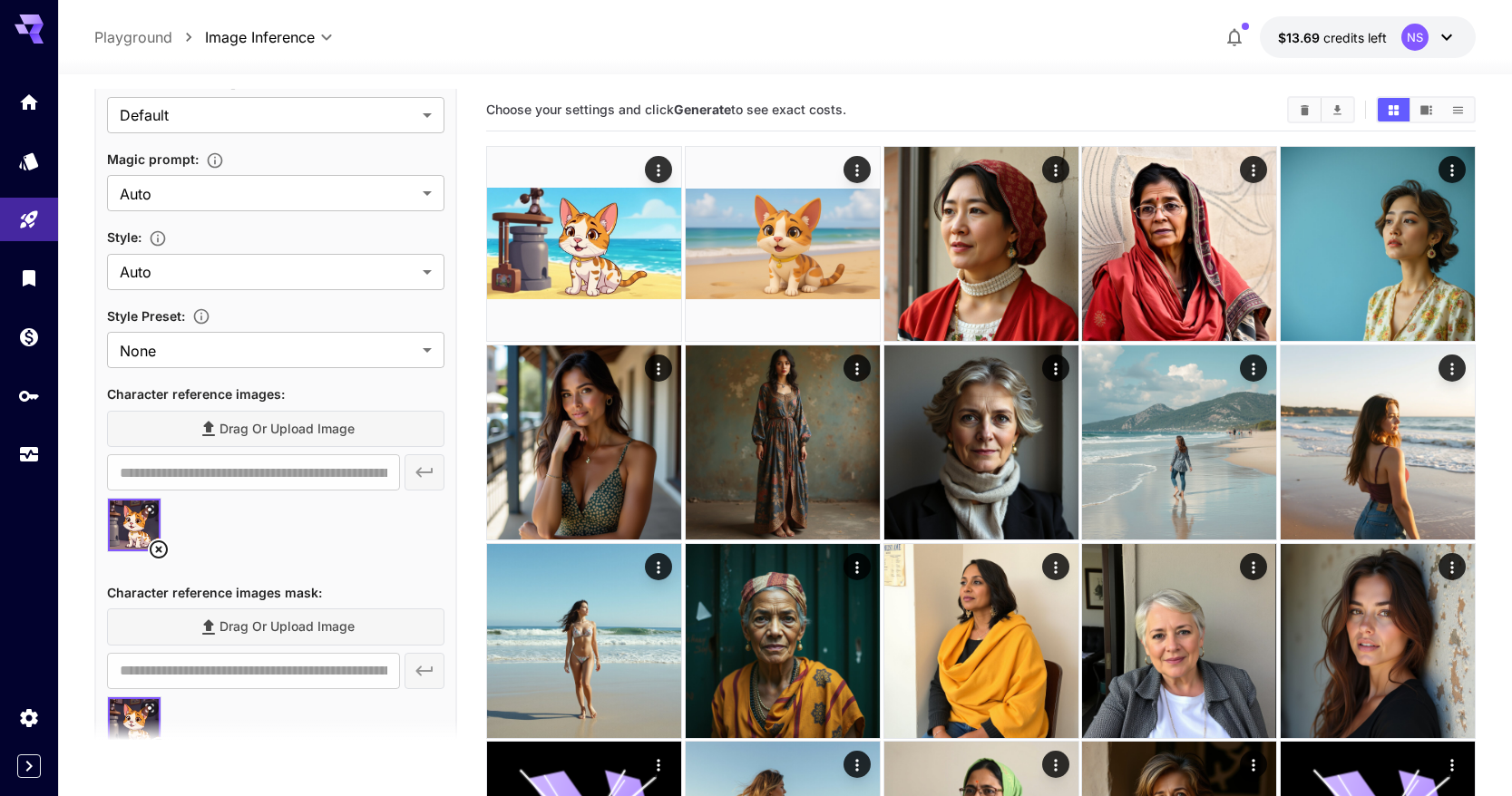
scroll to position [550, 0]
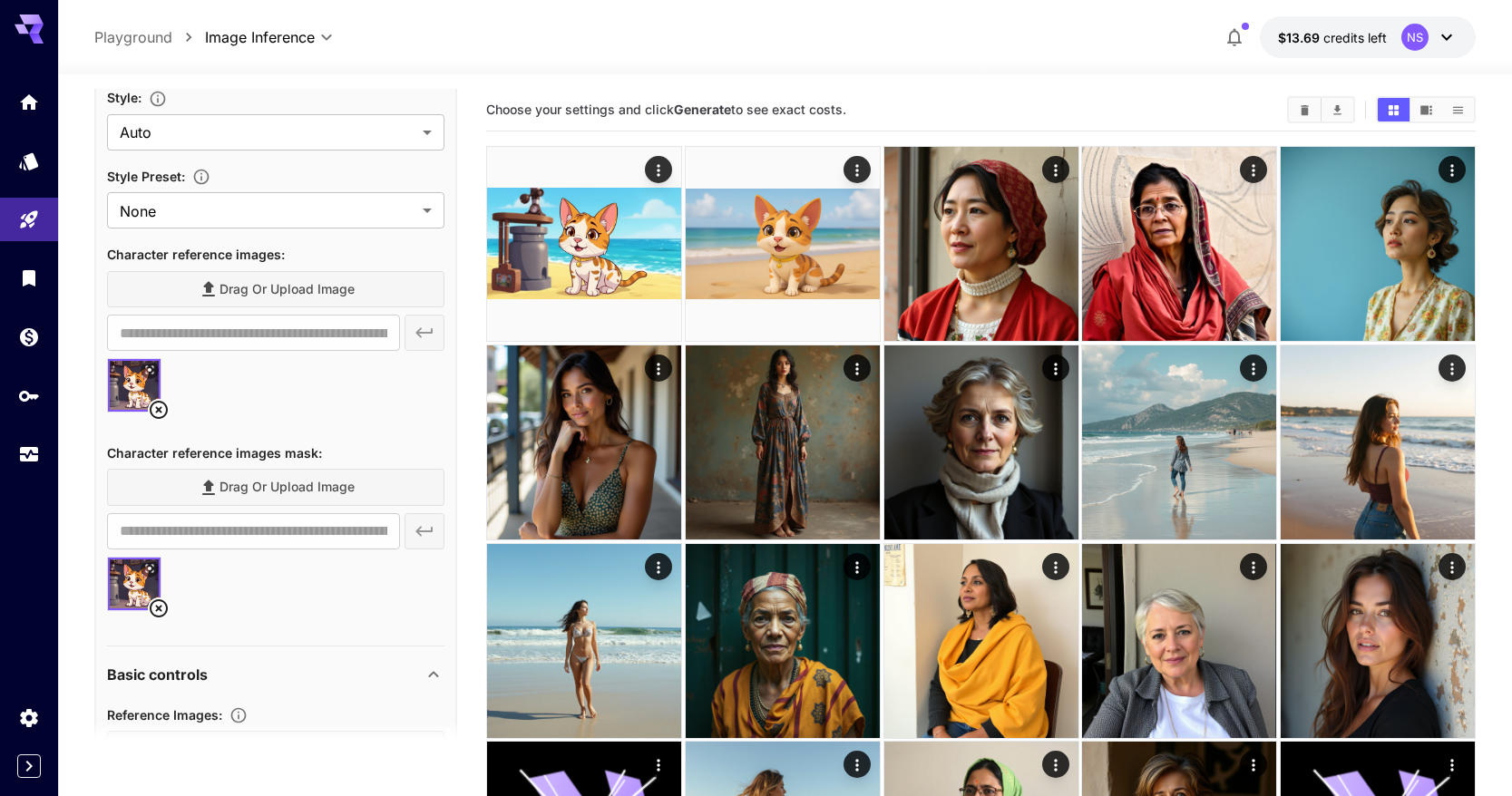
click at [161, 608] on icon at bounding box center [159, 608] width 22 height 22
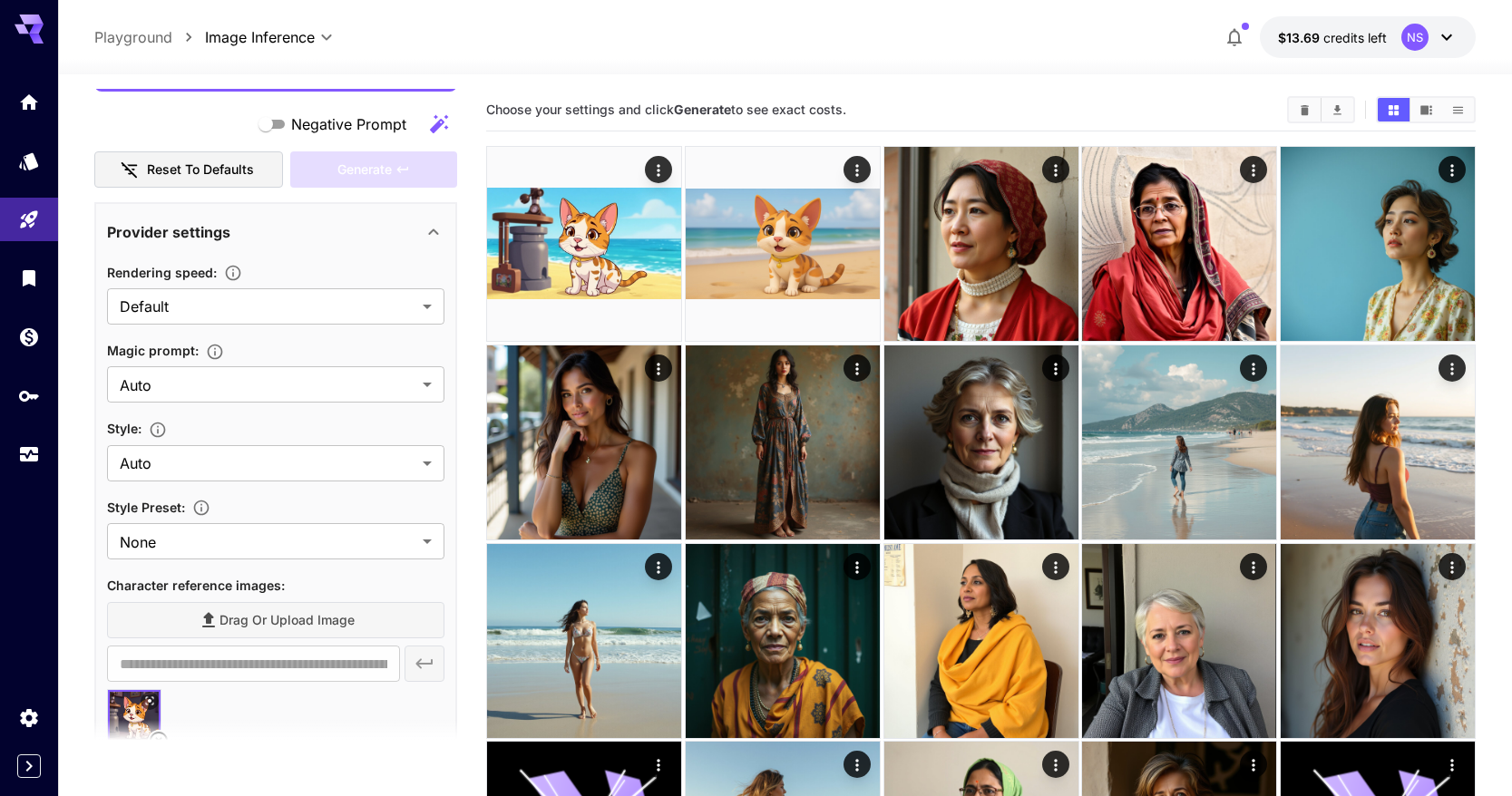
scroll to position [0, 0]
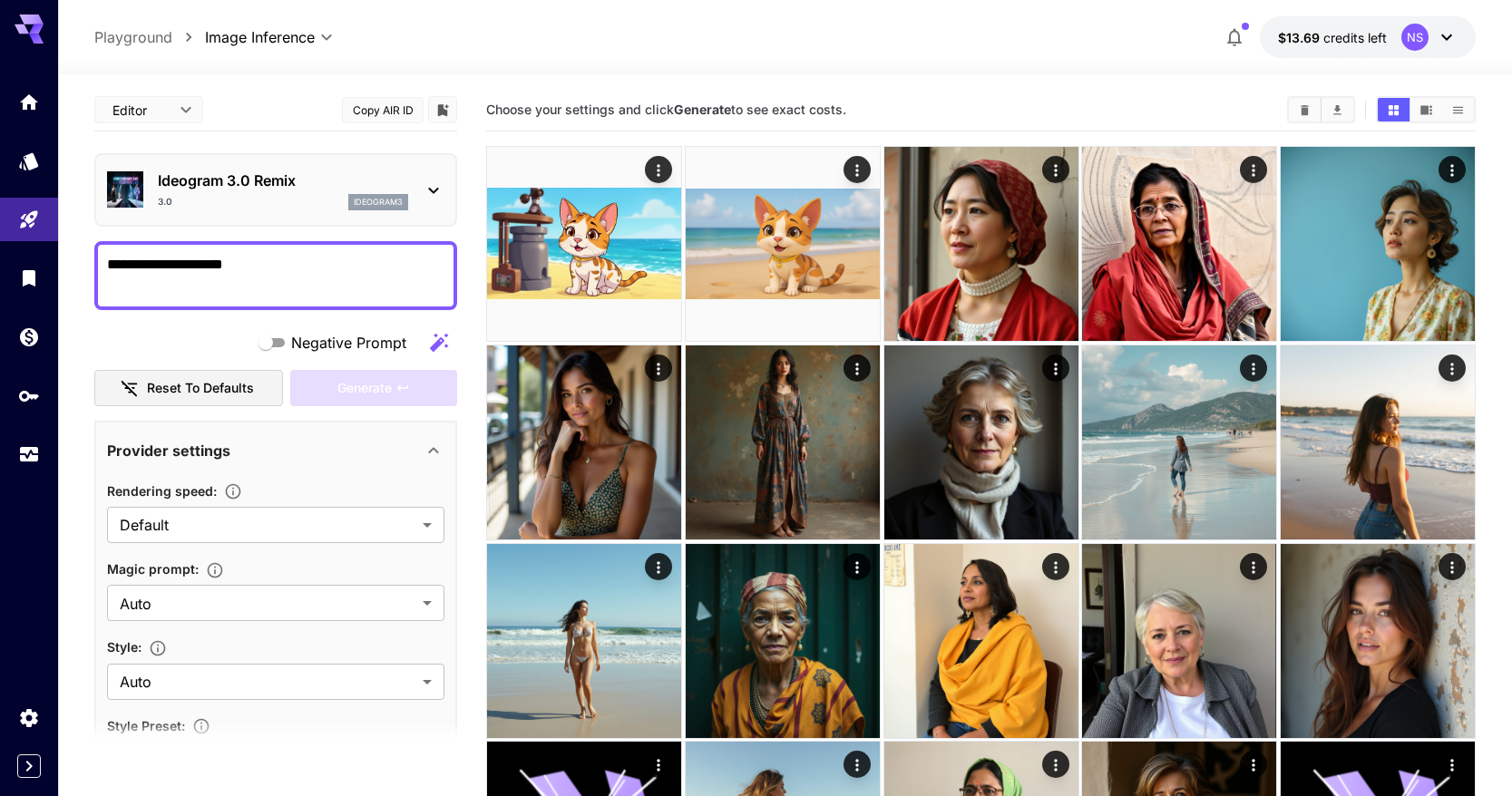
click at [309, 200] on div "3.0 ideogram3" at bounding box center [283, 202] width 251 height 17
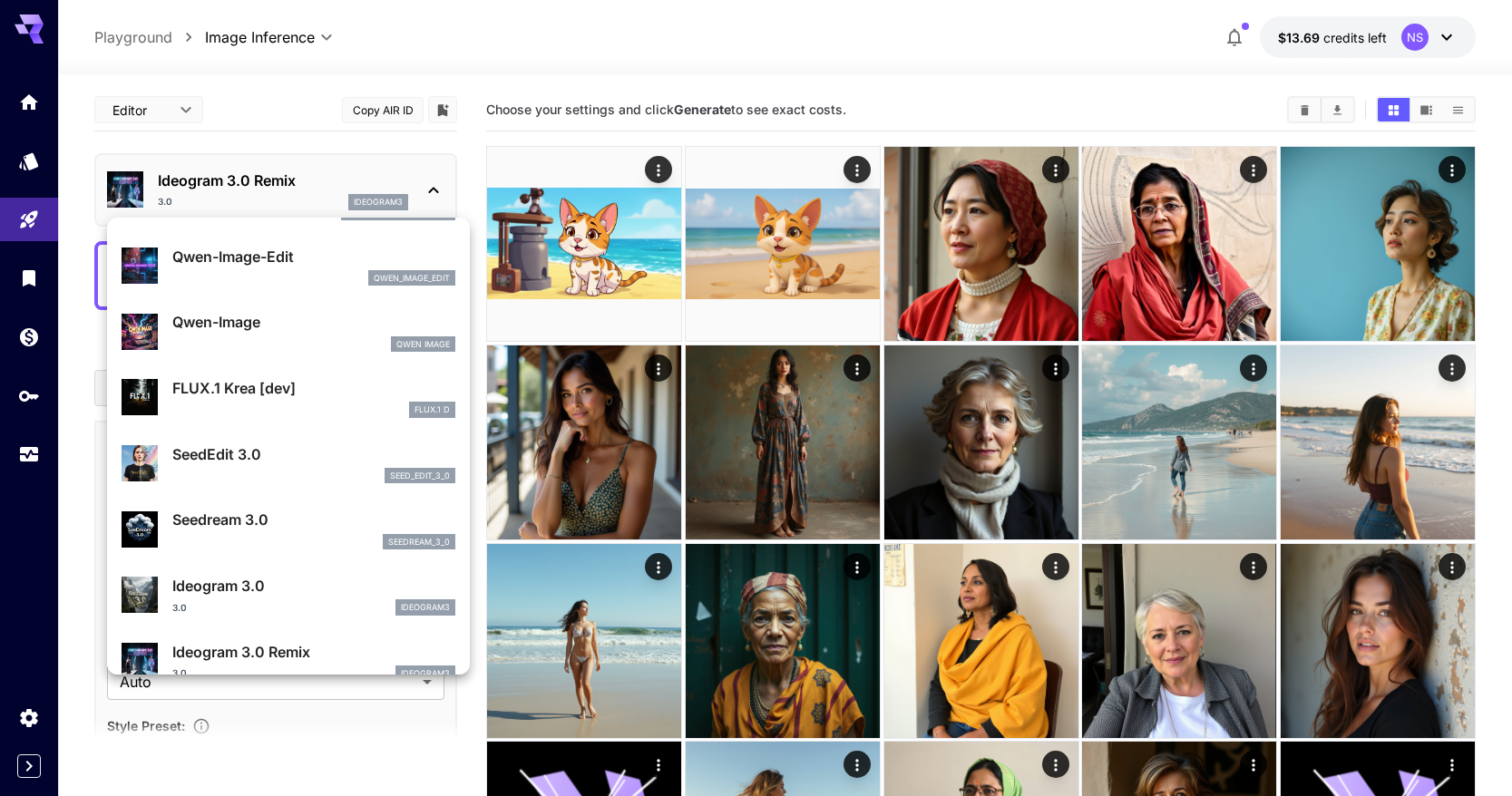
scroll to position [264, 0]
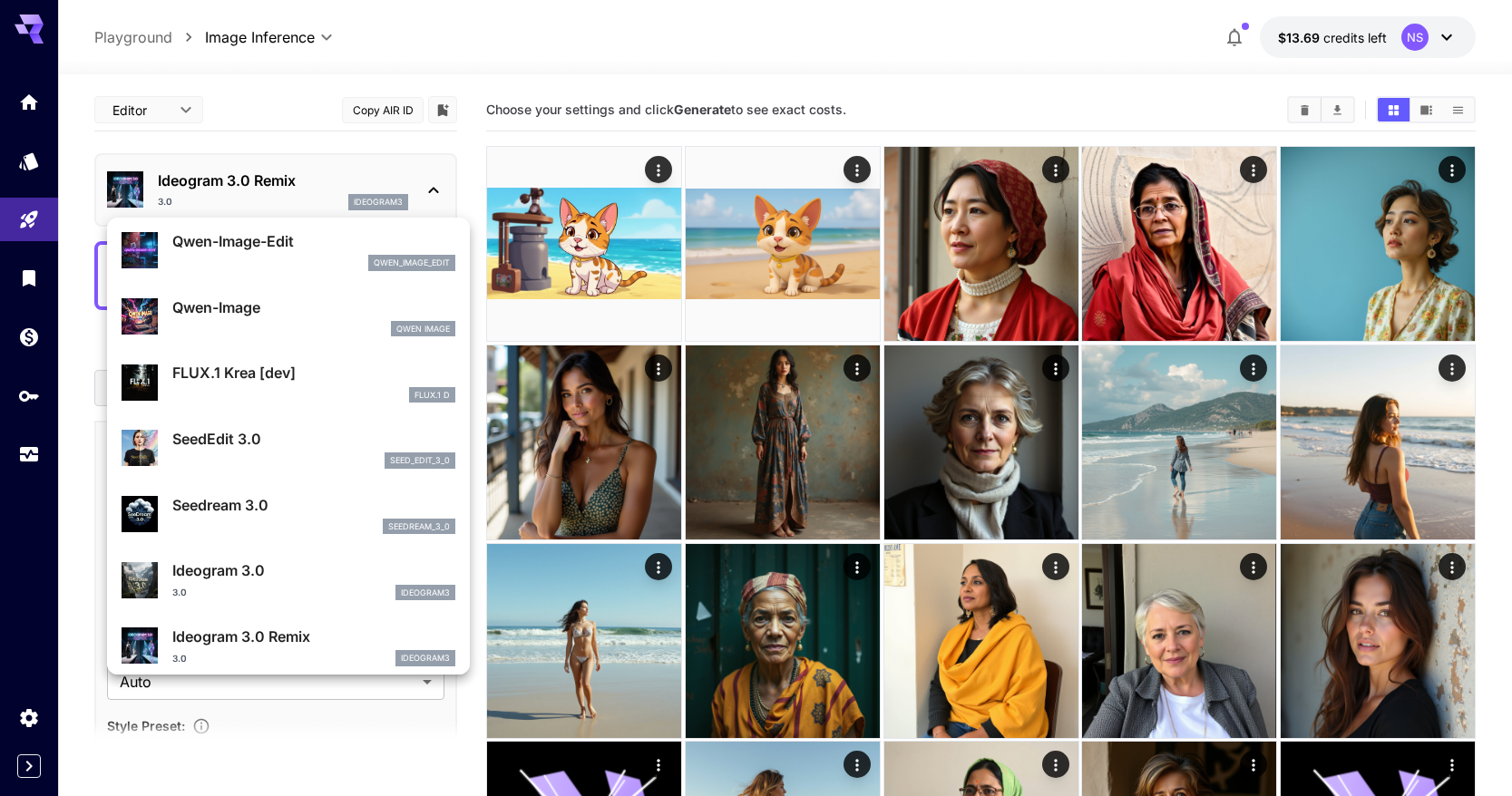
click at [298, 573] on p "Ideogram 3.0" at bounding box center [314, 571] width 283 height 22
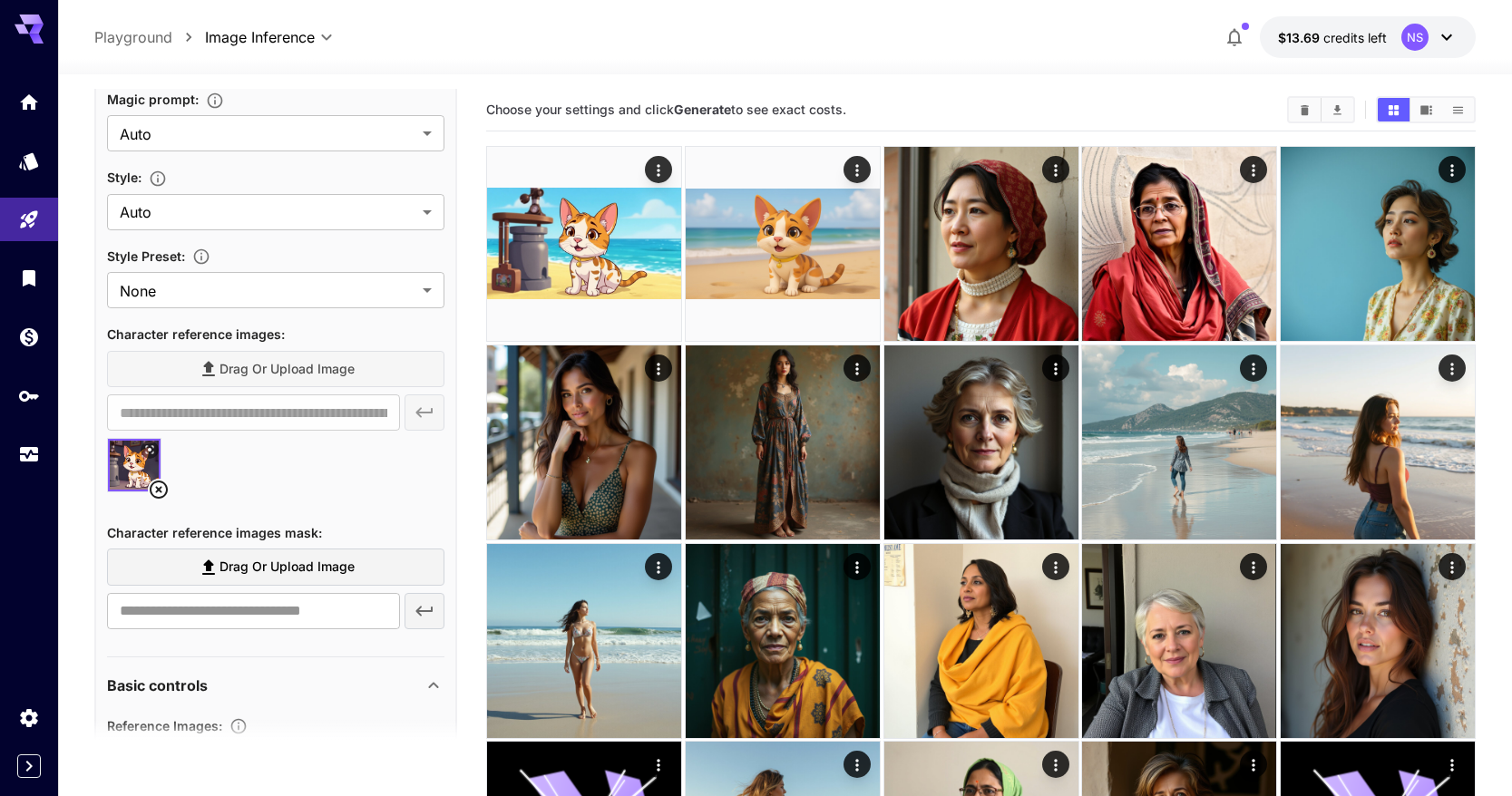
scroll to position [474, 0]
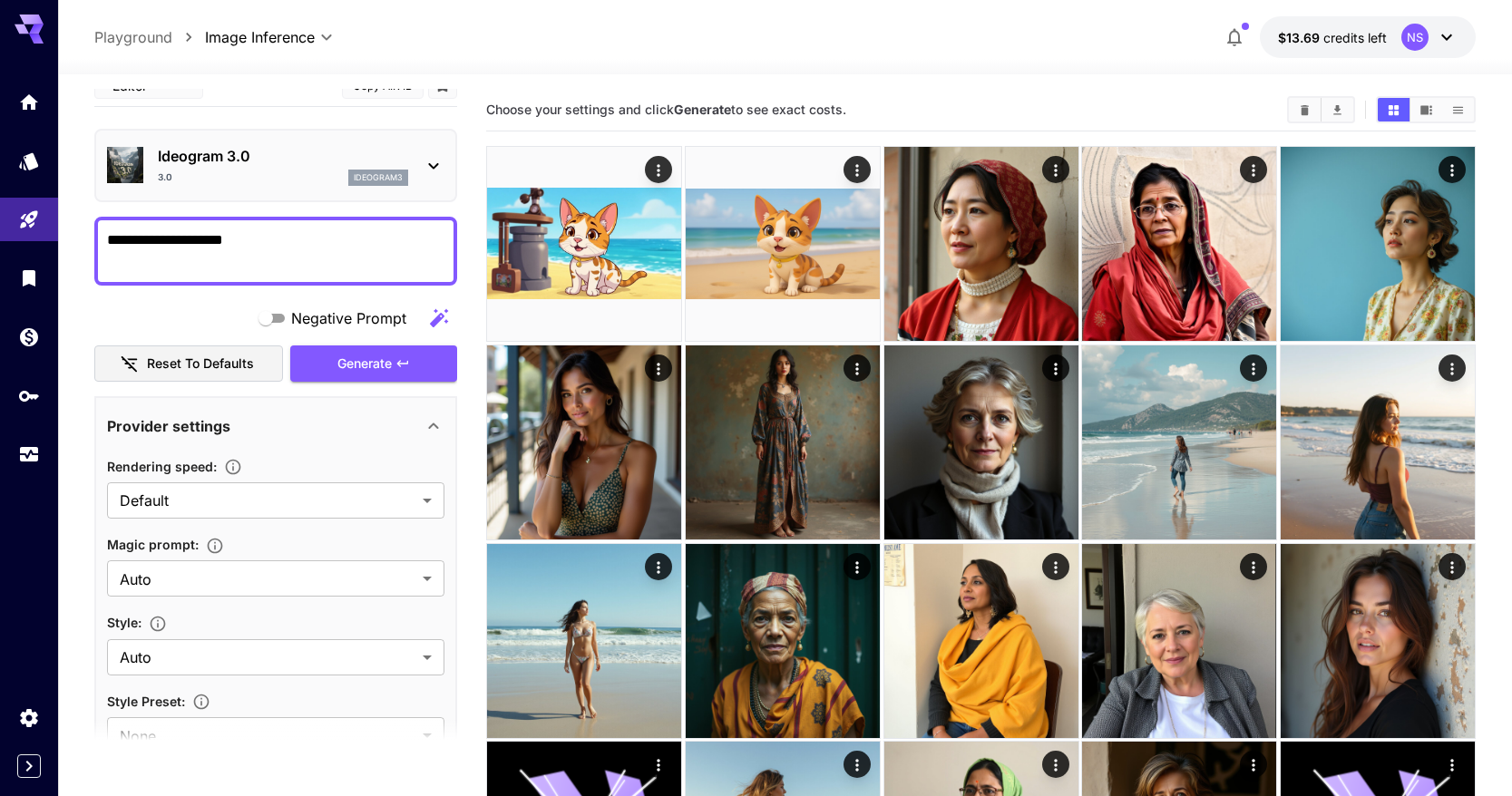
scroll to position [45, 0]
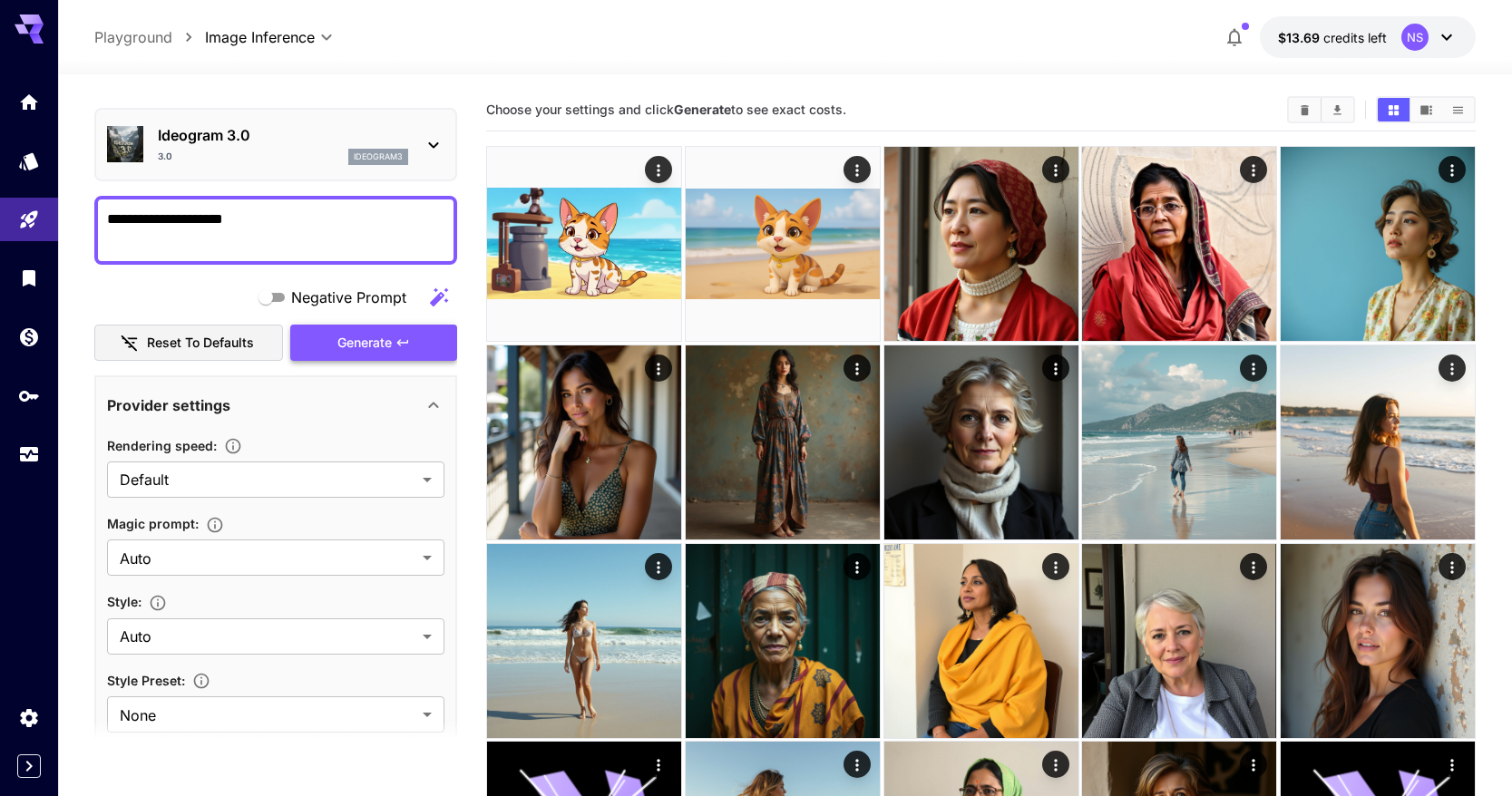
click at [361, 329] on button "Generate" at bounding box center [373, 344] width 167 height 38
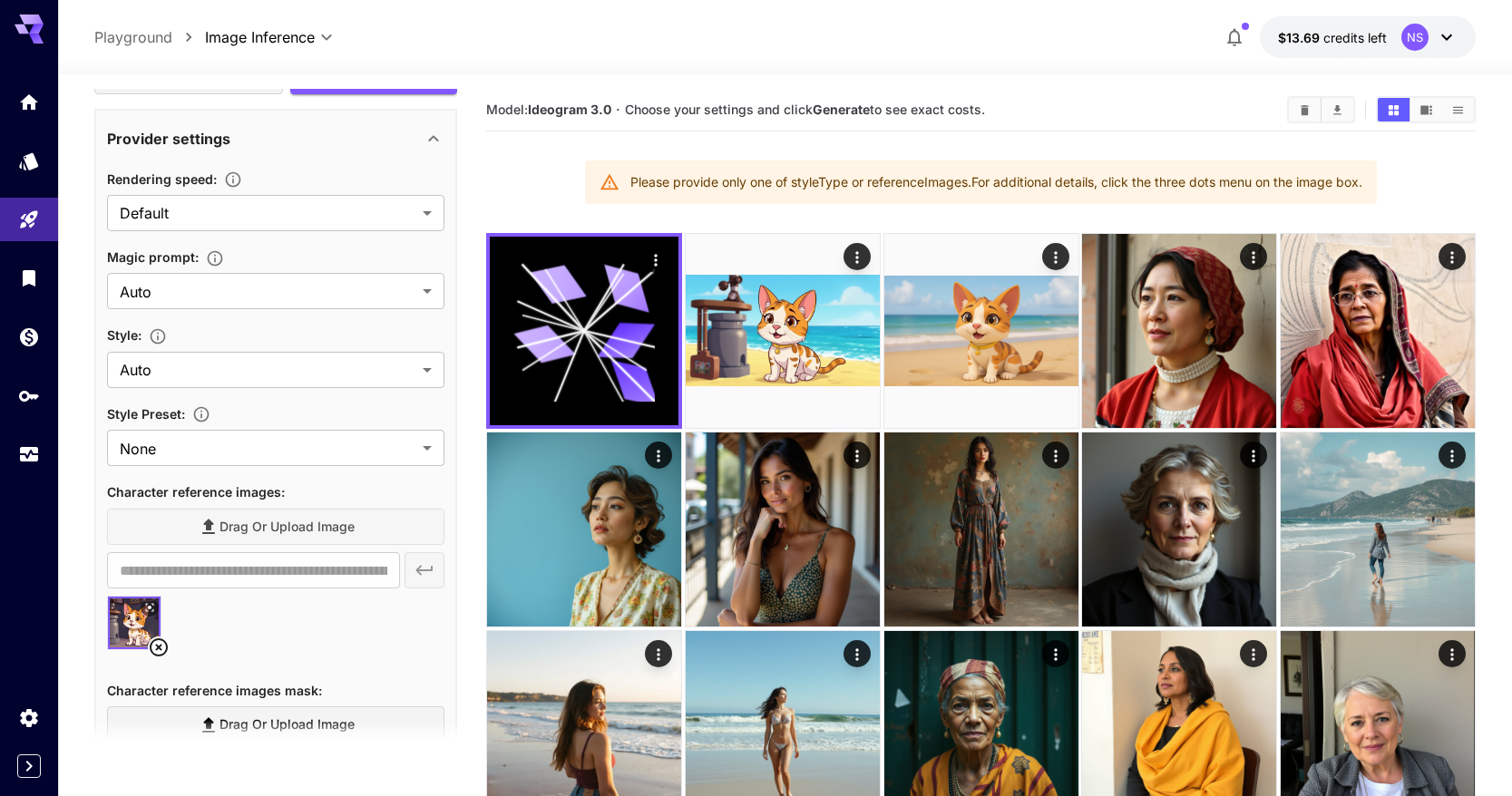
scroll to position [482, 0]
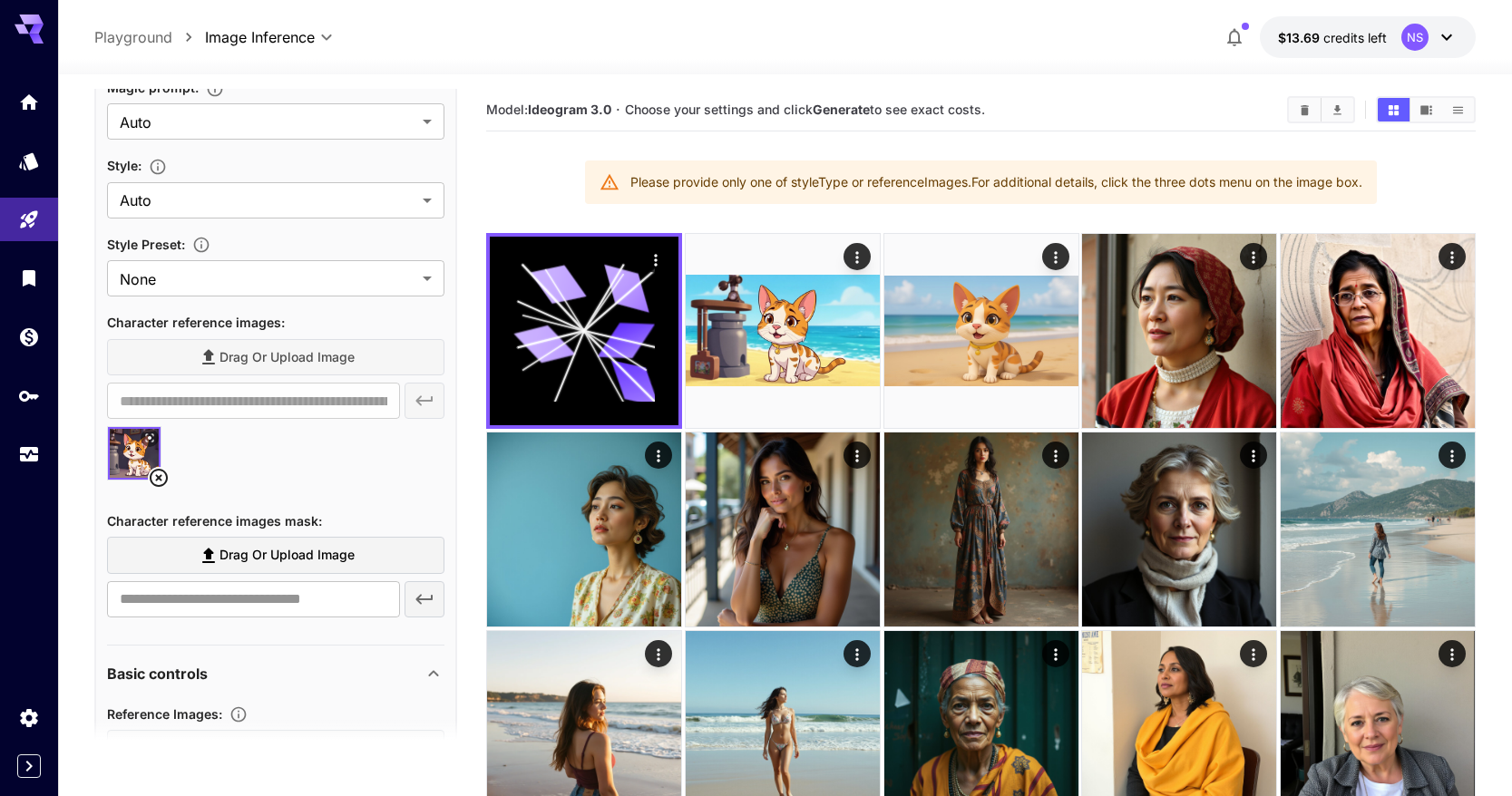
click at [306, 559] on span "Drag or upload image" at bounding box center [286, 555] width 135 height 23
click at [0, 0] on input "Drag or upload image" at bounding box center [0, 0] width 0 height 0
type input "**********"
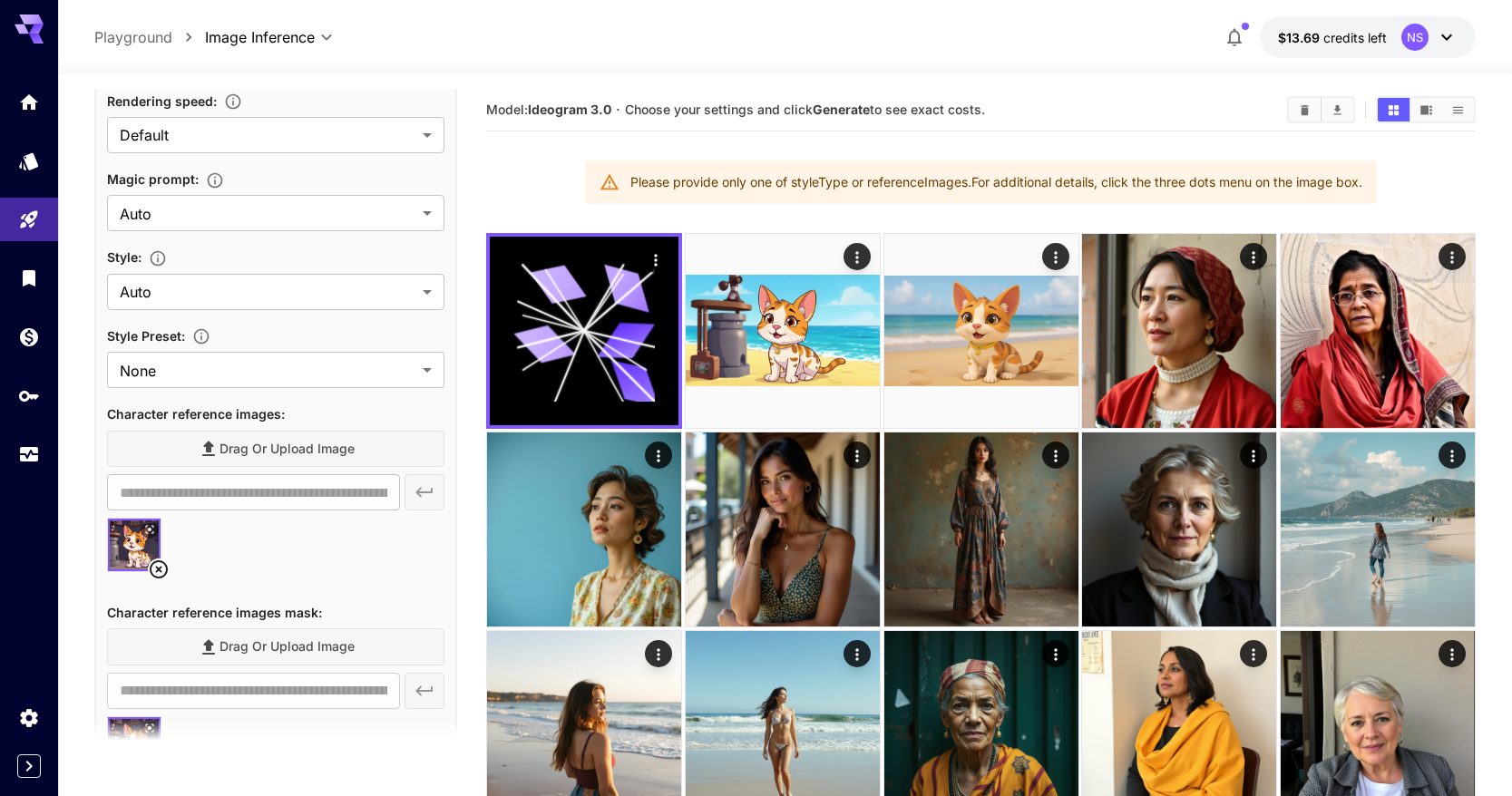
scroll to position [351, 0]
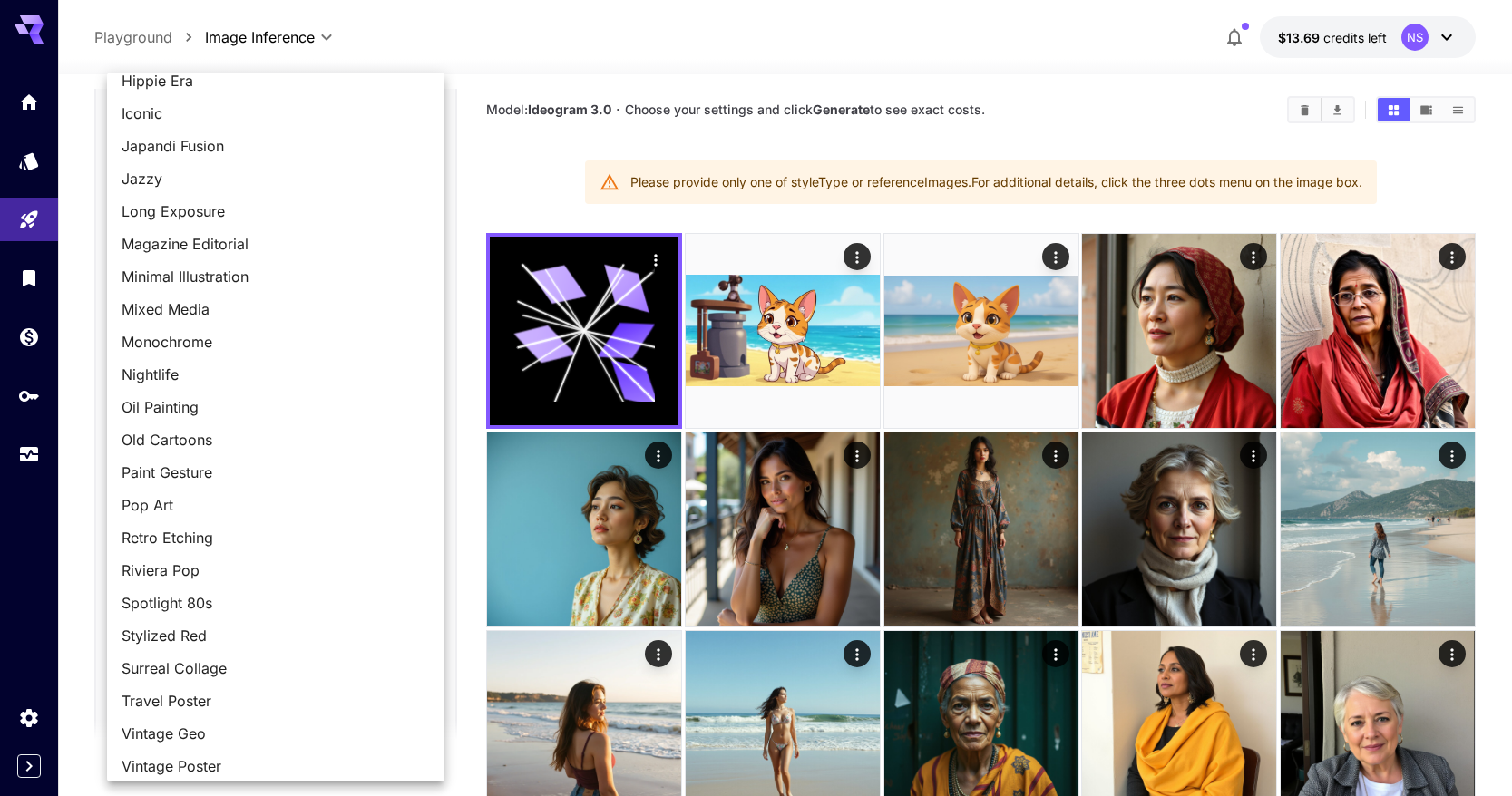
scroll to position [1363, 0]
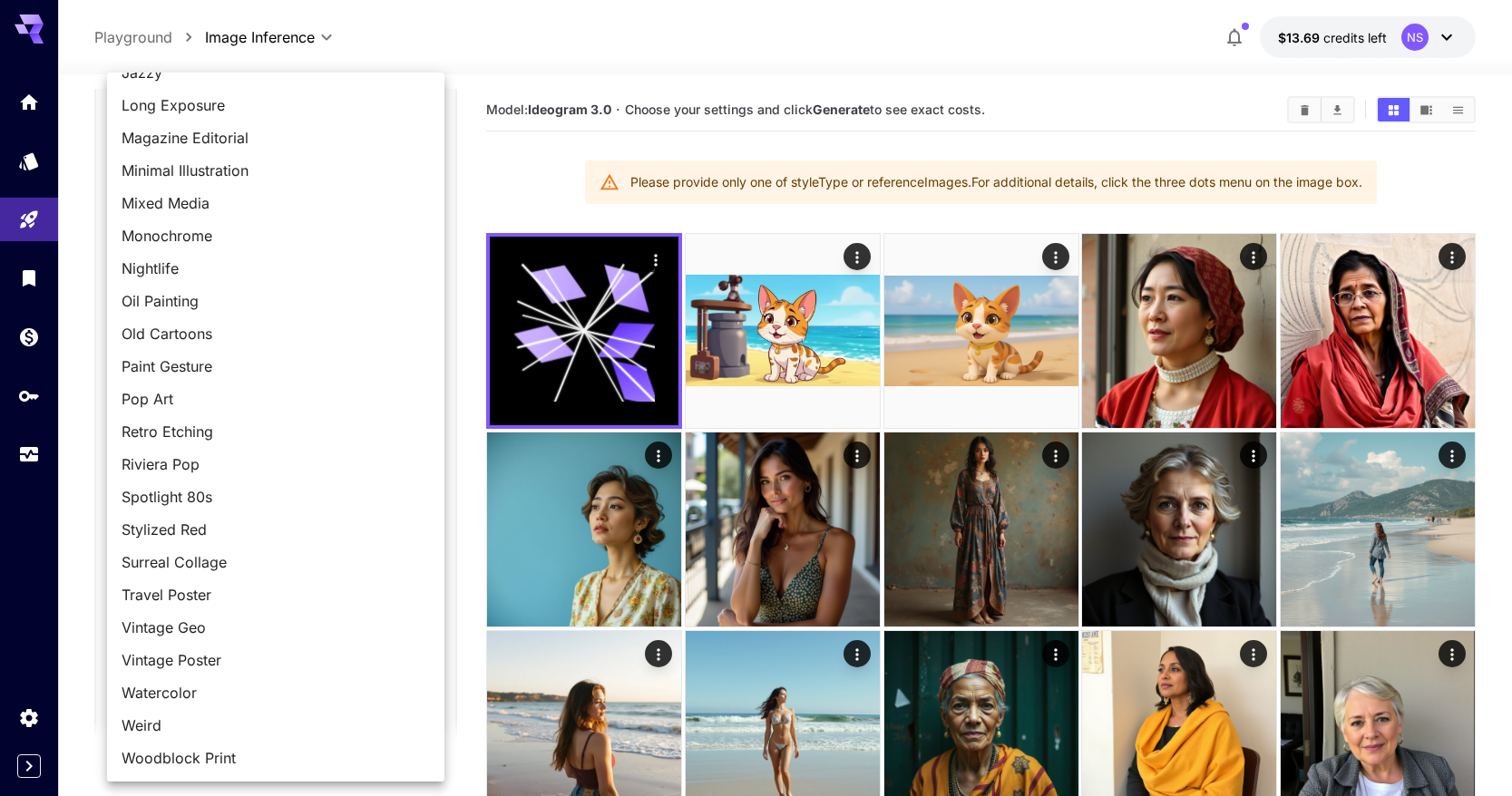
click at [473, 448] on div at bounding box center [756, 398] width 1512 height 796
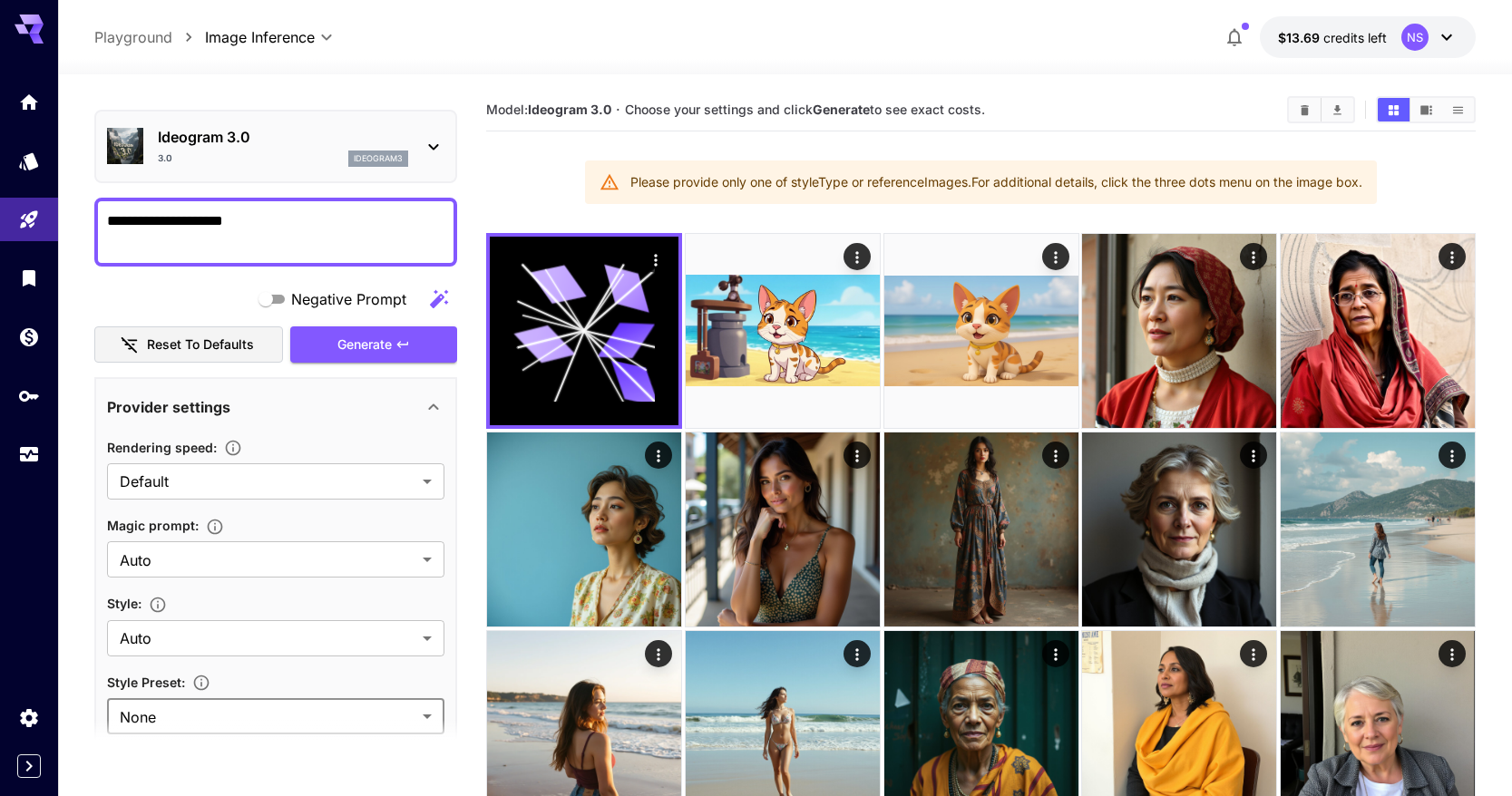
scroll to position [11, 0]
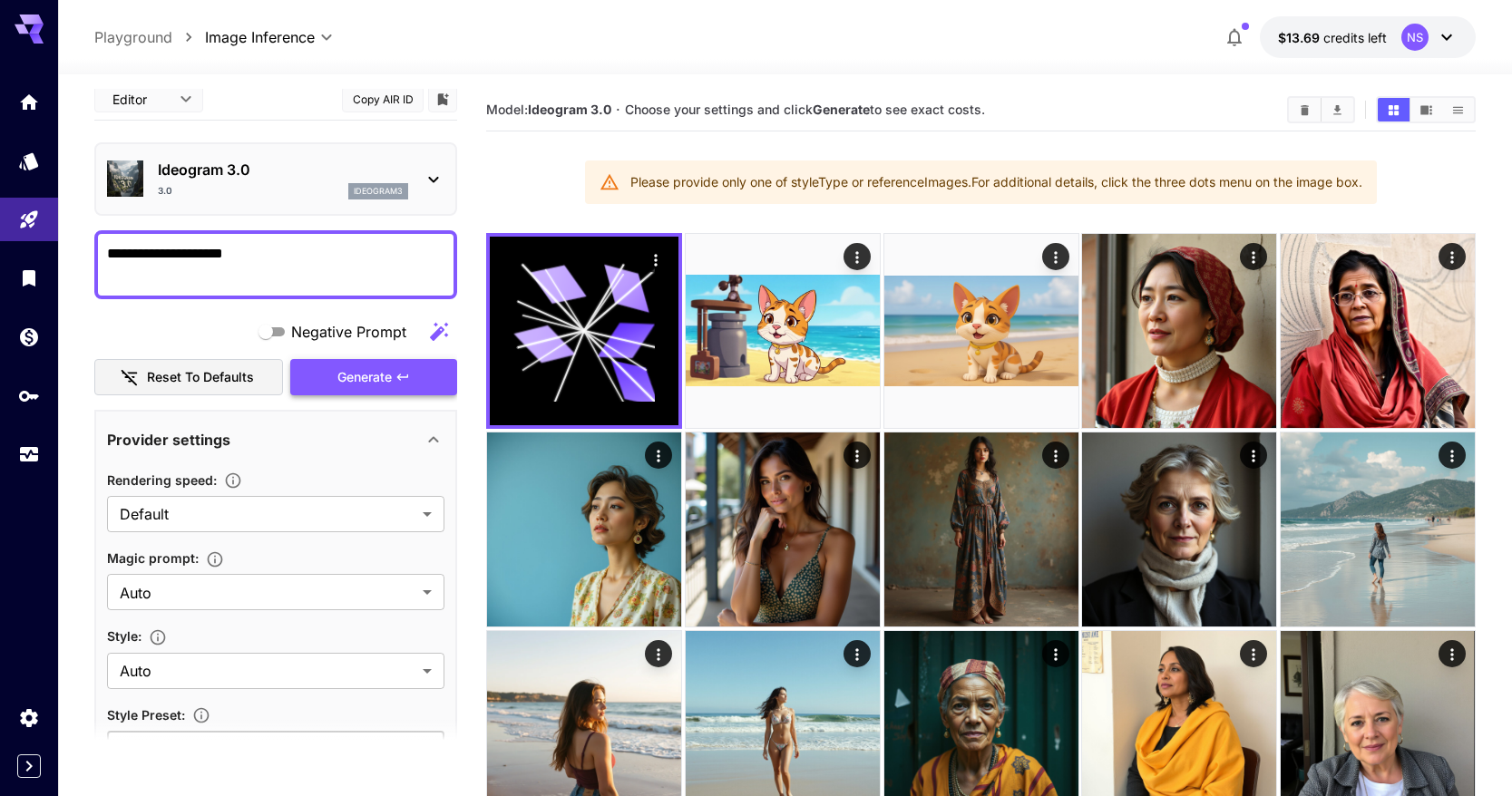
click at [402, 373] on icon "button" at bounding box center [402, 377] width 15 height 15
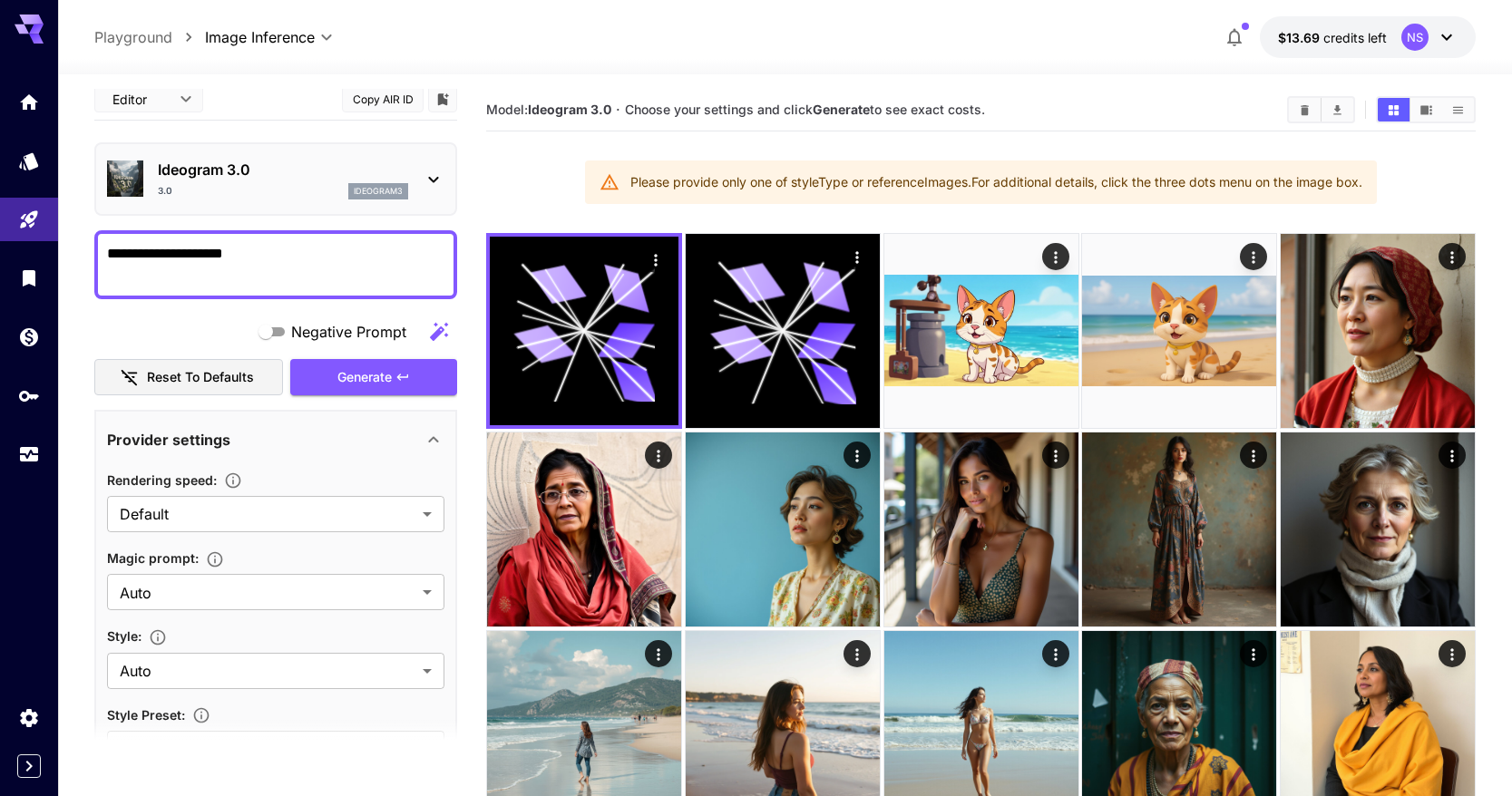
click at [339, 208] on div "Ideogram 3.0 3.0 ideogram3" at bounding box center [276, 179] width 362 height 73
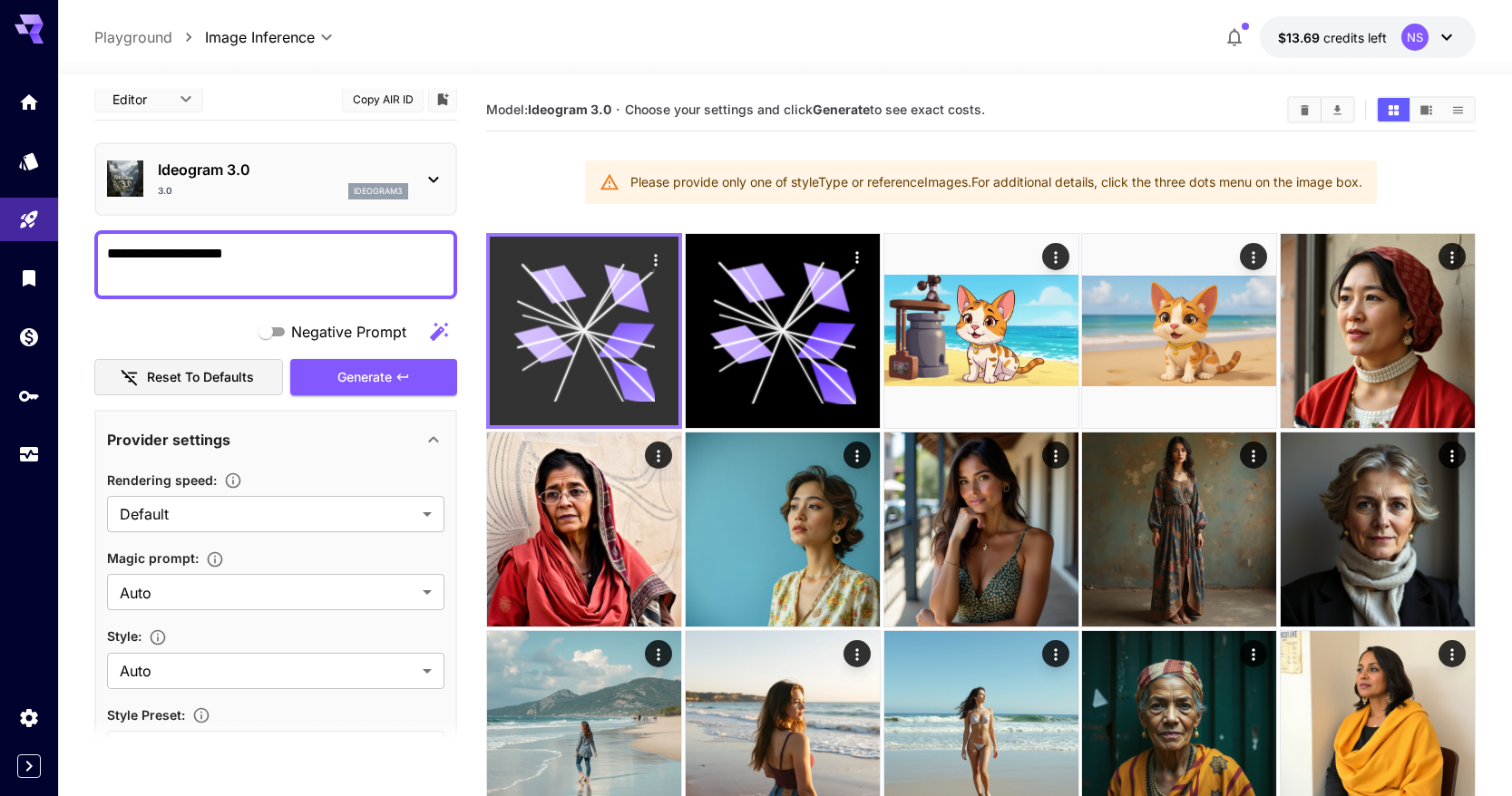
click at [527, 312] on icon at bounding box center [584, 331] width 141 height 141
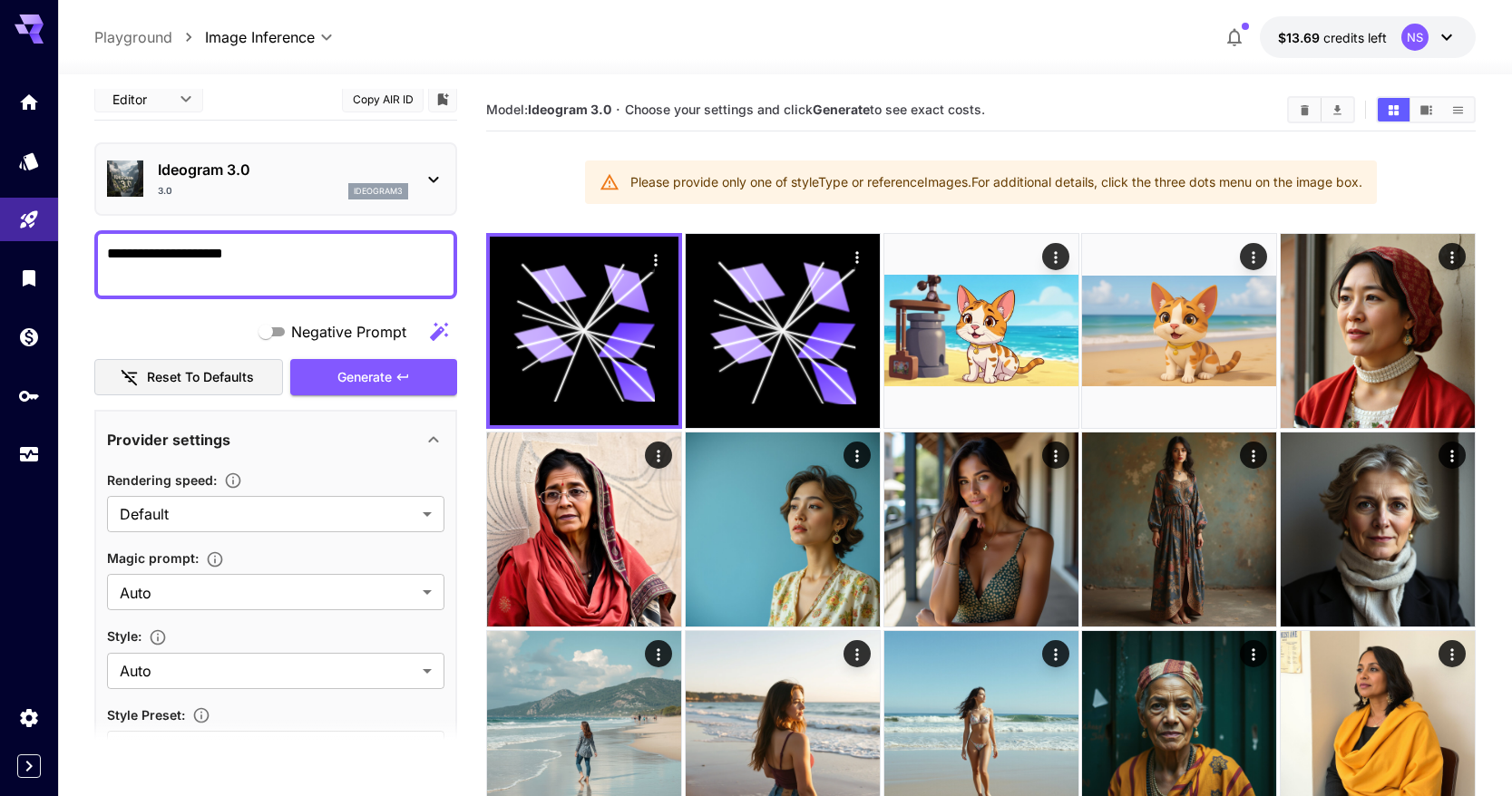
click at [326, 192] on div "3.0 ideogram3" at bounding box center [283, 192] width 251 height 17
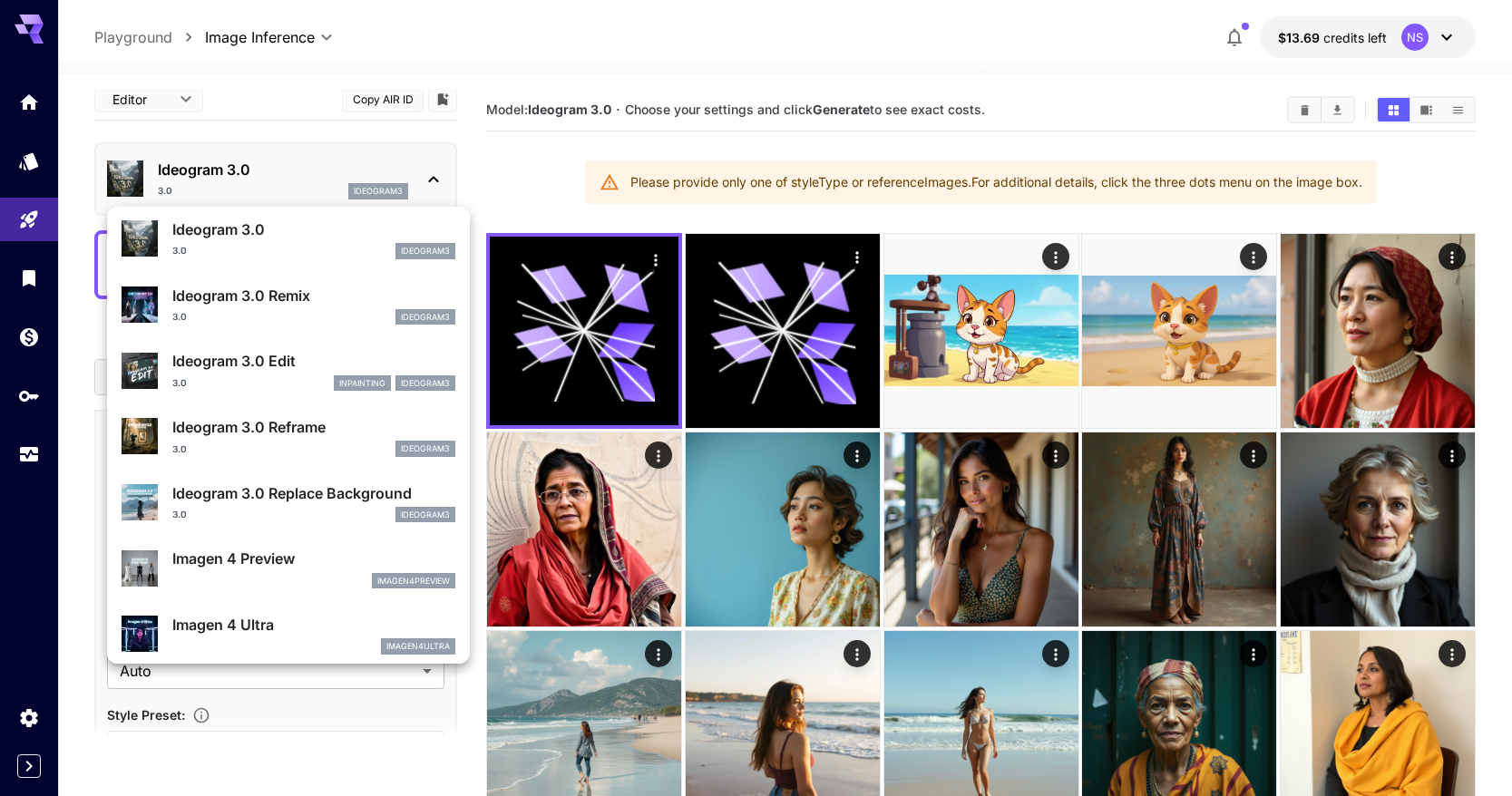
scroll to position [606, 0]
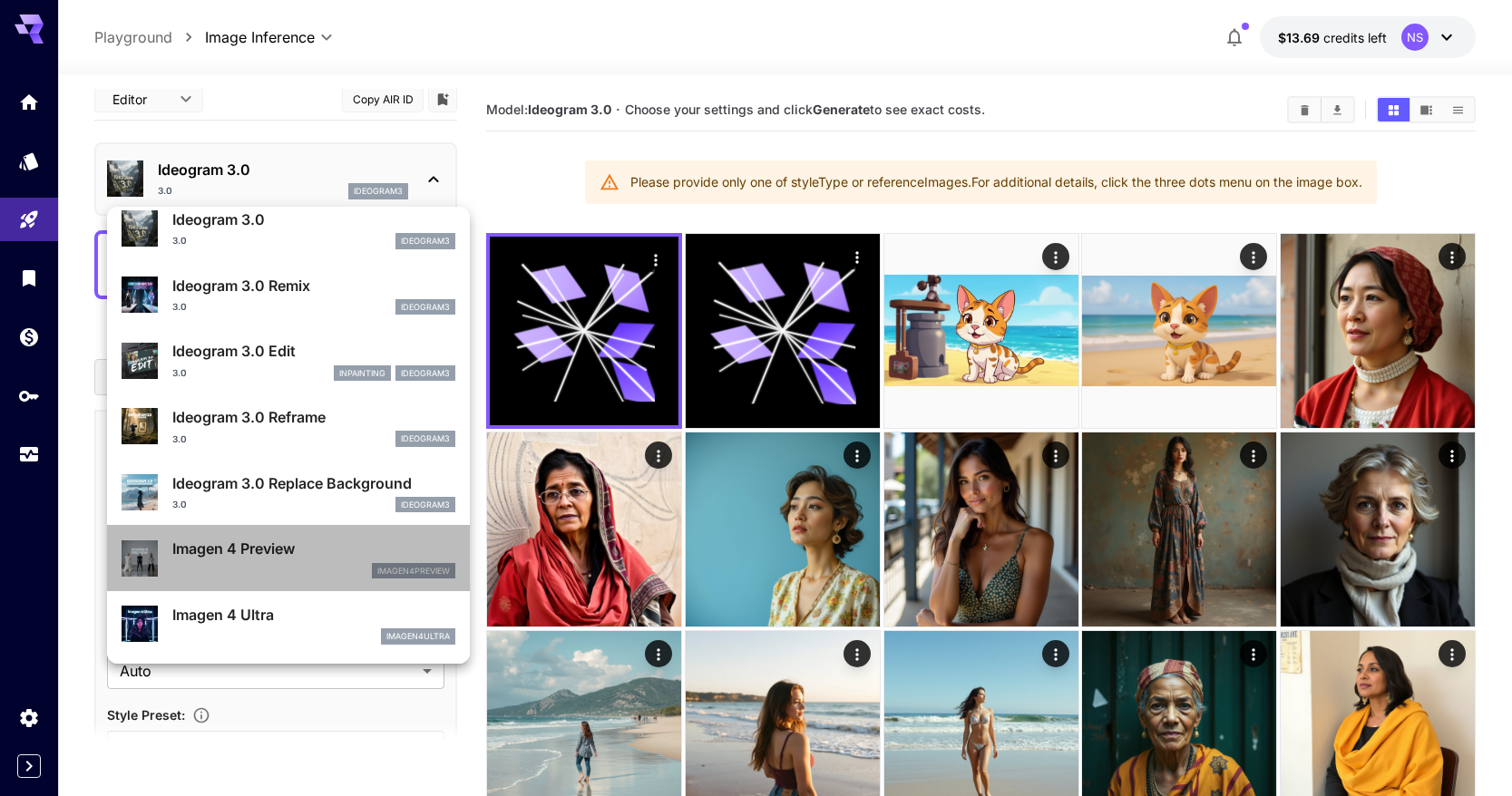
click at [302, 563] on div "imagen4preview" at bounding box center [314, 571] width 283 height 17
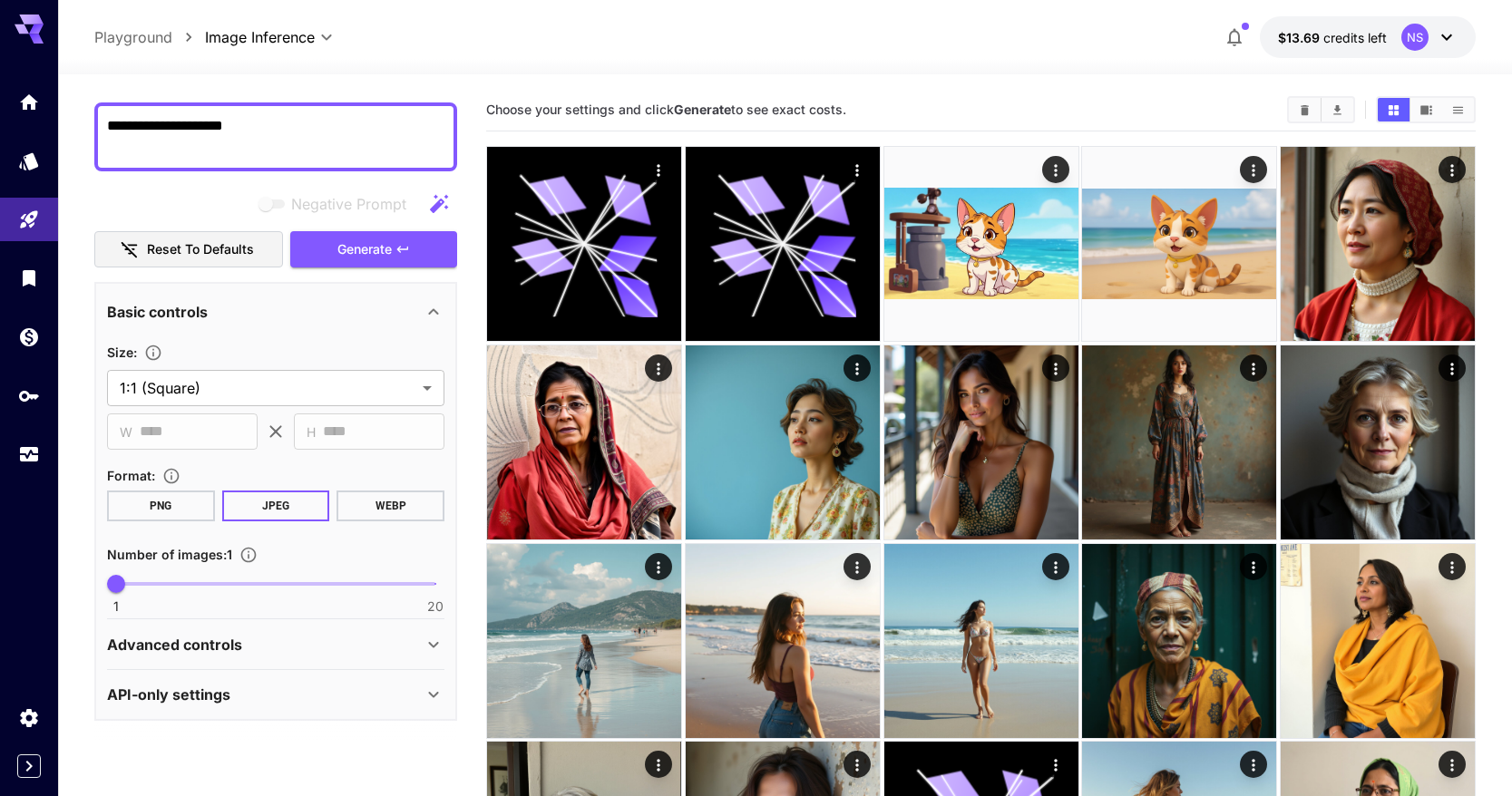
click at [303, 139] on textarea "**********" at bounding box center [276, 137] width 338 height 43
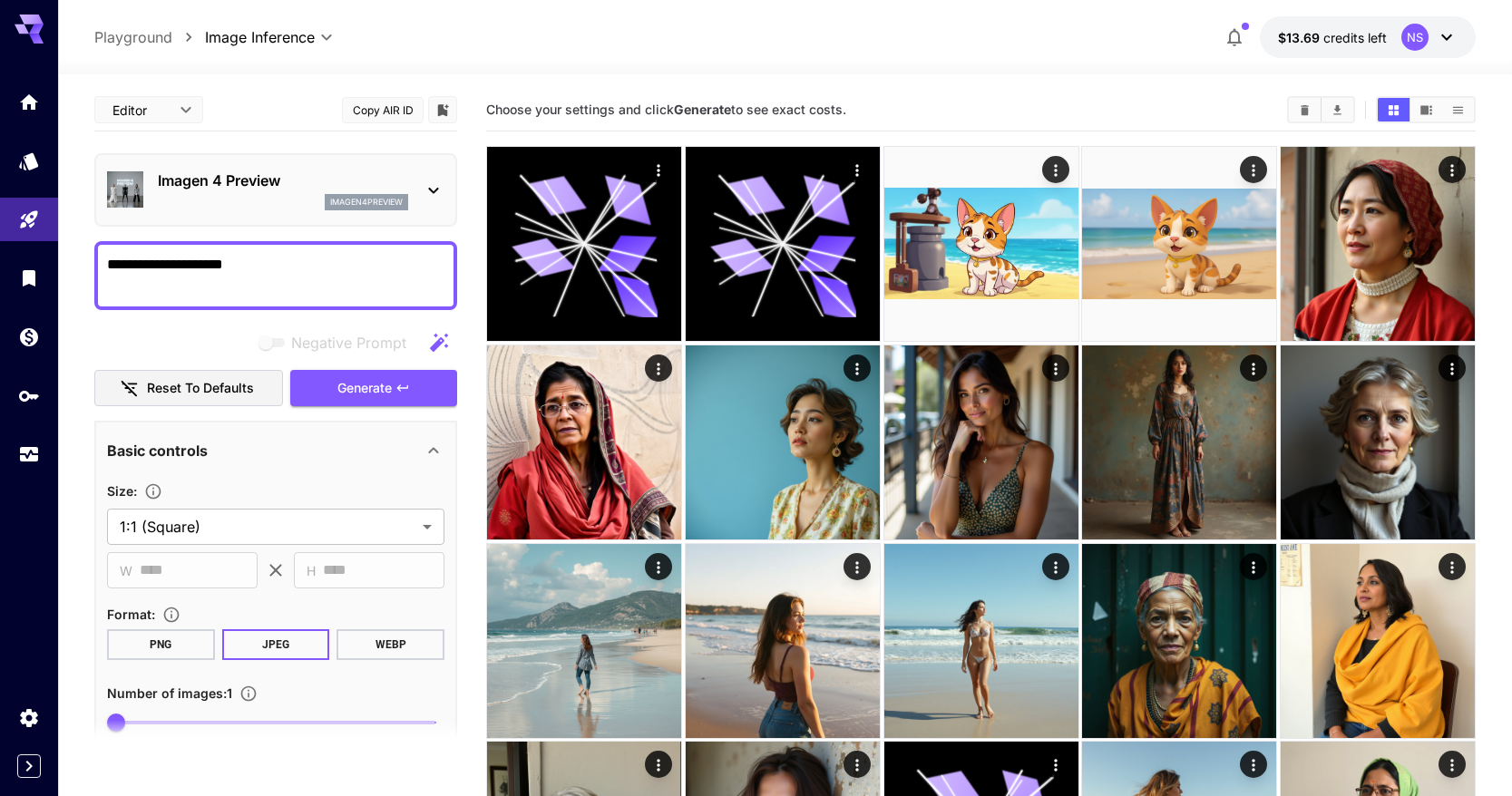
click at [298, 198] on div "imagen4preview" at bounding box center [283, 202] width 251 height 17
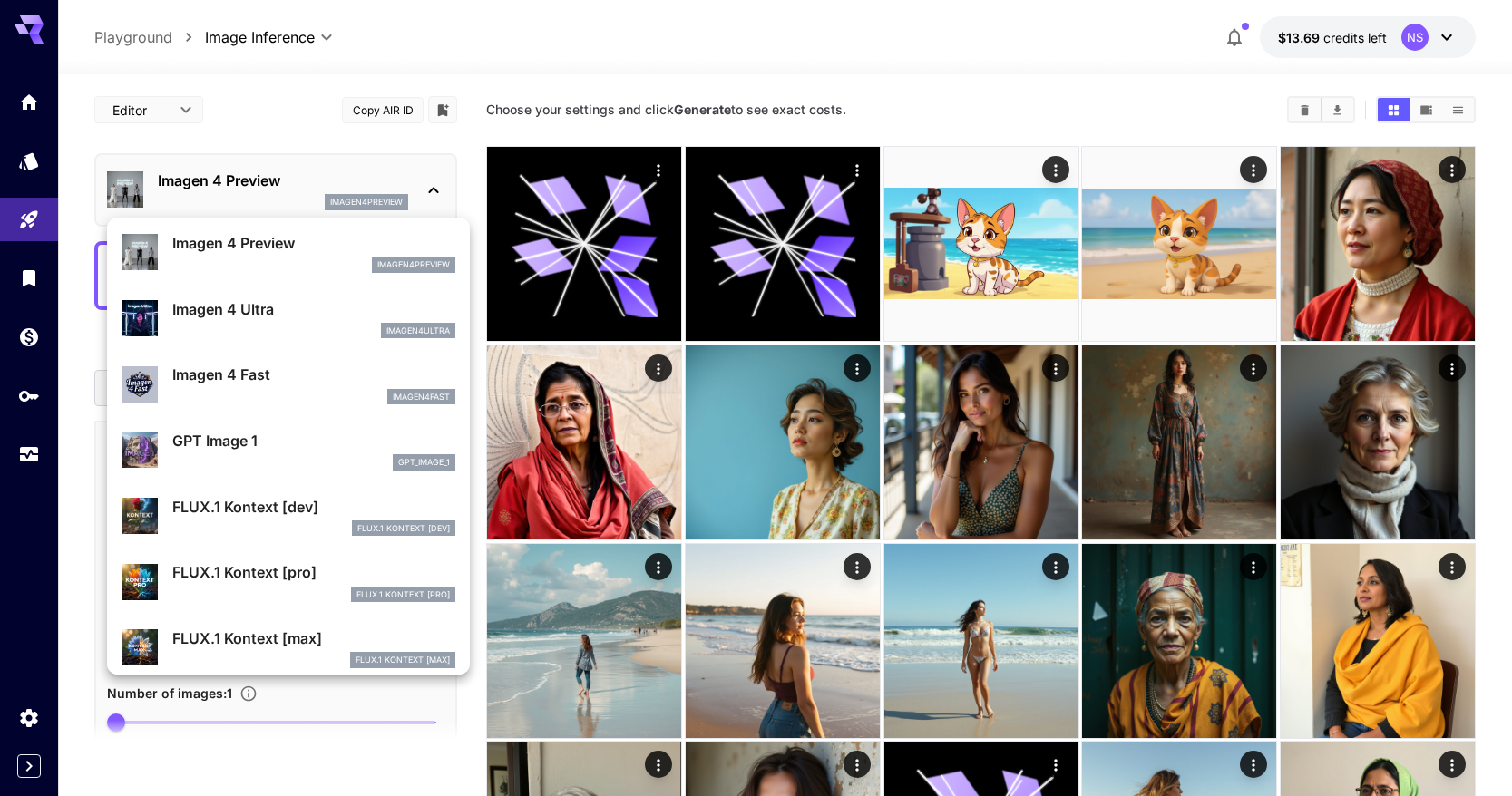
scroll to position [955, 0]
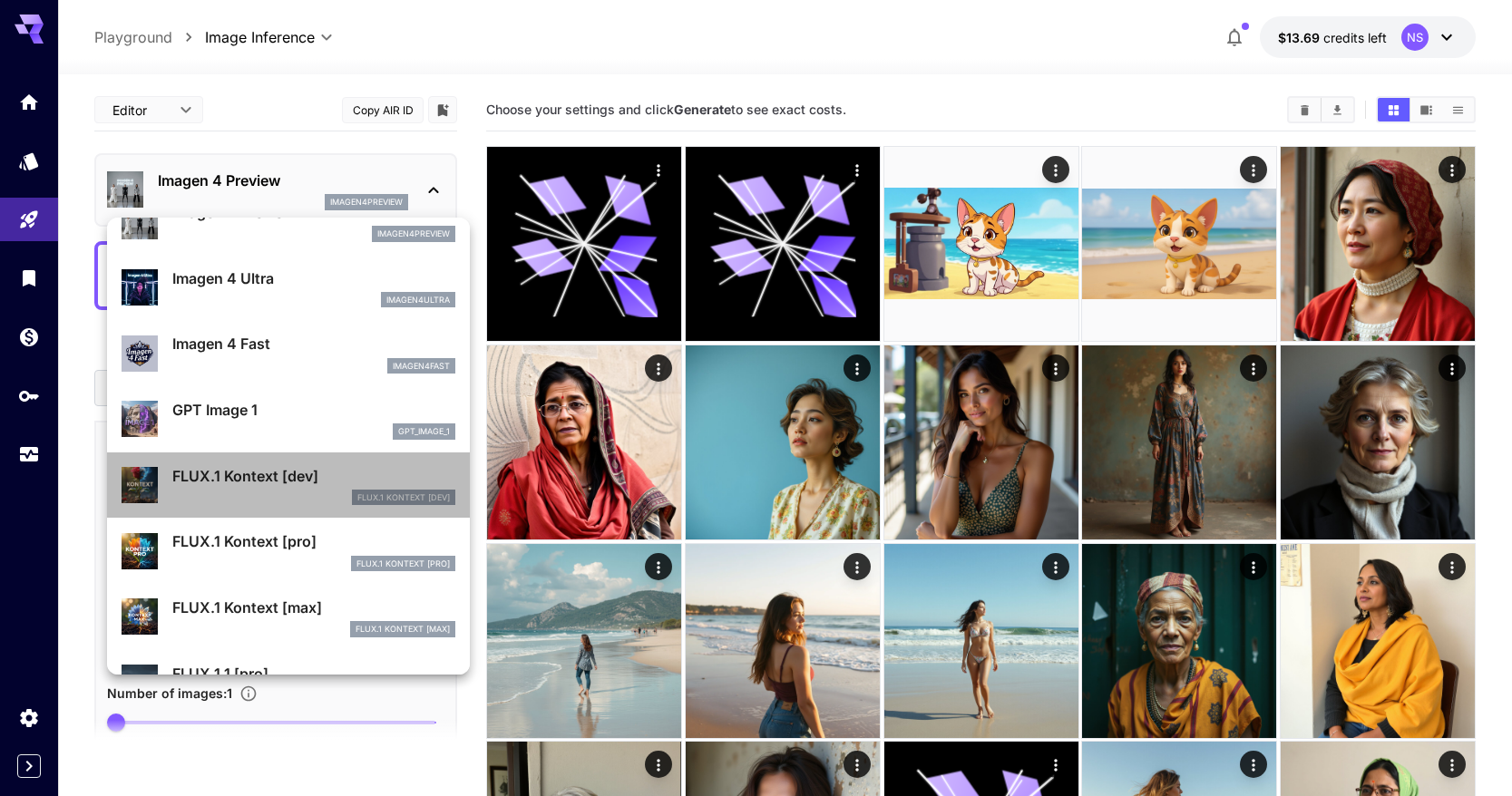
click at [308, 494] on div "FLUX.1 Kontext [dev]" at bounding box center [314, 498] width 283 height 17
type input "****"
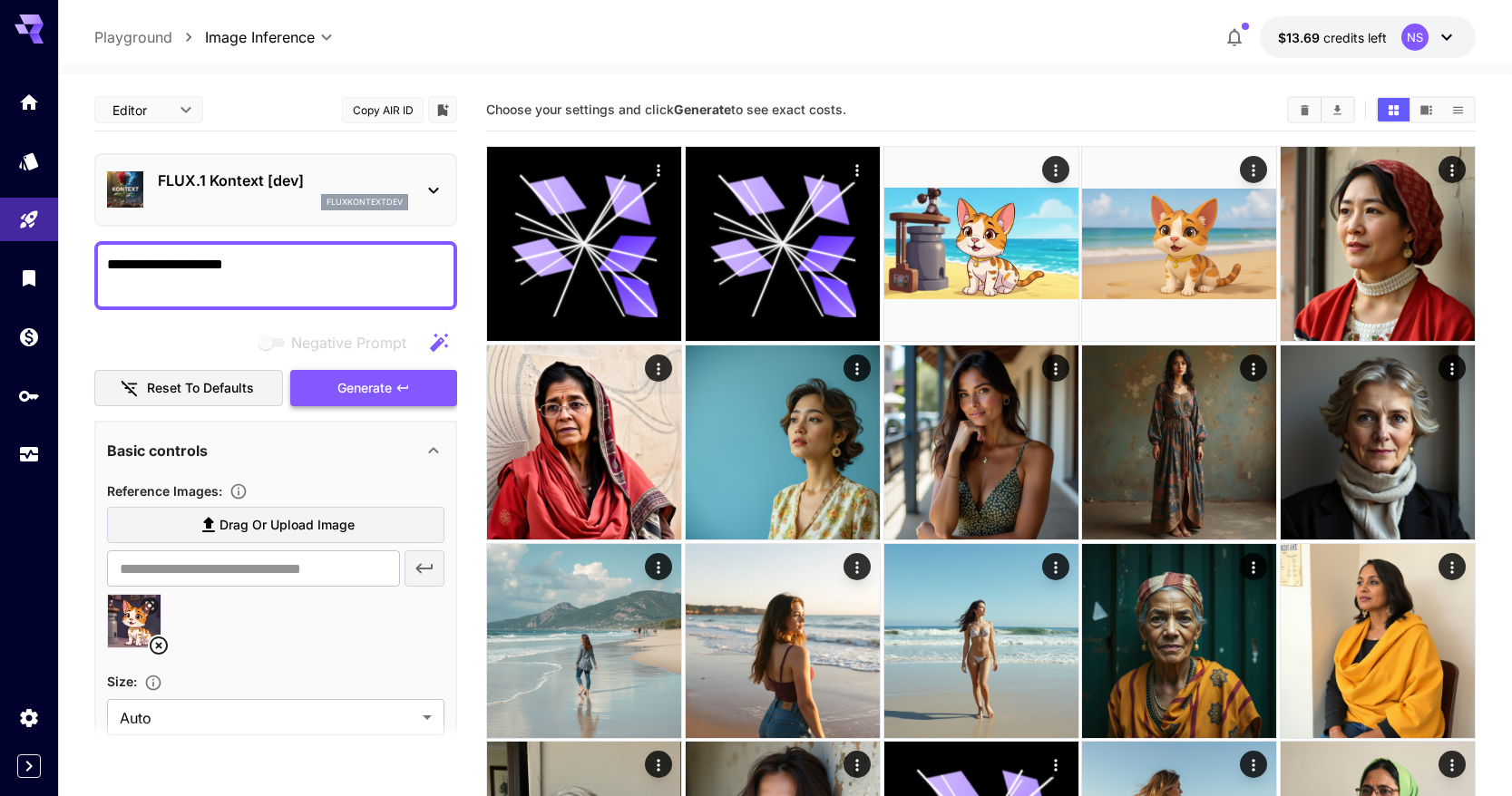
click at [347, 389] on span "Generate" at bounding box center [364, 388] width 54 height 23
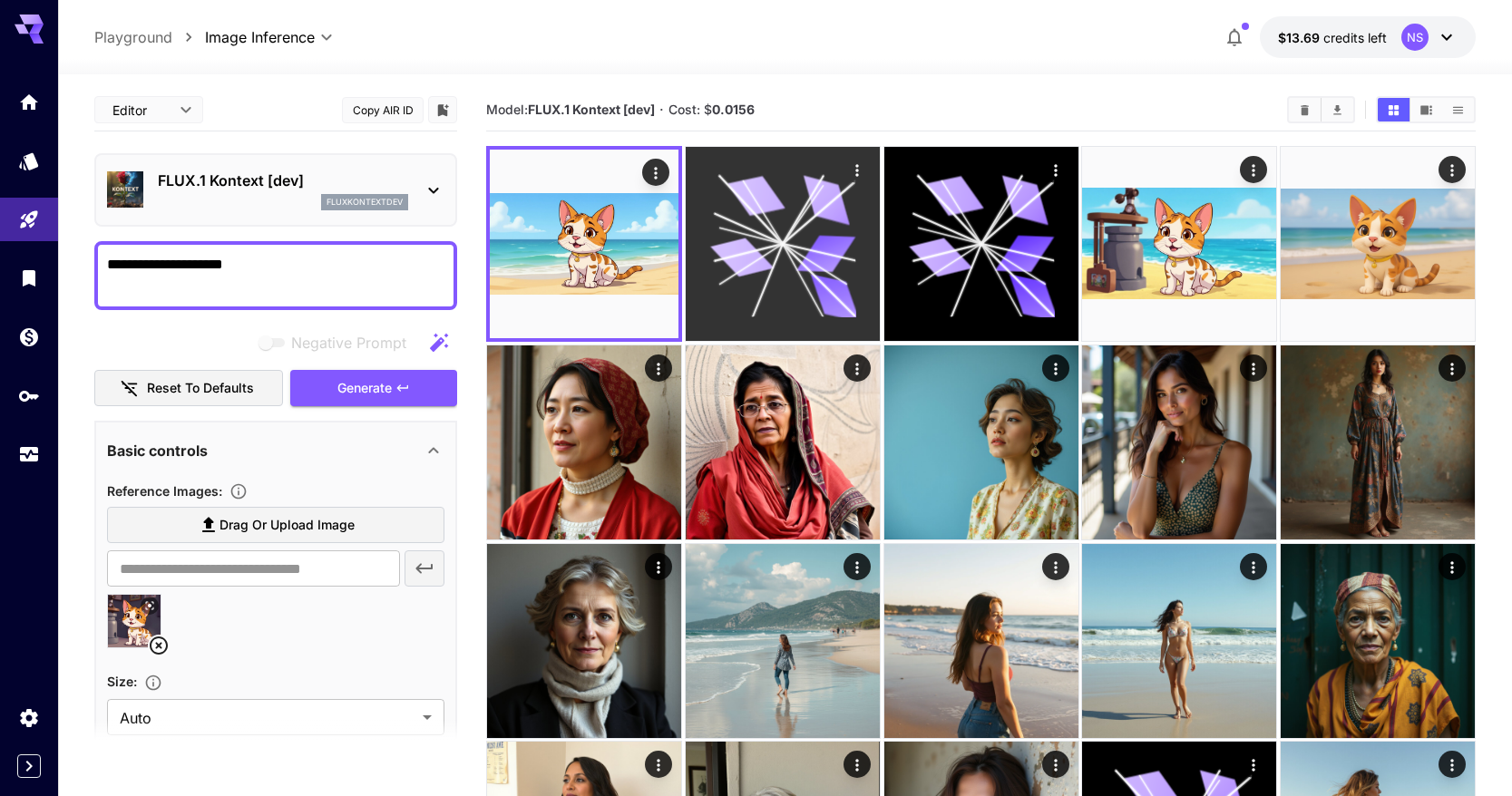
click at [726, 249] on icon at bounding box center [742, 258] width 63 height 47
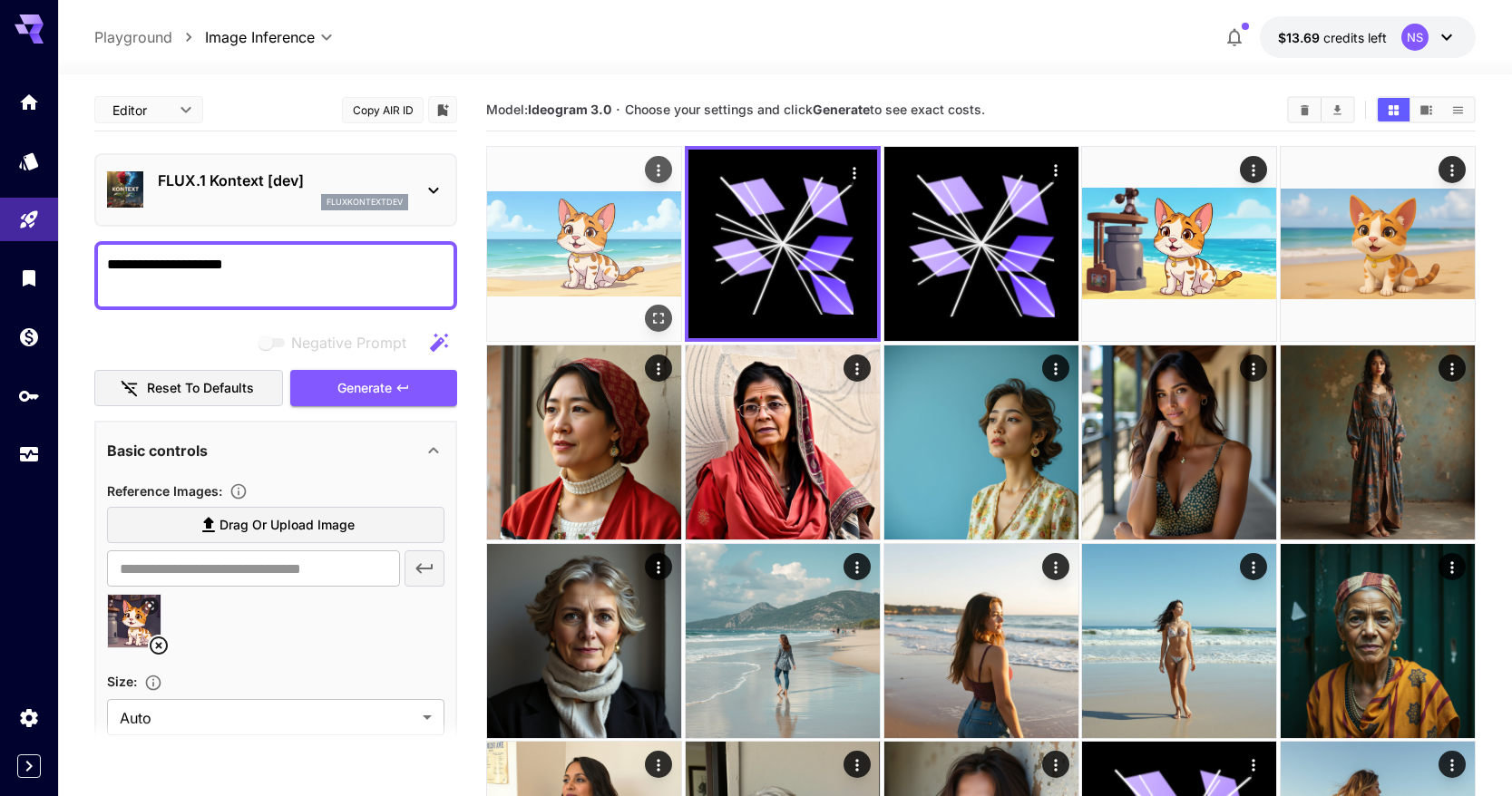
click at [629, 243] on img at bounding box center [584, 244] width 195 height 195
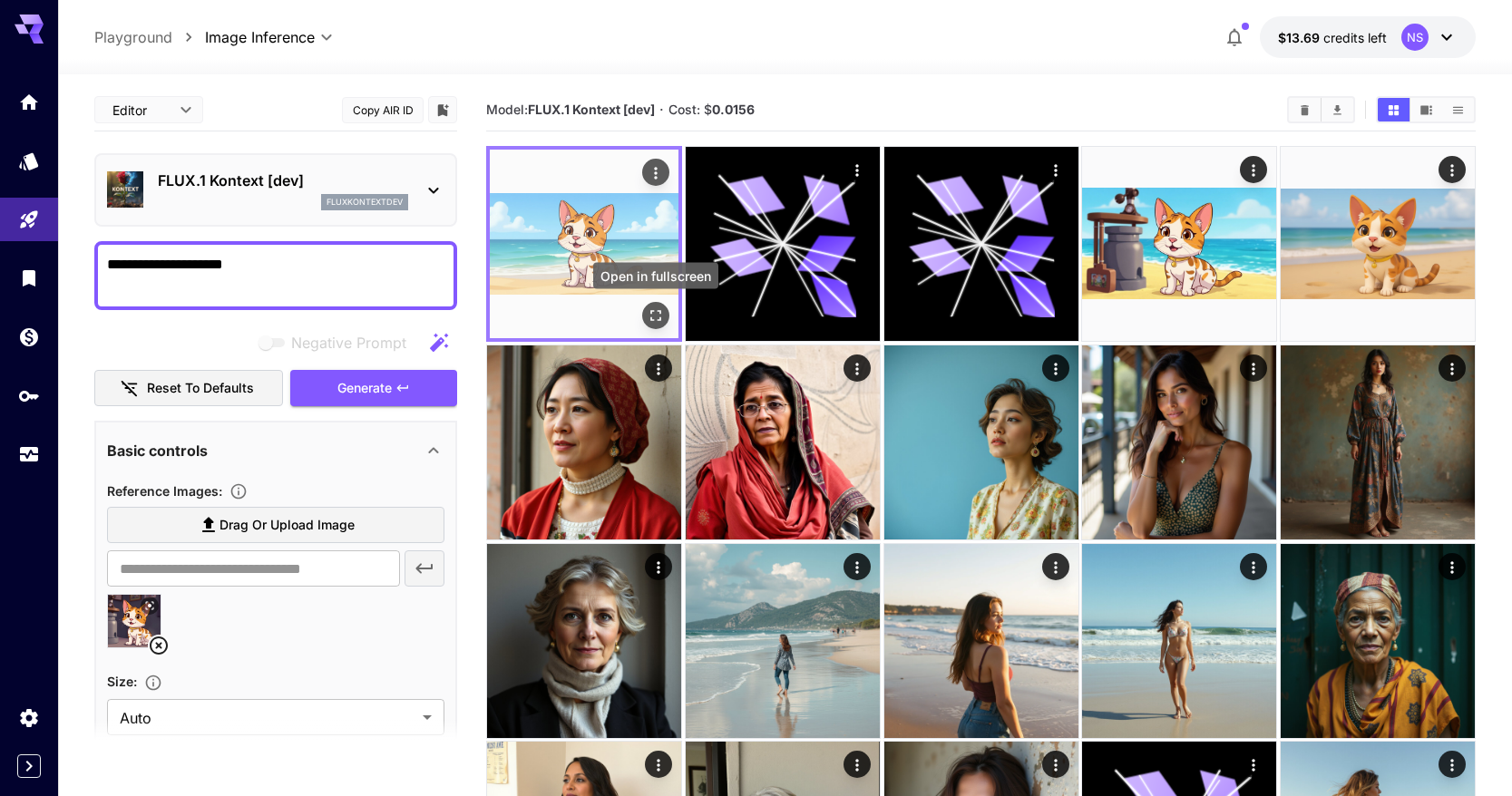
click at [660, 317] on icon "Open in fullscreen" at bounding box center [656, 315] width 11 height 11
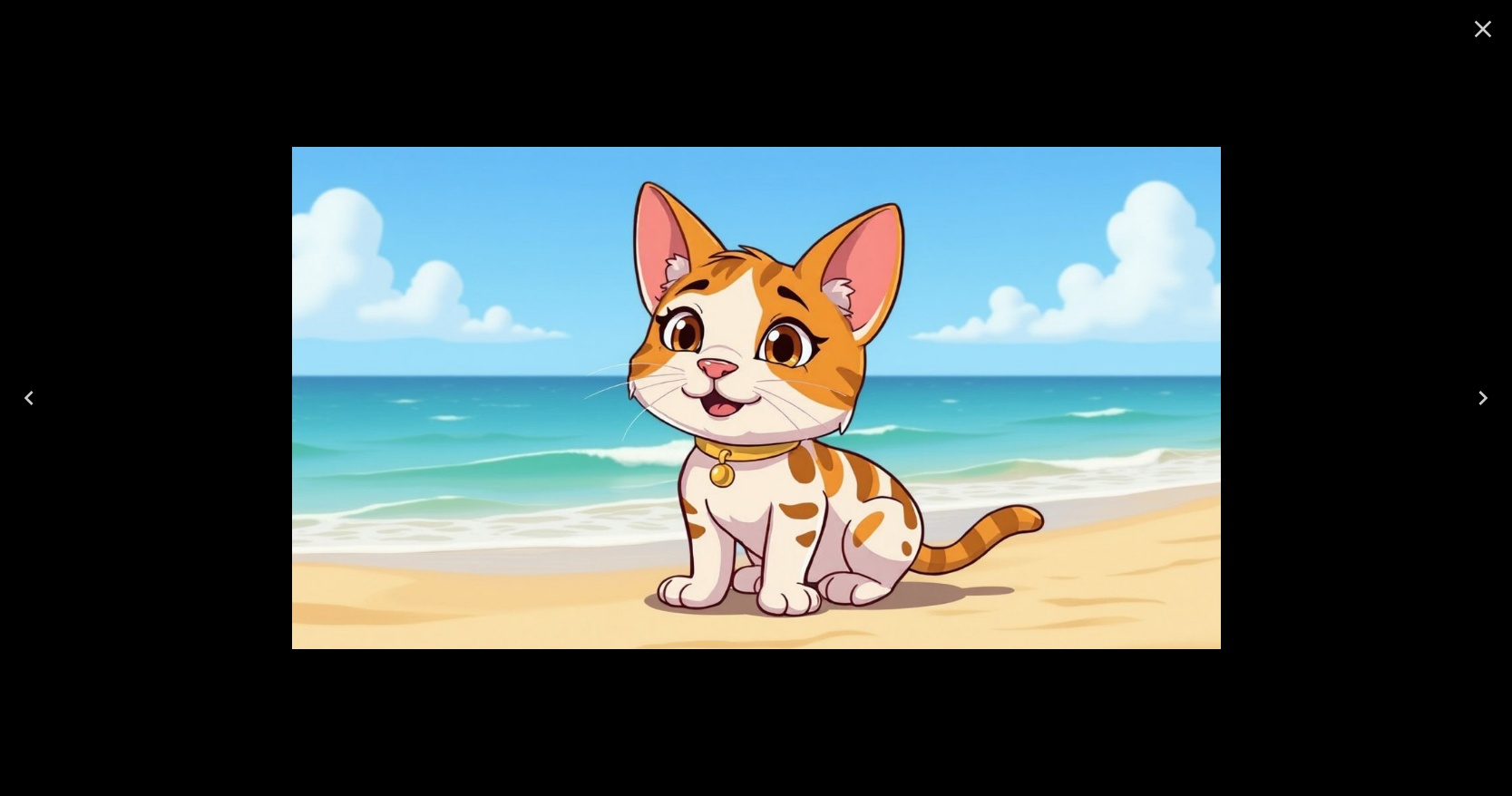
click at [1370, 289] on div at bounding box center [756, 398] width 1512 height 796
click at [1484, 16] on icon "Close" at bounding box center [1482, 29] width 29 height 29
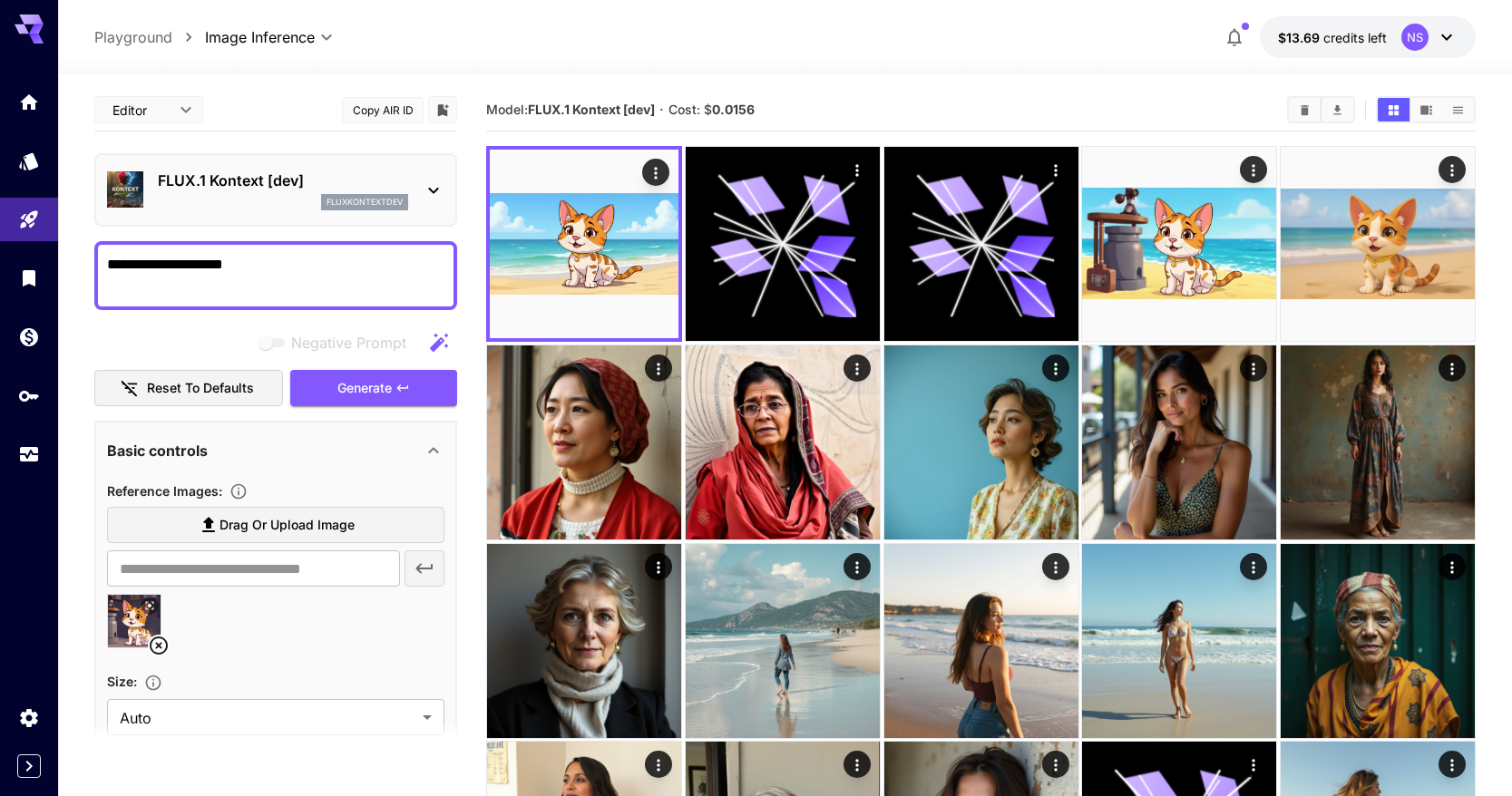
click at [123, 622] on img at bounding box center [133, 621] width 52 height 52
type input "**********"
click at [359, 271] on textarea "**********" at bounding box center [276, 276] width 338 height 43
click at [161, 263] on textarea "**********" at bounding box center [276, 276] width 338 height 43
type textarea "**********"
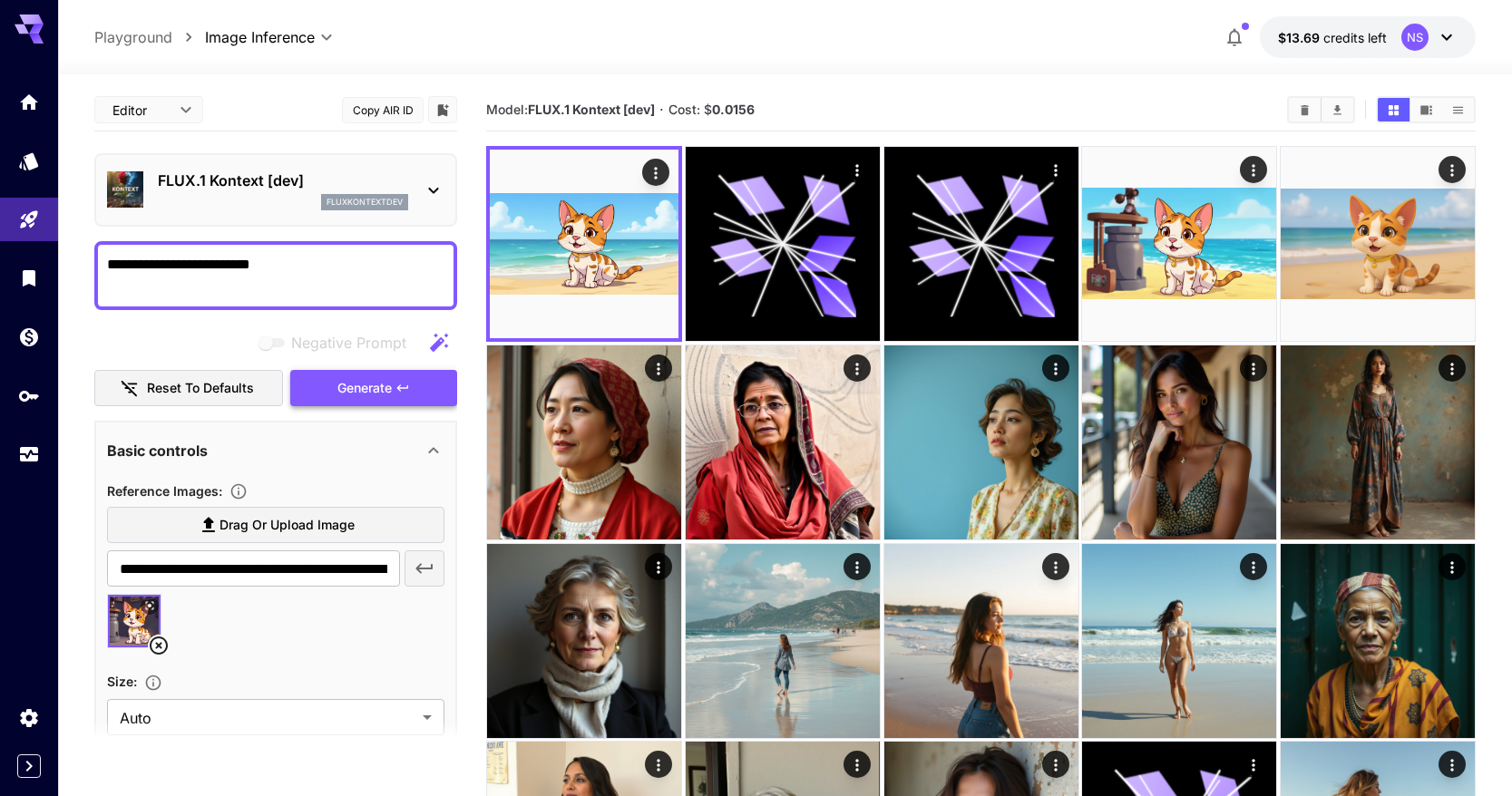
click at [329, 374] on button "Generate" at bounding box center [373, 389] width 167 height 38
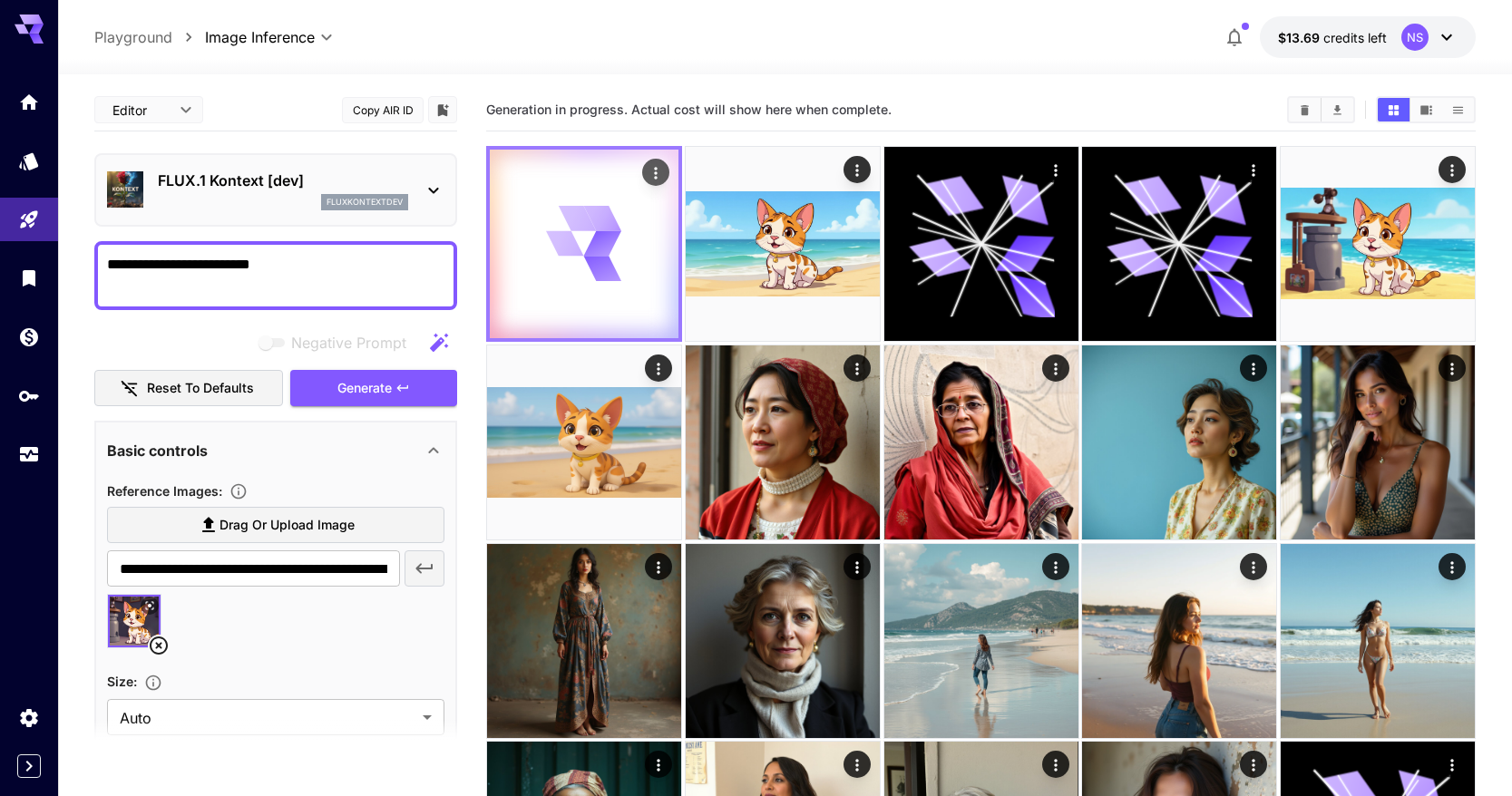
click at [616, 234] on icon at bounding box center [603, 243] width 40 height 28
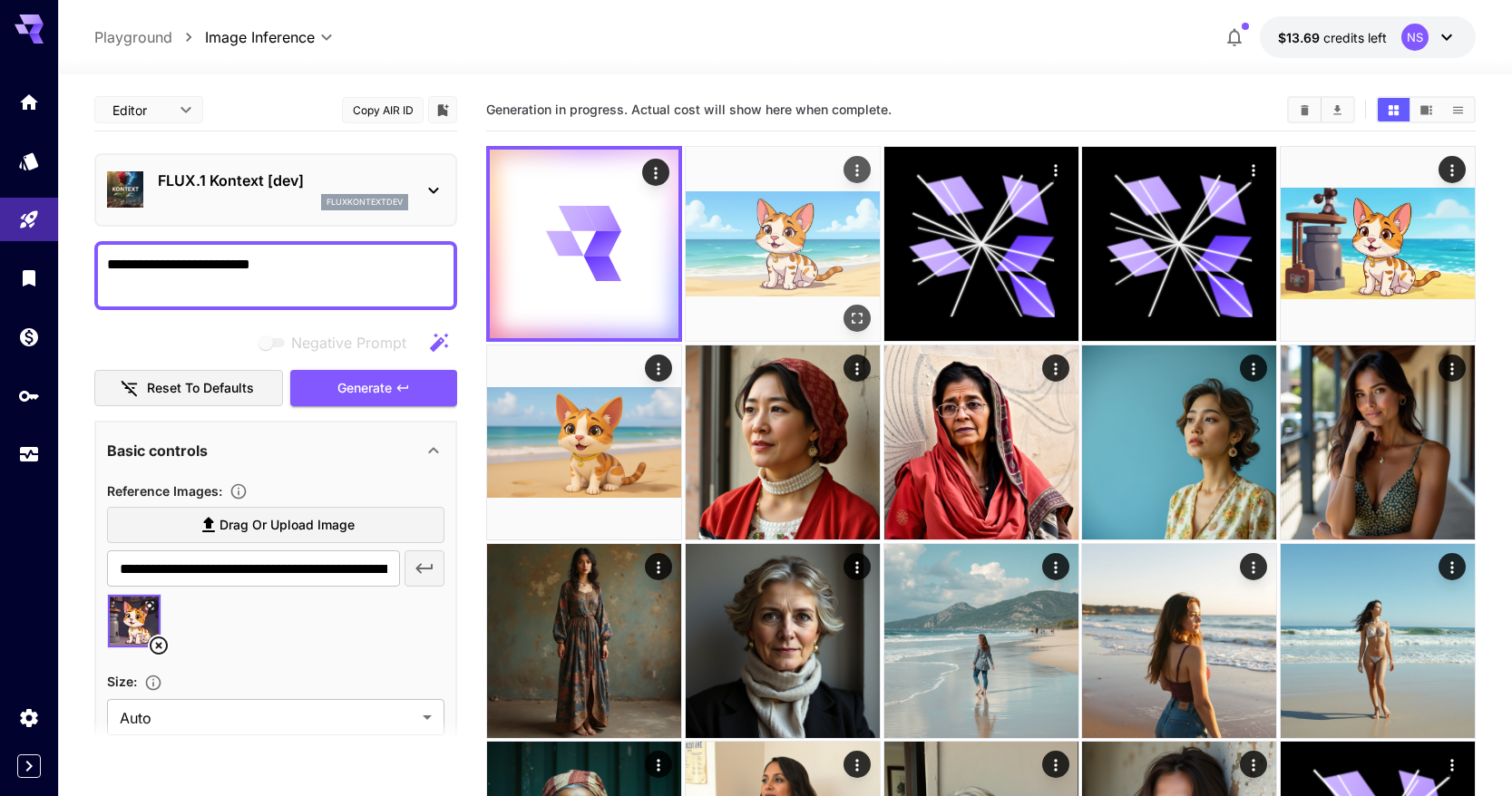
click at [765, 258] on img at bounding box center [782, 244] width 195 height 195
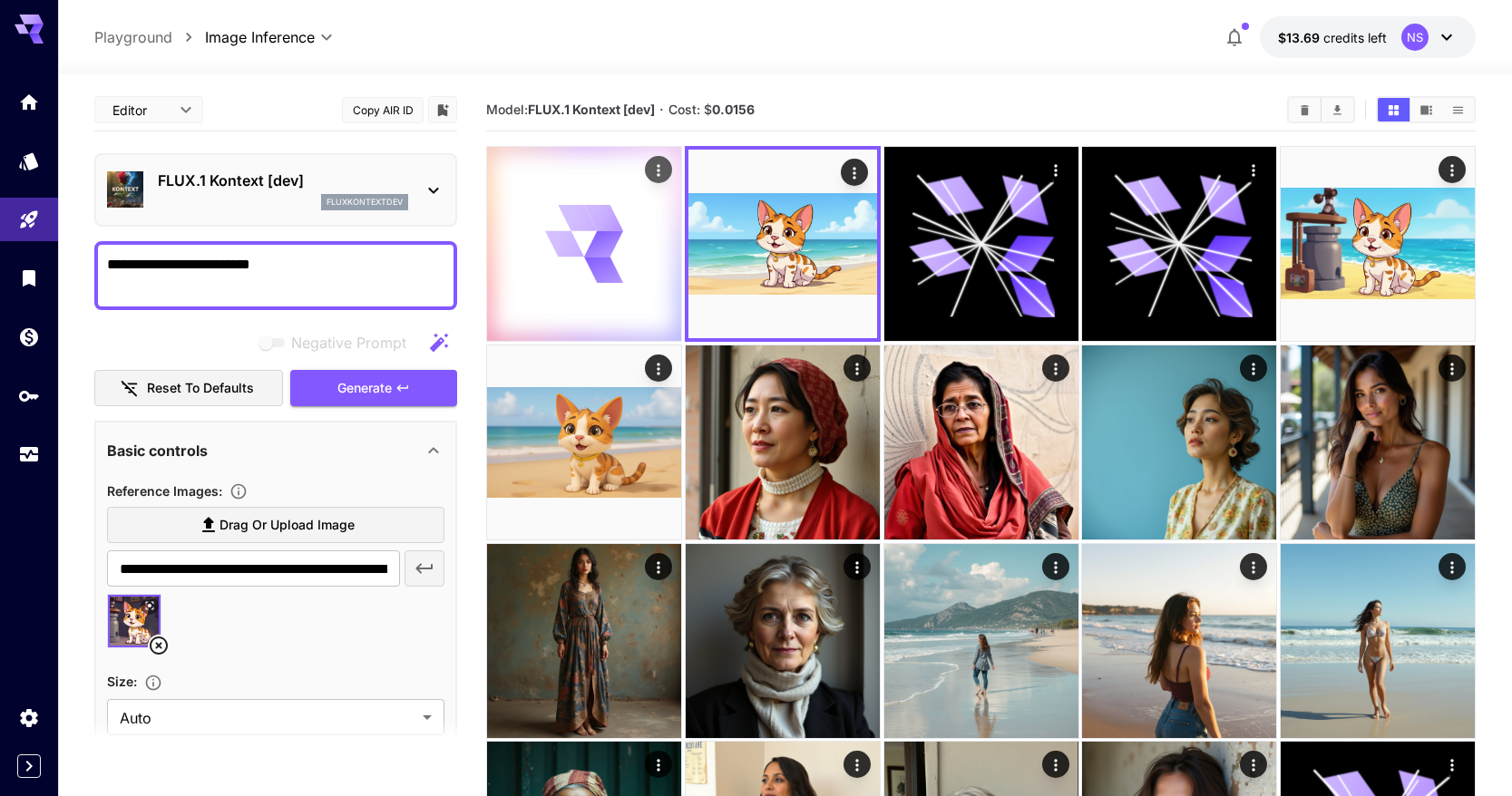
click at [595, 240] on icon at bounding box center [603, 243] width 46 height 44
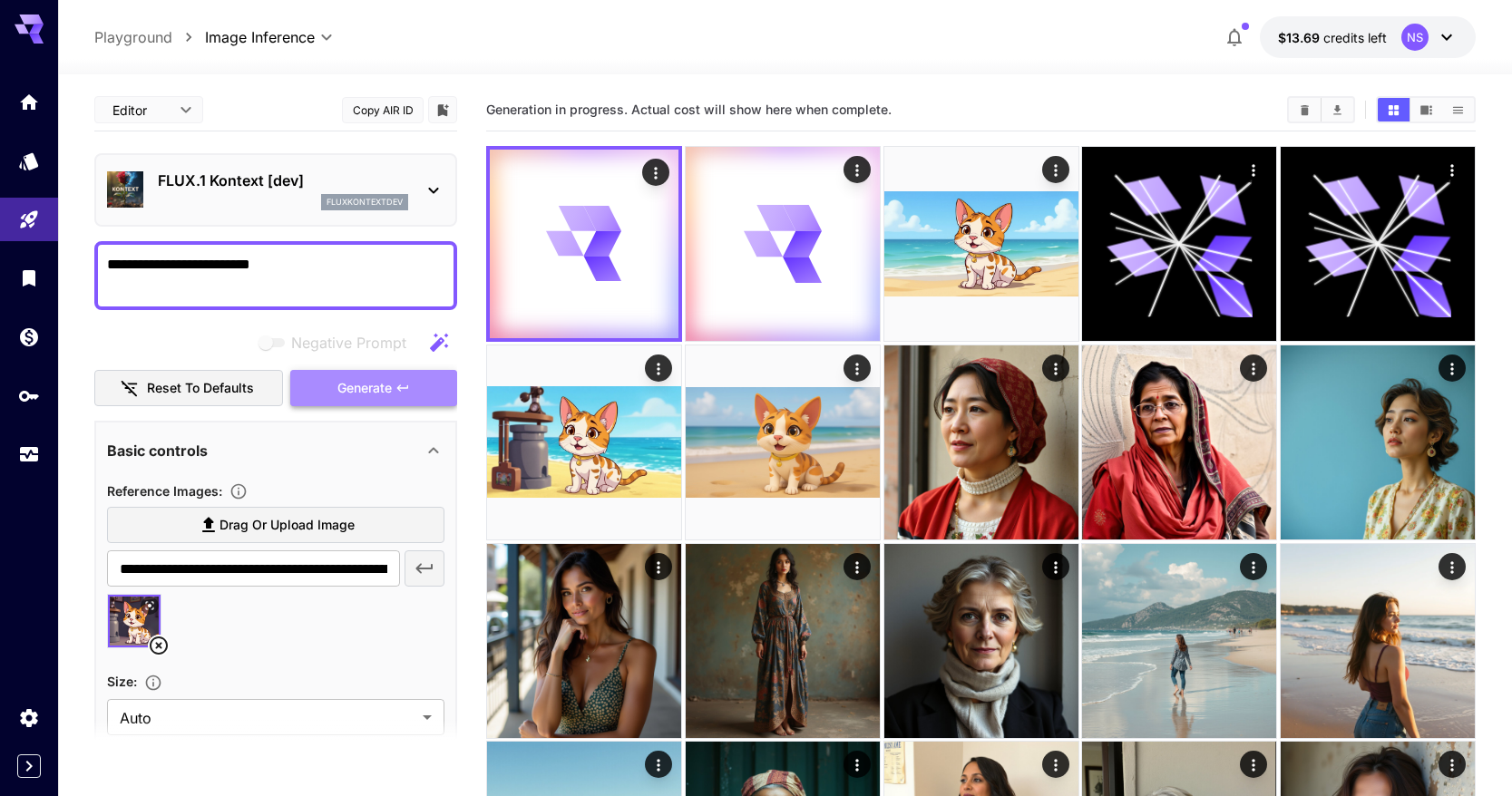
click at [351, 390] on span "Generate" at bounding box center [364, 388] width 54 height 23
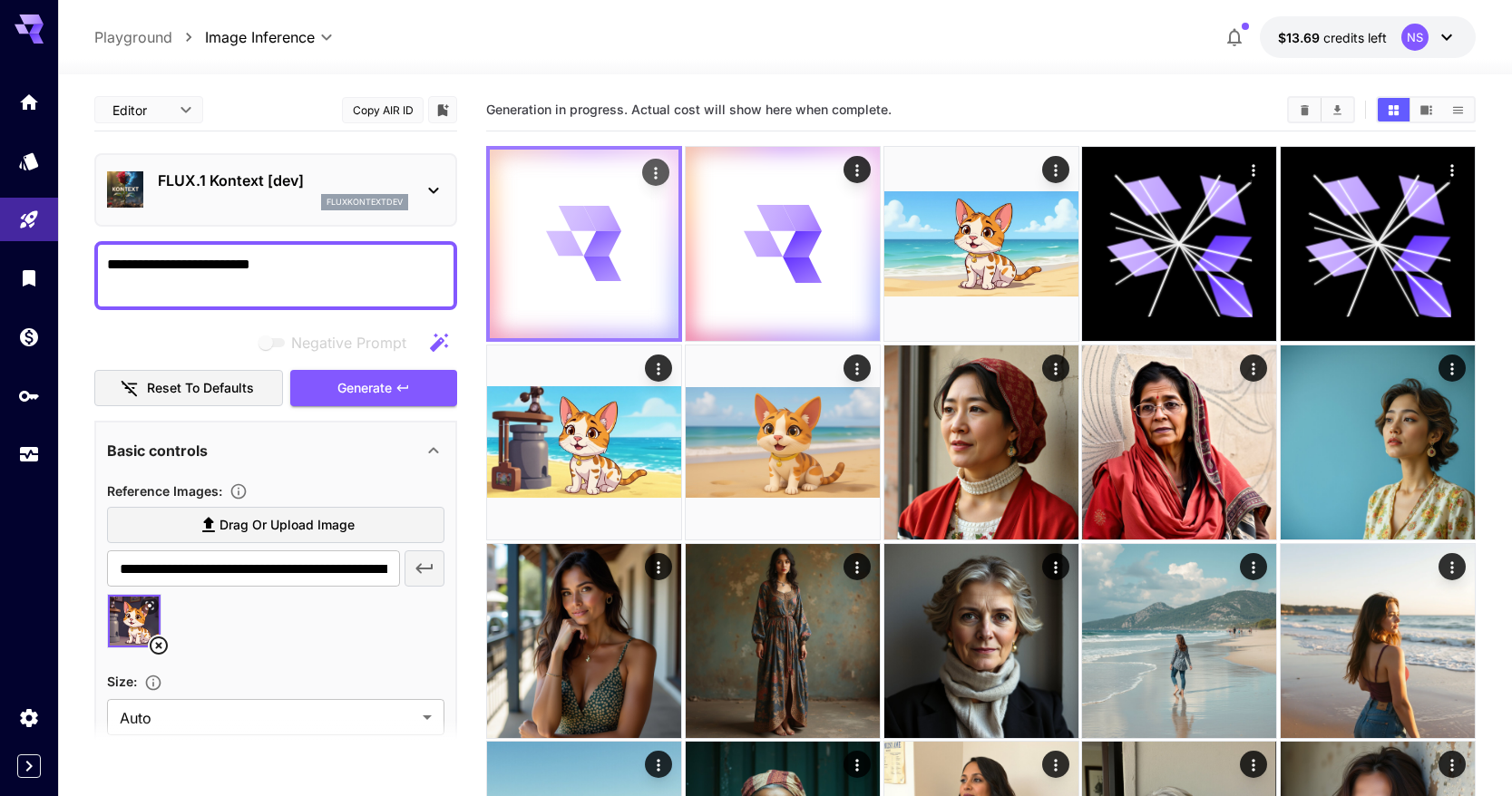
click at [653, 260] on div at bounding box center [584, 244] width 189 height 189
click at [312, 197] on div "fluxkontextdev" at bounding box center [283, 202] width 251 height 17
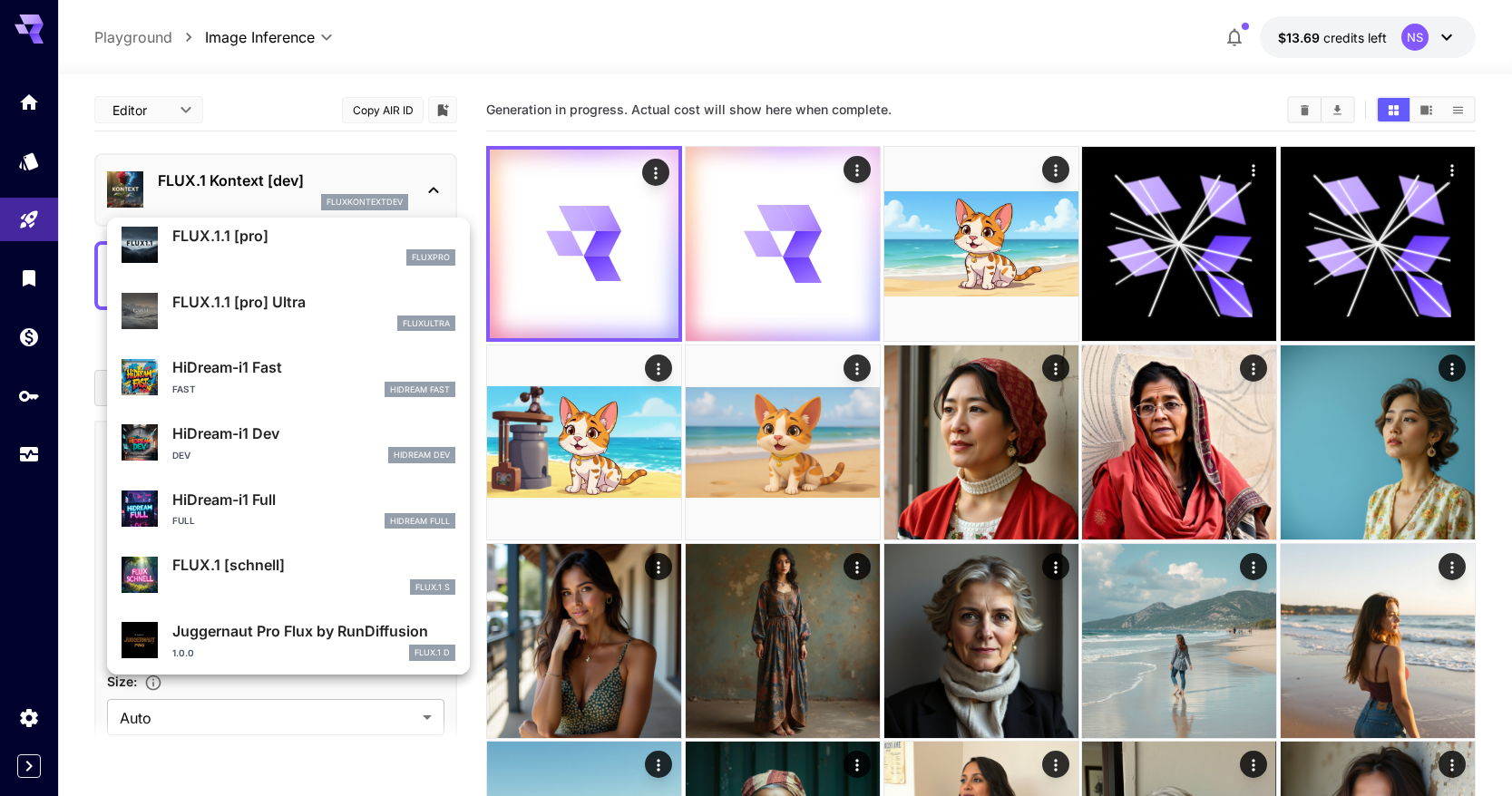
scroll to position [1468, 0]
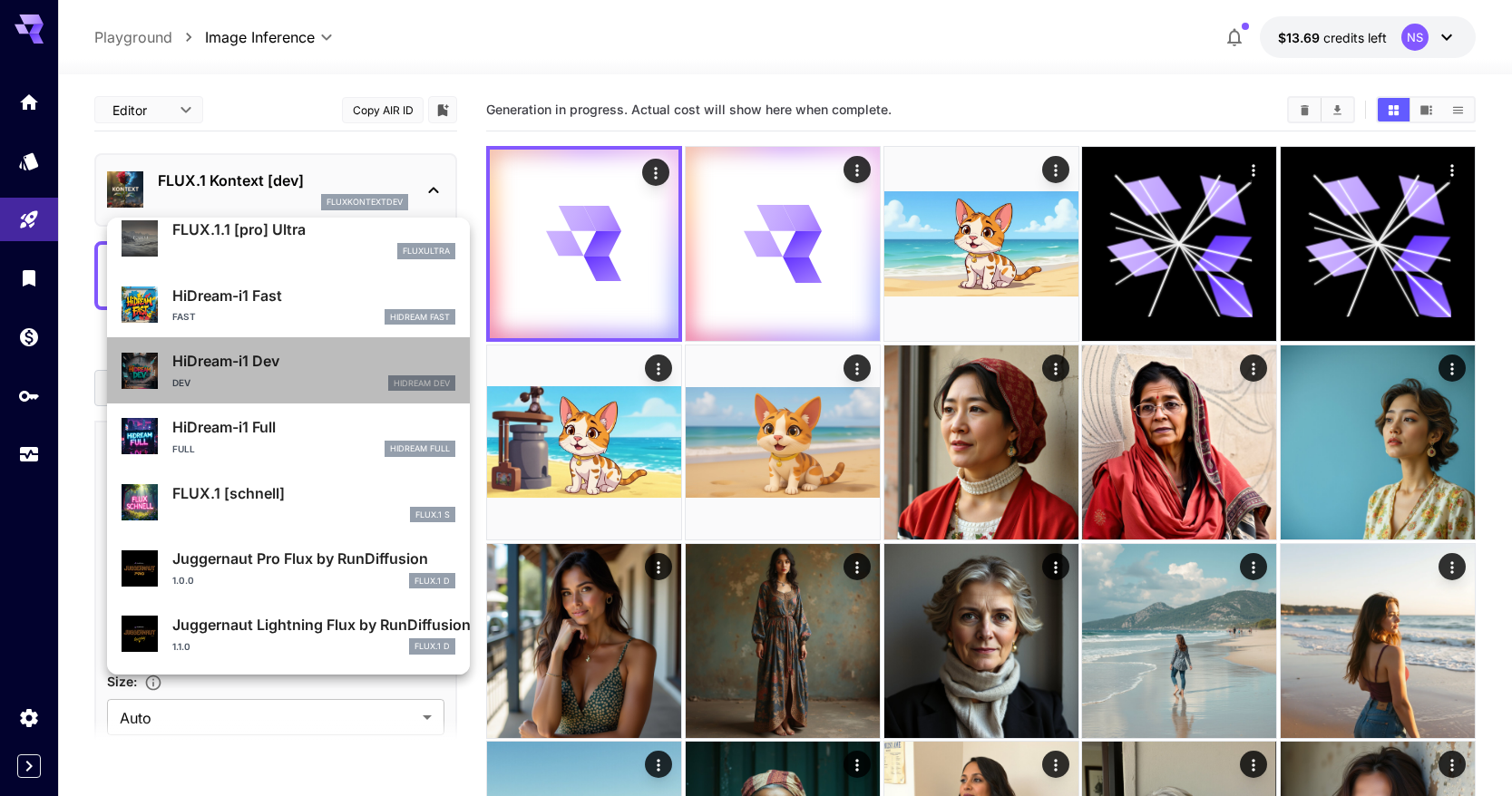
click at [324, 387] on div "Dev HiDream Dev" at bounding box center [314, 383] width 283 height 17
type input "**********"
type input "*"
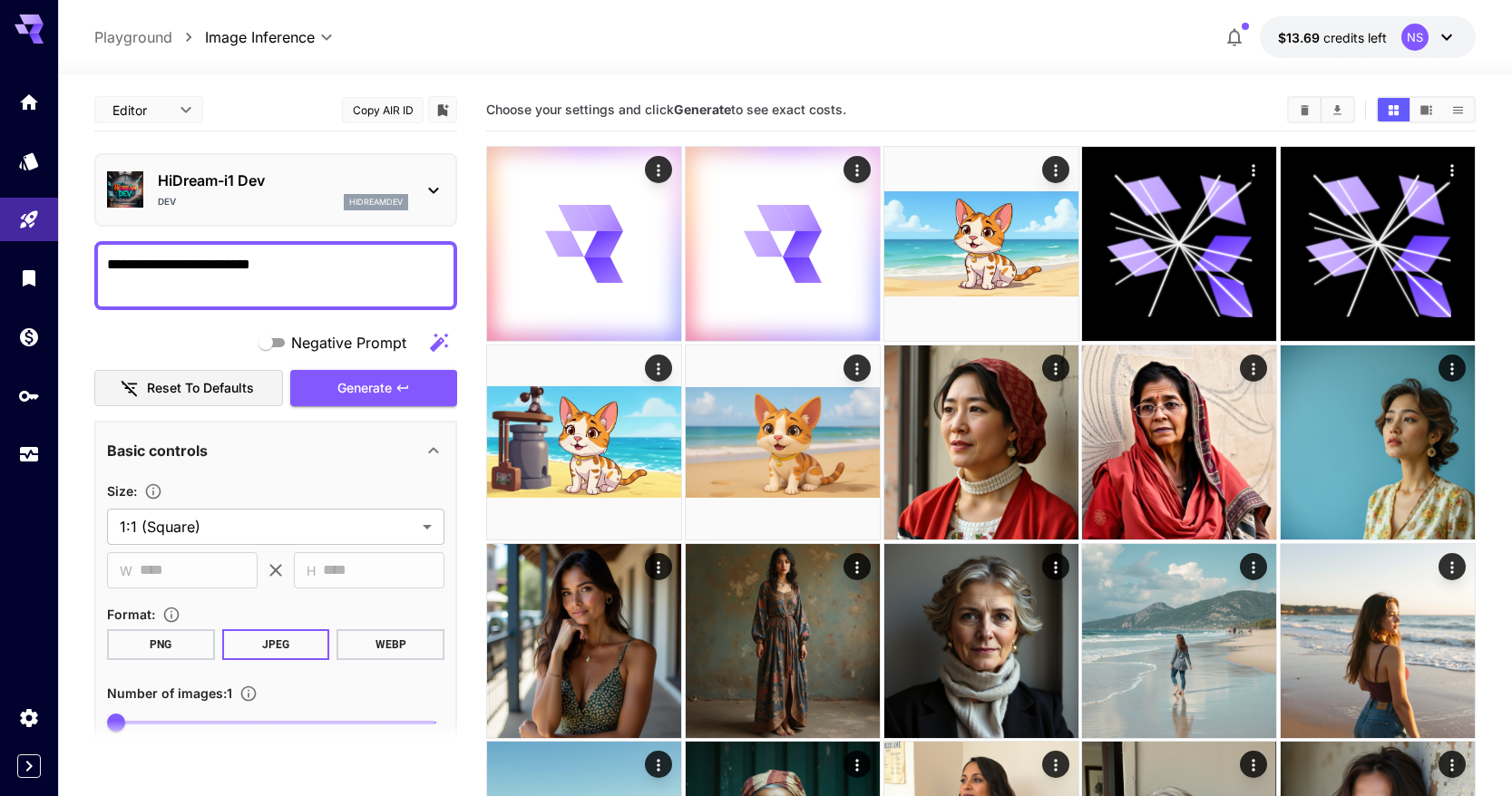
click at [237, 193] on div "HiDream-i1 [PERSON_NAME]" at bounding box center [283, 190] width 251 height 40
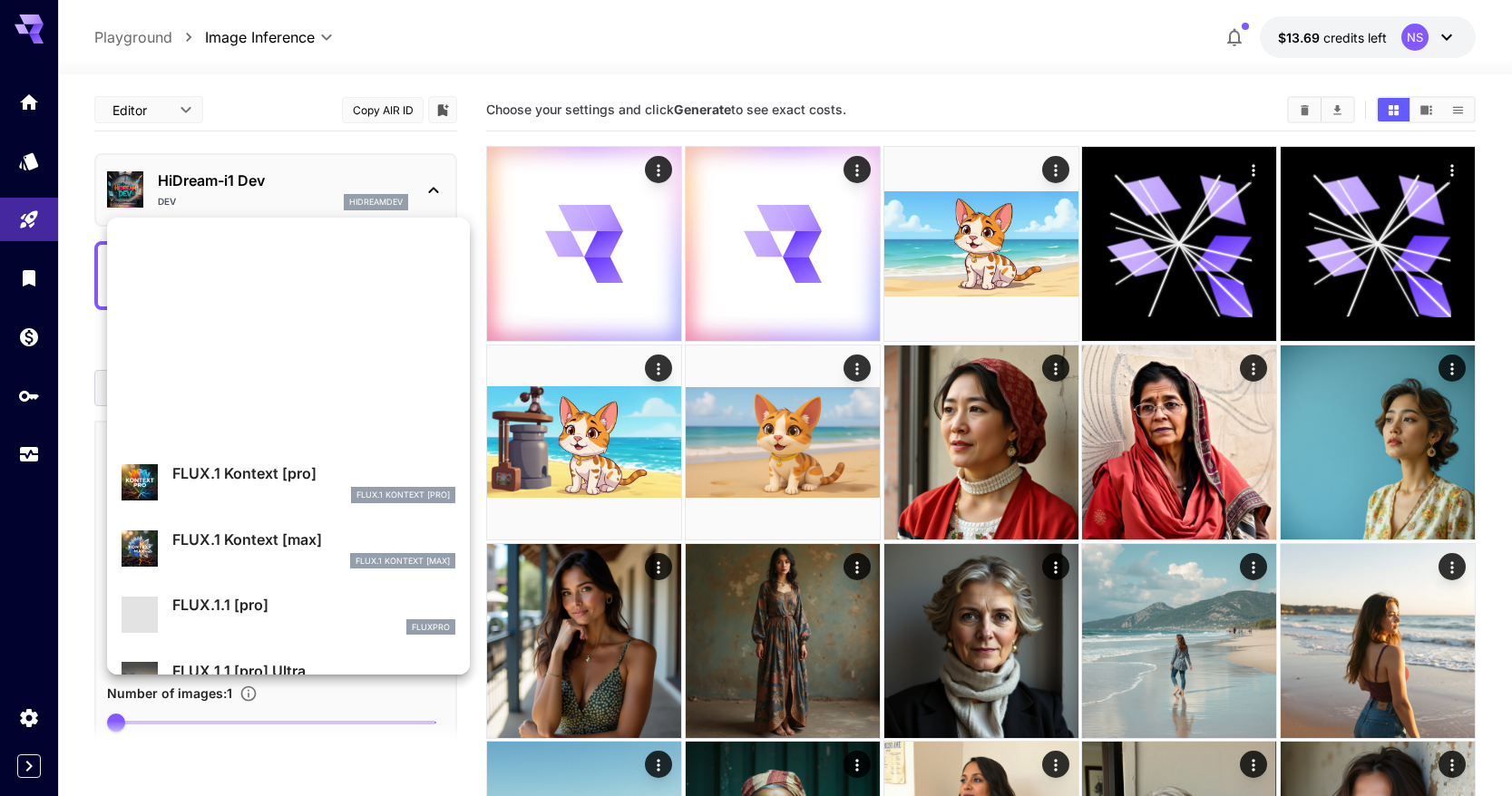
scroll to position [1468, 0]
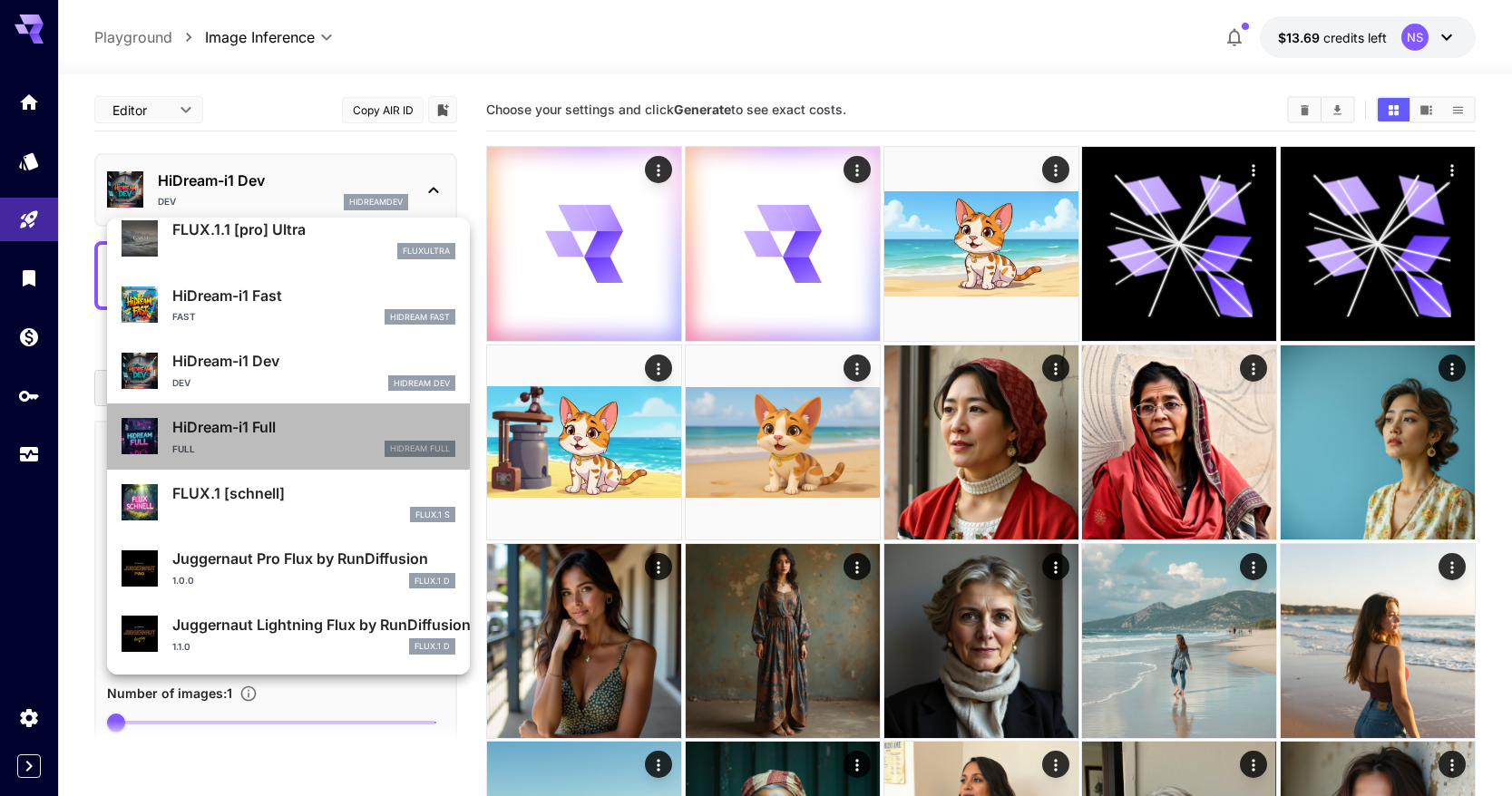
click at [307, 444] on div "Full HiDream Full" at bounding box center [314, 448] width 283 height 17
type input "**"
type input "***"
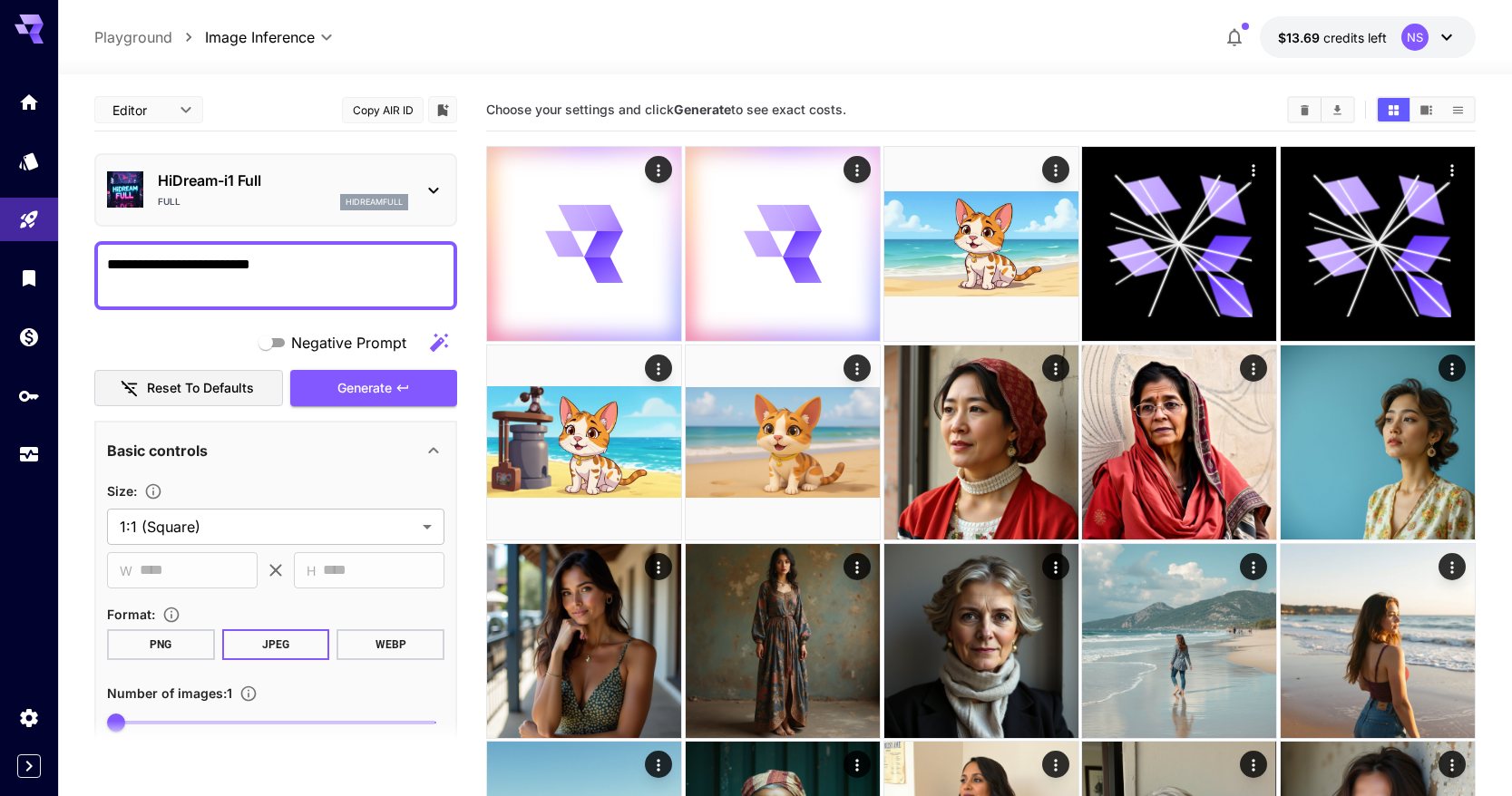
click at [309, 217] on div "HiDream-i1 Full Full hidreamfull" at bounding box center [276, 190] width 338 height 55
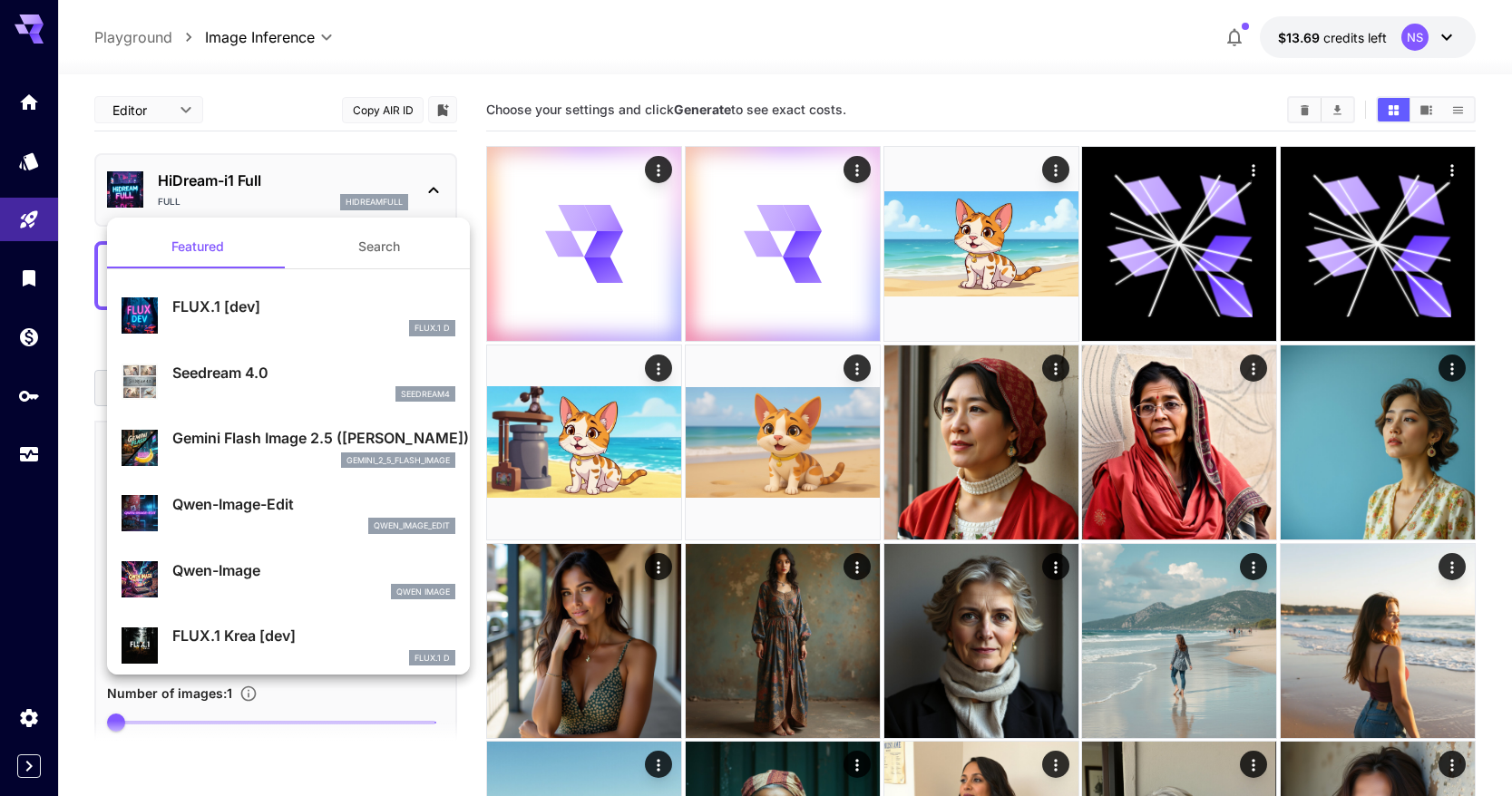
scroll to position [30, 0]
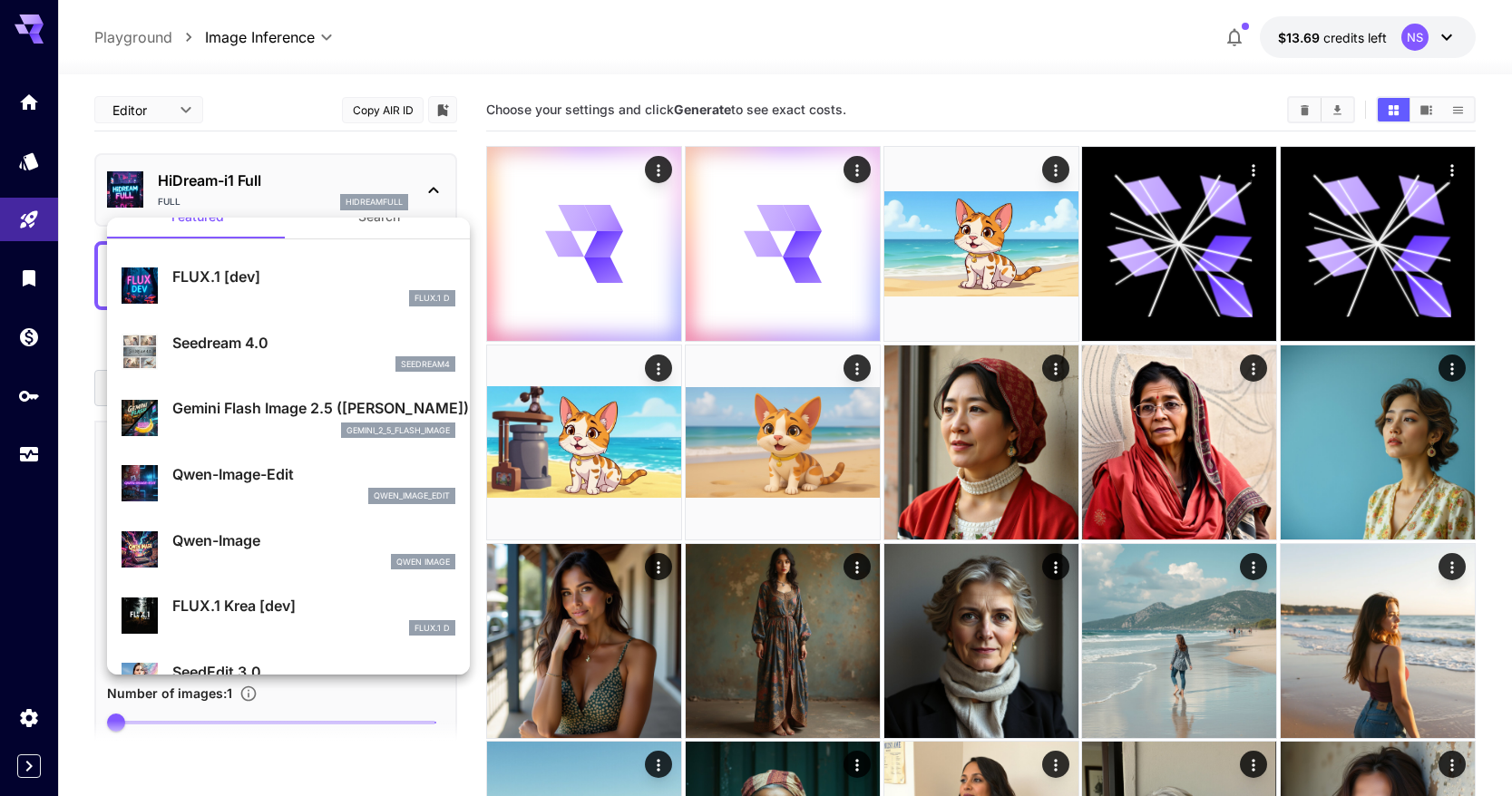
click at [295, 376] on div "Seedream 4.0 seedream4" at bounding box center [288, 353] width 334 height 55
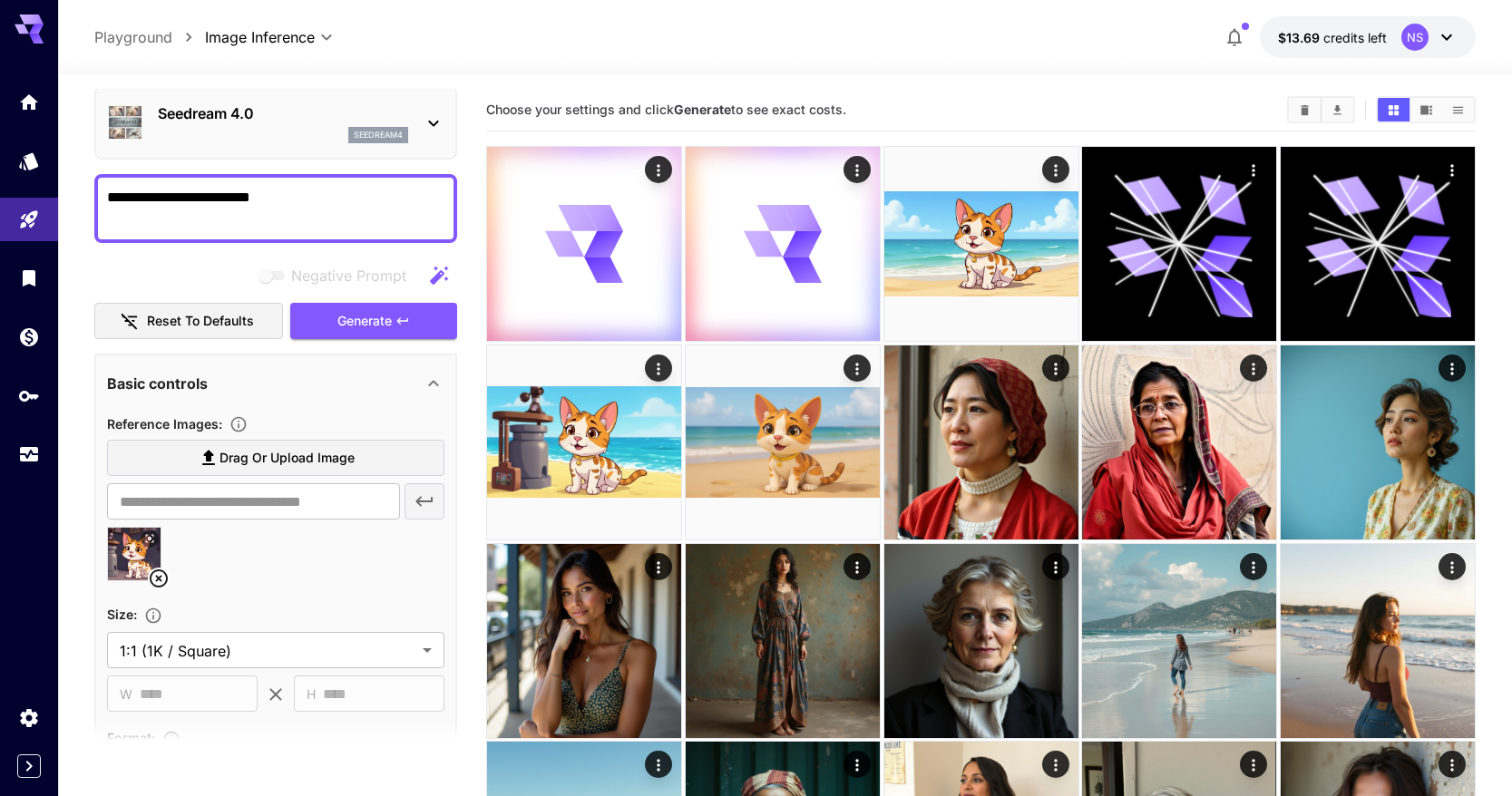
scroll to position [70, 0]
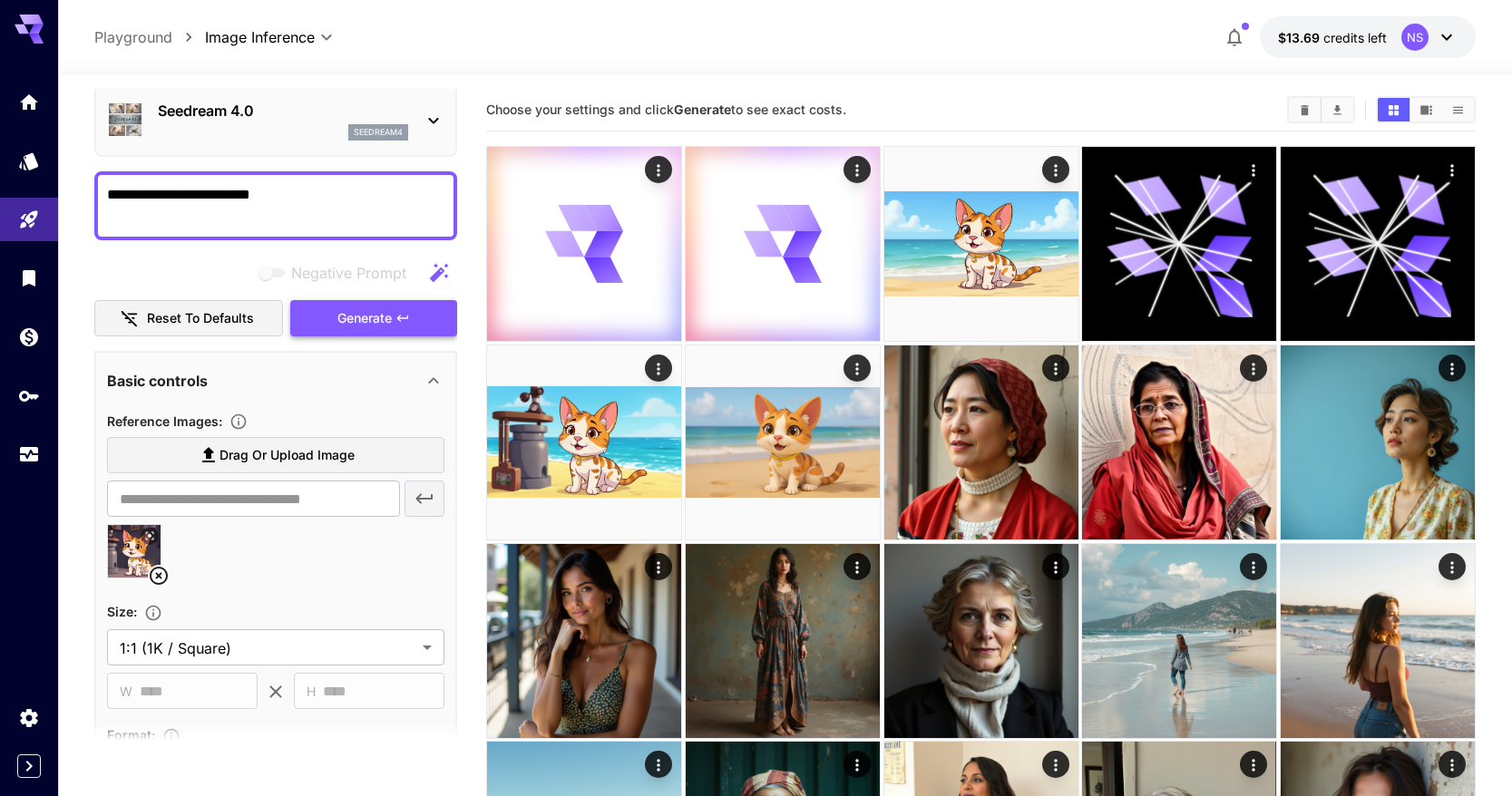
click at [345, 329] on span "Generate" at bounding box center [364, 318] width 54 height 23
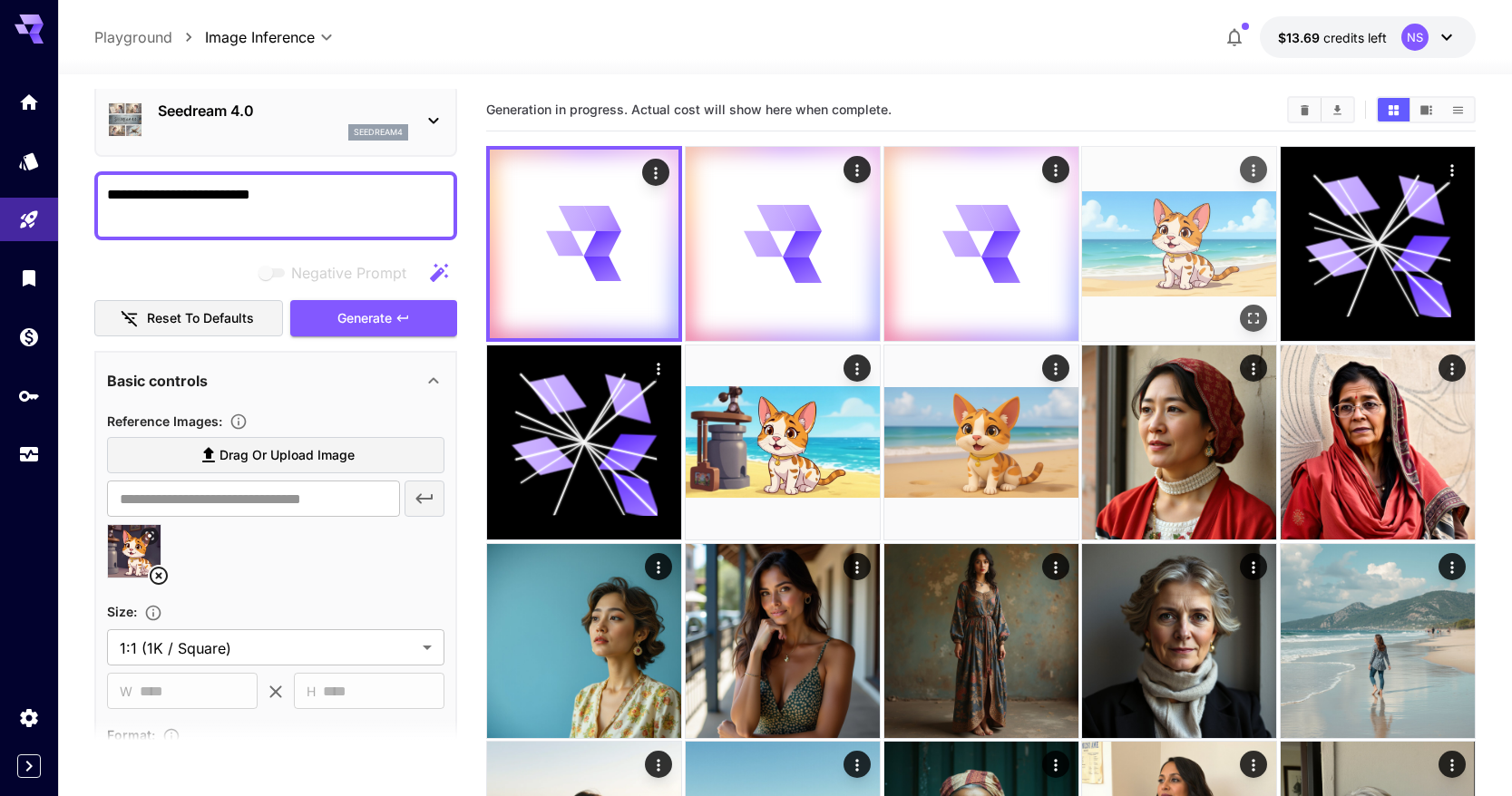
click at [1097, 251] on img at bounding box center [1179, 244] width 195 height 195
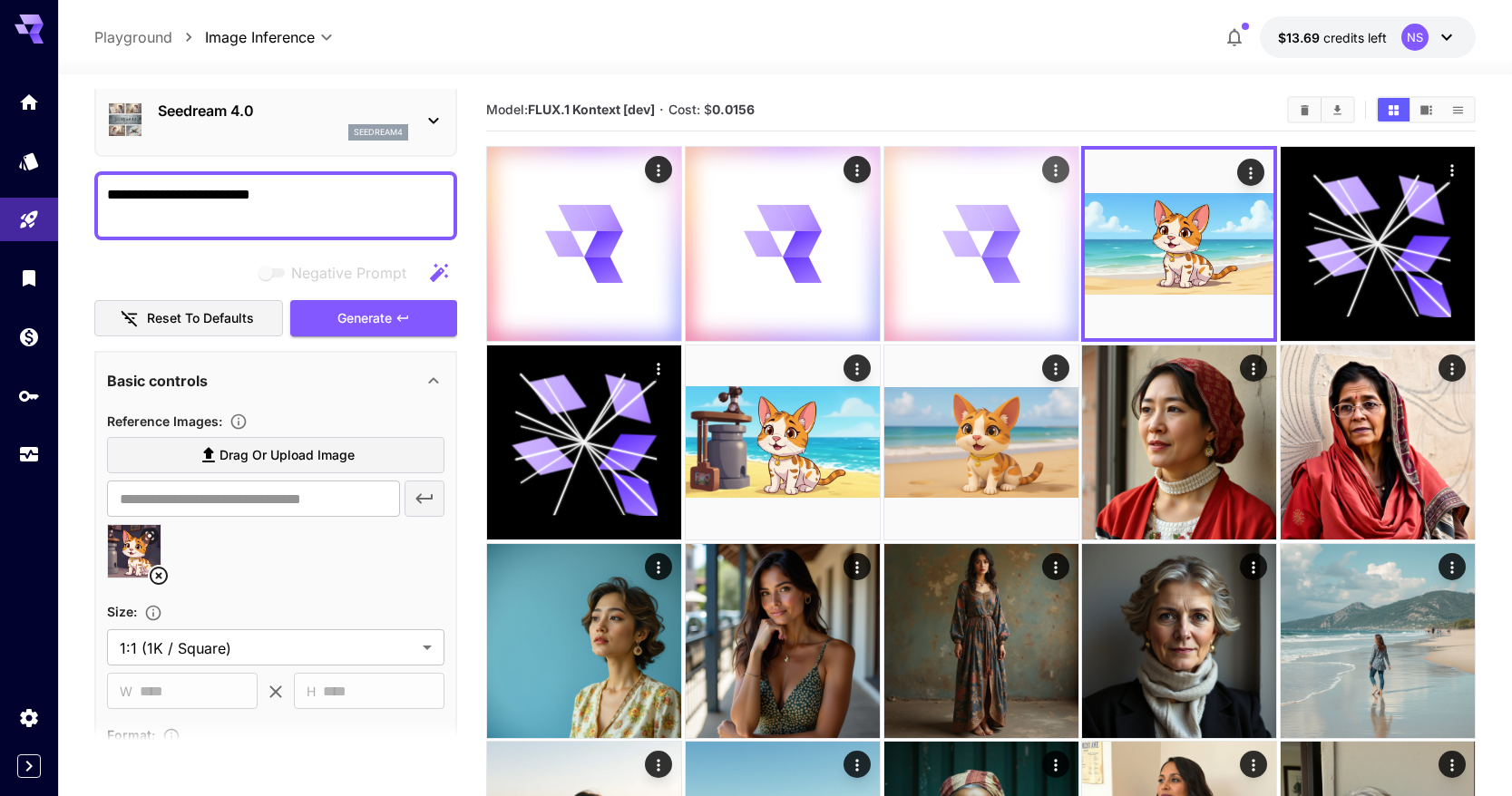
click at [963, 272] on icon at bounding box center [981, 244] width 77 height 77
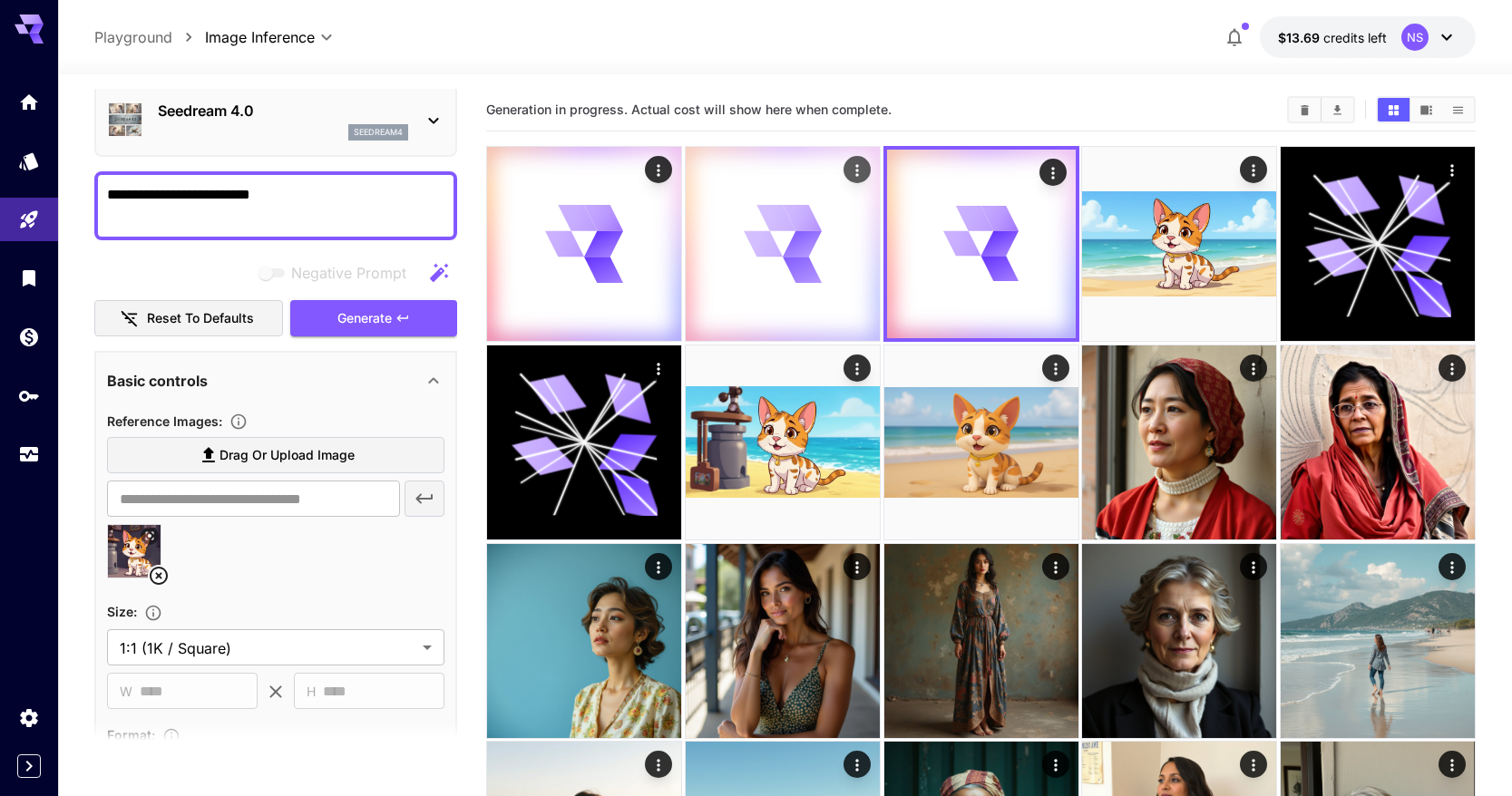
click at [815, 267] on icon at bounding box center [782, 244] width 77 height 77
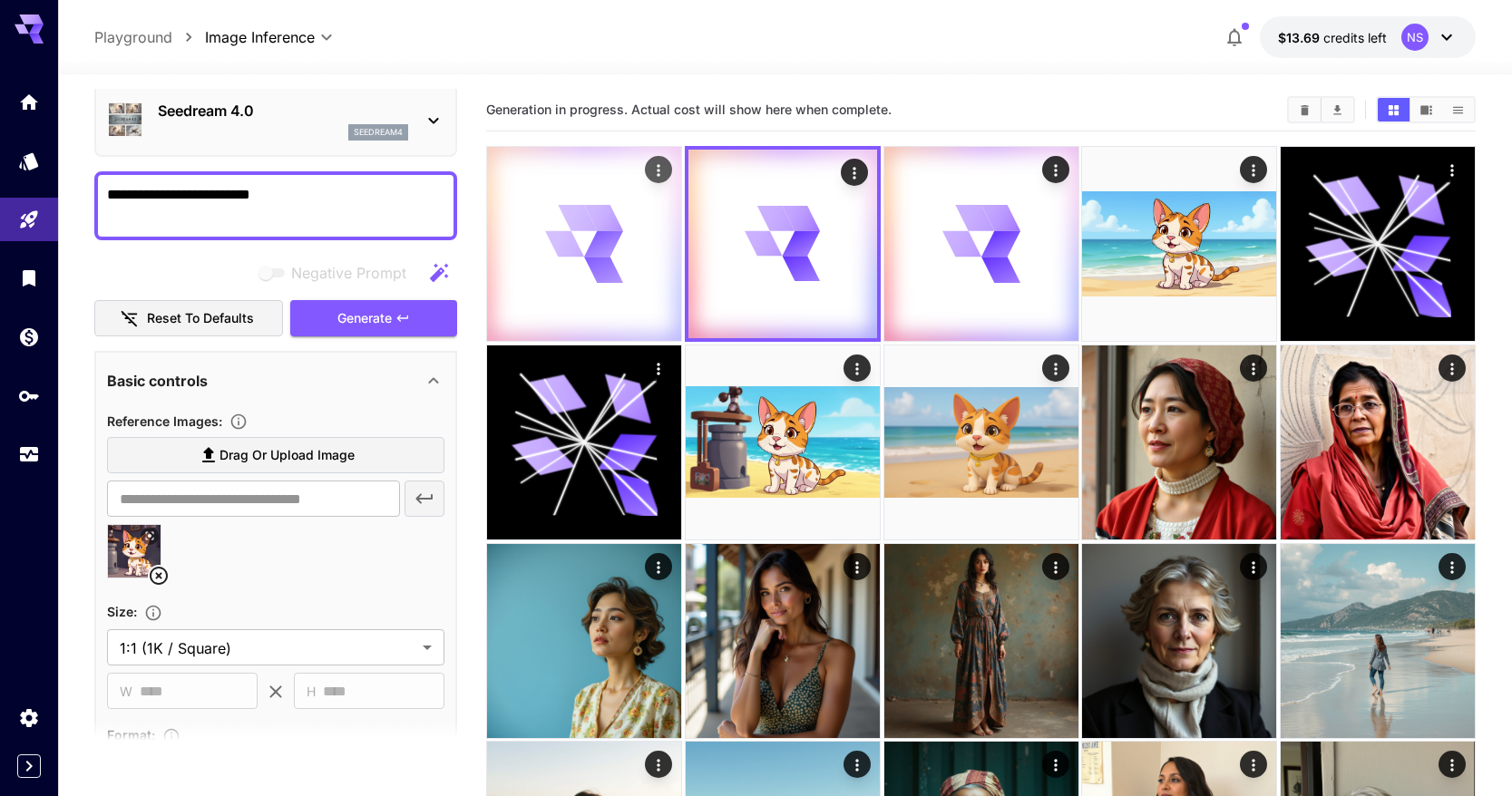
click at [636, 261] on div at bounding box center [584, 244] width 195 height 195
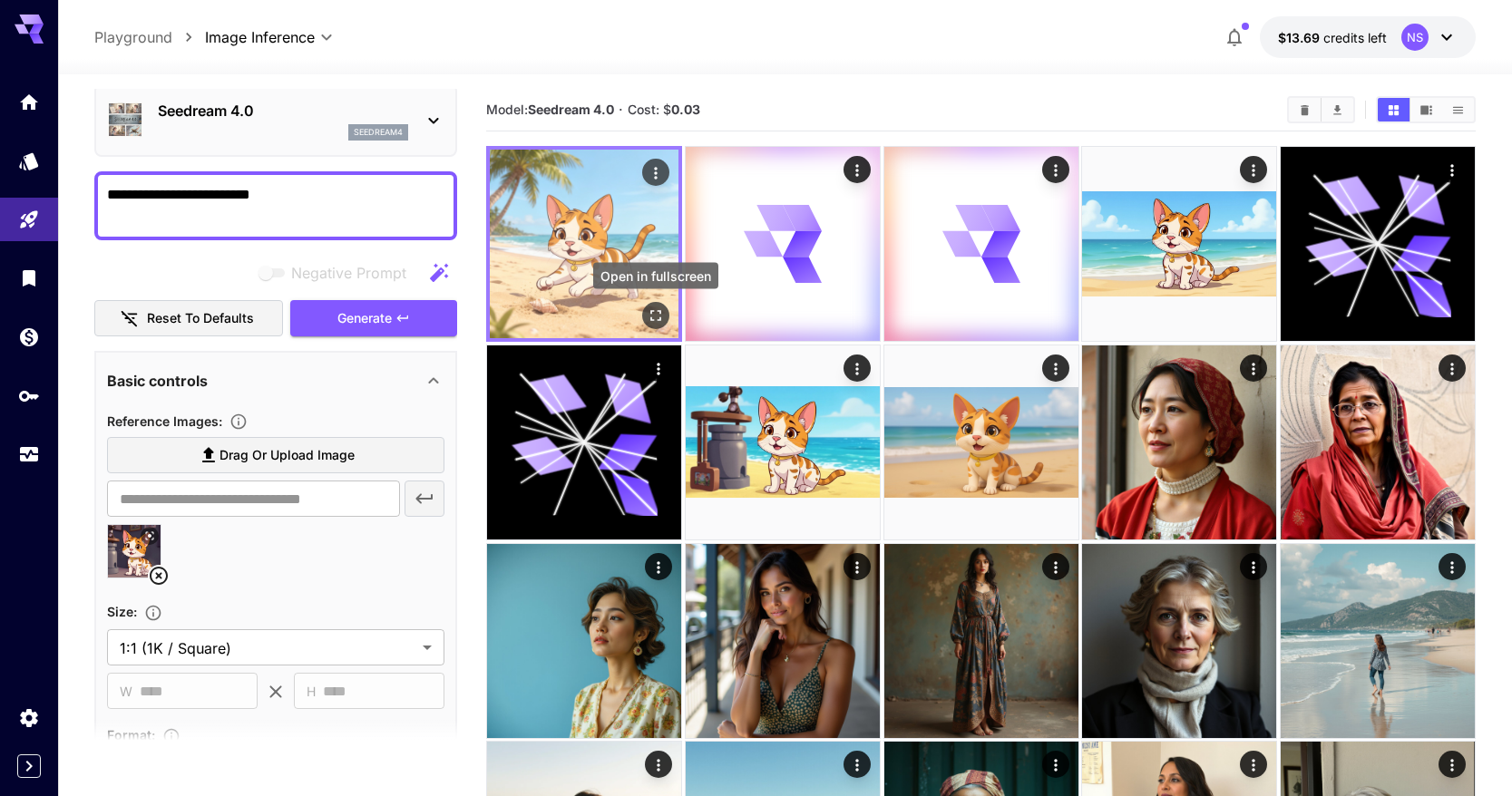
click at [653, 307] on icon "Open in fullscreen" at bounding box center [656, 315] width 18 height 18
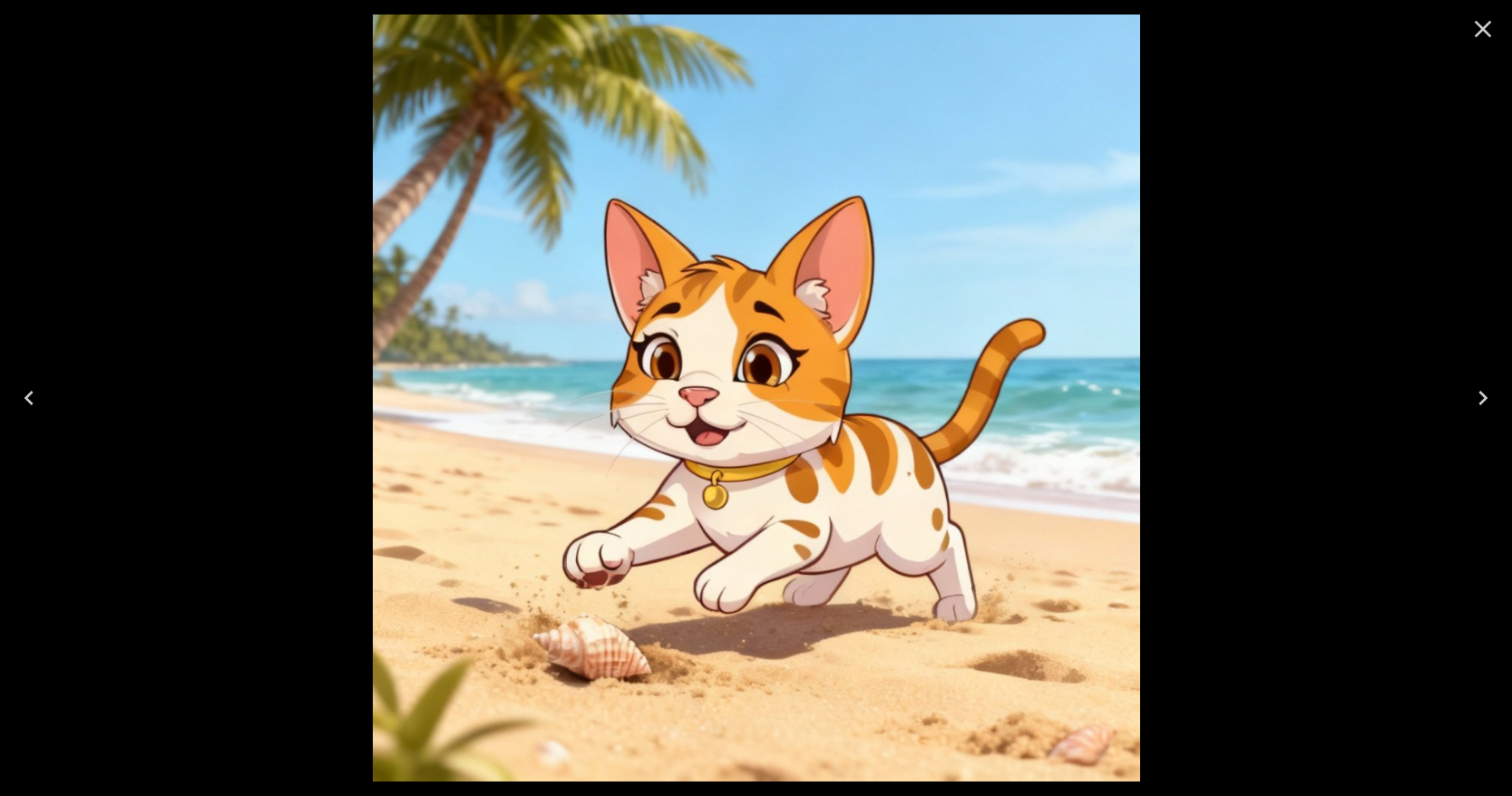
click at [1164, 325] on div at bounding box center [756, 398] width 1512 height 796
click at [1472, 49] on button "Close" at bounding box center [1483, 29] width 43 height 43
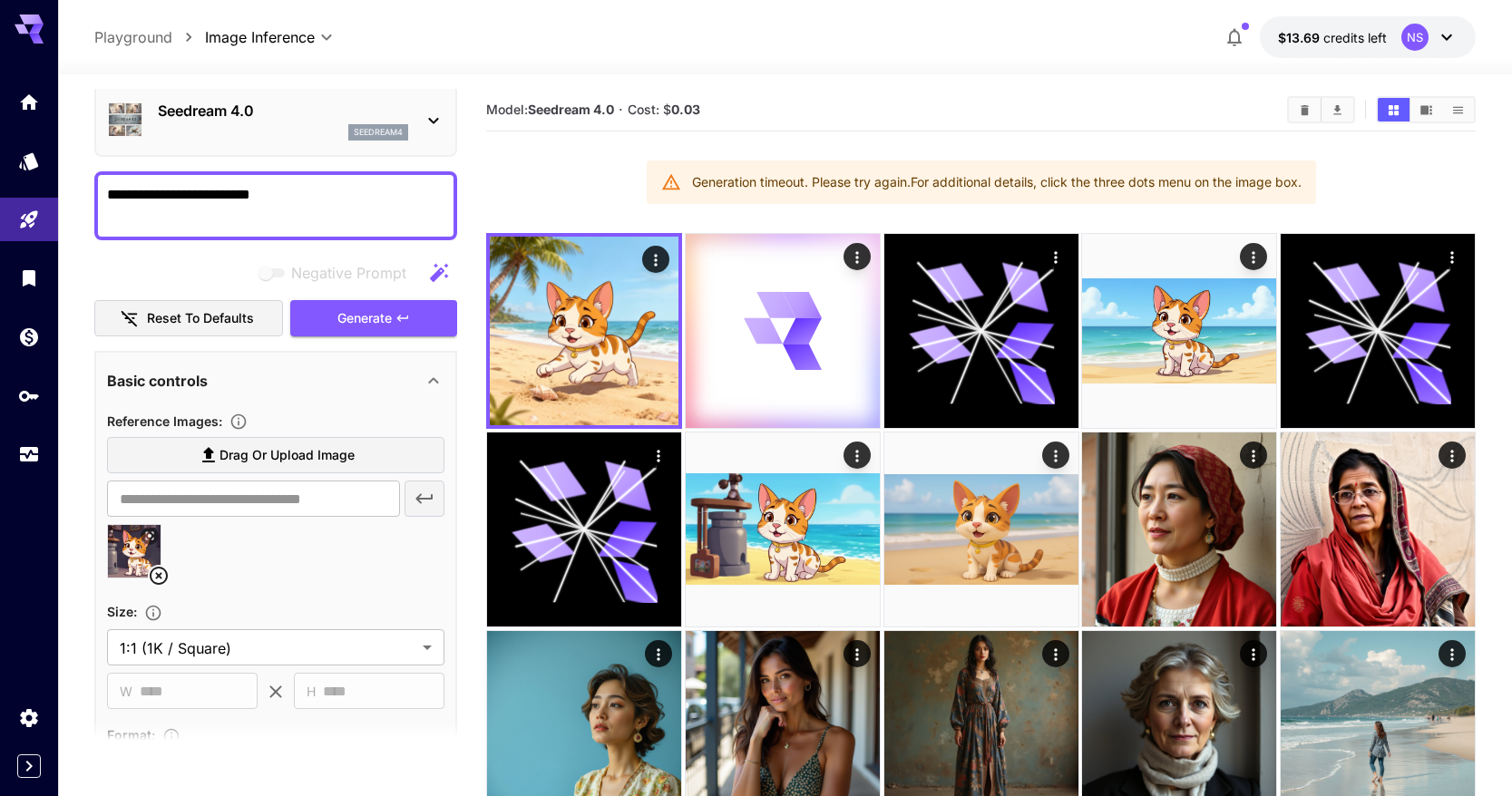
click at [249, 117] on p "Seedream 4.0" at bounding box center [283, 111] width 251 height 22
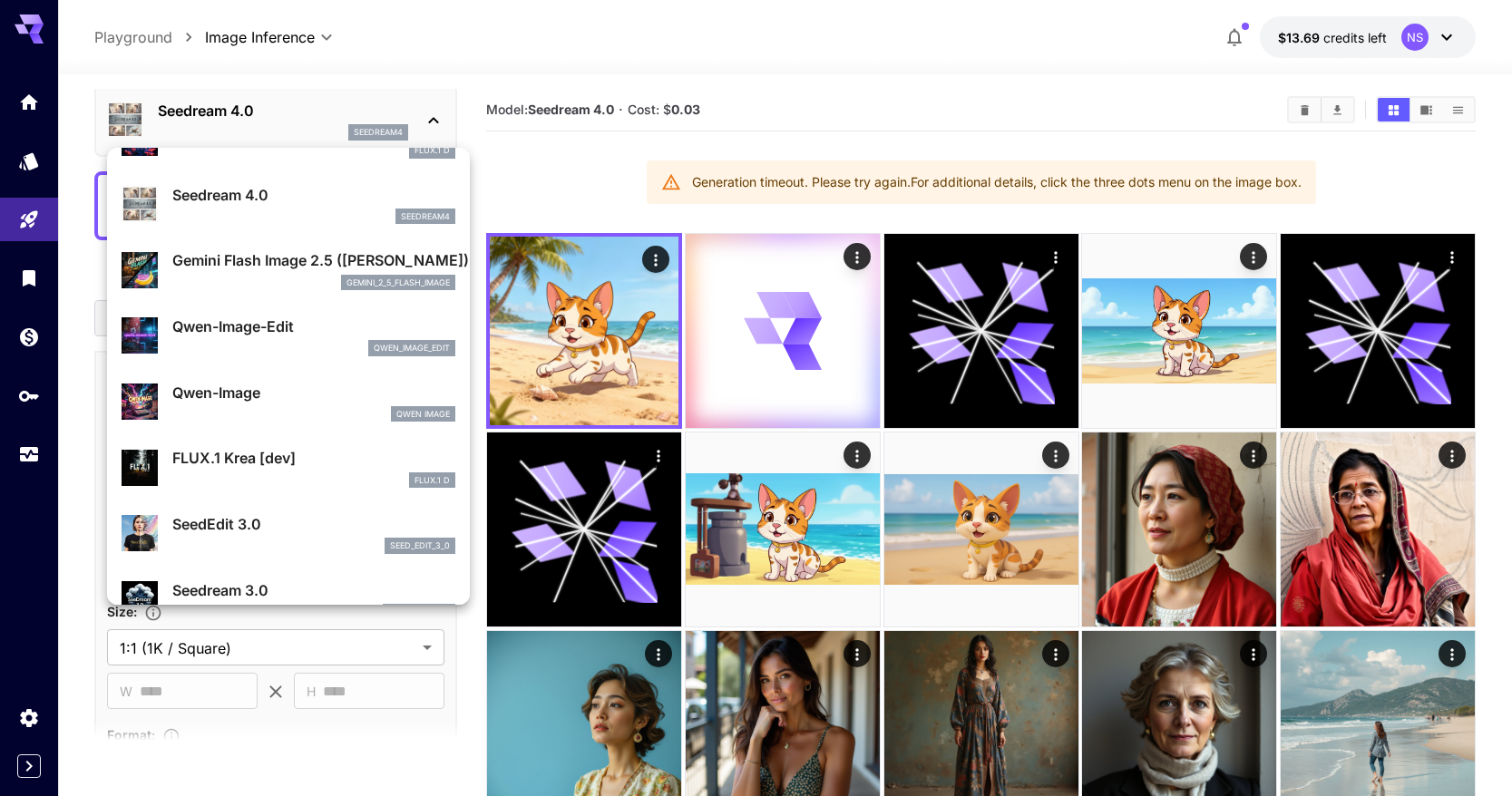
scroll to position [119, 0]
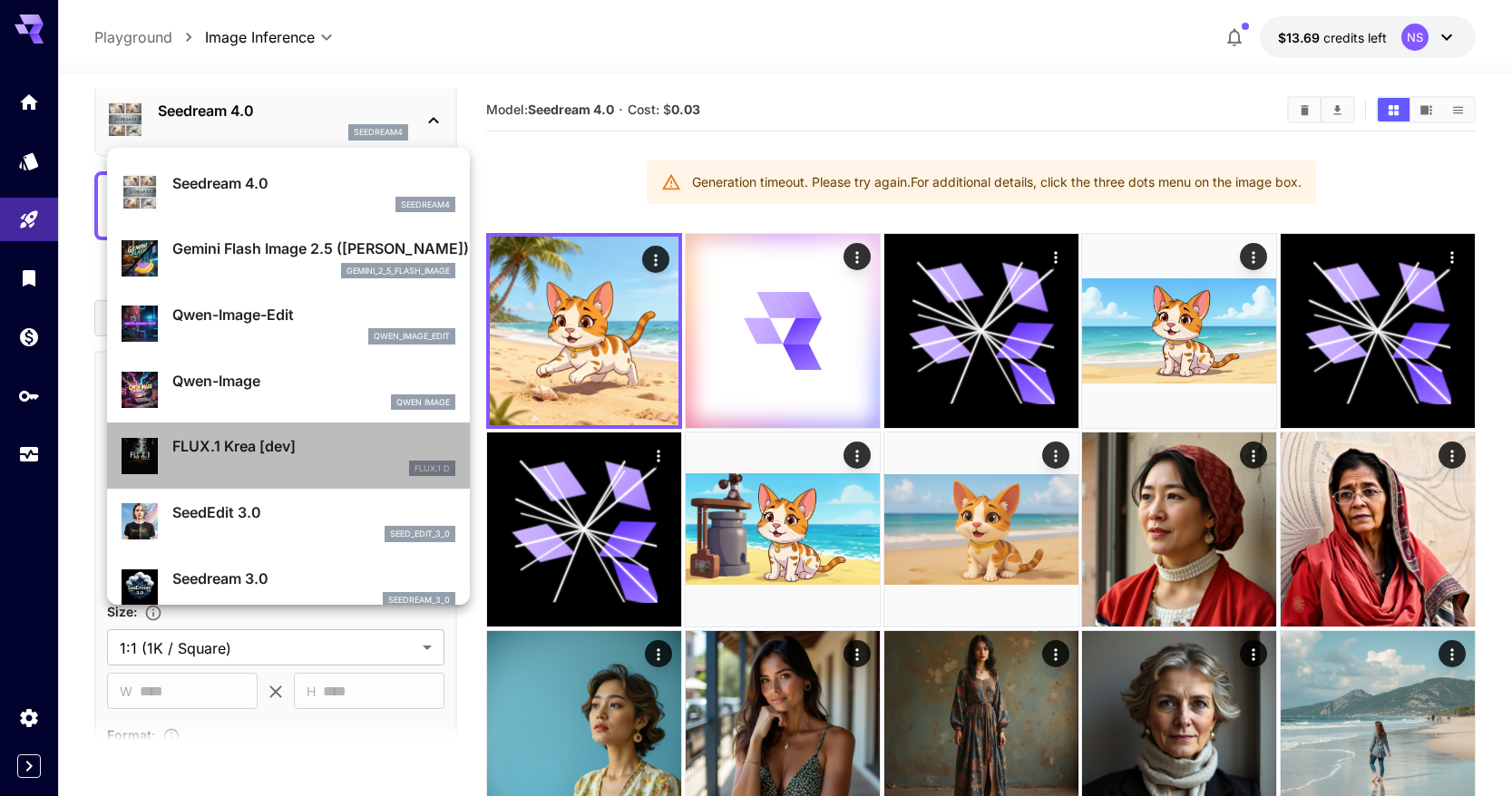
click at [298, 446] on p "FLUX.1 Krea [dev]" at bounding box center [314, 446] width 283 height 22
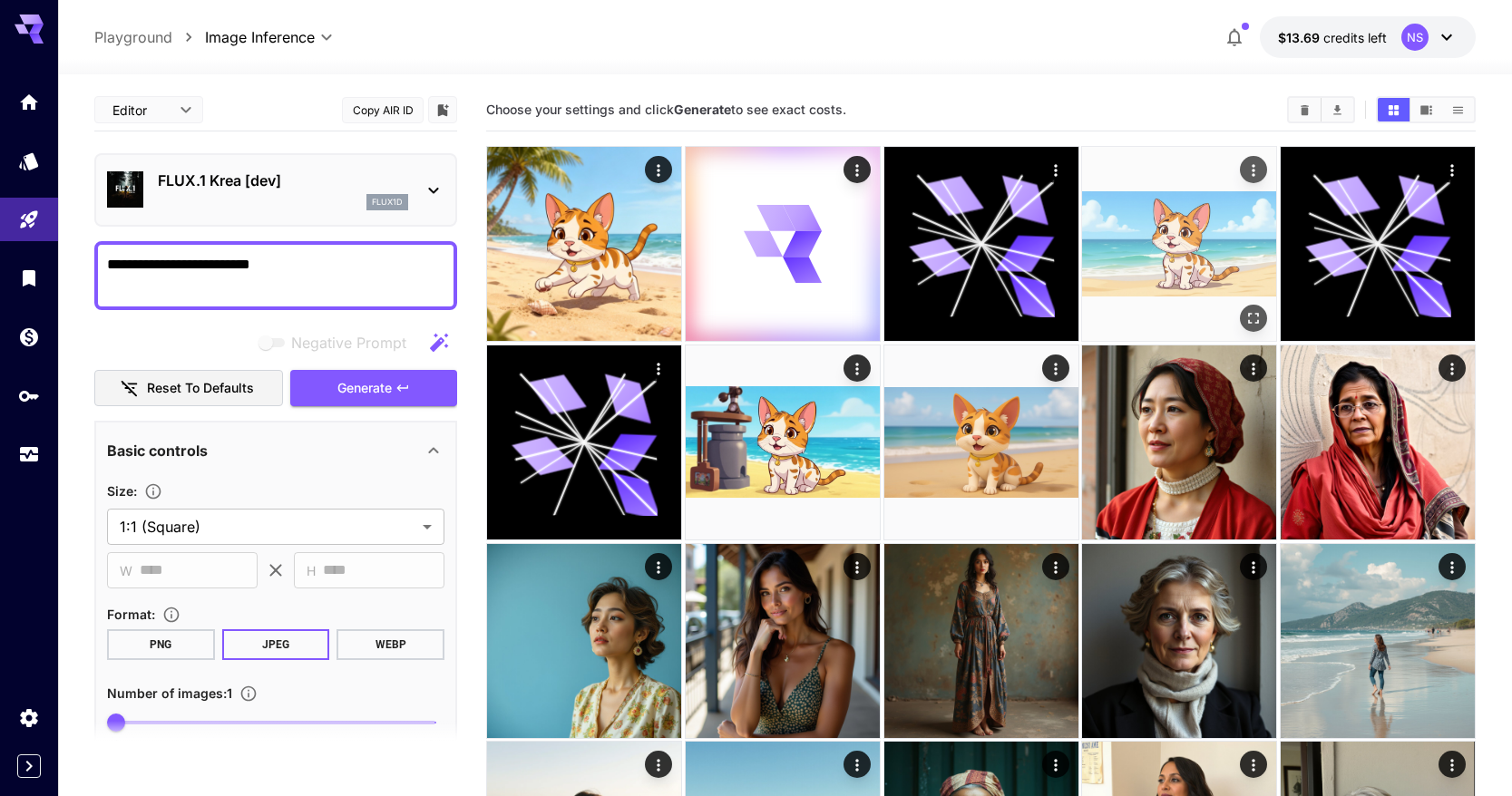
click at [1166, 265] on img at bounding box center [1179, 244] width 195 height 195
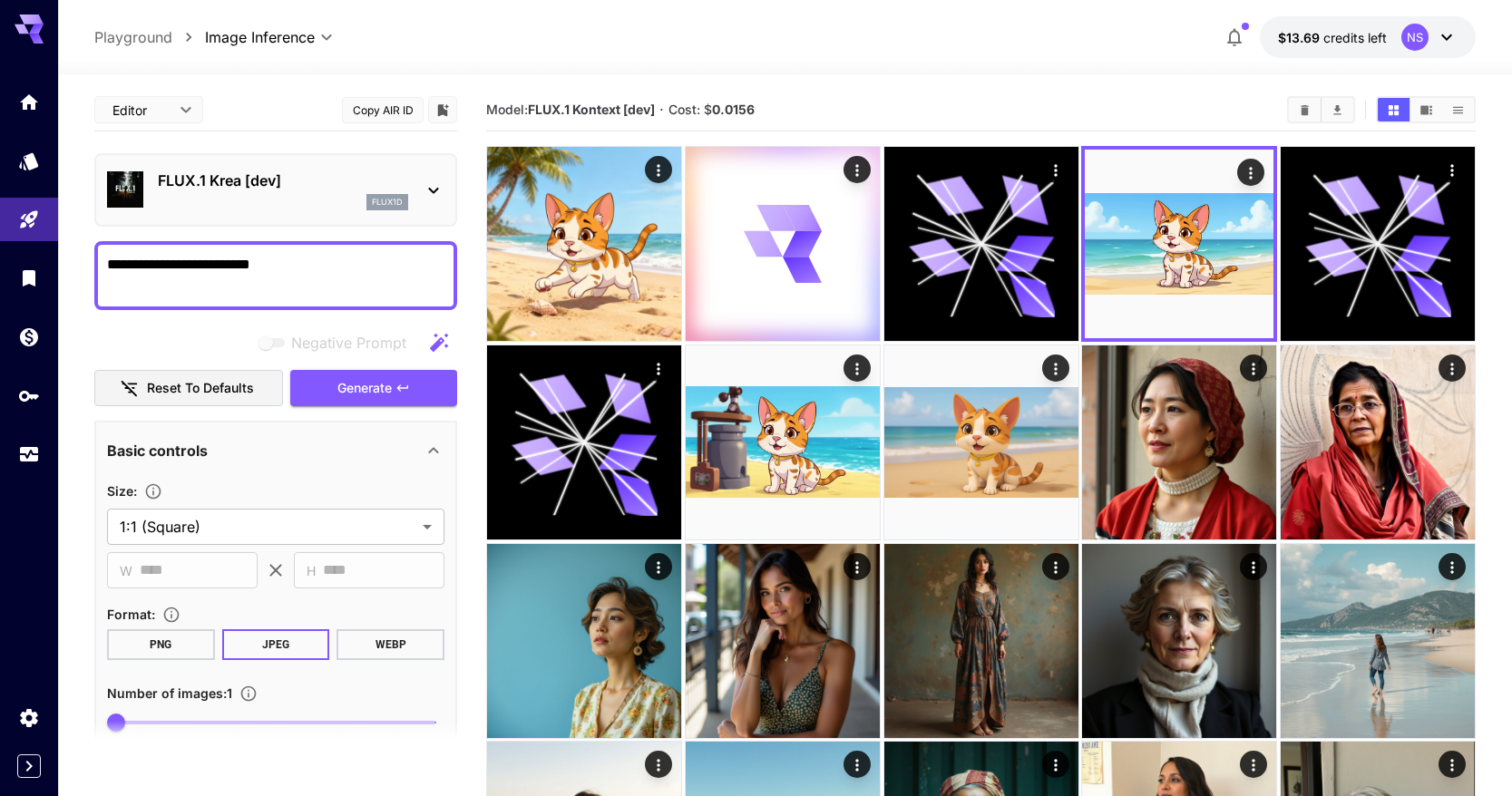
click at [263, 197] on div "flux1d" at bounding box center [283, 202] width 251 height 17
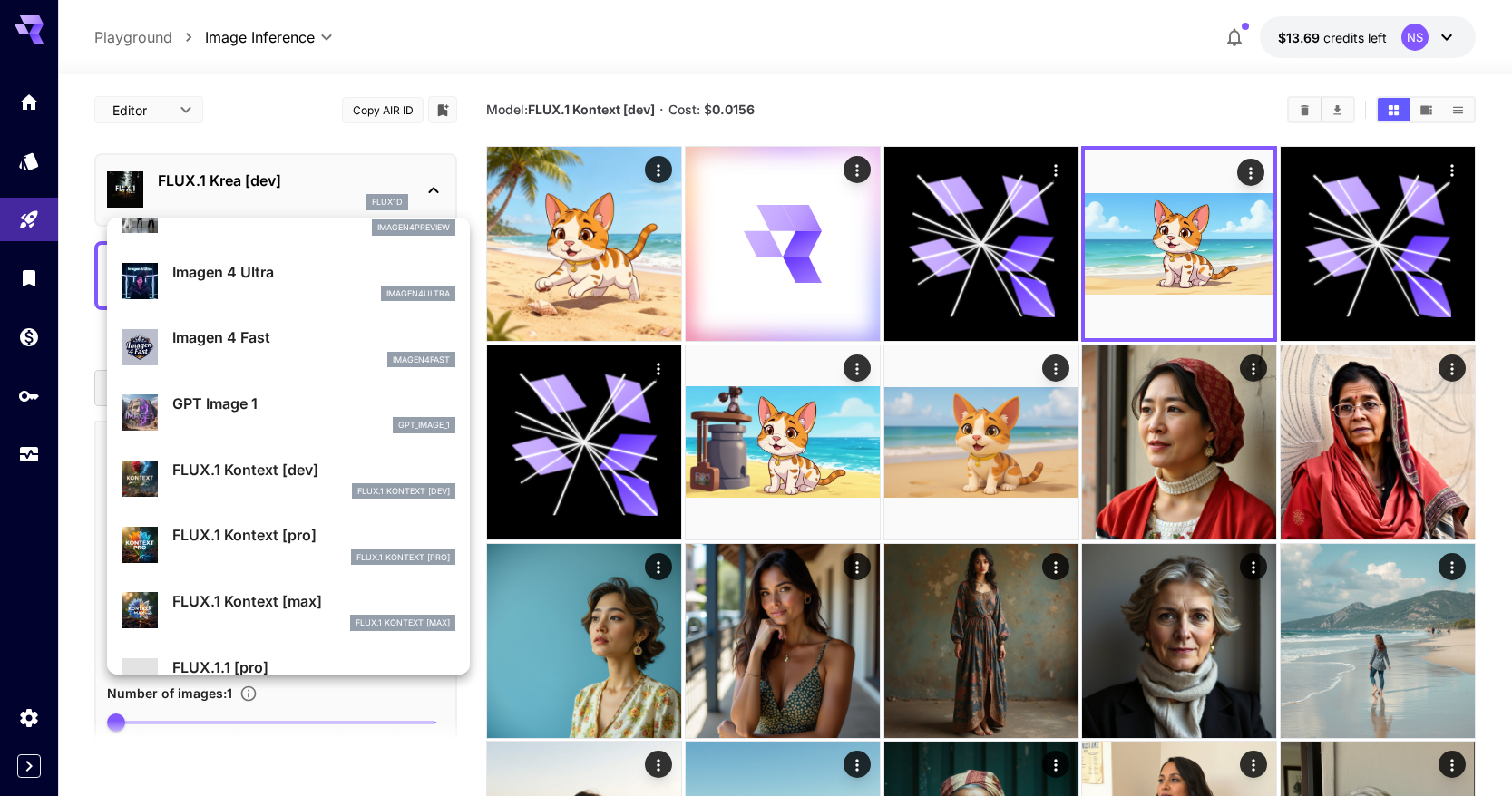
scroll to position [979, 0]
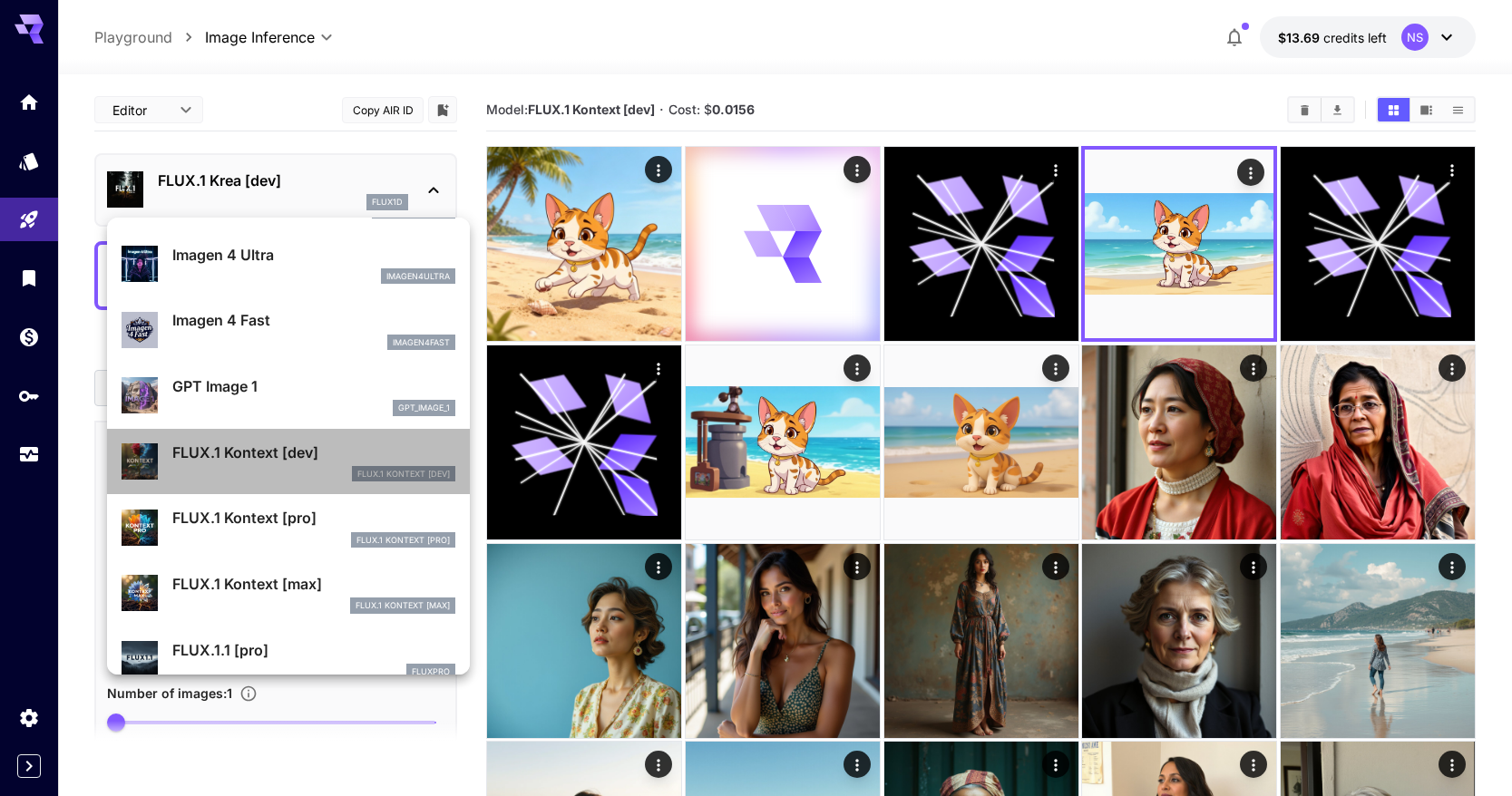
click at [295, 456] on p "FLUX.1 Kontext [dev]" at bounding box center [314, 452] width 283 height 22
type input "****"
type input "***"
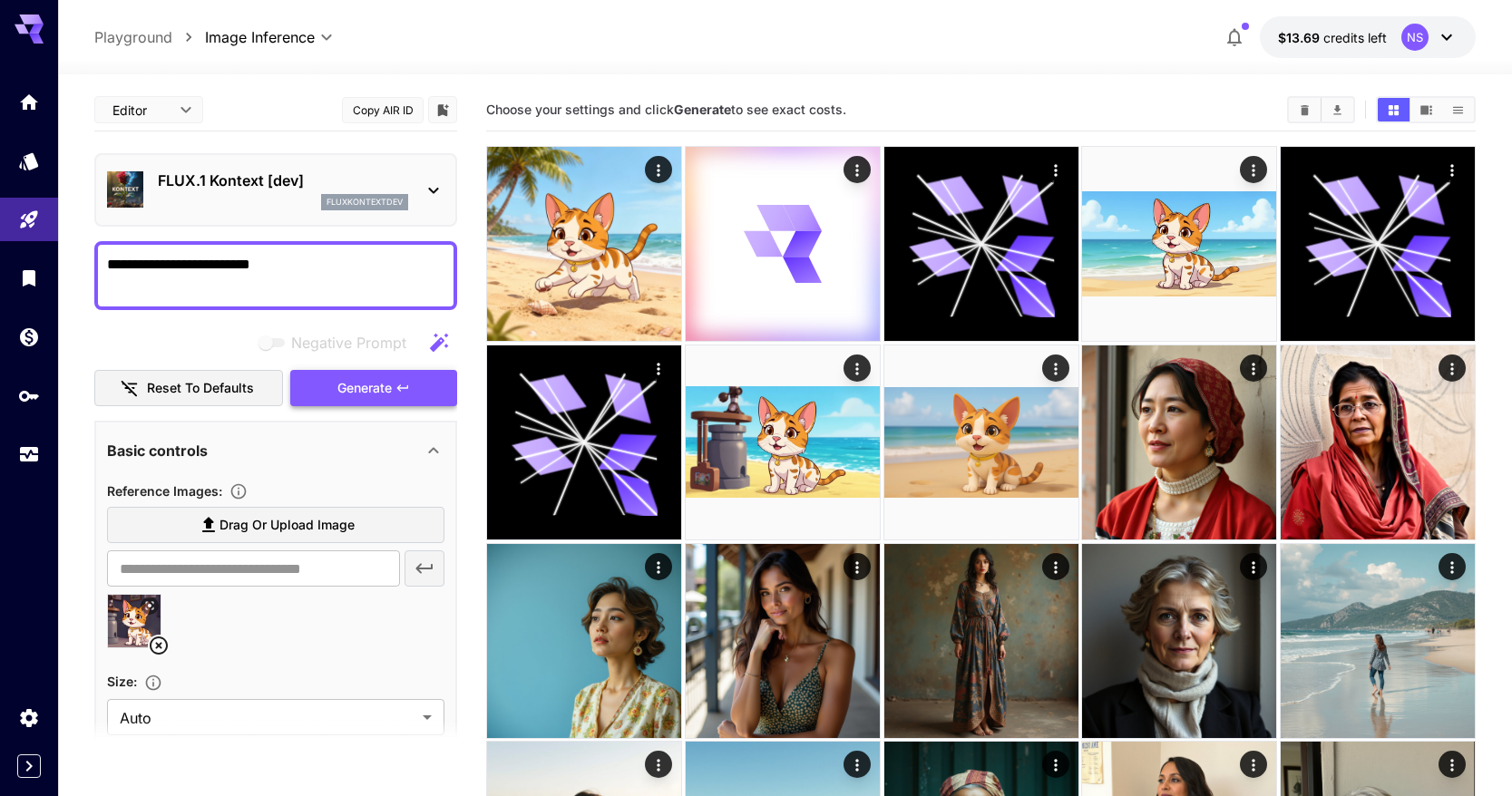
click at [384, 394] on span "Generate" at bounding box center [364, 388] width 54 height 23
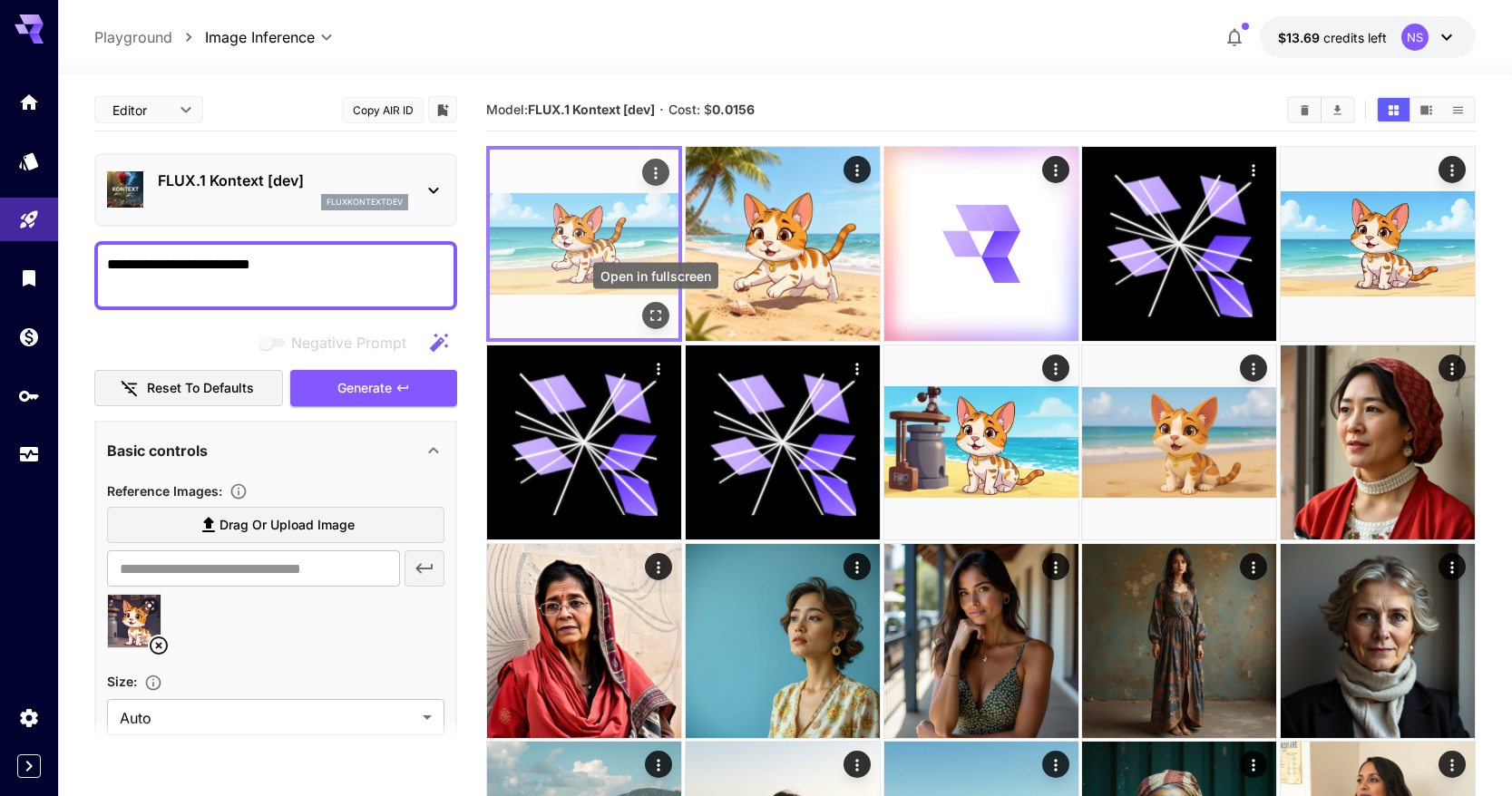
click at [655, 310] on icon "Open in fullscreen" at bounding box center [656, 315] width 18 height 18
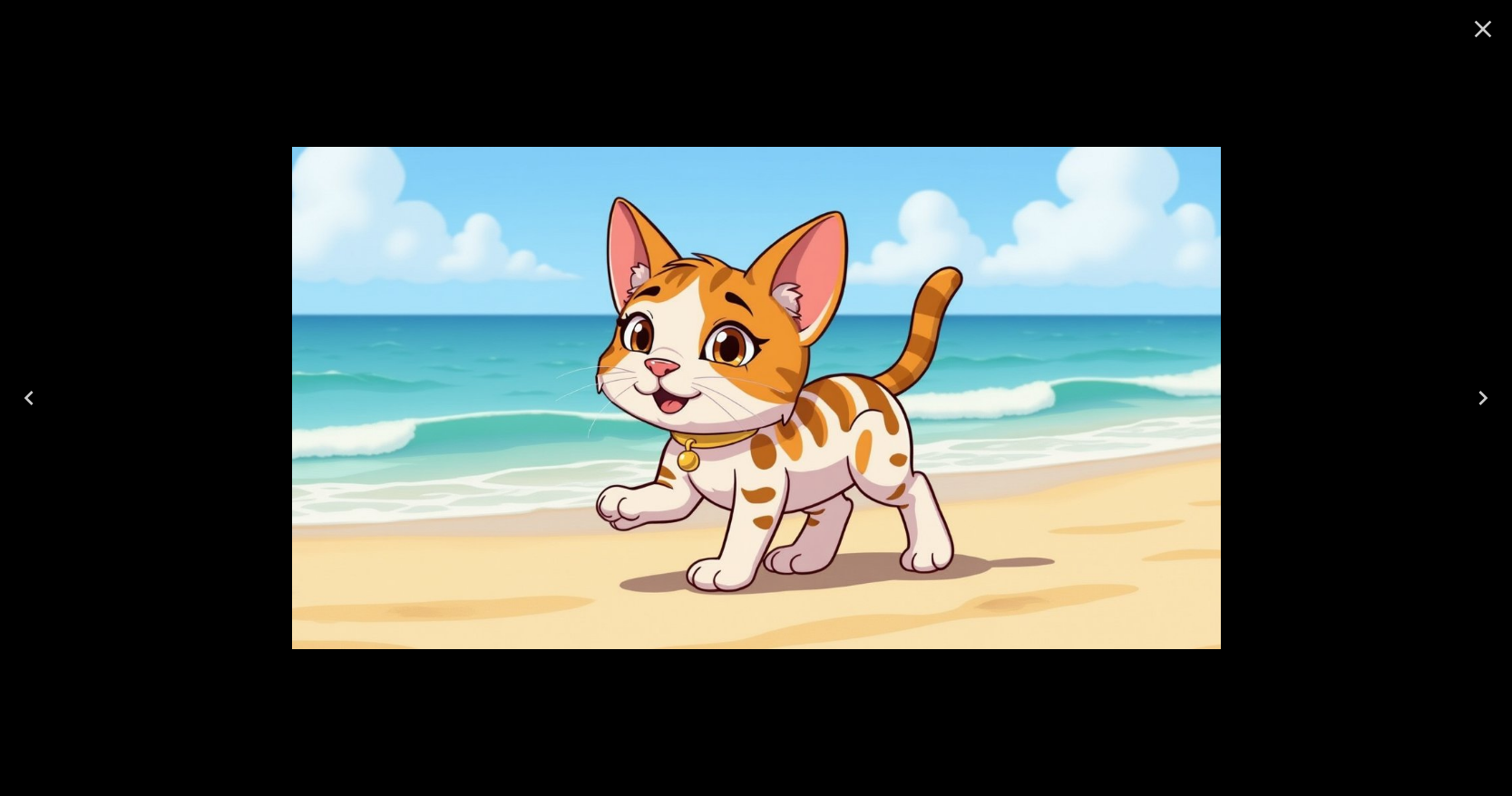
click at [1324, 339] on div at bounding box center [756, 398] width 1512 height 796
click at [1481, 34] on icon "Close" at bounding box center [1482, 29] width 29 height 29
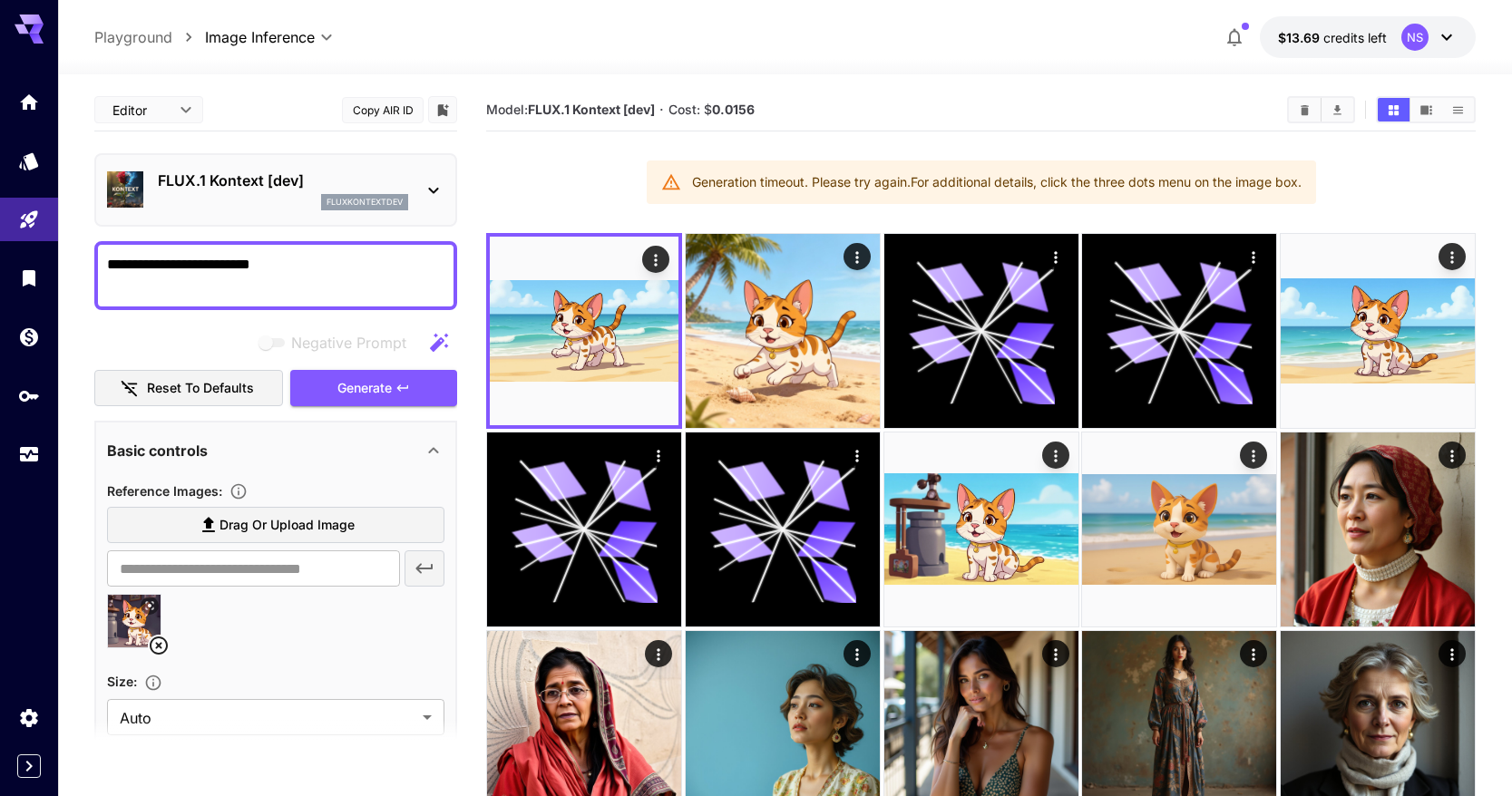
click at [306, 257] on textarea "**********" at bounding box center [276, 276] width 338 height 43
click at [304, 264] on textarea "**********" at bounding box center [276, 276] width 338 height 43
click at [333, 389] on button "Generate" at bounding box center [373, 389] width 167 height 38
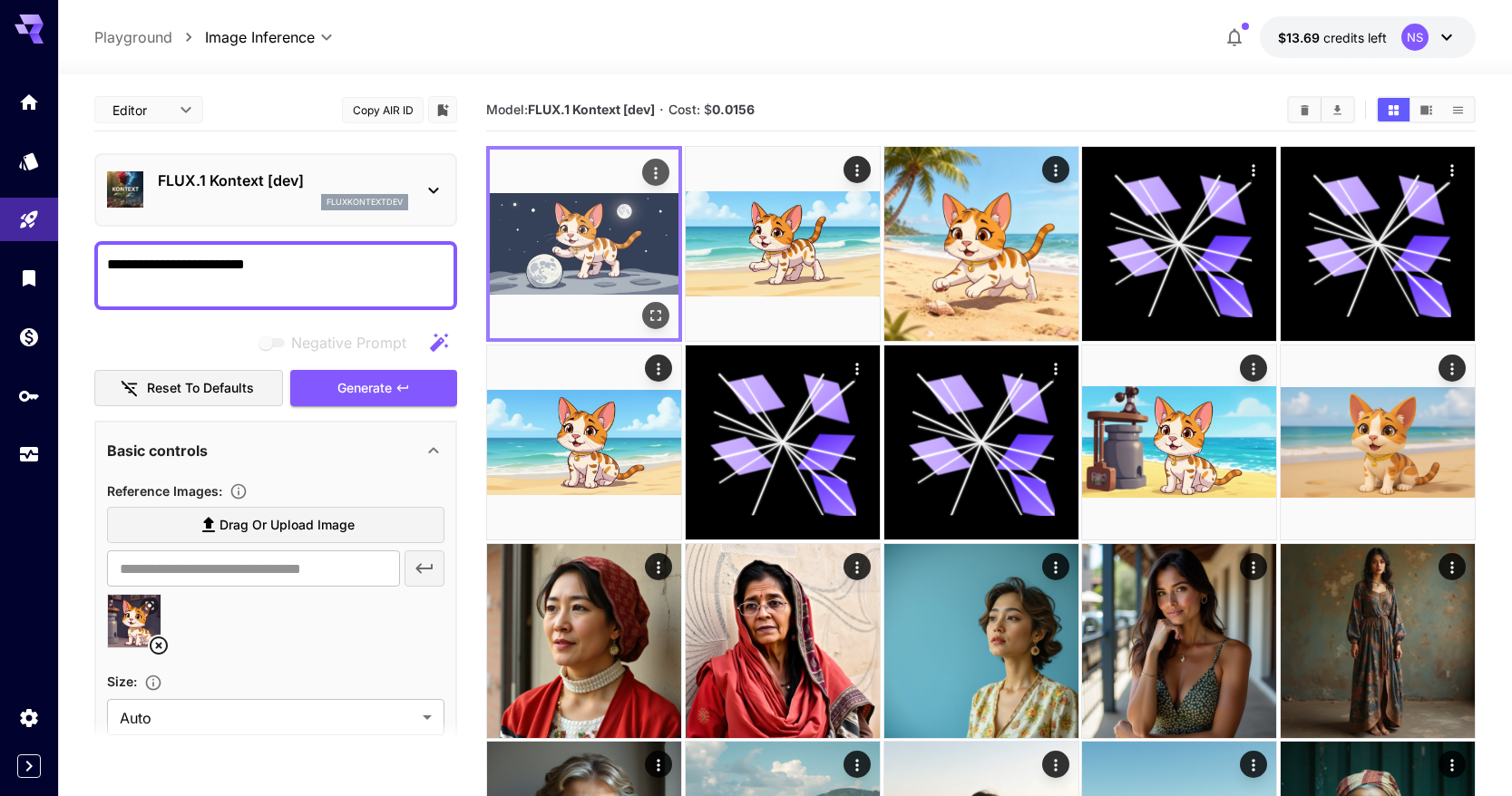
click at [657, 304] on button "Open in fullscreen" at bounding box center [656, 316] width 28 height 28
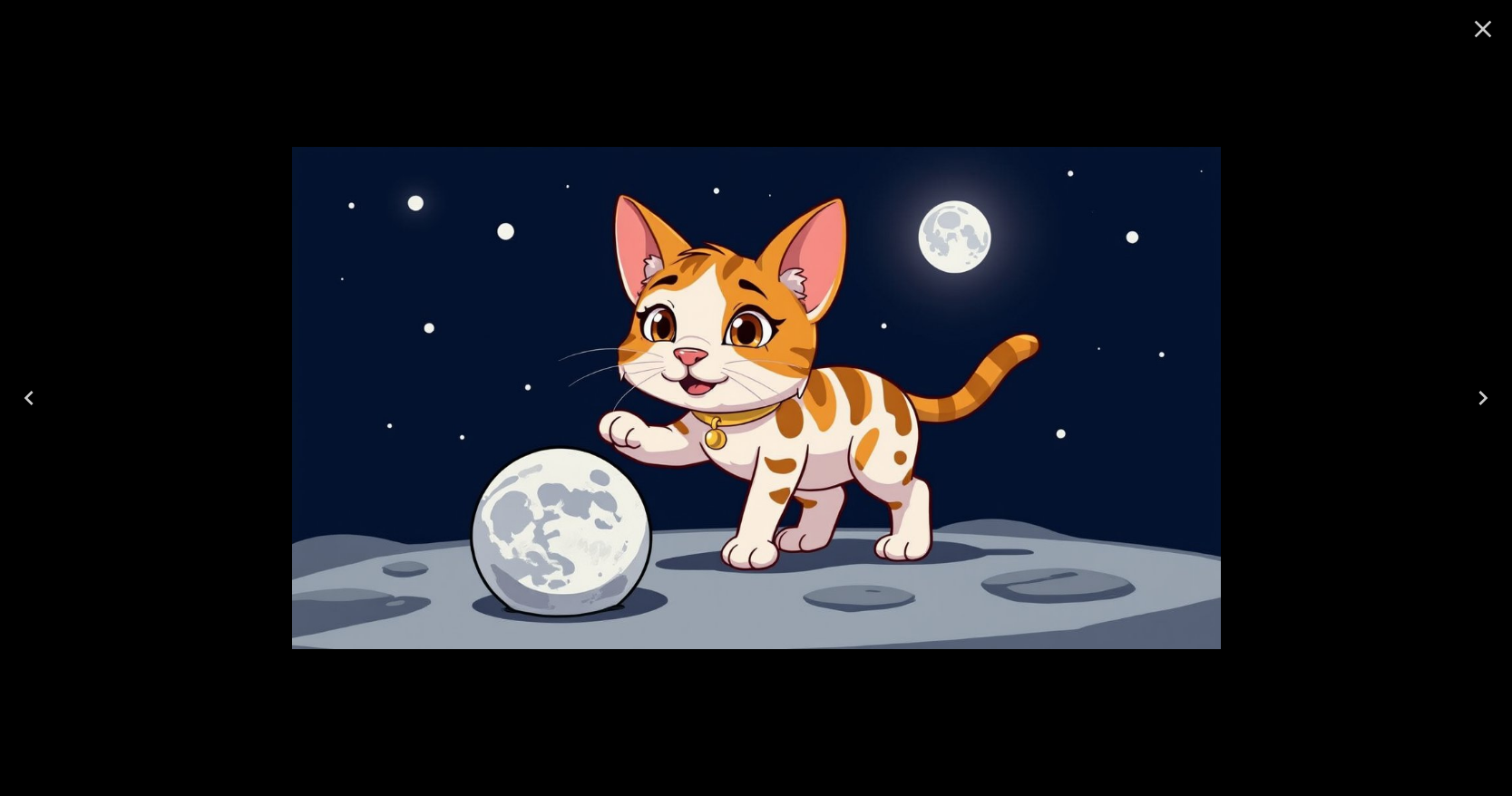
click at [1403, 200] on div at bounding box center [756, 398] width 1512 height 796
click at [1488, 38] on icon "Close" at bounding box center [1482, 29] width 29 height 29
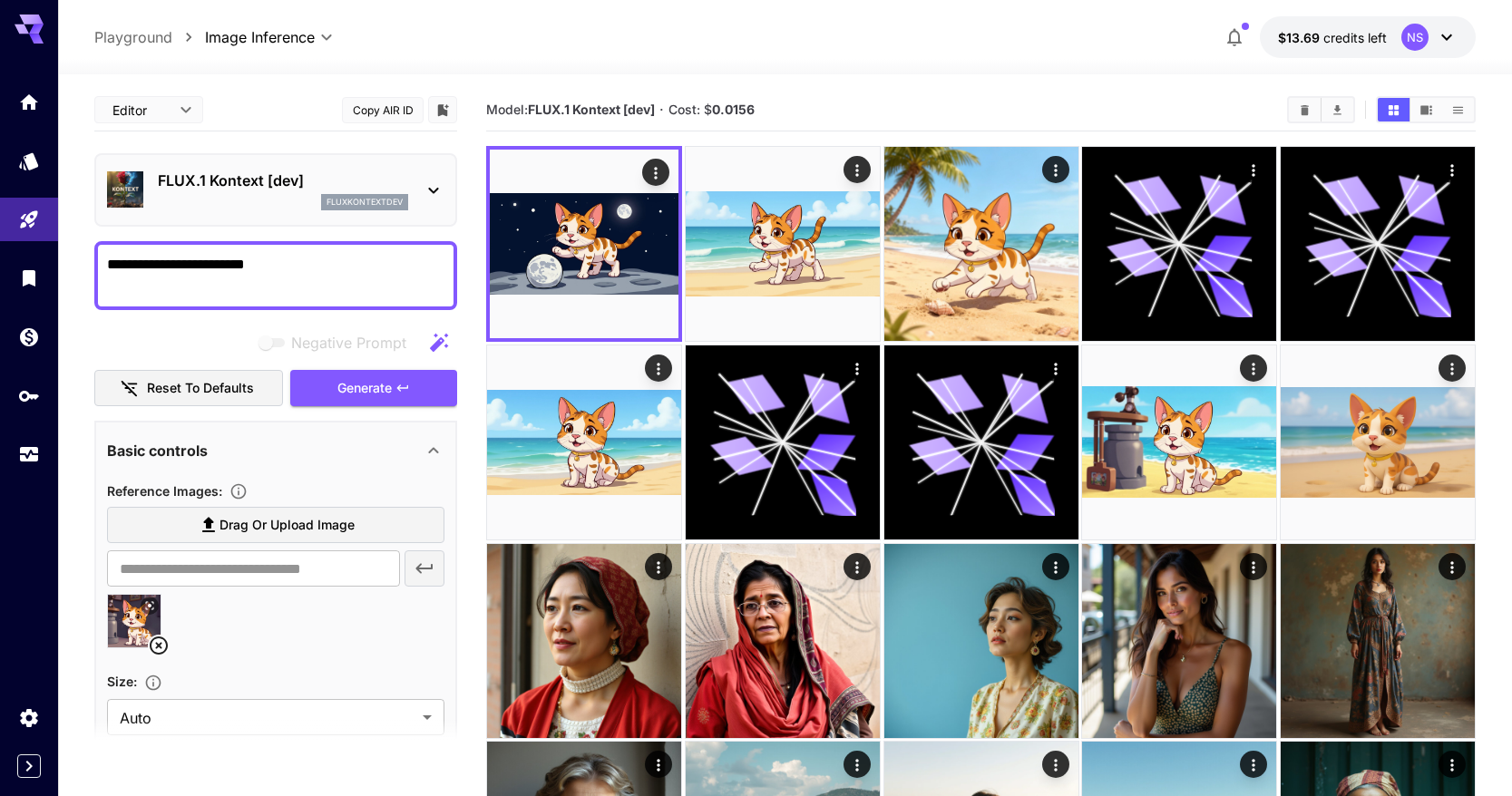
drag, startPoint x: 194, startPoint y: 266, endPoint x: 318, endPoint y: 252, distance: 124.8
click at [318, 252] on div "**********" at bounding box center [276, 276] width 362 height 69
drag, startPoint x: 302, startPoint y: 265, endPoint x: 190, endPoint y: 267, distance: 112.0
click at [190, 267] on textarea "**********" at bounding box center [276, 276] width 338 height 43
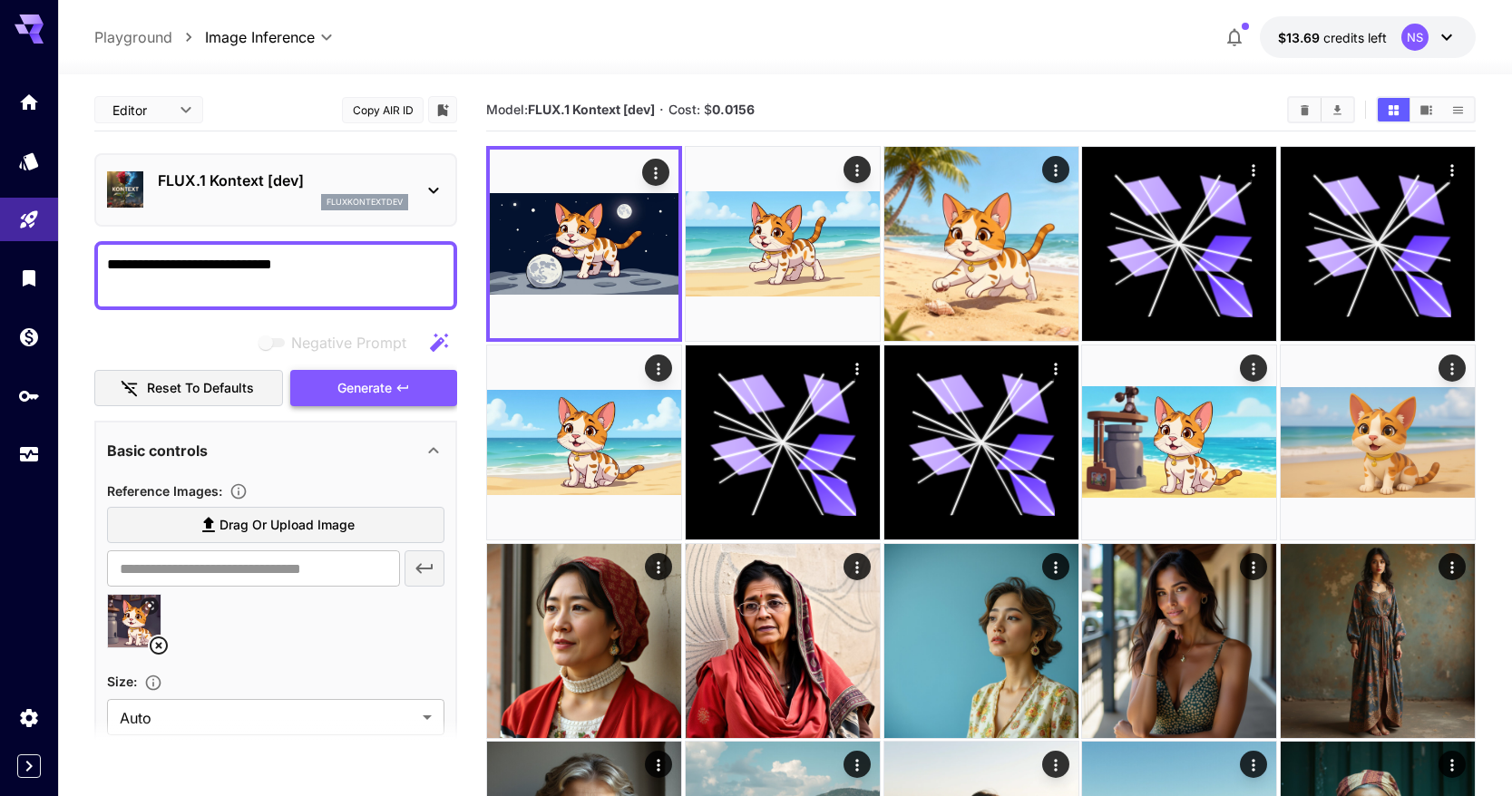
type textarea "**********"
click at [340, 370] on button "Generate" at bounding box center [373, 389] width 167 height 38
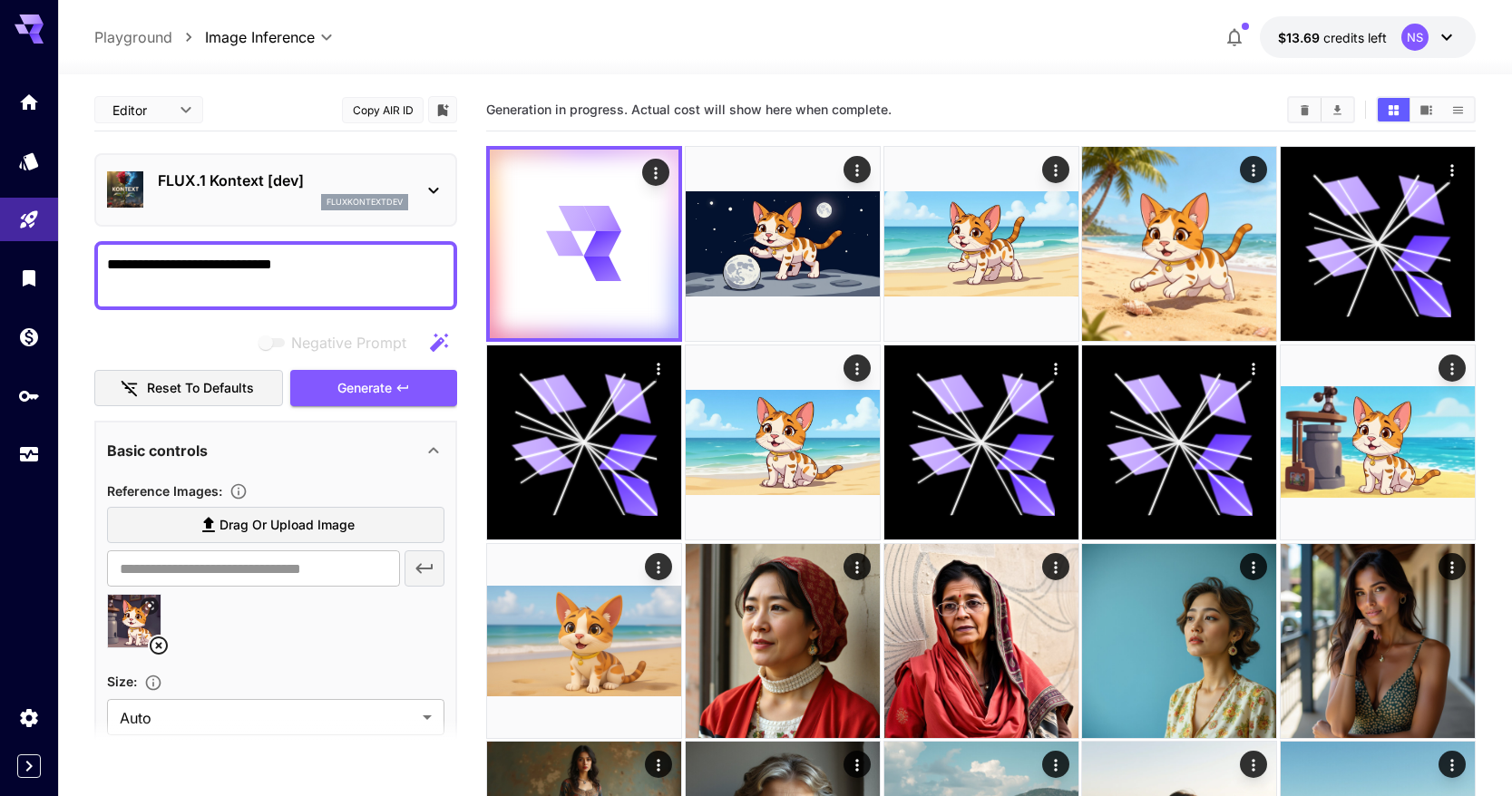
click at [301, 183] on p "FLUX.1 Kontext [dev]" at bounding box center [283, 181] width 251 height 22
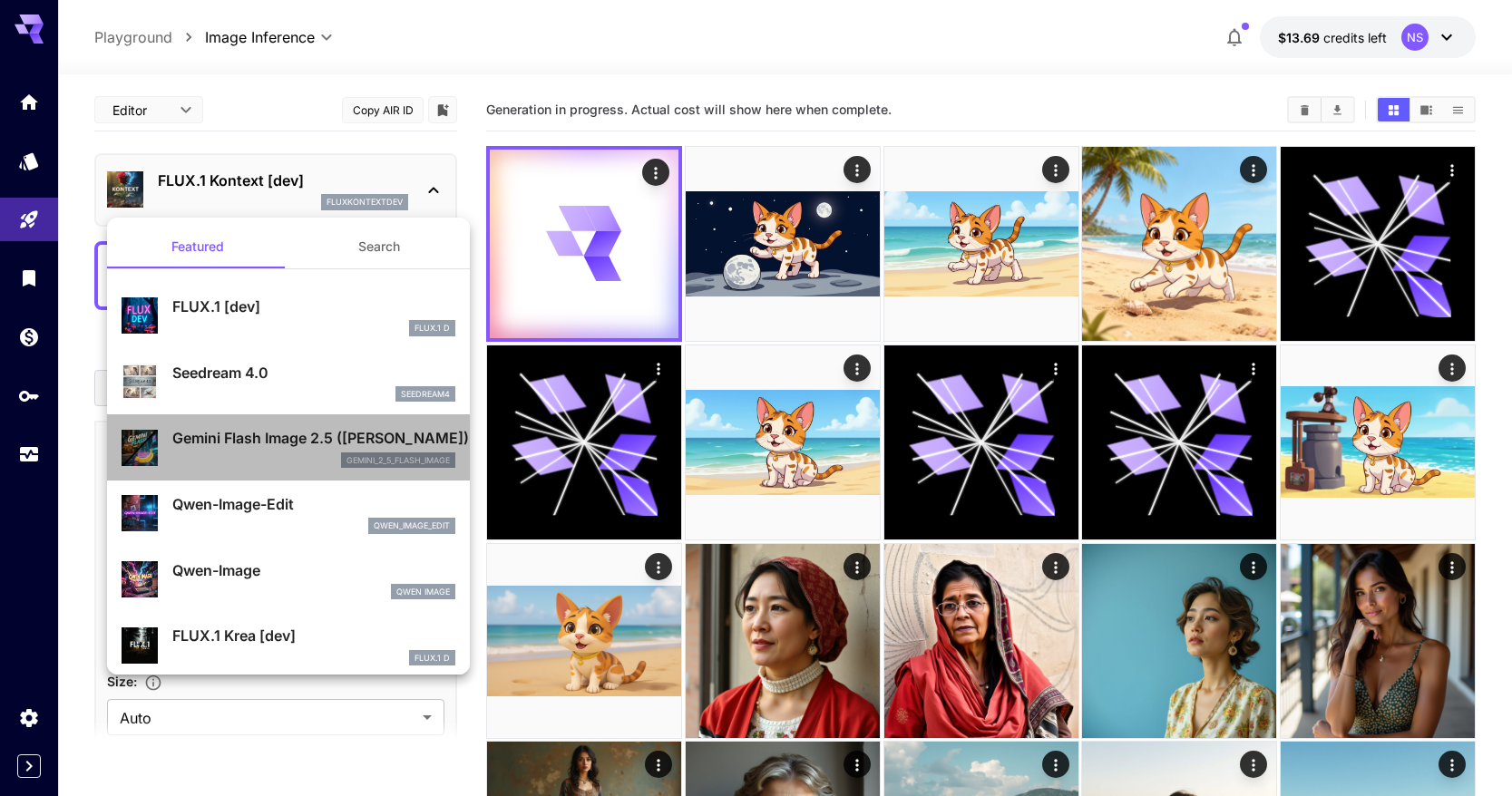
click at [279, 454] on div "gemini_2_5_flash_image" at bounding box center [314, 460] width 283 height 17
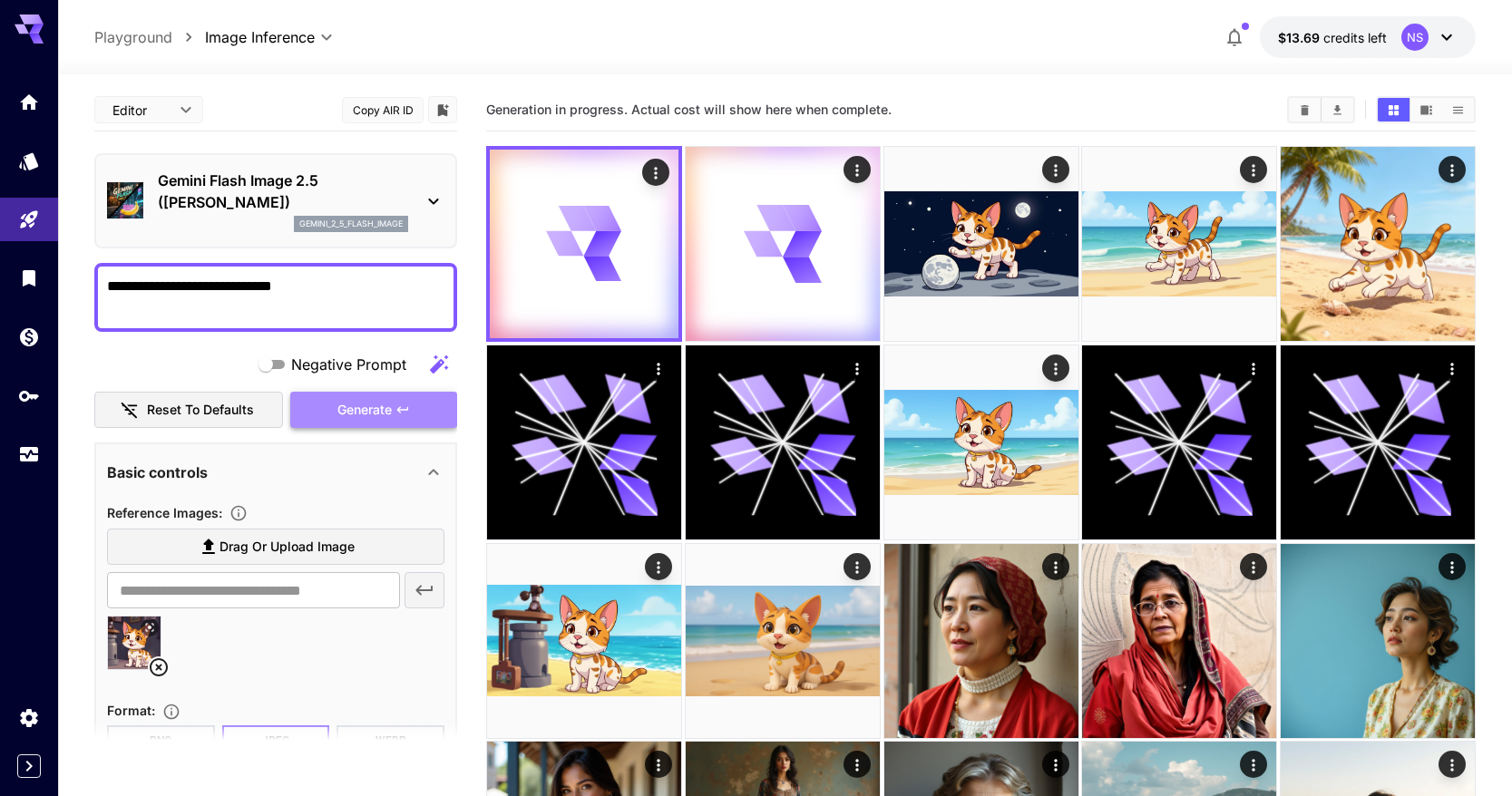
click at [384, 411] on span "Generate" at bounding box center [364, 410] width 54 height 23
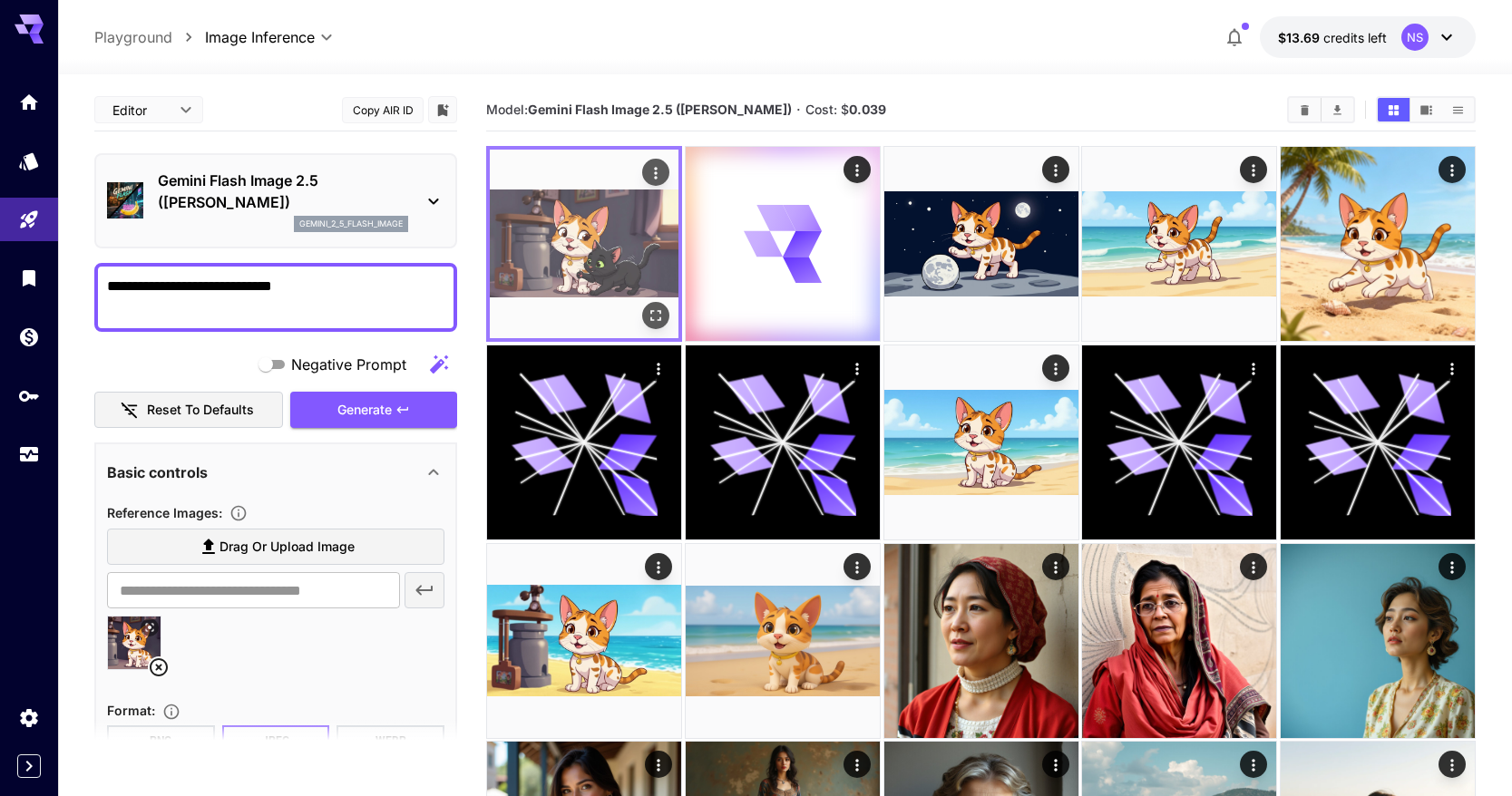
click at [542, 251] on img at bounding box center [584, 244] width 189 height 189
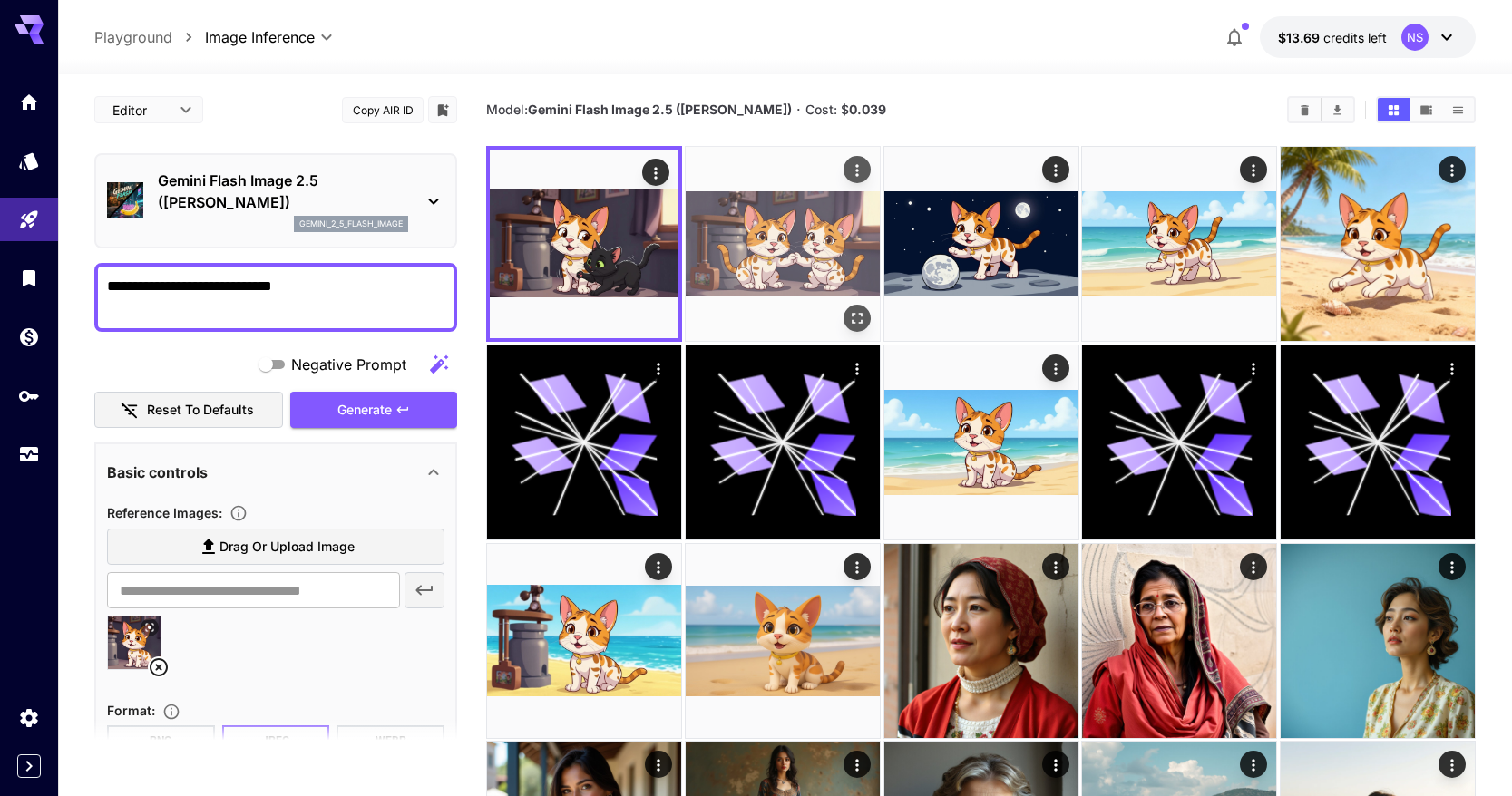
click at [774, 264] on img at bounding box center [782, 244] width 195 height 195
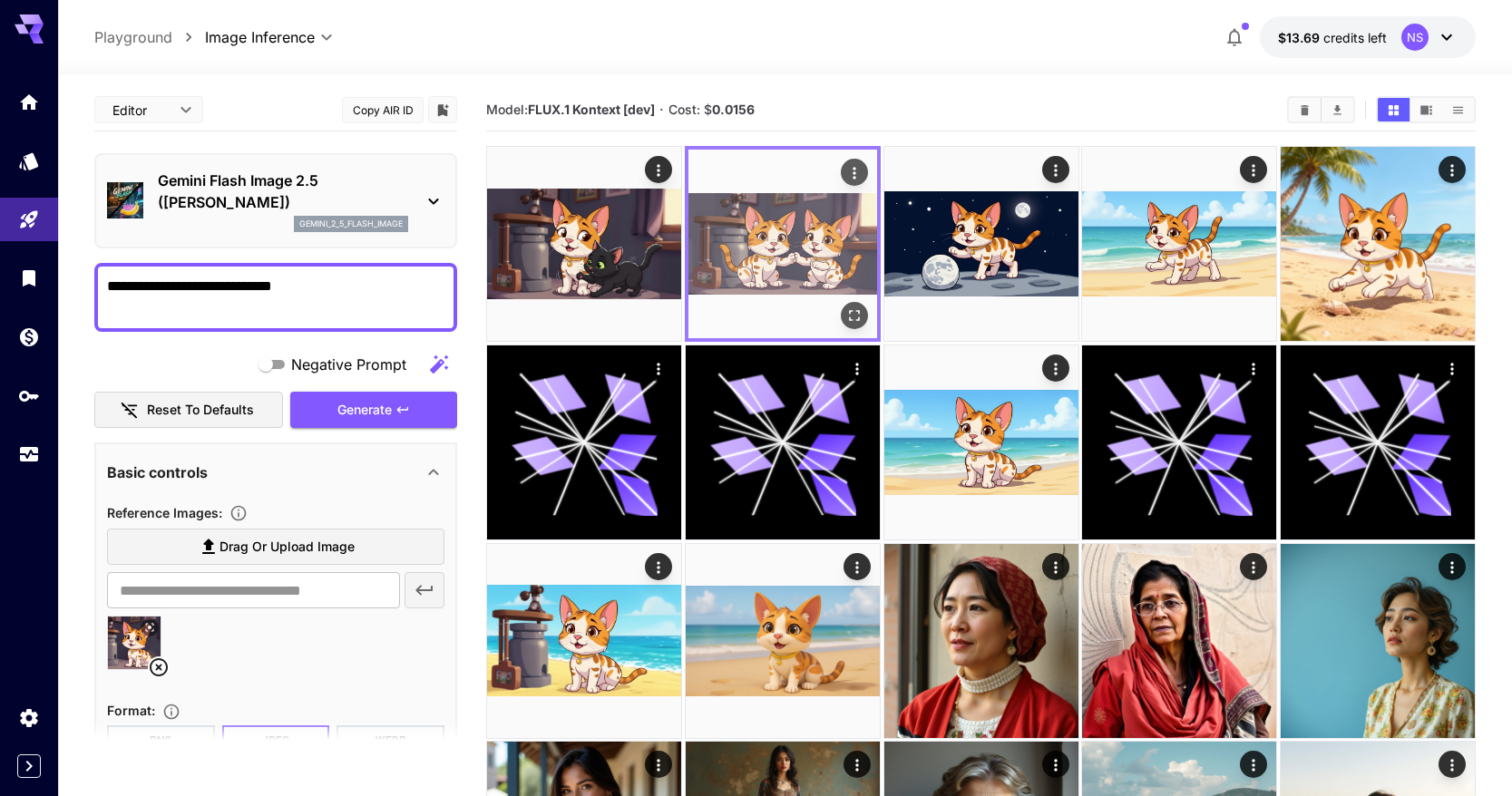
click at [859, 329] on img at bounding box center [782, 244] width 189 height 189
click at [853, 314] on icon "Open in fullscreen" at bounding box center [854, 315] width 18 height 18
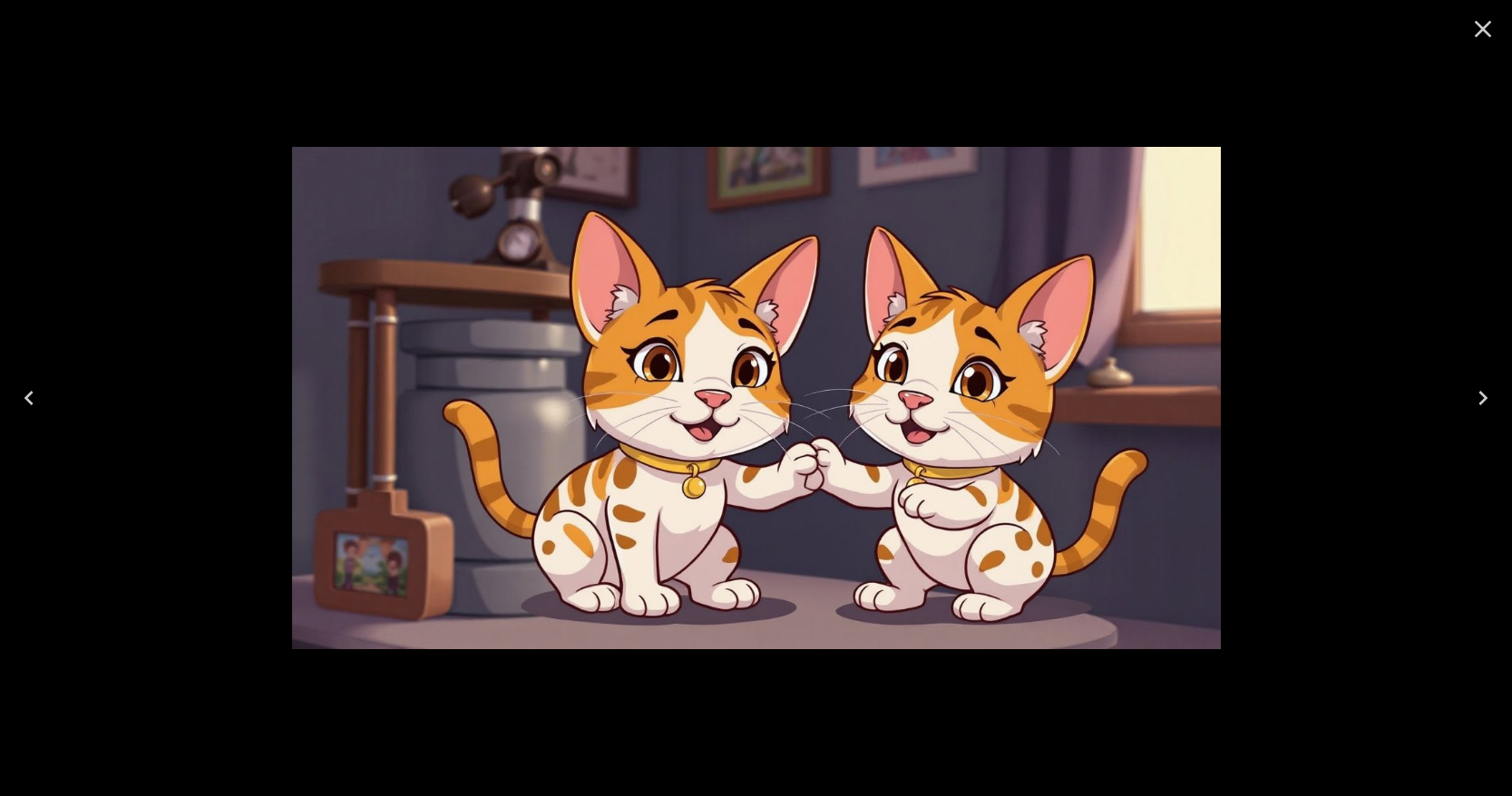
click at [1241, 244] on div at bounding box center [756, 398] width 1512 height 796
click at [1473, 17] on icon "Close" at bounding box center [1482, 29] width 29 height 29
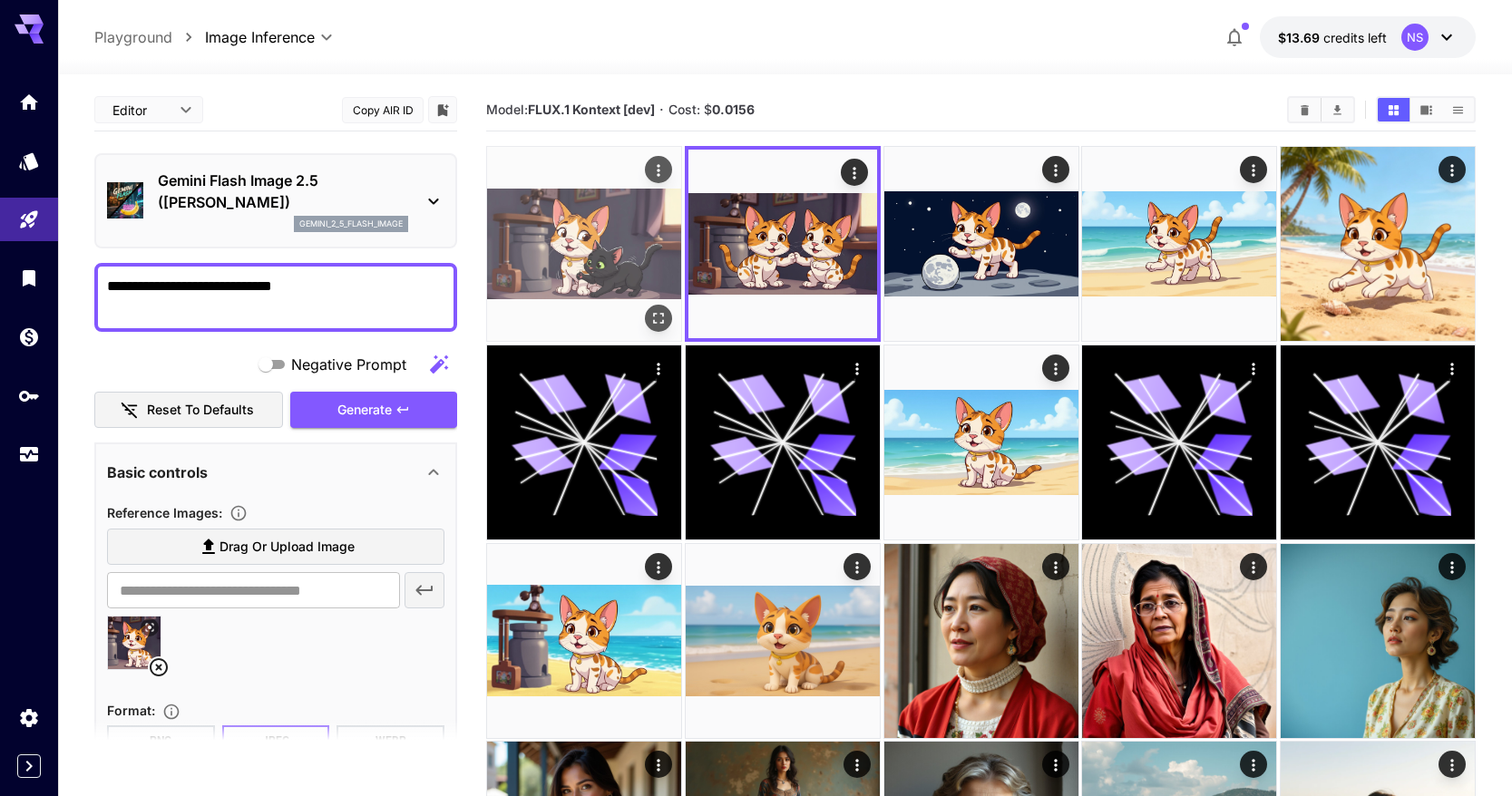
click at [596, 279] on img at bounding box center [584, 244] width 195 height 195
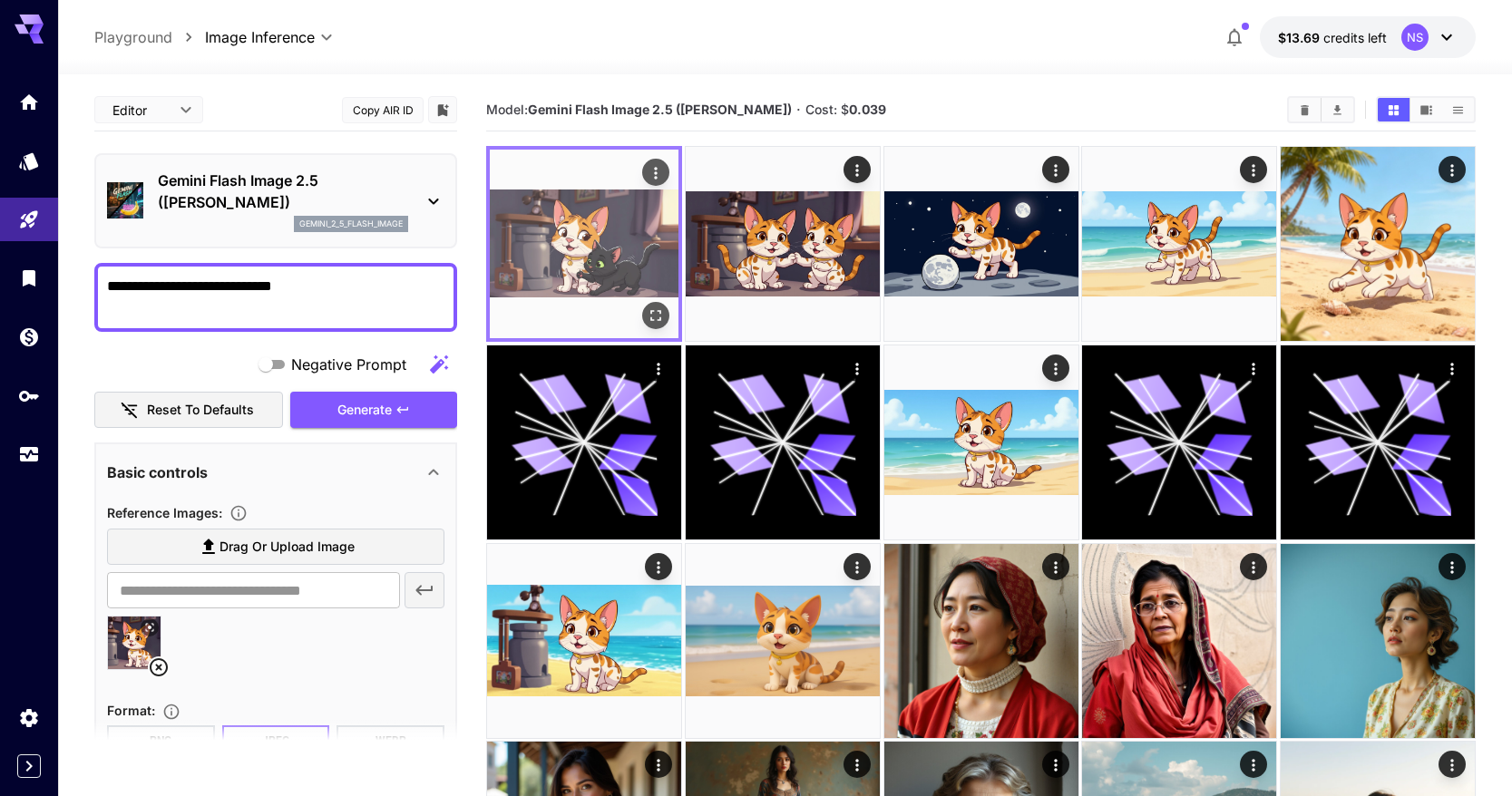
click at [663, 321] on icon "Open in fullscreen" at bounding box center [656, 315] width 18 height 18
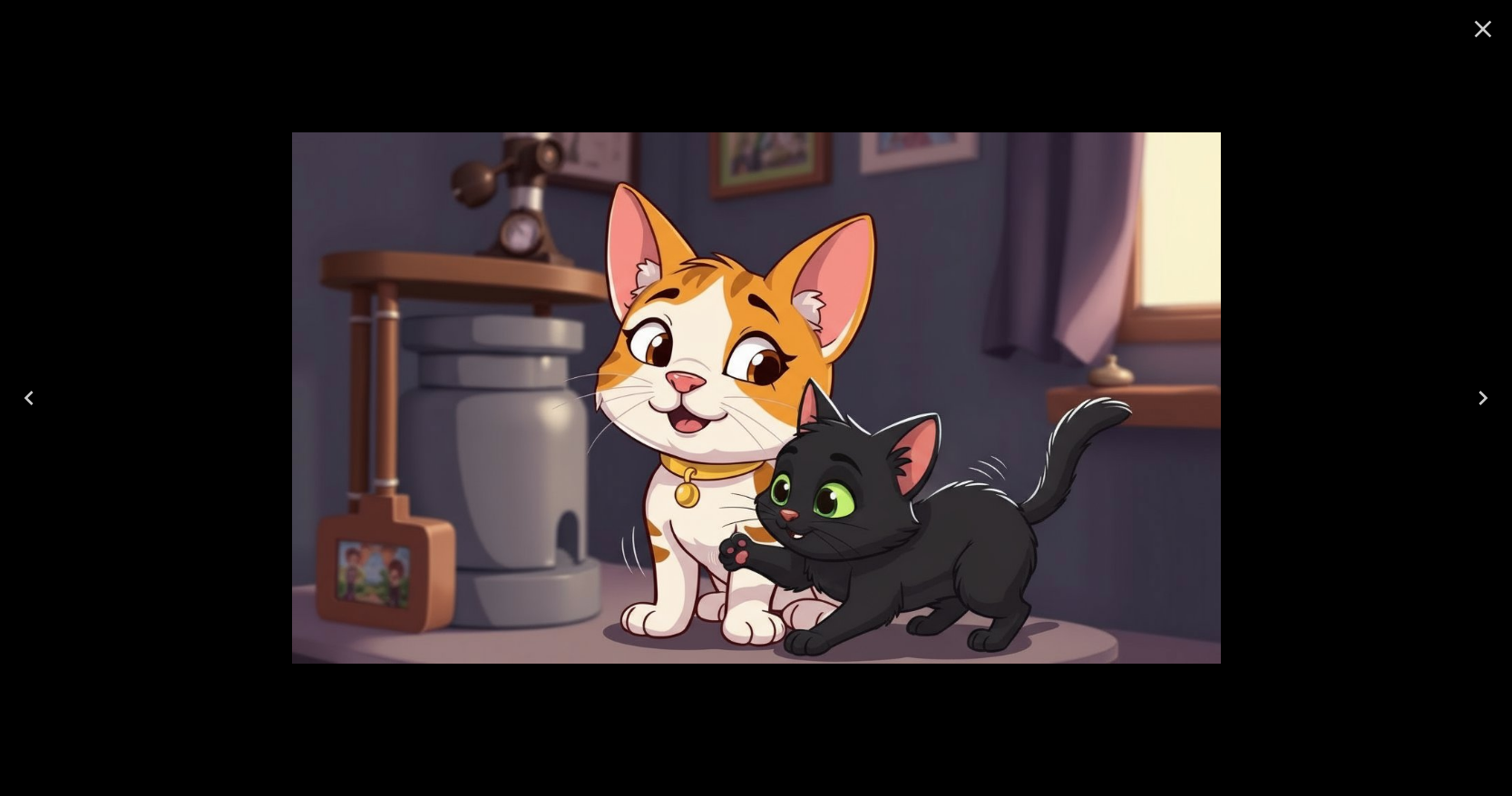
click at [1480, 30] on icon "Close" at bounding box center [1483, 29] width 17 height 17
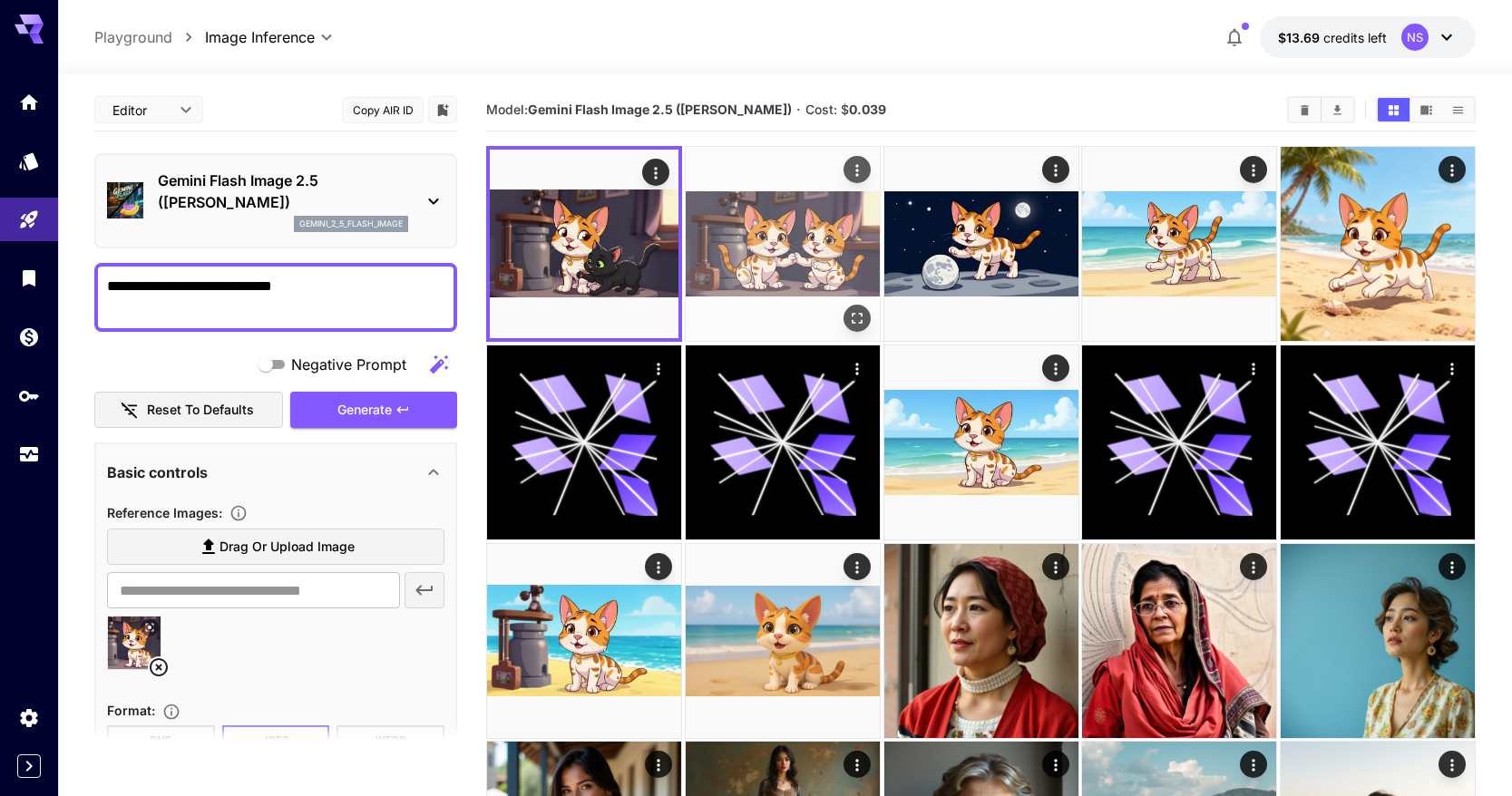
click at [720, 262] on img at bounding box center [782, 244] width 195 height 195
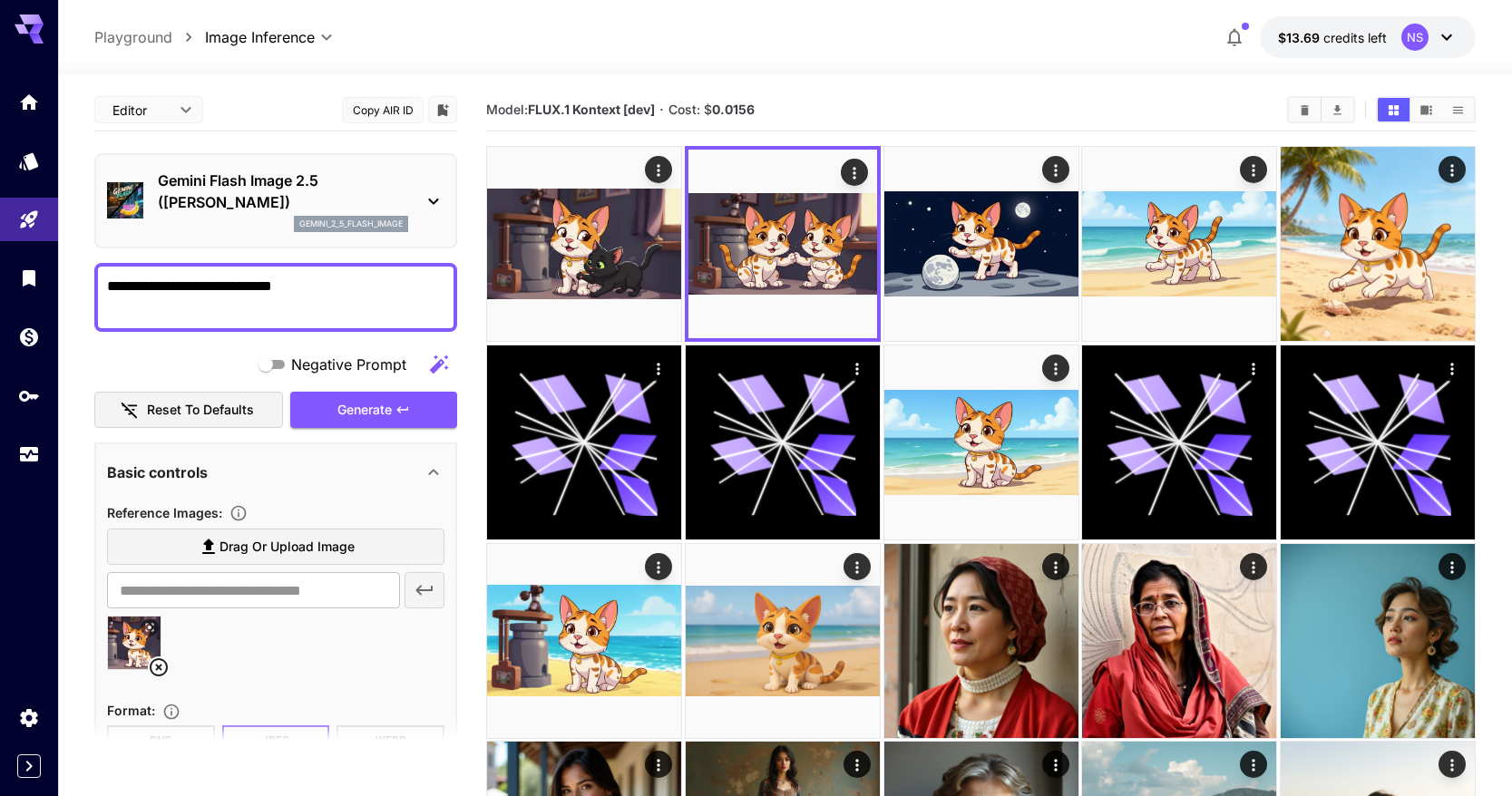
click at [336, 176] on p "Gemini Flash Image 2.5 ([PERSON_NAME])" at bounding box center [283, 192] width 251 height 43
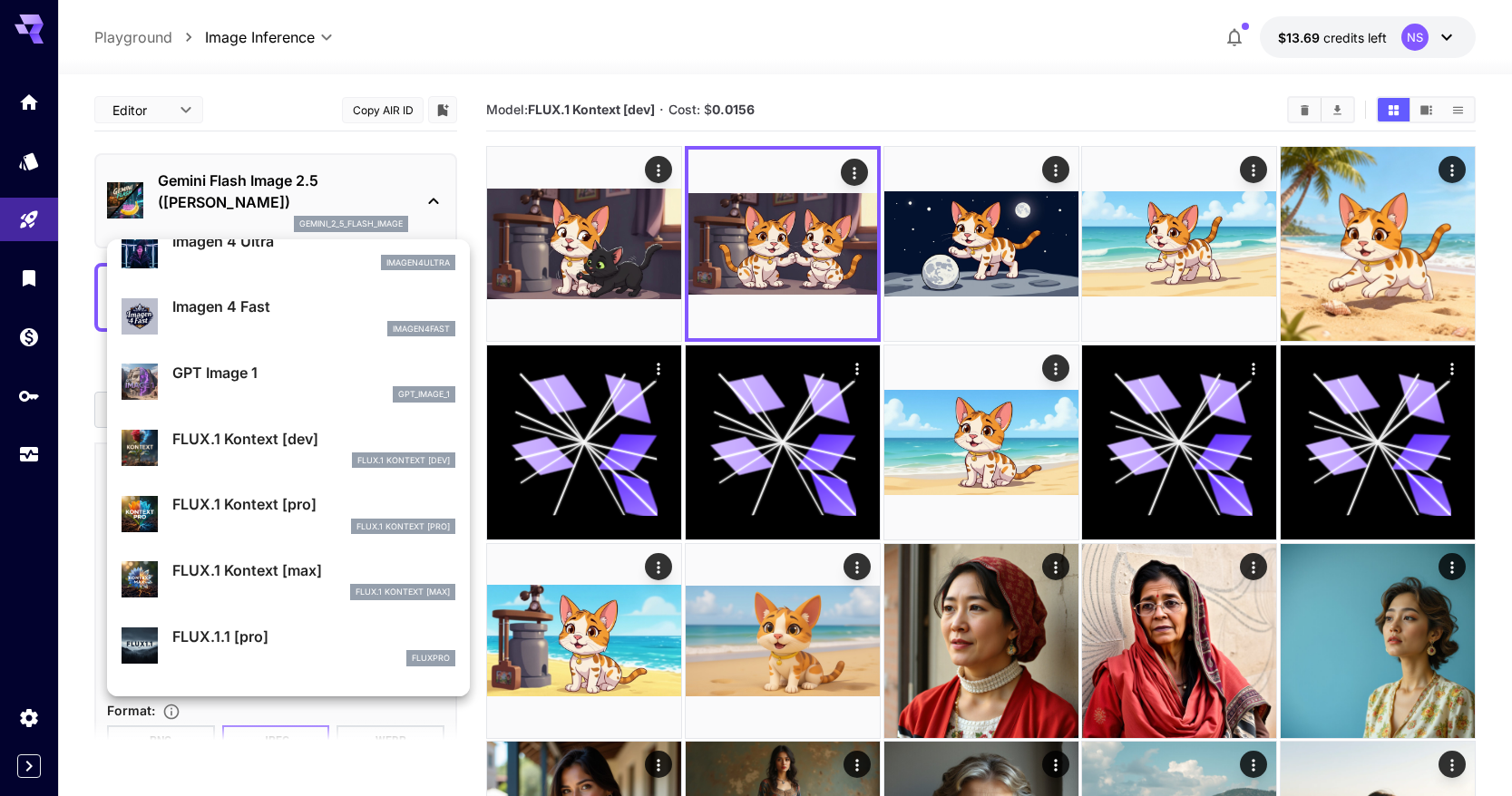
scroll to position [1017, 0]
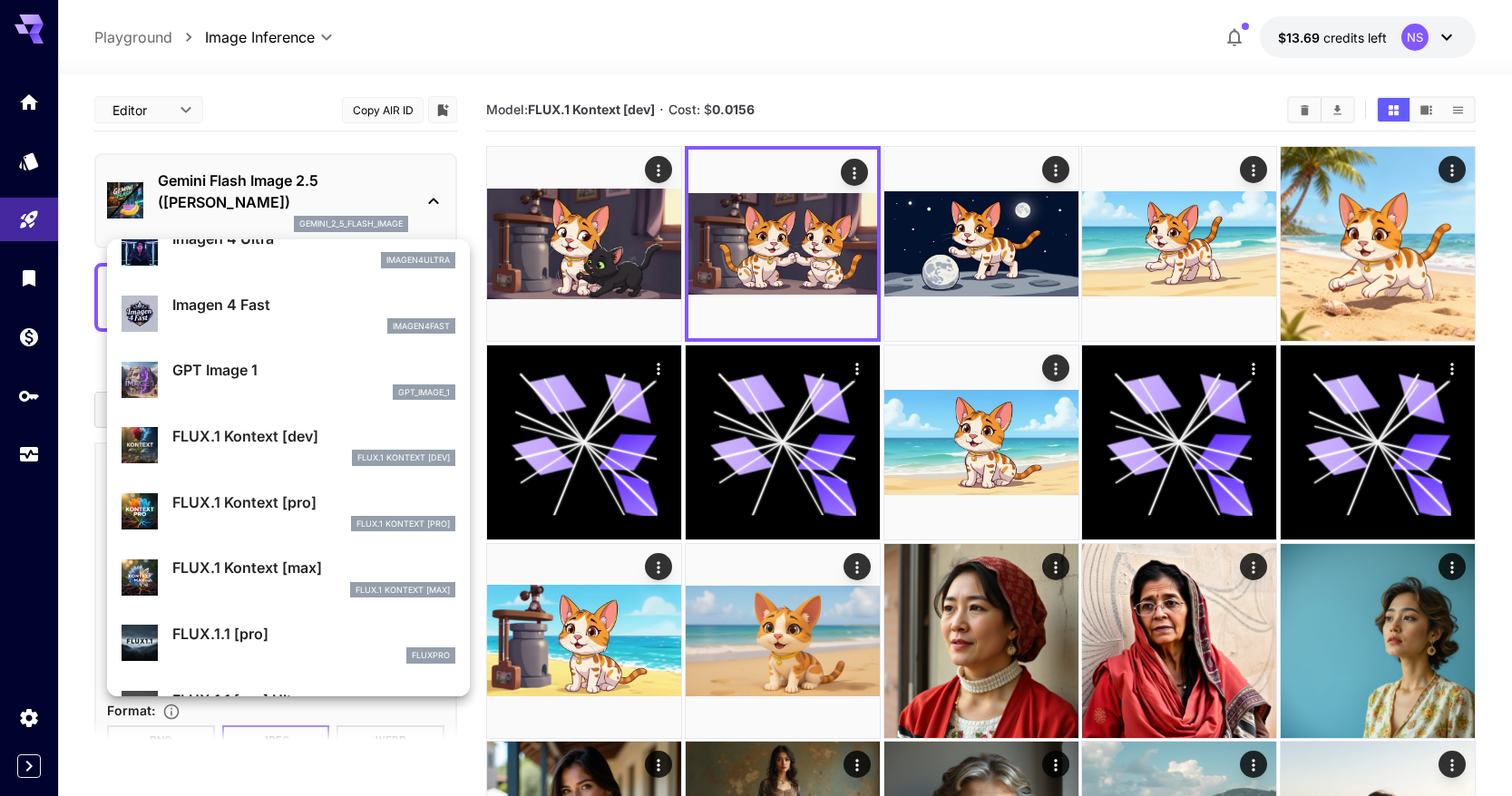
click at [297, 456] on div "FLUX.1 Kontext [dev]" at bounding box center [314, 458] width 283 height 17
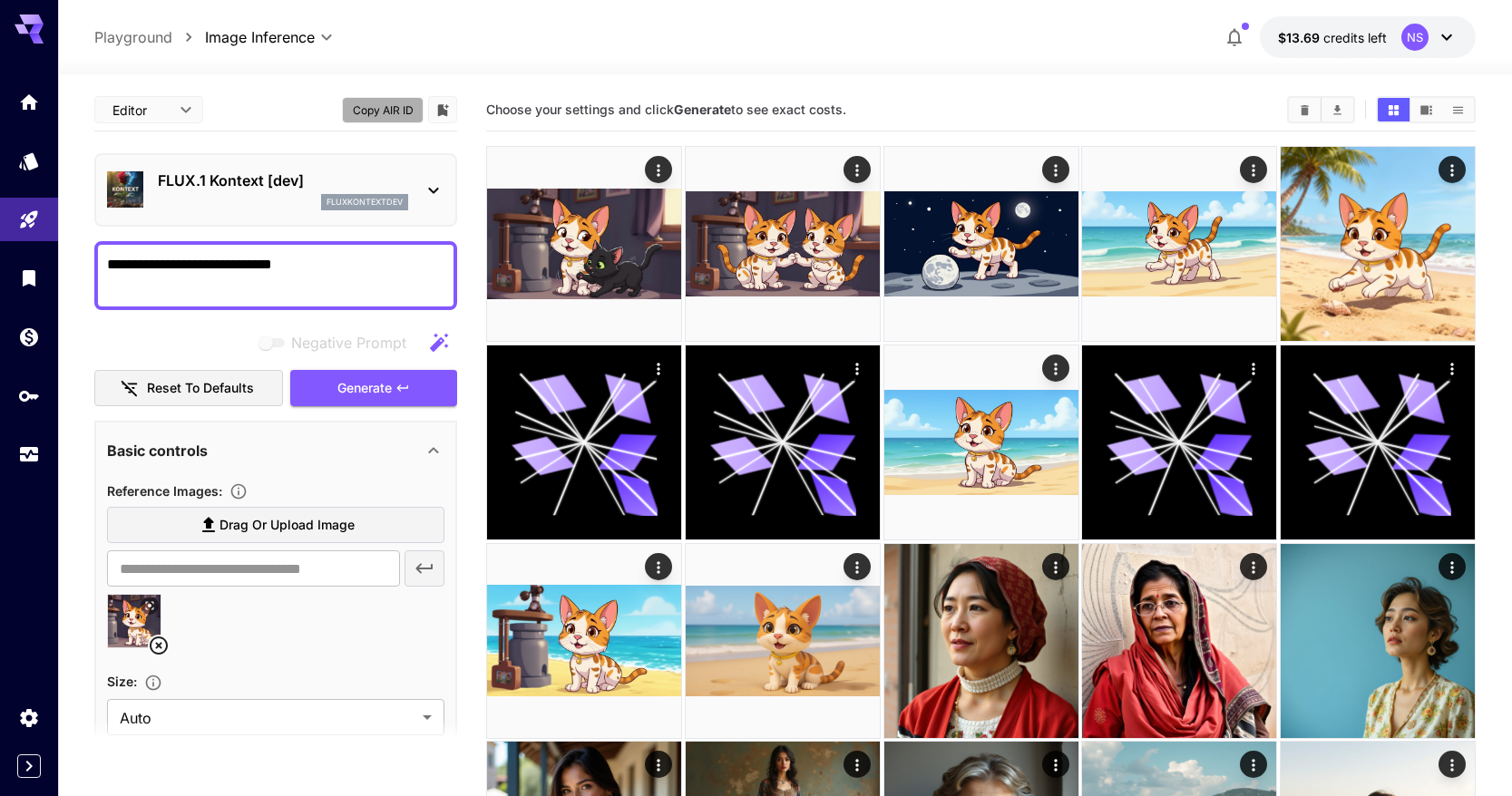
click at [377, 102] on button "Copy AIR ID" at bounding box center [382, 110] width 82 height 27
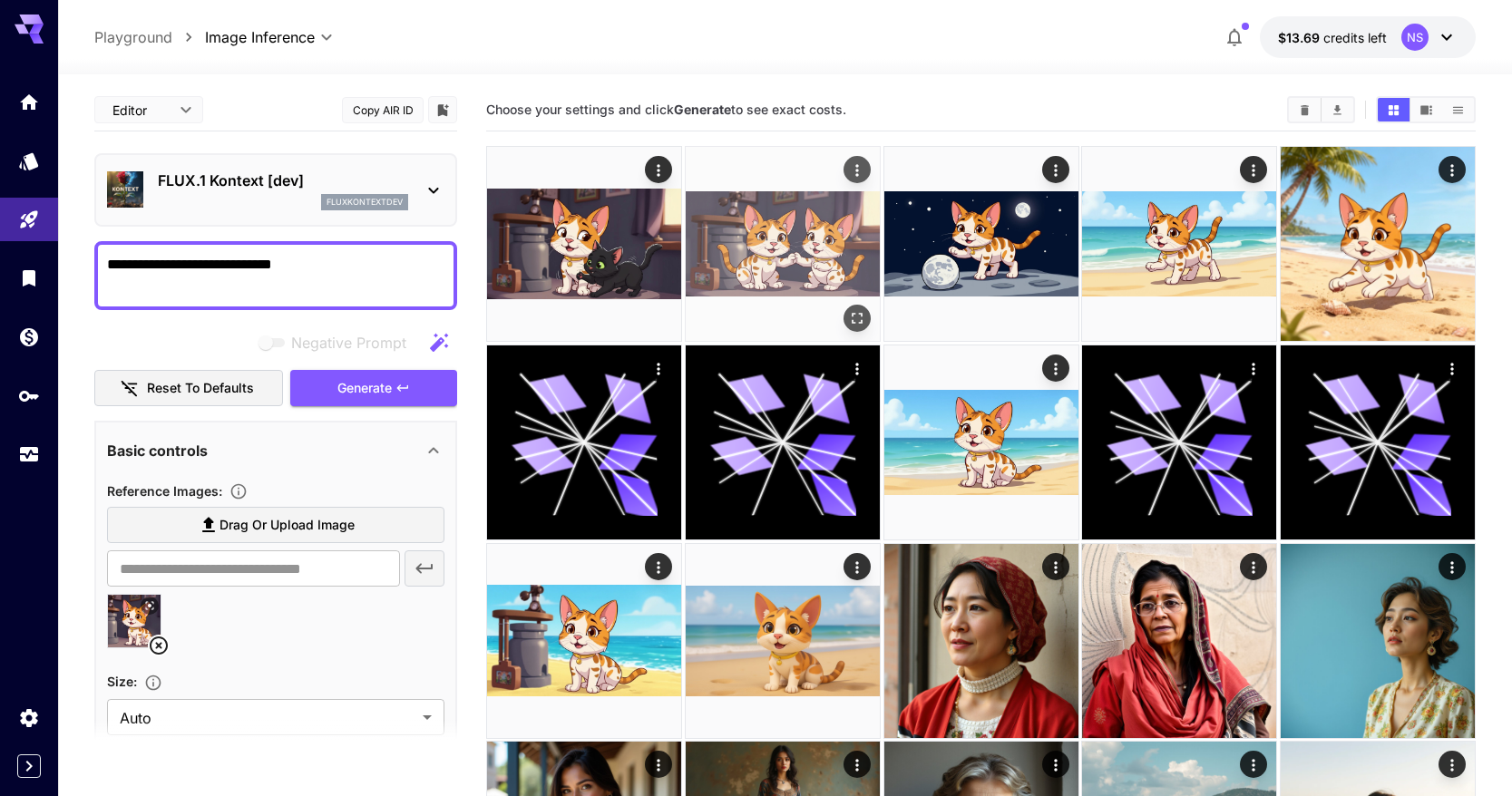
click at [747, 191] on img at bounding box center [782, 244] width 195 height 195
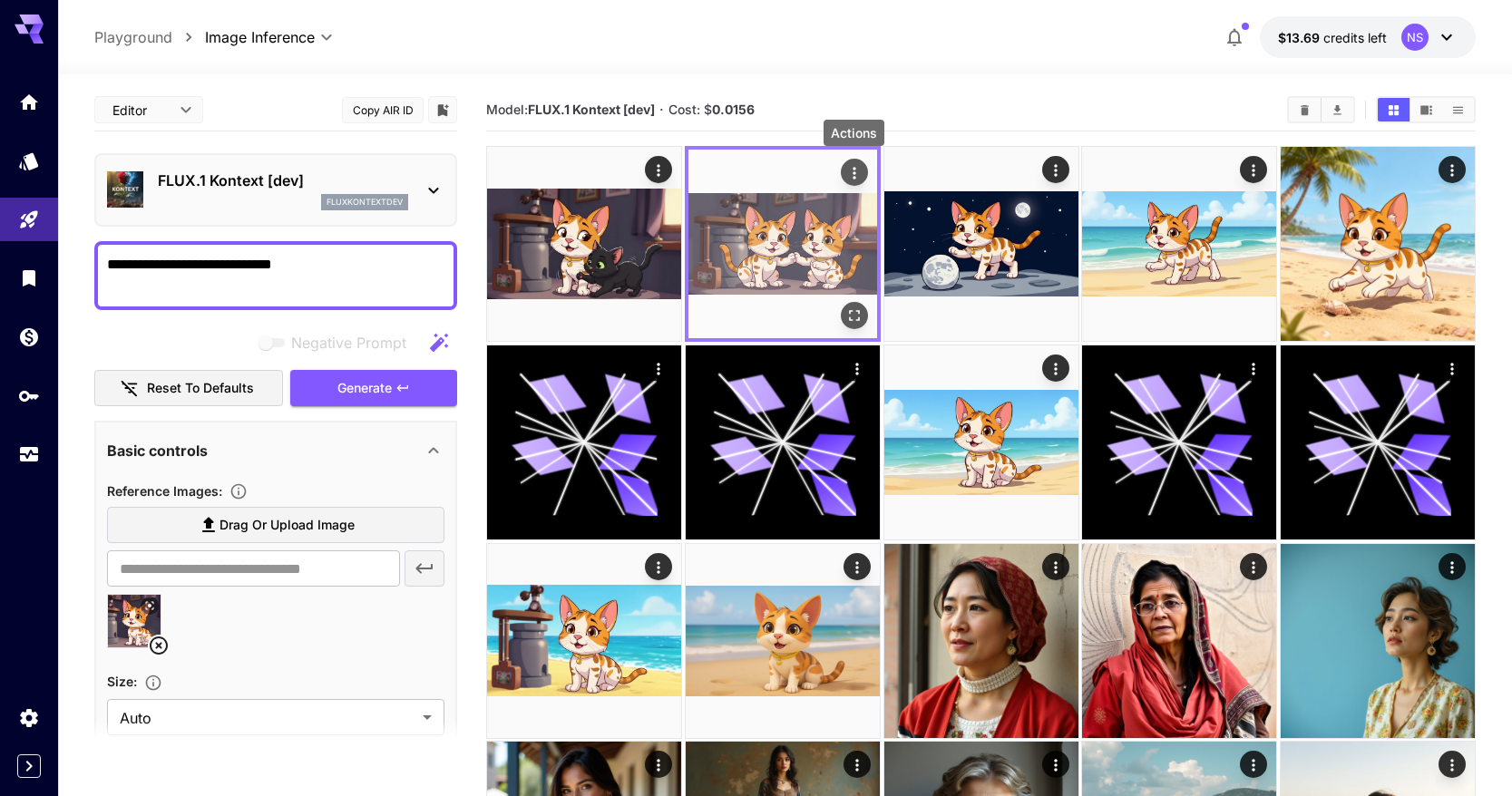
click at [864, 169] on button "Actions" at bounding box center [854, 173] width 28 height 28
click at [860, 171] on icon "Actions" at bounding box center [854, 173] width 18 height 18
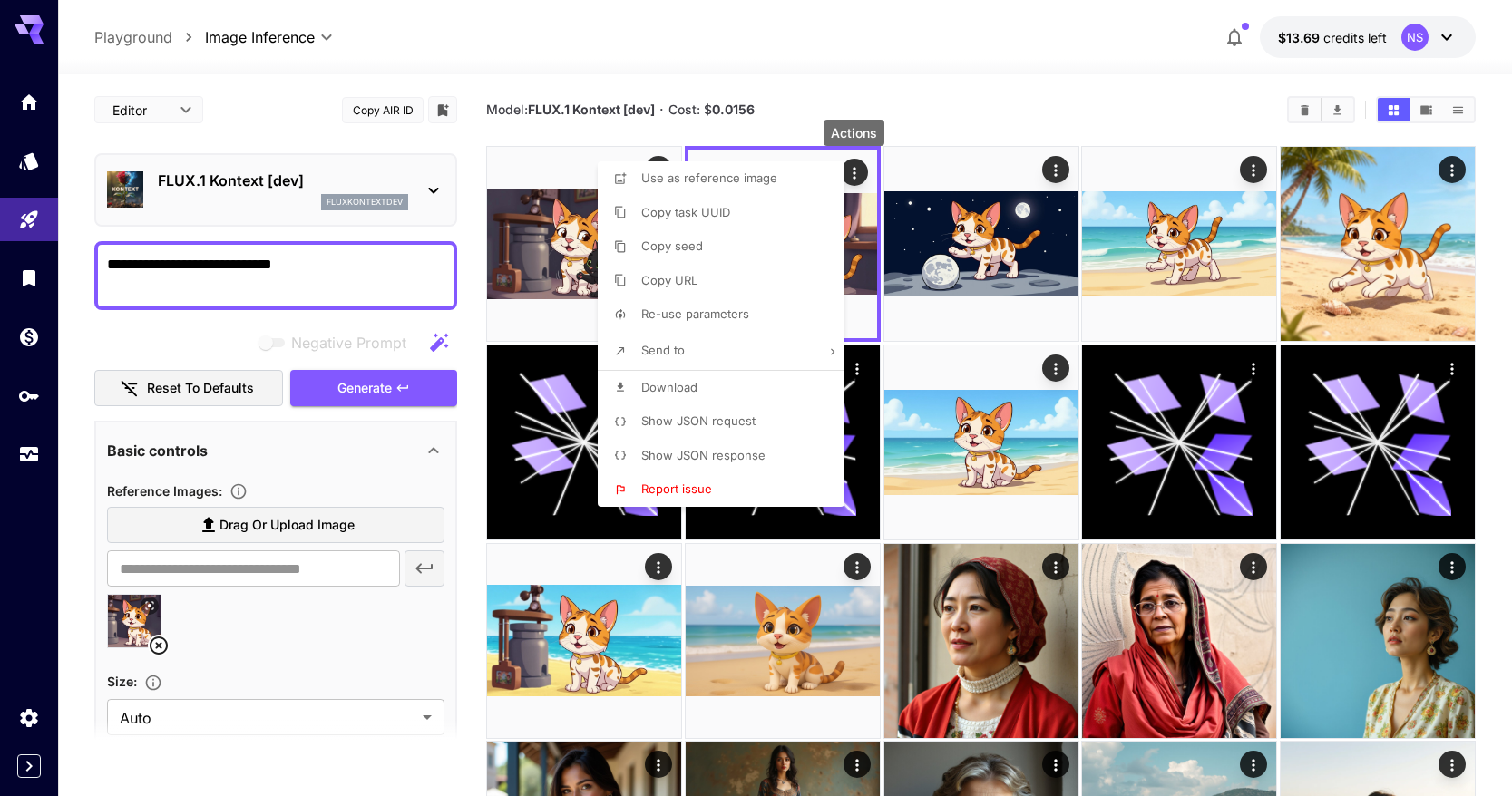
click at [775, 418] on li "Show JSON request" at bounding box center [726, 422] width 258 height 35
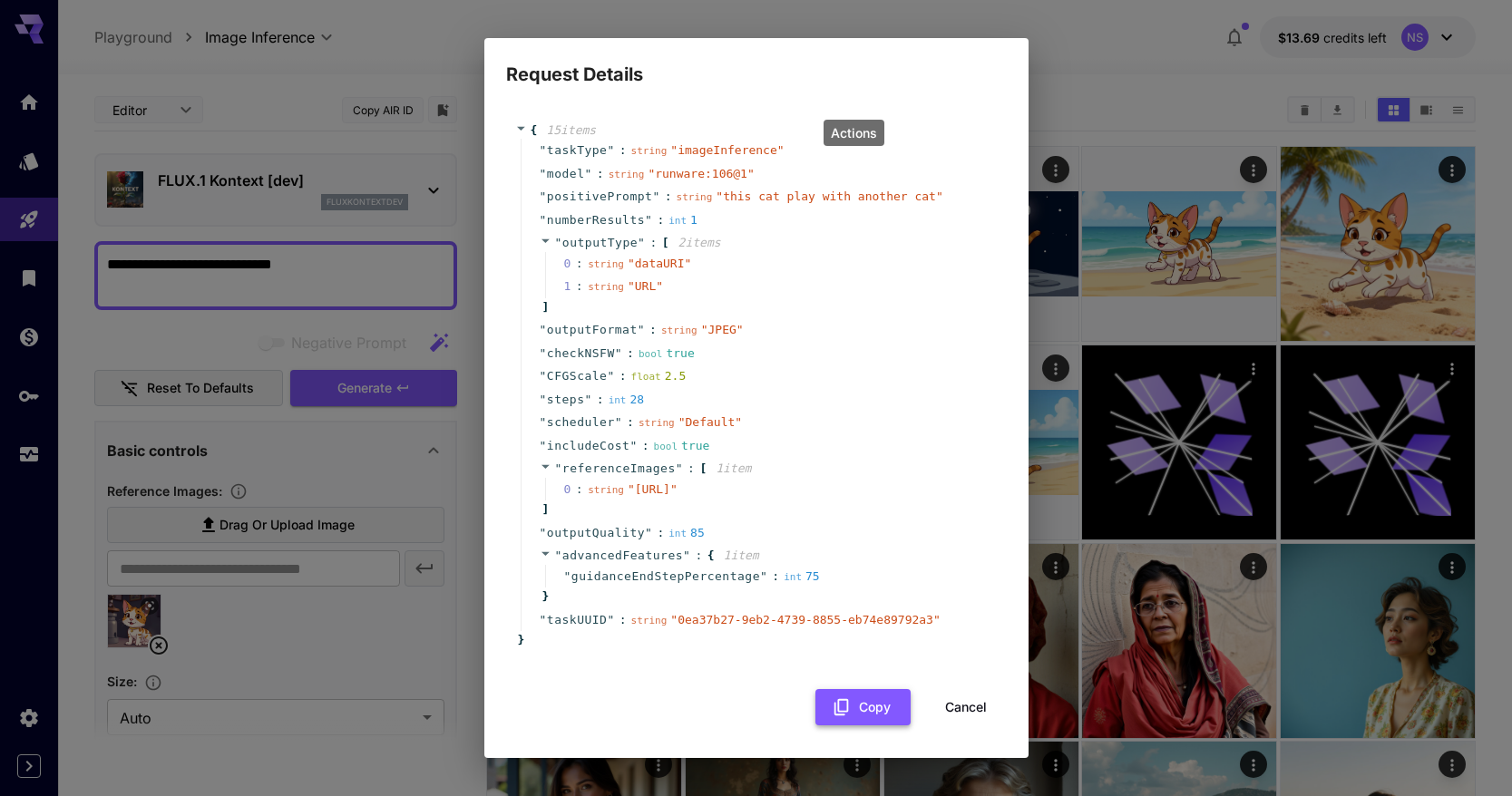
click at [858, 724] on button "Copy" at bounding box center [863, 708] width 95 height 38
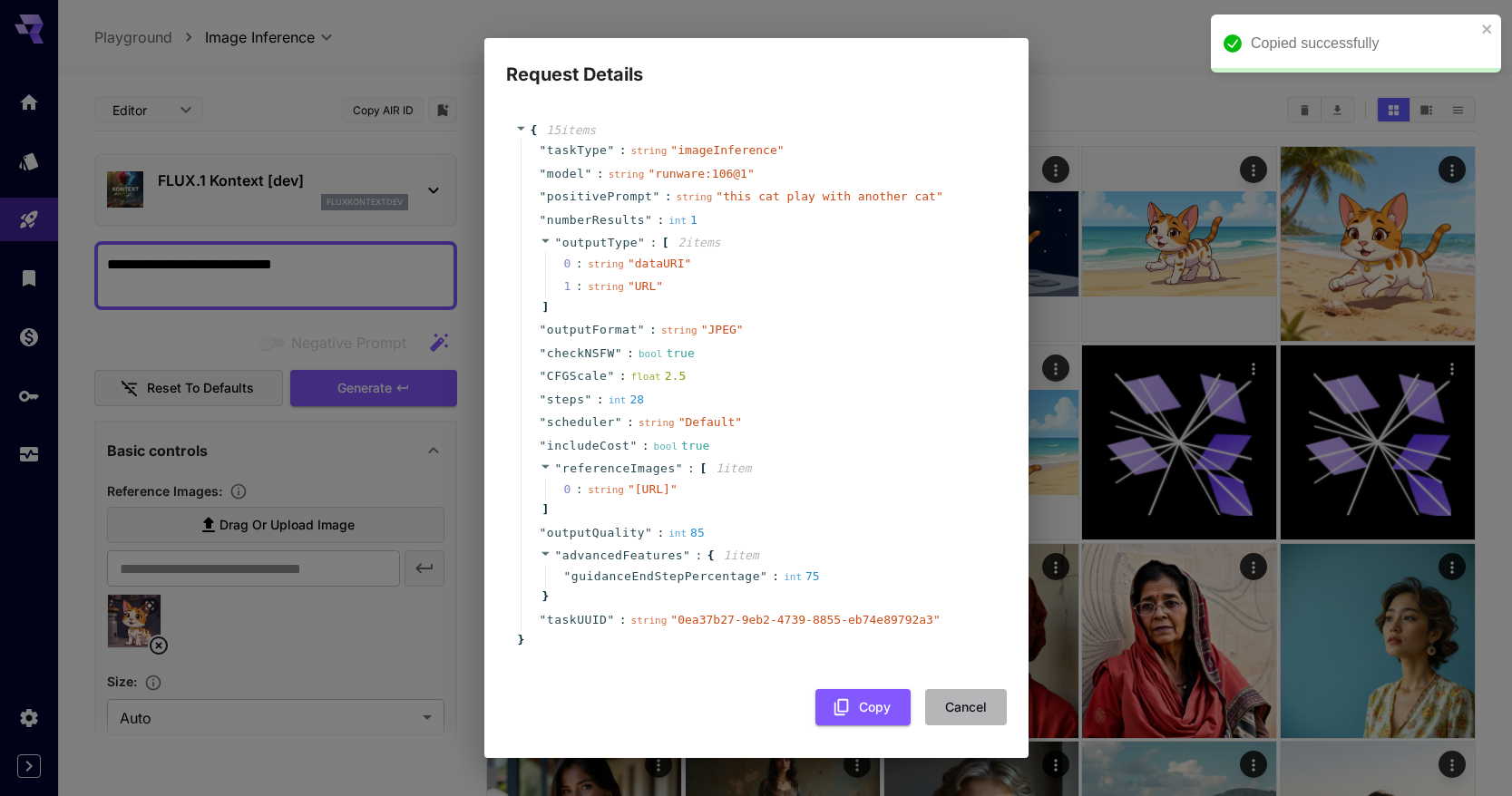
click at [976, 727] on button "Cancel" at bounding box center [966, 708] width 82 height 38
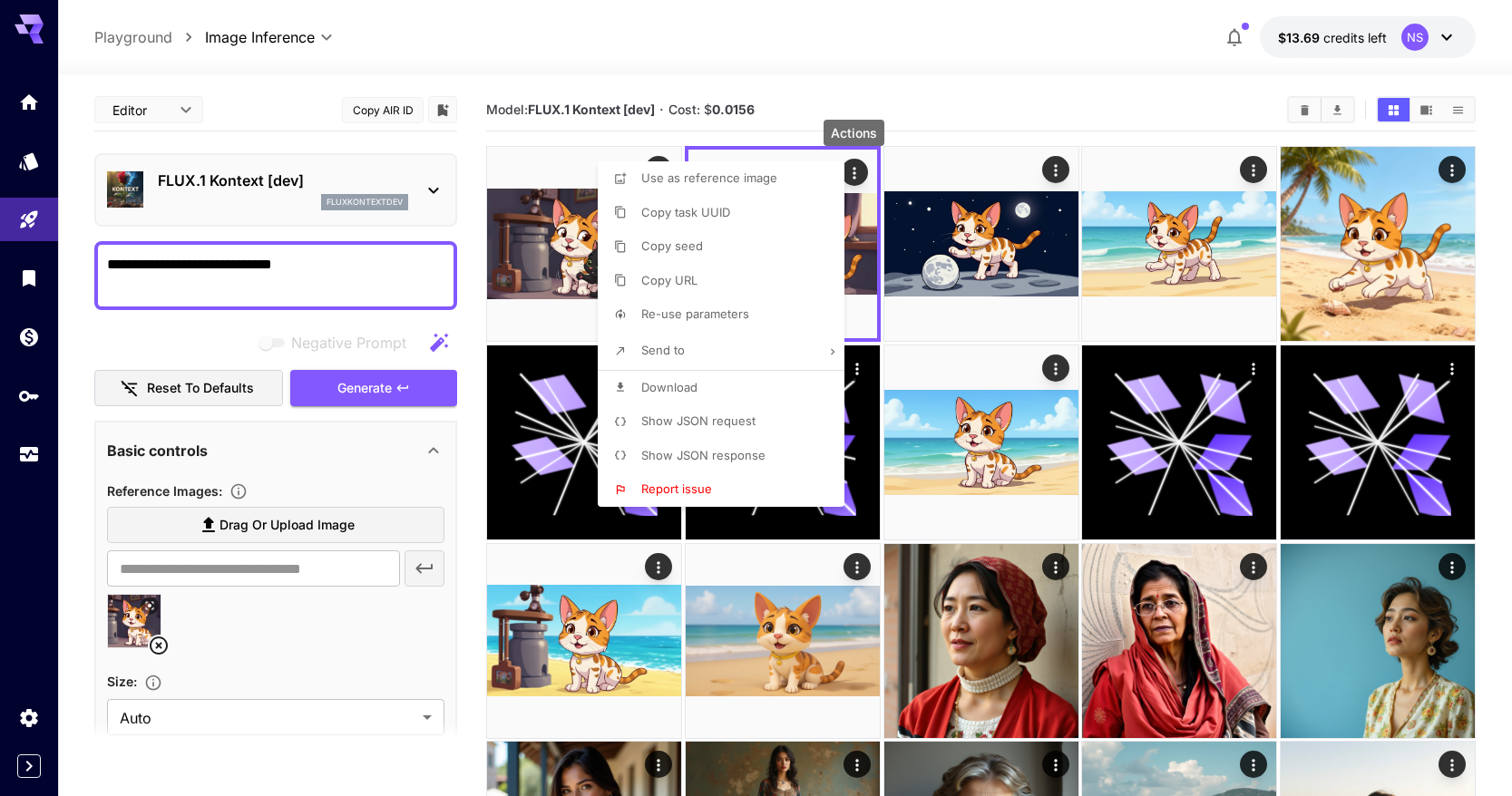
click at [378, 674] on div at bounding box center [756, 398] width 1512 height 796
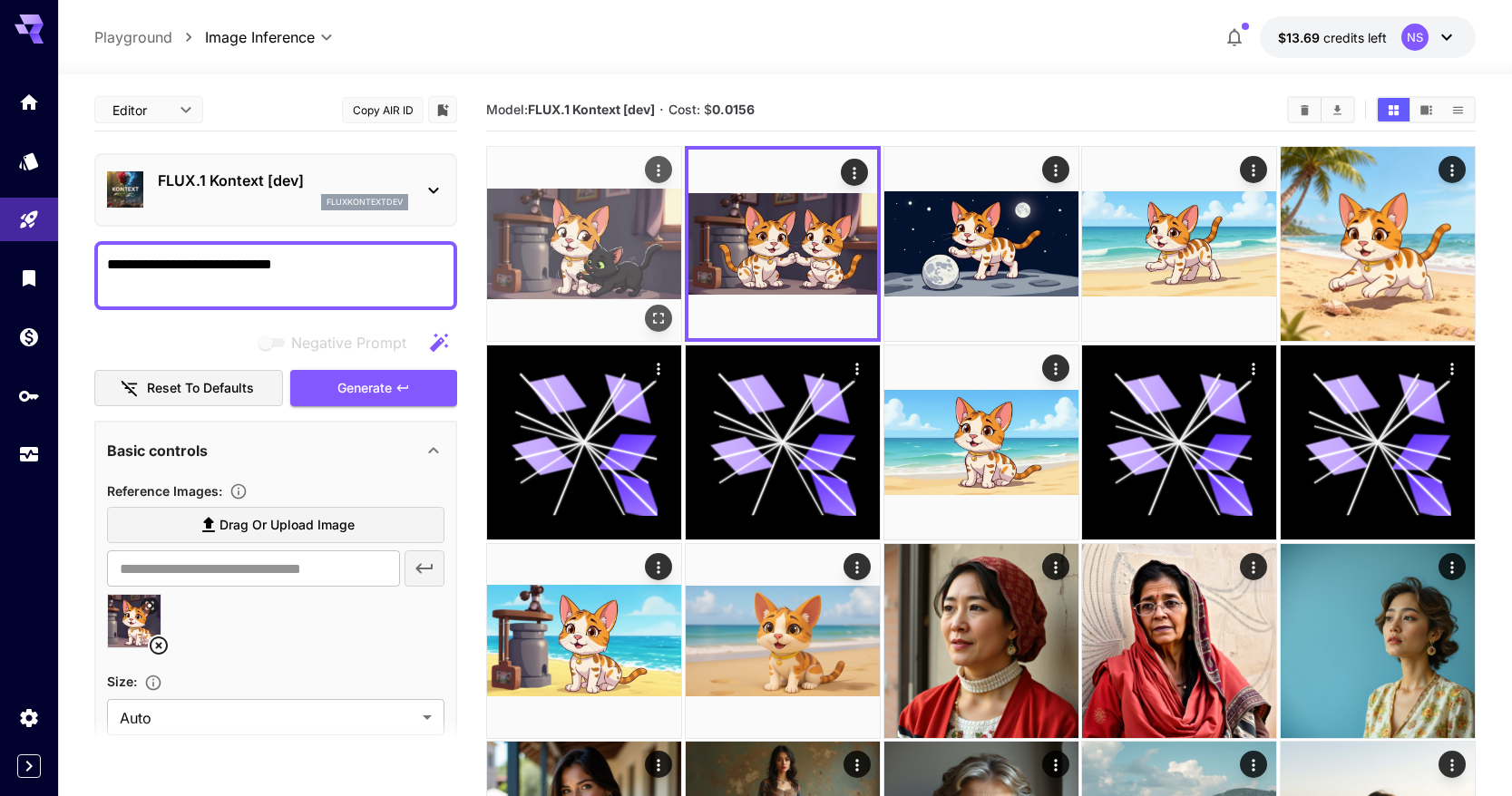
click at [598, 297] on img at bounding box center [584, 244] width 195 height 195
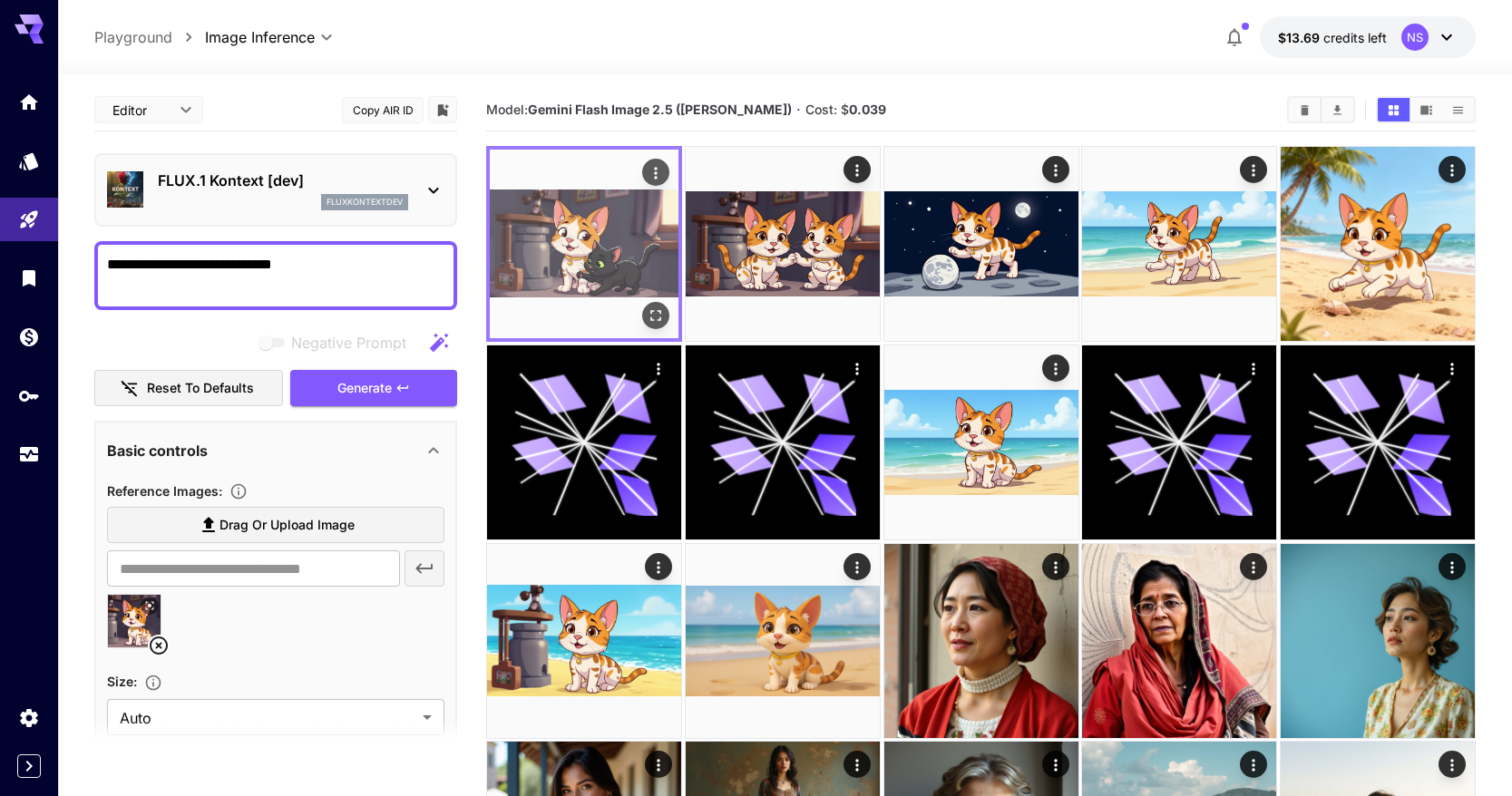
click at [663, 153] on img at bounding box center [584, 244] width 189 height 189
click at [660, 164] on icon "Actions" at bounding box center [656, 173] width 18 height 18
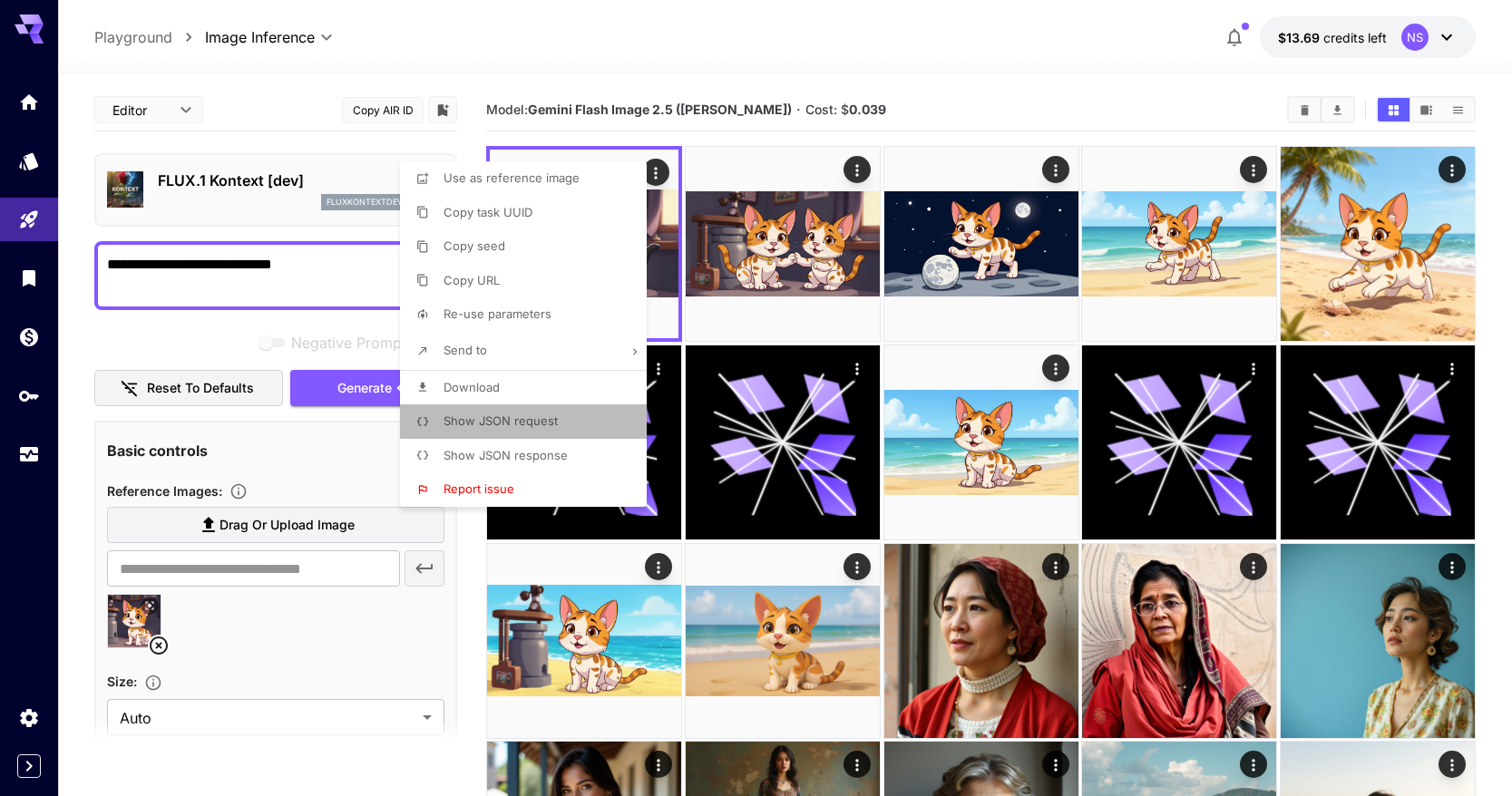
click at [579, 422] on li "Show JSON request" at bounding box center [528, 422] width 258 height 35
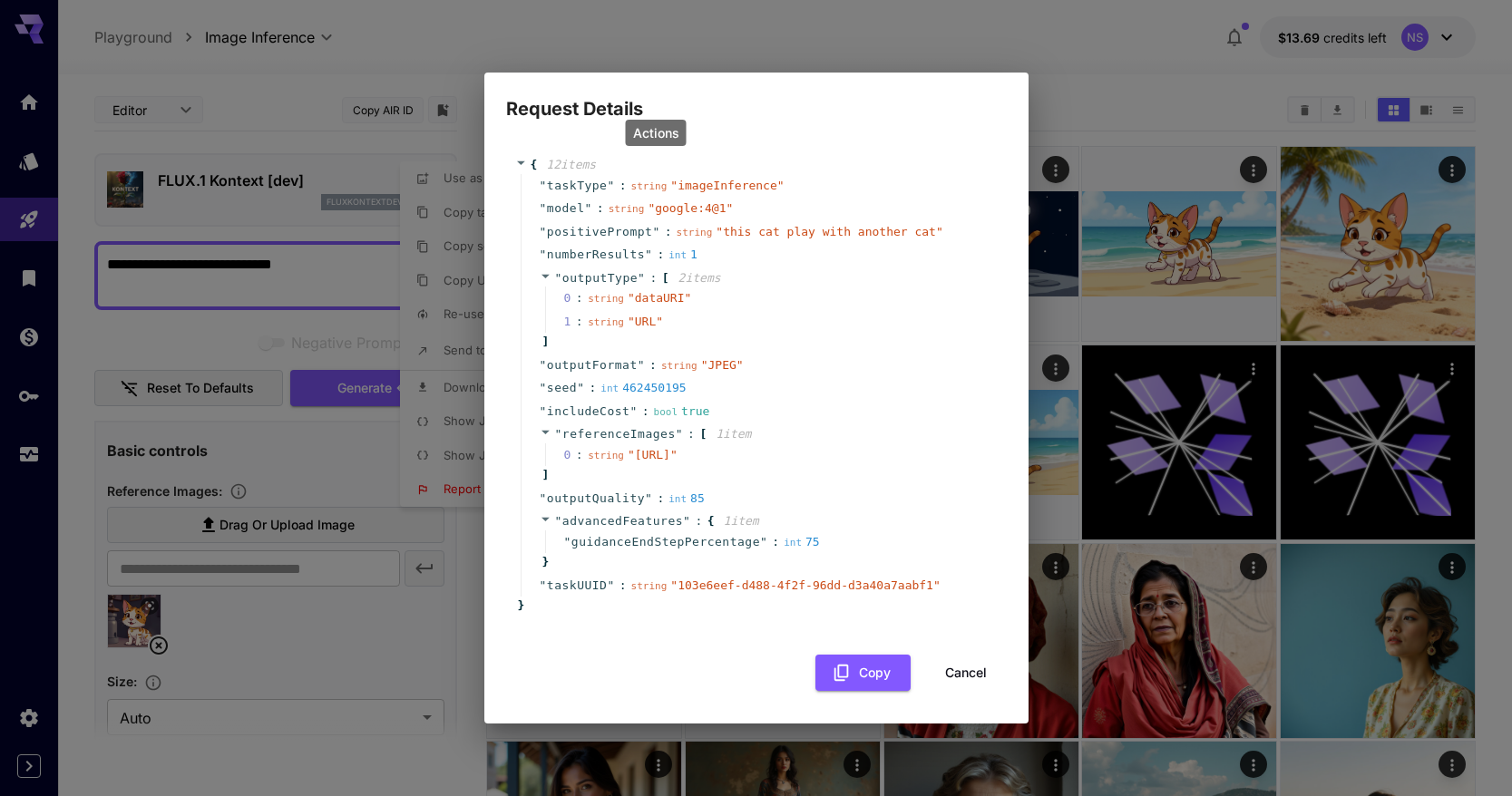
click at [959, 685] on button "Cancel" at bounding box center [966, 674] width 82 height 38
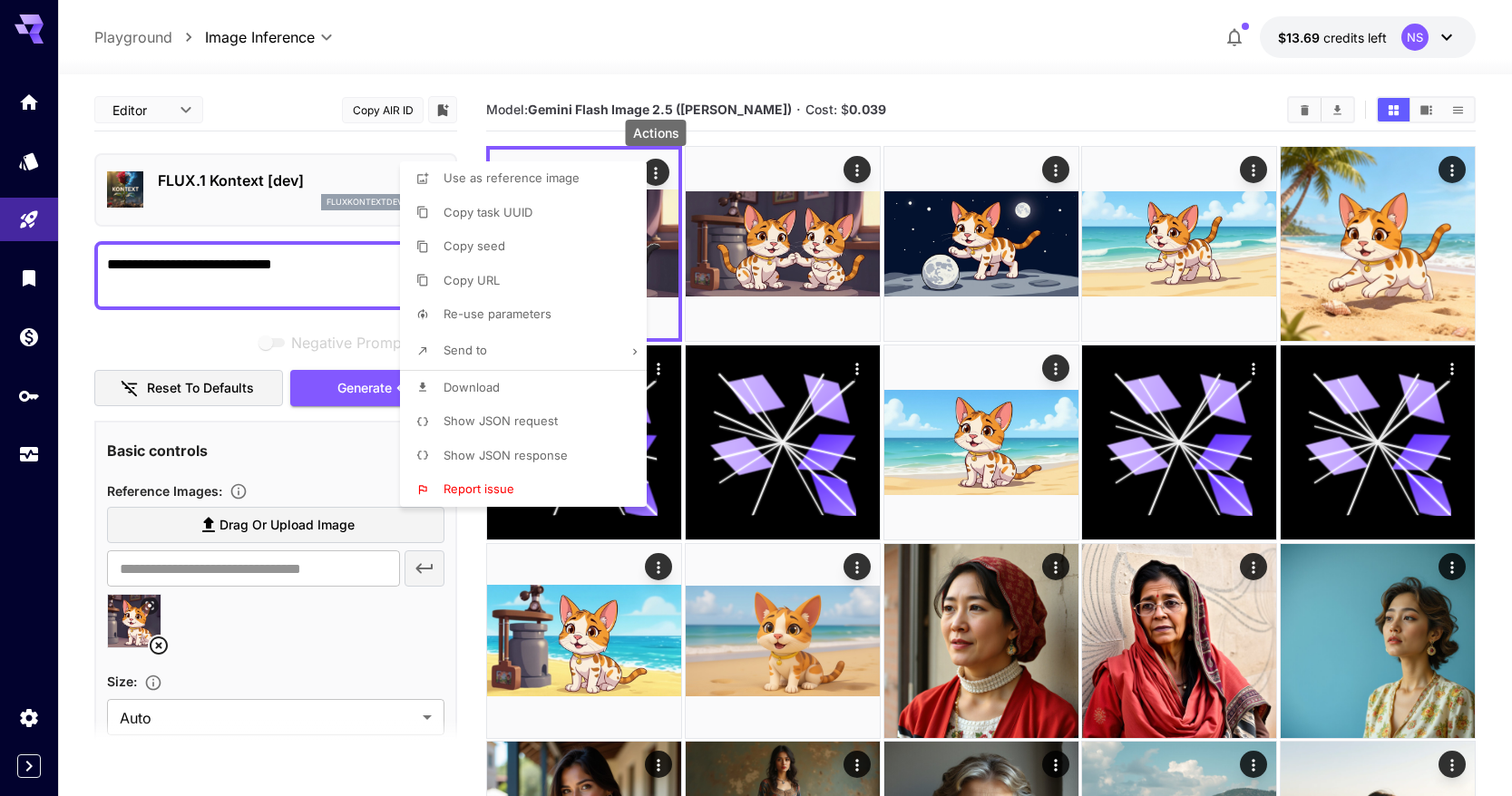
click at [425, 240] on icon at bounding box center [423, 246] width 13 height 13
click at [325, 260] on div at bounding box center [756, 398] width 1512 height 796
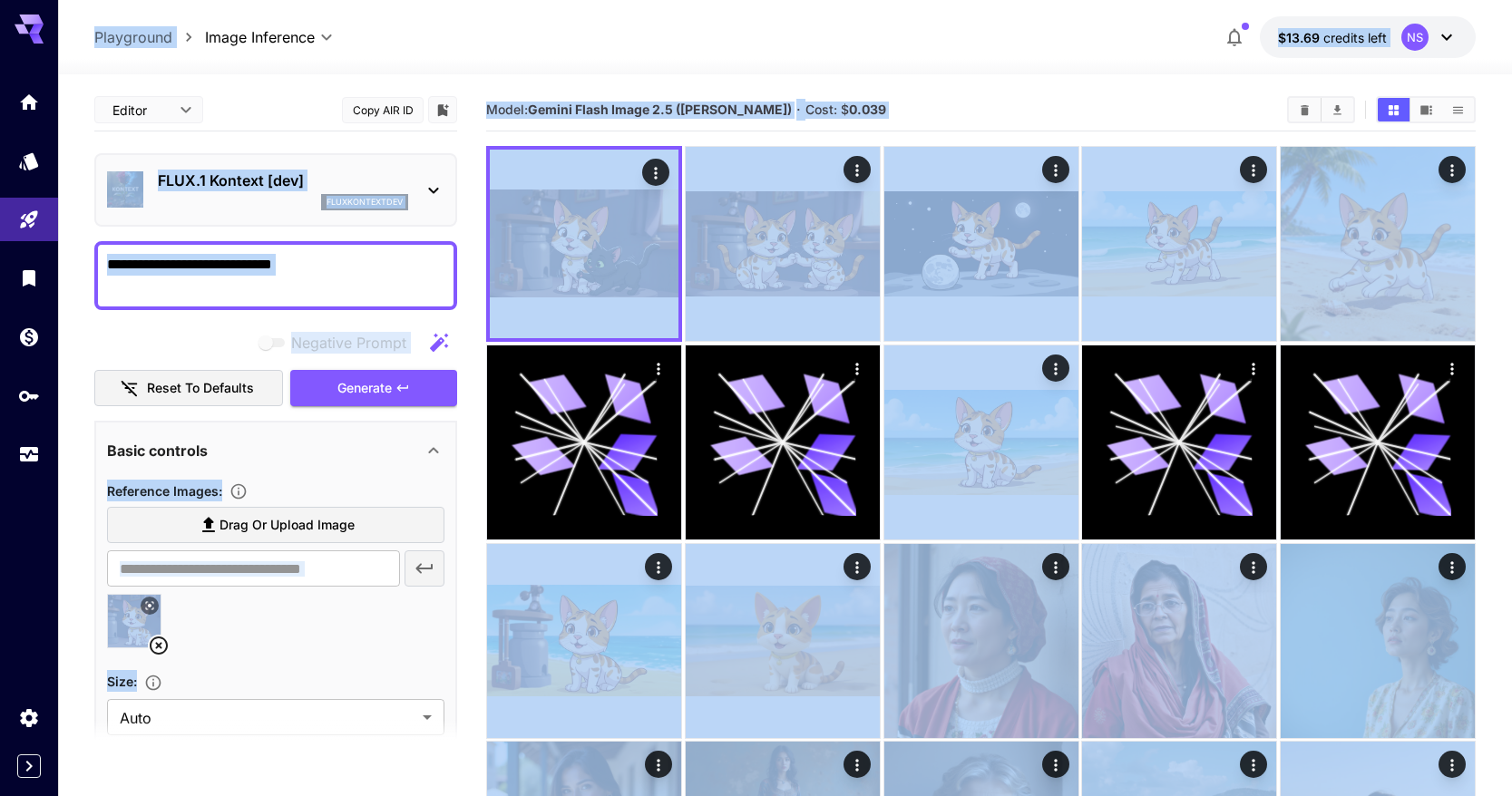
copy body "**********"
click at [334, 262] on textarea "**********" at bounding box center [276, 276] width 338 height 43
